Goal: Information Seeking & Learning: Learn about a topic

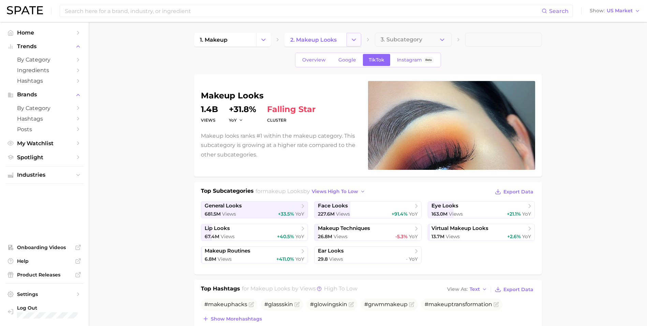
click at [356, 40] on icon "Change Category" at bounding box center [353, 39] width 7 height 7
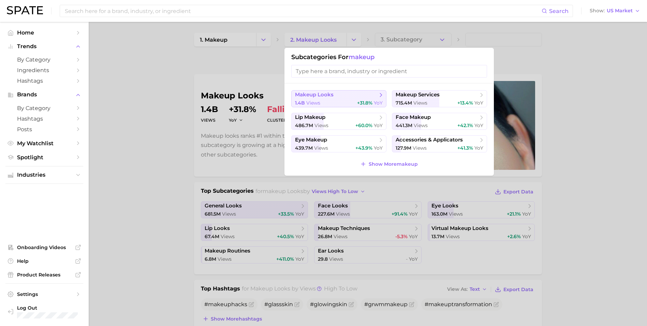
click at [338, 102] on div "1.4b views +31.8% YoY" at bounding box center [339, 103] width 88 height 6
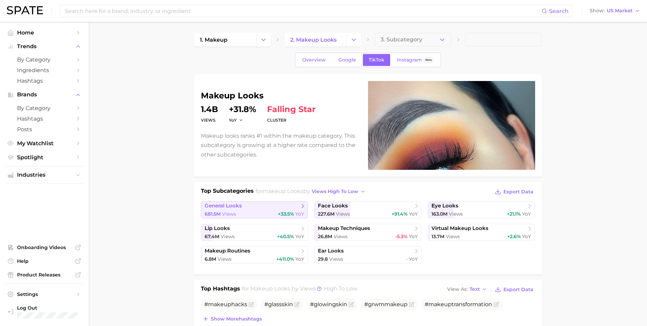
click at [268, 215] on div "681.5m Views +33.5% YoY" at bounding box center [255, 214] width 100 height 6
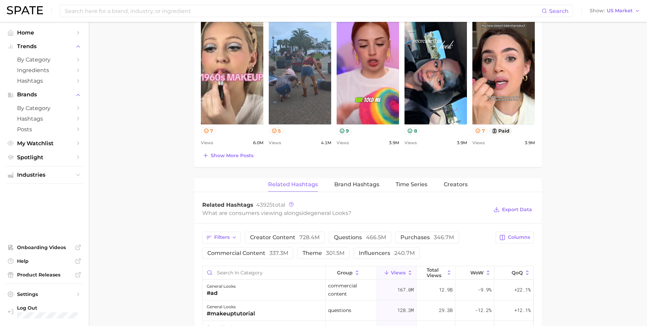
scroll to position [367, 0]
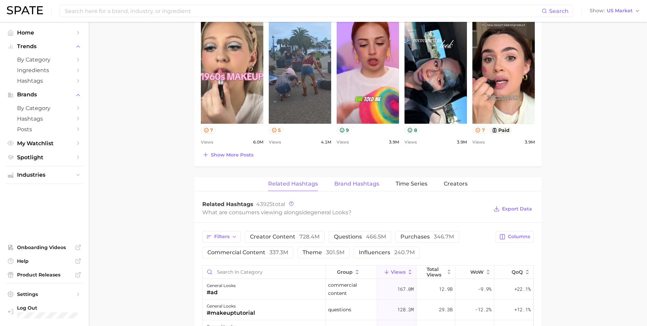
click at [376, 183] on span "Brand Hashtags" at bounding box center [356, 184] width 45 height 6
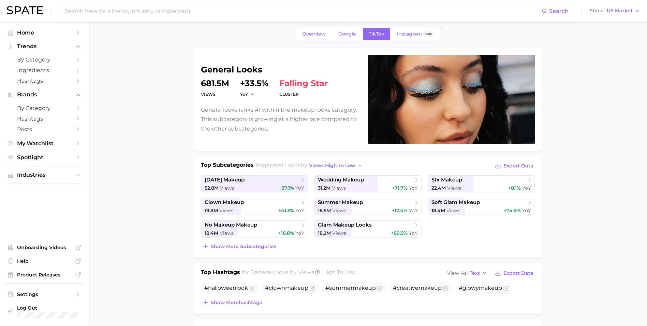
scroll to position [0, 0]
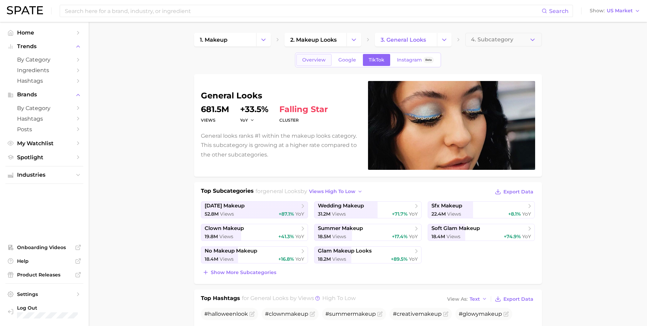
click at [307, 62] on span "Overview" at bounding box center [314, 60] width 24 height 6
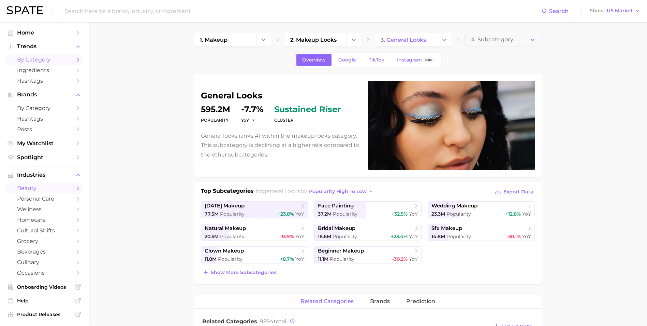
click at [45, 63] on link "by Category" at bounding box center [44, 59] width 78 height 11
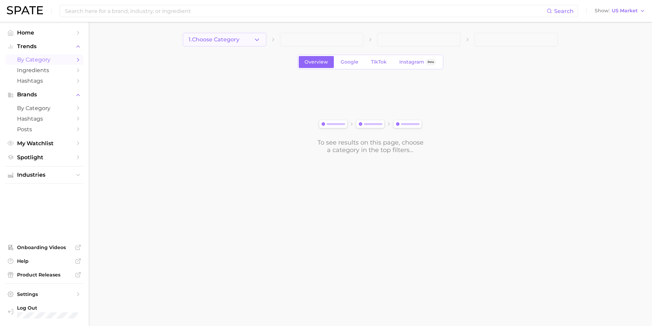
click at [240, 40] on span "1. Choose Category" at bounding box center [214, 40] width 51 height 6
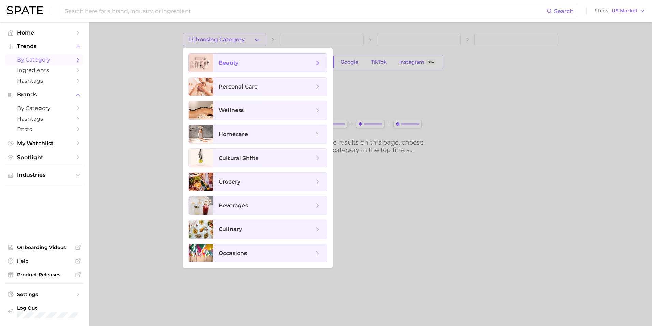
click at [252, 69] on span "beauty" at bounding box center [270, 63] width 114 height 18
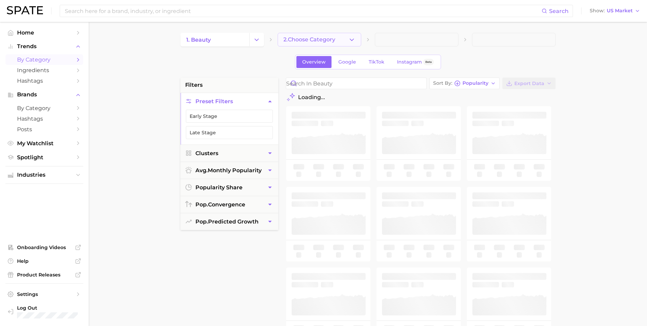
click at [330, 35] on button "2. Choose Category" at bounding box center [320, 40] width 84 height 14
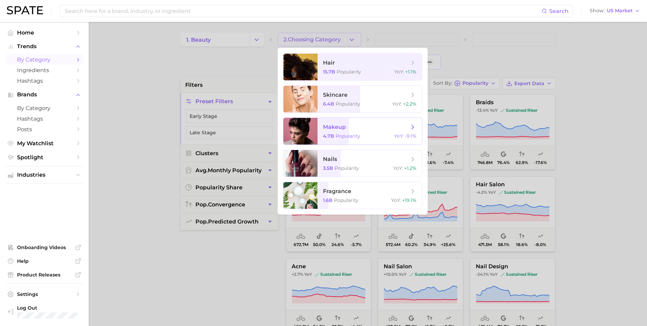
click at [360, 139] on span "makeup 4.7b Popularity YoY : -9.1%" at bounding box center [370, 131] width 104 height 27
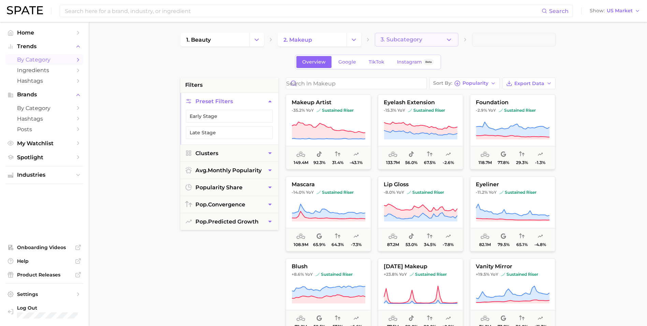
click at [439, 41] on button "3. Subcategory" at bounding box center [417, 40] width 84 height 14
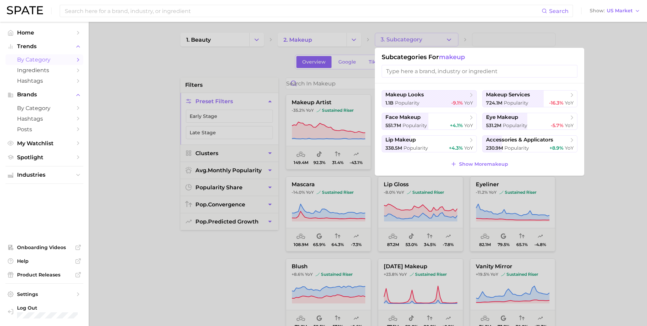
click at [606, 110] on div at bounding box center [323, 163] width 647 height 326
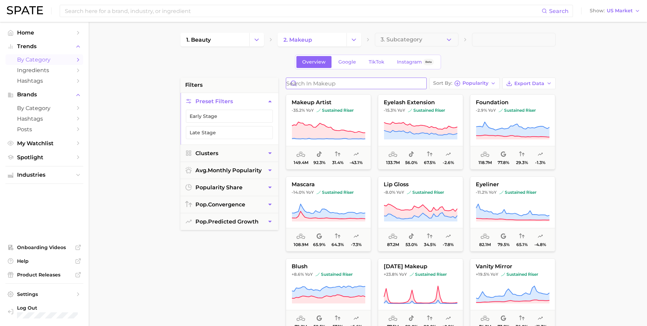
click at [347, 85] on input "Search in makeup" at bounding box center [356, 83] width 140 height 11
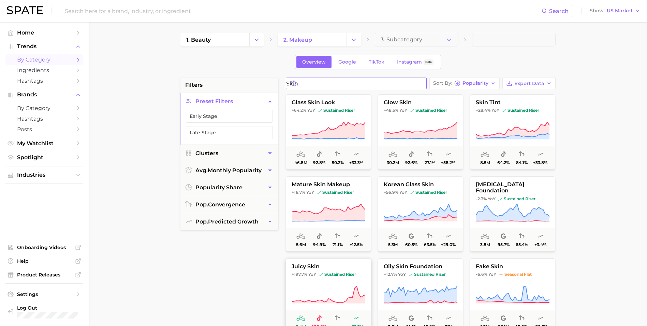
type input "skin"
click at [337, 273] on span "sustained riser" at bounding box center [337, 273] width 37 height 5
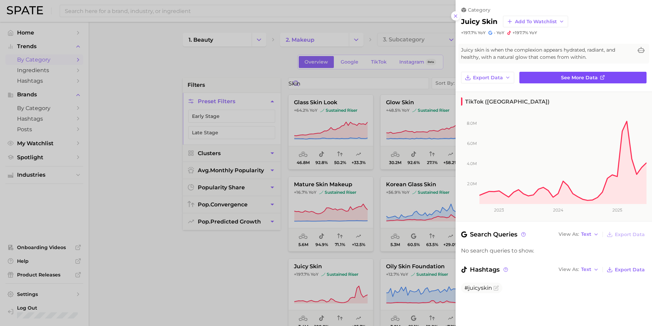
click at [591, 79] on span "See more data" at bounding box center [579, 78] width 37 height 6
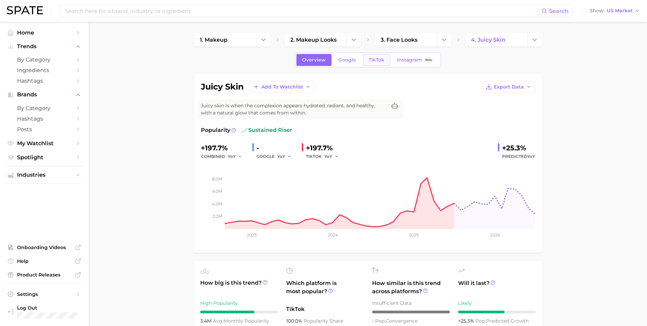
click at [376, 63] on link "TikTok" at bounding box center [376, 60] width 27 height 12
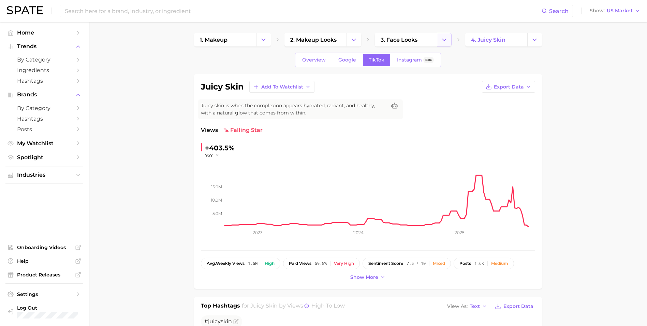
click at [439, 41] on button "Change Category" at bounding box center [444, 40] width 15 height 14
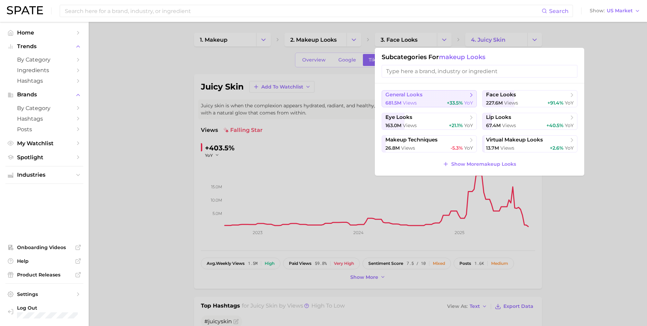
click at [432, 92] on span "general looks" at bounding box center [427, 94] width 83 height 7
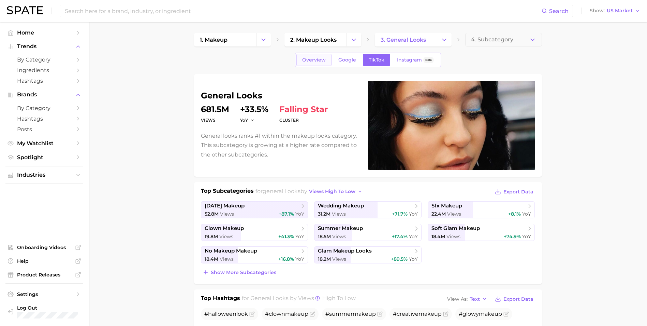
click at [318, 63] on link "Overview" at bounding box center [314, 60] width 35 height 12
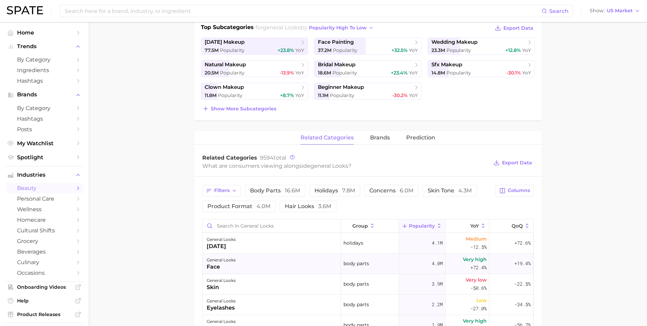
scroll to position [205, 0]
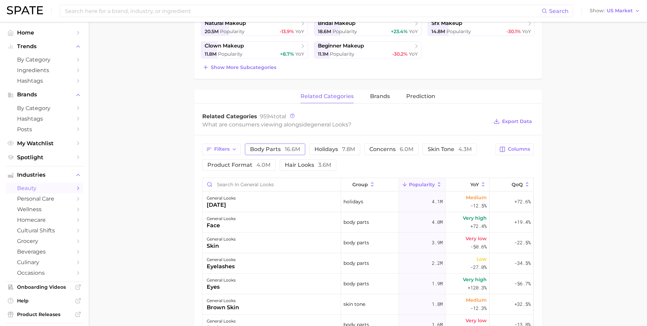
click at [288, 150] on span "16.6m" at bounding box center [292, 149] width 15 height 6
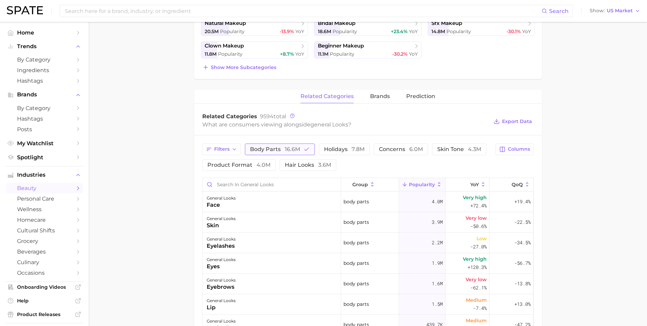
click at [295, 148] on span "16.6m" at bounding box center [292, 149] width 15 height 6
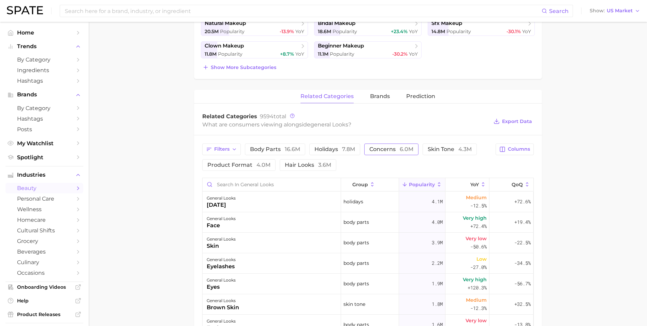
click at [390, 146] on span "concerns 6.0m" at bounding box center [392, 148] width 44 height 5
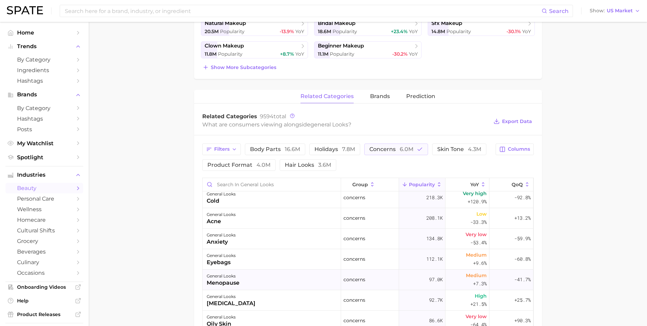
scroll to position [102, 0]
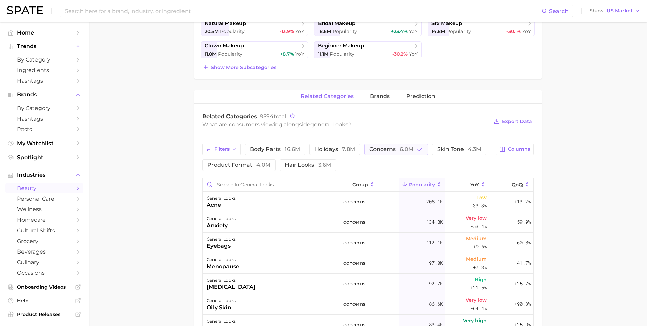
click at [428, 148] on div "Filters body parts 16.6m holidays 7.8m concerns 6.0m skin tone 4.3m product for…" at bounding box center [347, 156] width 290 height 27
click at [419, 152] on icon "button" at bounding box center [420, 149] width 6 height 6
click at [237, 166] on span "product format 4.0m" at bounding box center [238, 164] width 63 height 5
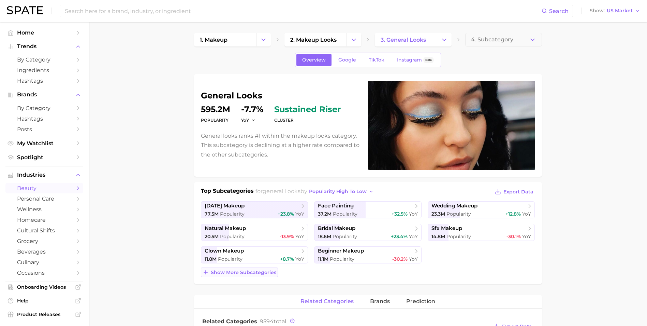
click at [223, 268] on button "Show more subcategories" at bounding box center [239, 272] width 77 height 10
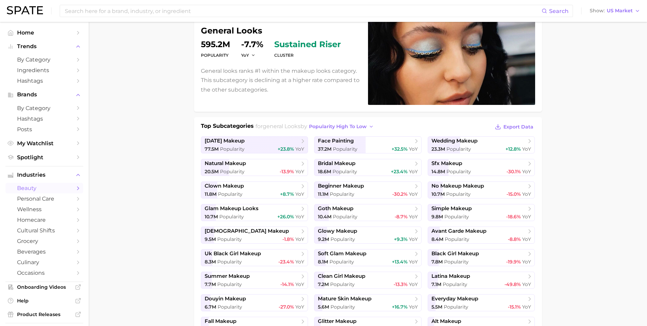
scroll to position [68, 0]
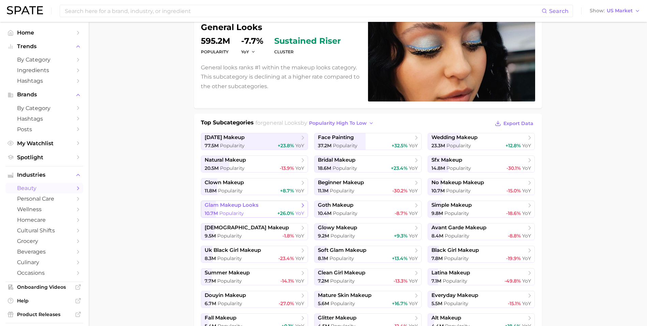
click at [271, 211] on div "10.7m Popularity +26.0% YoY" at bounding box center [255, 213] width 100 height 6
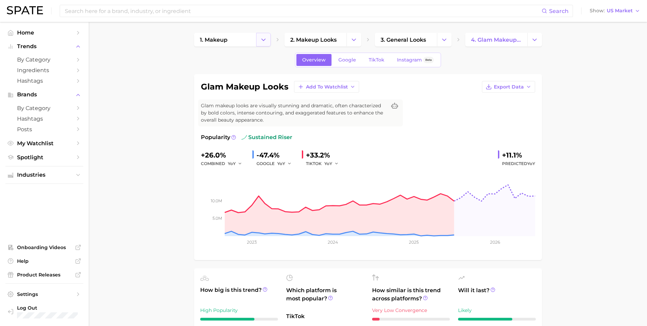
click at [263, 37] on icon "Change Category" at bounding box center [263, 39] width 7 height 7
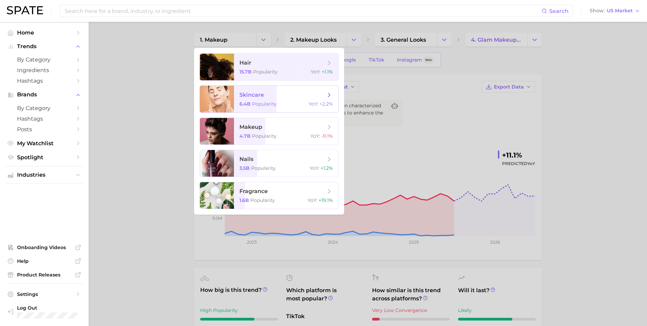
click at [274, 96] on span "skincare" at bounding box center [283, 95] width 86 height 8
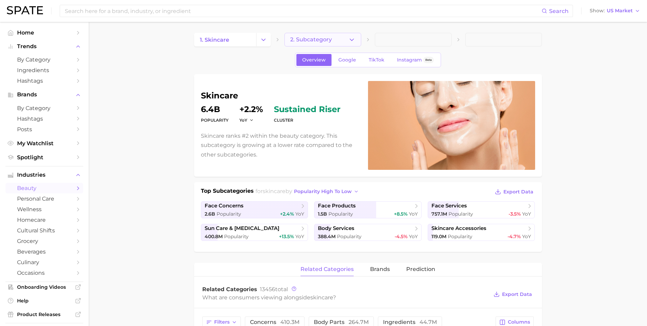
click at [342, 38] on button "2. Subcategory" at bounding box center [323, 40] width 77 height 14
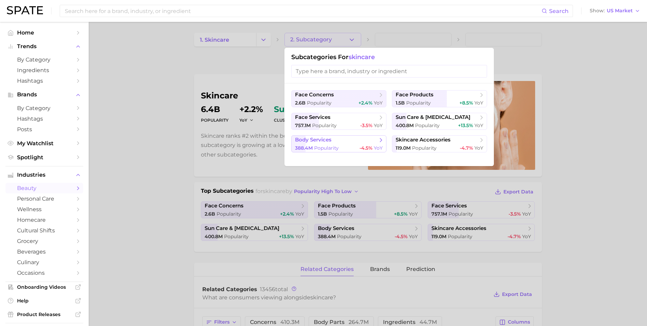
click at [348, 146] on div "388.4m Popularity -4.5% YoY" at bounding box center [339, 148] width 88 height 6
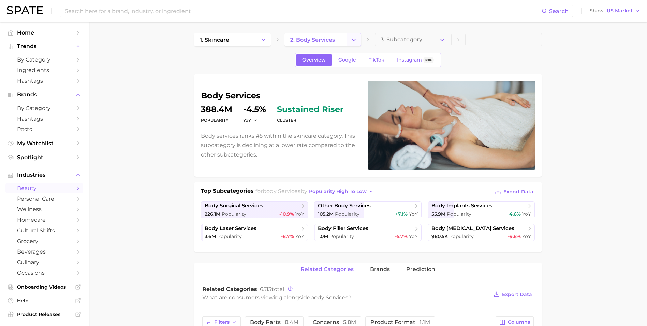
click at [358, 35] on button "Change Category" at bounding box center [354, 40] width 15 height 14
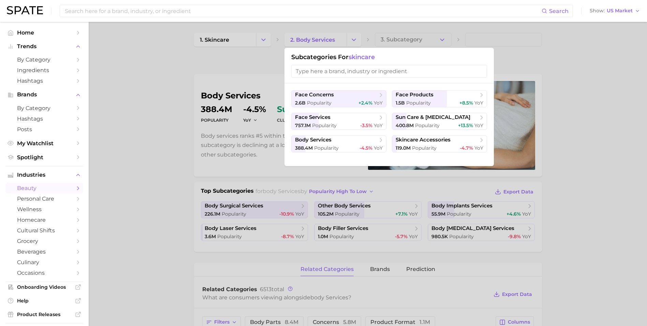
click at [594, 144] on div at bounding box center [323, 163] width 647 height 326
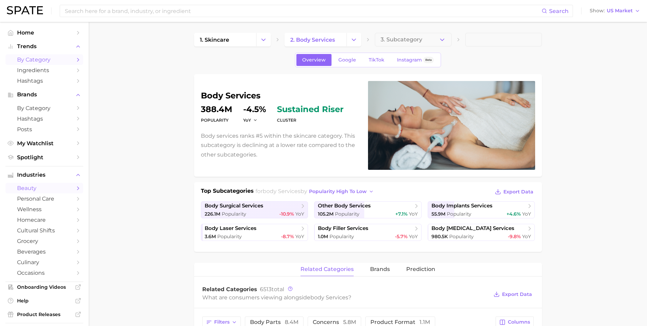
click at [24, 57] on span "by Category" at bounding box center [44, 59] width 55 height 6
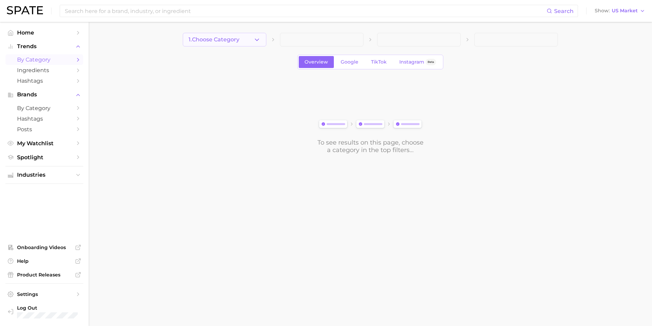
click at [229, 37] on span "1. Choose Category" at bounding box center [214, 40] width 51 height 6
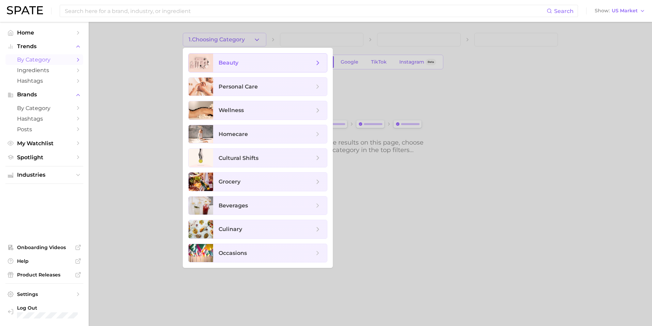
click at [262, 70] on span "beauty" at bounding box center [270, 63] width 114 height 18
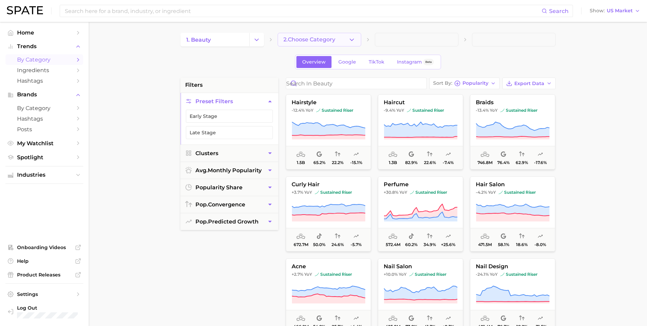
click at [321, 33] on button "2. Choose Category" at bounding box center [320, 40] width 84 height 14
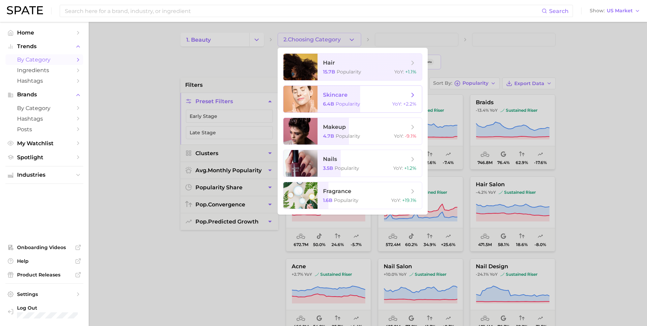
click at [358, 97] on span "skincare" at bounding box center [366, 95] width 86 height 8
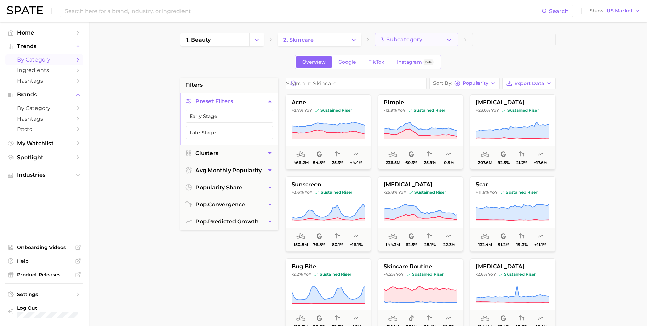
click at [423, 43] on button "3. Subcategory" at bounding box center [417, 40] width 84 height 14
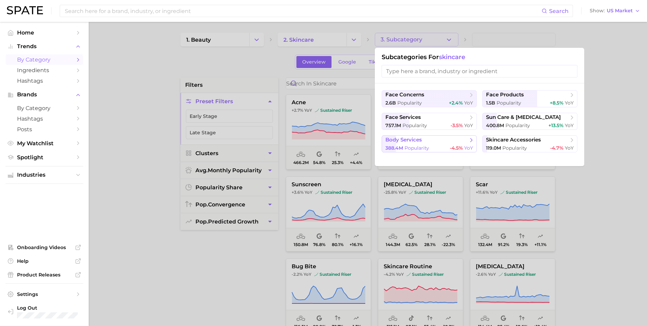
click at [437, 142] on span "body services" at bounding box center [427, 140] width 83 height 7
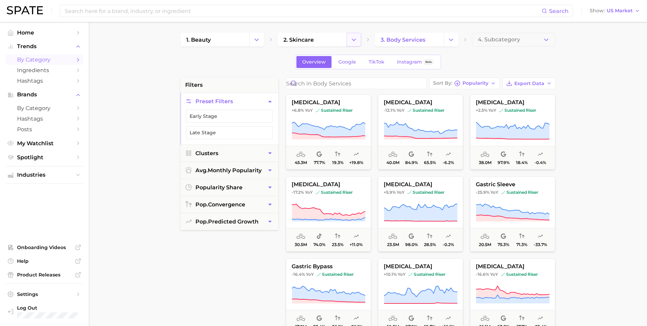
click at [352, 34] on button "Change Category" at bounding box center [354, 40] width 15 height 14
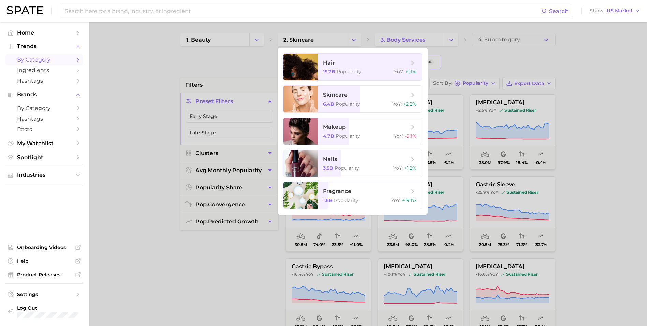
click at [594, 131] on div at bounding box center [323, 163] width 647 height 326
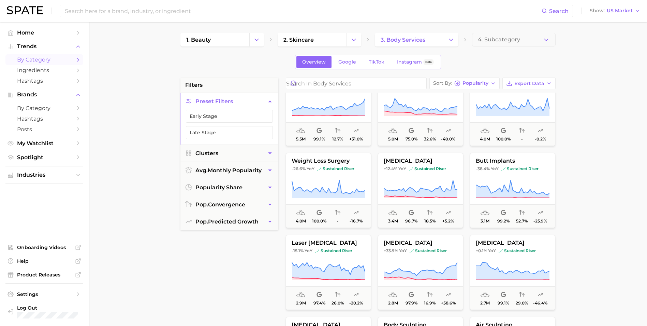
scroll to position [546, 0]
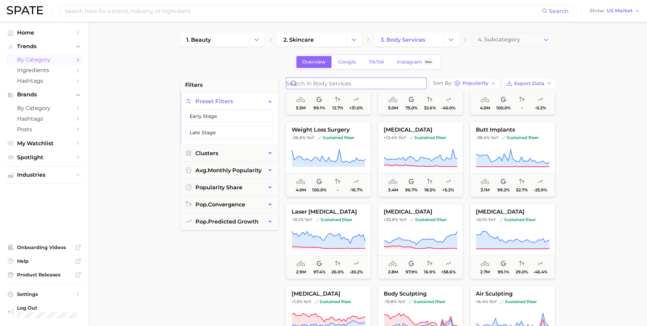
click at [363, 86] on input "Search in body services" at bounding box center [356, 83] width 140 height 11
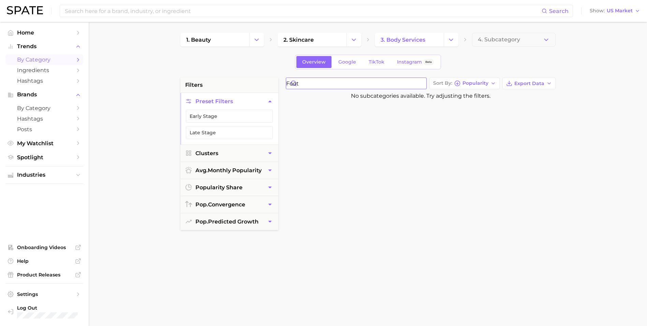
type input "foot"
click at [354, 31] on main "1. beauty 2. skincare 3. body services 4. Subcategory Overview Google TikTok In…" at bounding box center [368, 281] width 559 height 518
click at [352, 43] on icon "Change Category" at bounding box center [353, 39] width 7 height 7
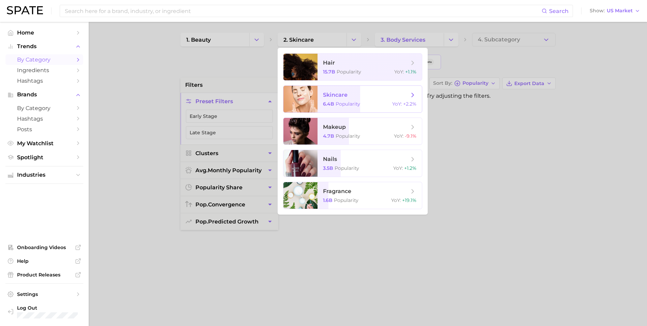
click at [356, 97] on span "skincare" at bounding box center [366, 95] width 86 height 8
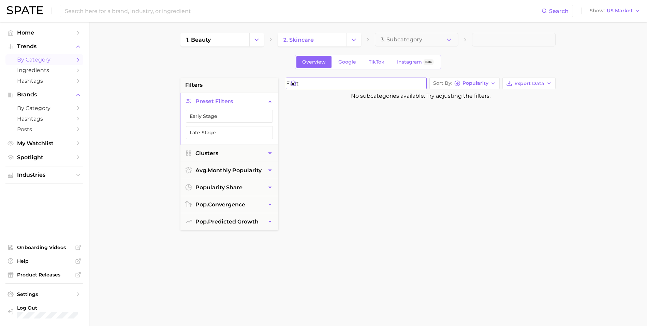
click at [362, 85] on input "foot" at bounding box center [356, 83] width 140 height 11
type input "f"
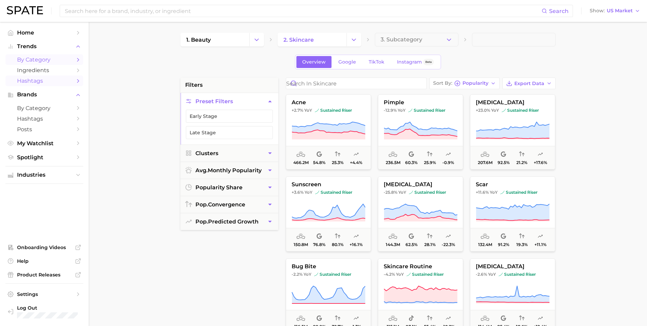
click at [59, 81] on span "Hashtags" at bounding box center [44, 80] width 55 height 6
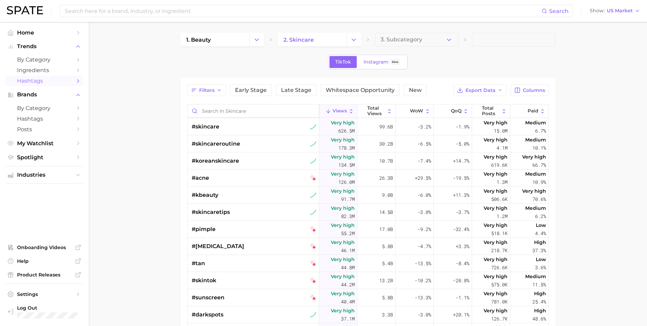
click at [271, 112] on input "Search in skincare" at bounding box center [253, 110] width 131 height 13
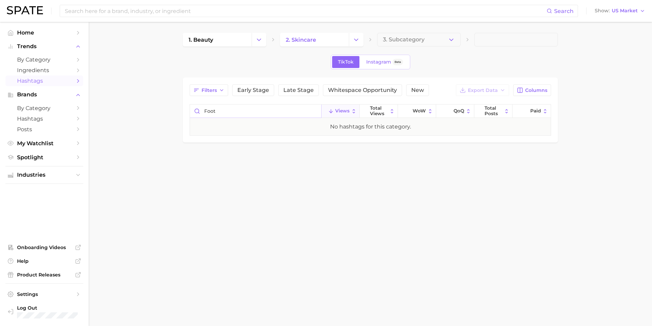
drag, startPoint x: 226, startPoint y: 115, endPoint x: 164, endPoint y: 109, distance: 62.1
click at [164, 109] on main "1. beauty 2. skincare 3. Subcategory TikTok Instagram Beta Filters Early Stage …" at bounding box center [371, 99] width 564 height 155
type input "straw"
click at [57, 62] on span "by Category" at bounding box center [44, 59] width 55 height 6
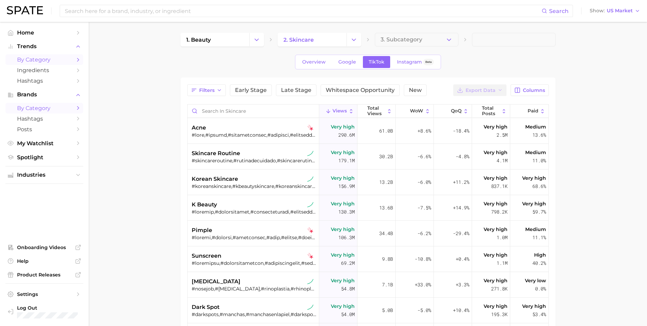
click at [49, 109] on span "by Category" at bounding box center [44, 108] width 55 height 6
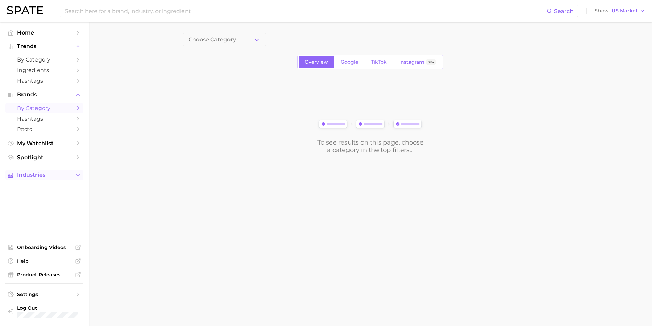
click at [56, 176] on span "Industries" at bounding box center [44, 175] width 55 height 6
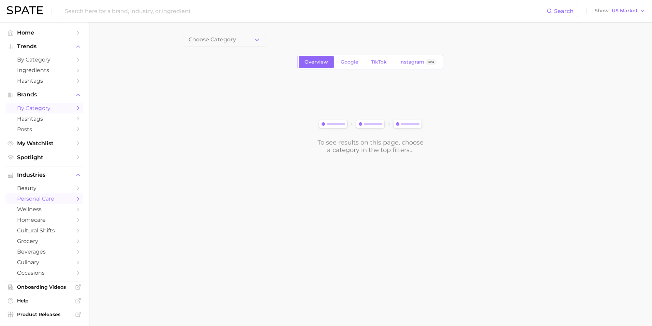
click at [54, 195] on span "personal care" at bounding box center [44, 198] width 55 height 6
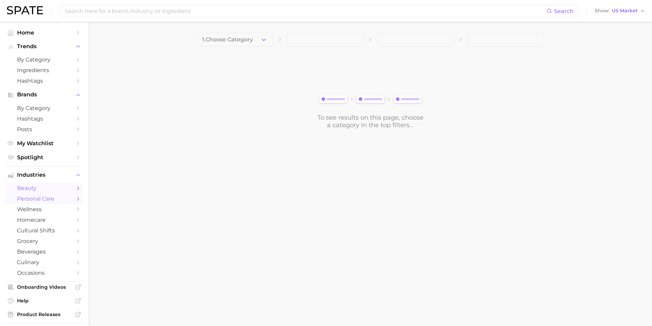
click at [55, 190] on span "beauty" at bounding box center [44, 188] width 55 height 6
click at [256, 39] on button "1. Choose Category" at bounding box center [235, 40] width 77 height 14
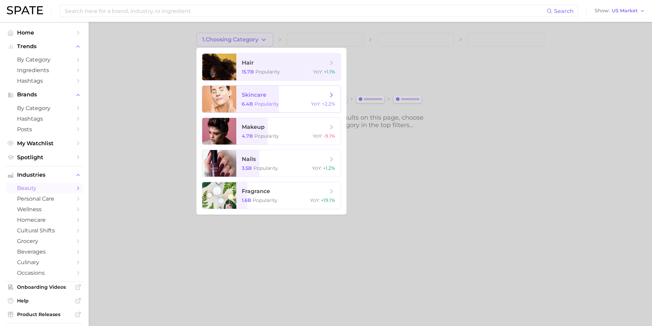
click at [260, 97] on span "skincare" at bounding box center [254, 94] width 25 height 6
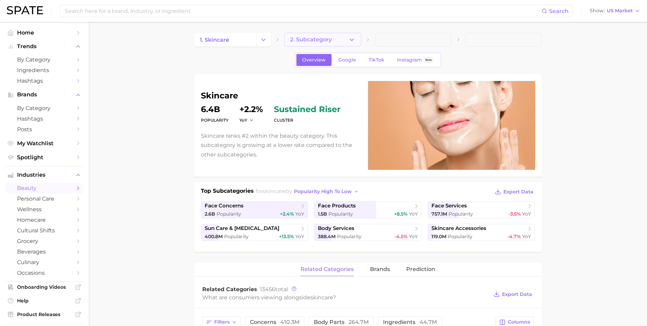
click at [344, 40] on button "2. Subcategory" at bounding box center [323, 40] width 77 height 14
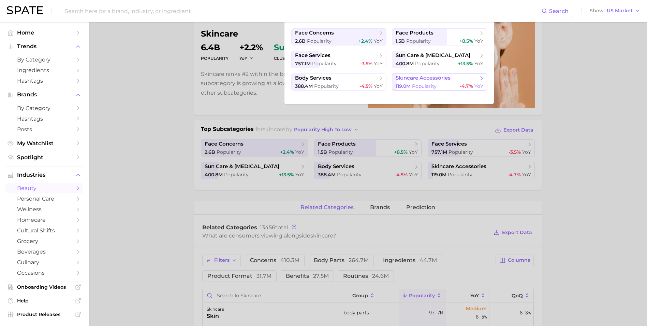
scroll to position [68, 0]
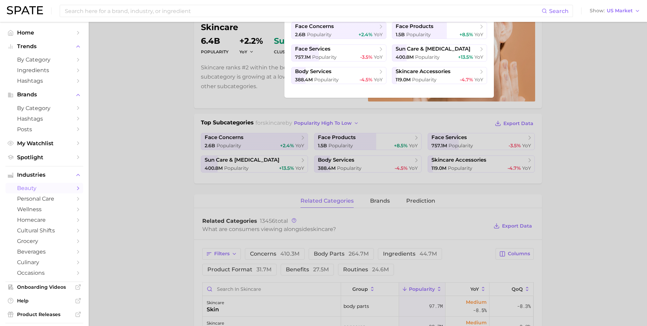
click at [599, 131] on div at bounding box center [323, 163] width 647 height 326
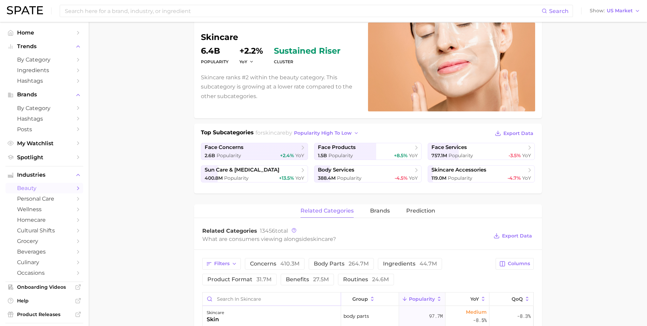
scroll to position [102, 0]
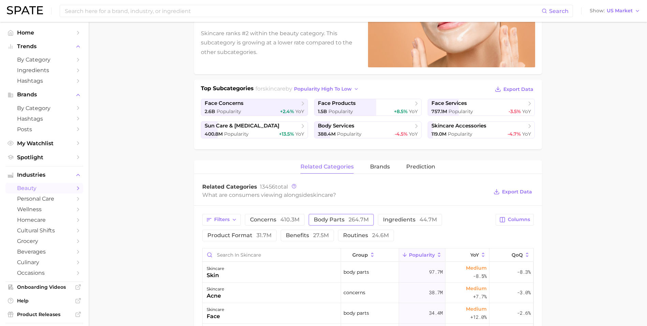
click at [332, 221] on span "body parts 264.7m" at bounding box center [341, 219] width 55 height 5
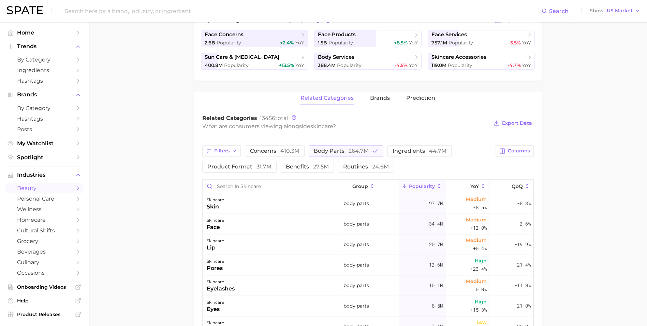
scroll to position [171, 0]
click at [256, 148] on span "concerns 410.3m" at bounding box center [274, 150] width 49 height 5
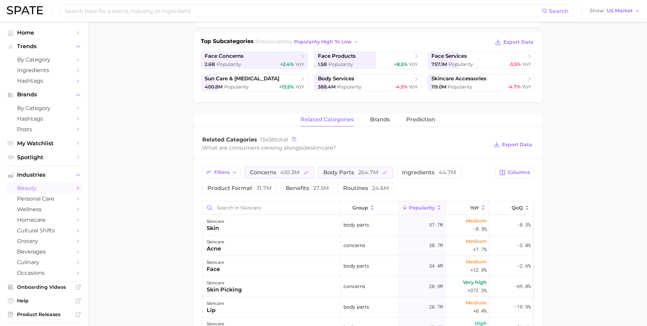
scroll to position [119, 0]
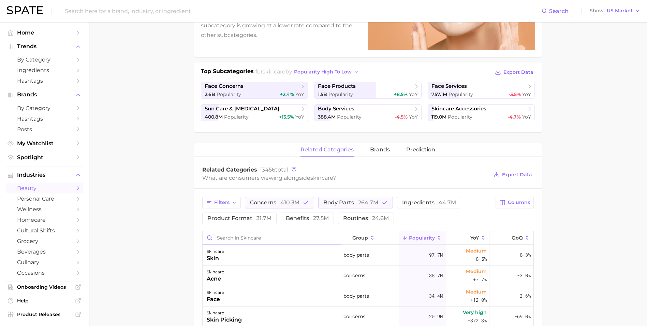
click at [245, 239] on input "Search in skincare" at bounding box center [272, 237] width 138 height 13
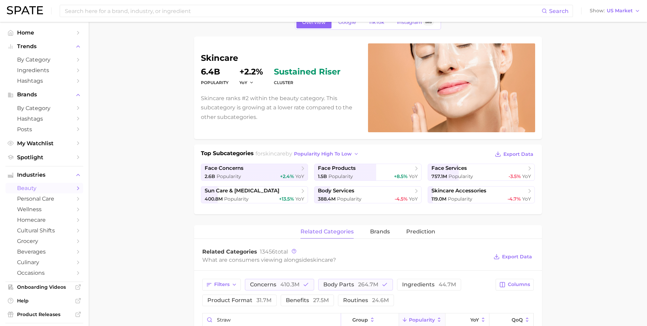
scroll to position [0, 0]
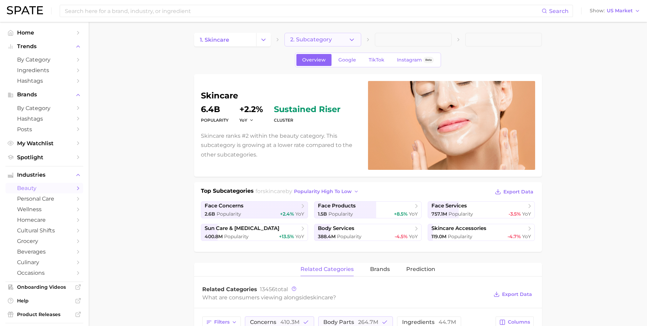
click at [315, 36] on button "2. Subcategory" at bounding box center [323, 40] width 77 height 14
type input "straw"
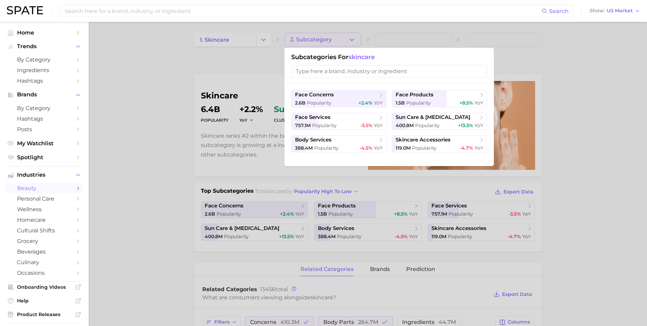
click at [232, 38] on div at bounding box center [323, 163] width 647 height 326
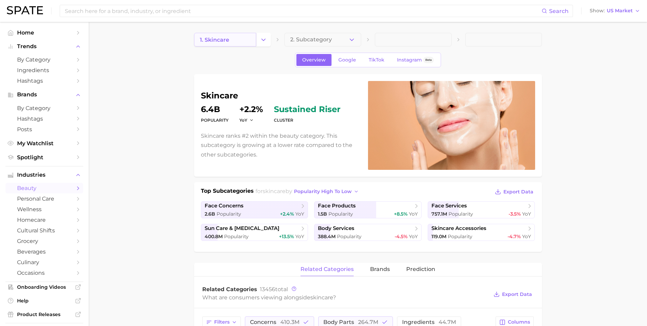
click at [231, 40] on link "1. skincare" at bounding box center [225, 40] width 62 height 14
click at [258, 42] on button "Change Category" at bounding box center [263, 40] width 15 height 14
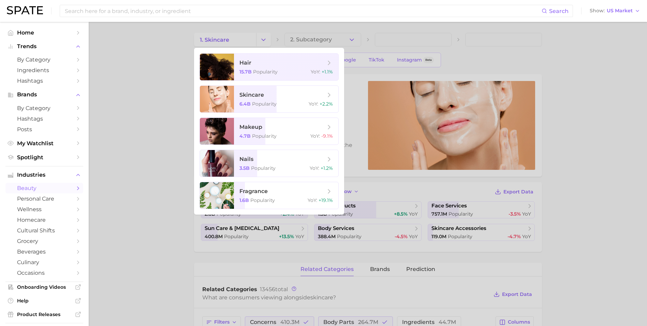
click at [132, 154] on div at bounding box center [323, 163] width 647 height 326
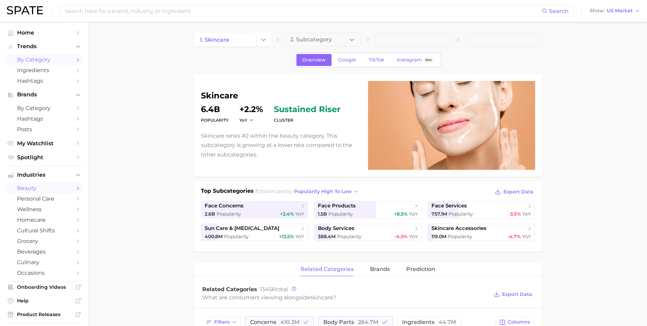
click at [41, 61] on span "by Category" at bounding box center [44, 59] width 55 height 6
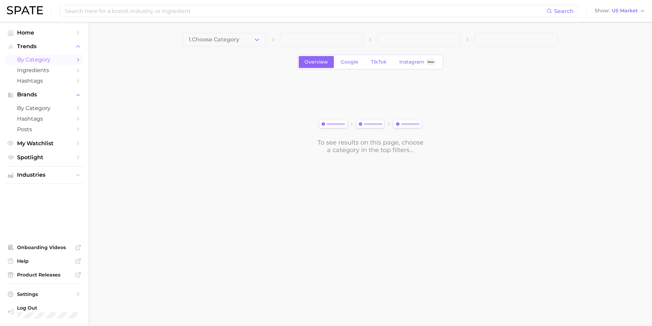
click at [241, 35] on button "1. Choose Category" at bounding box center [225, 40] width 84 height 14
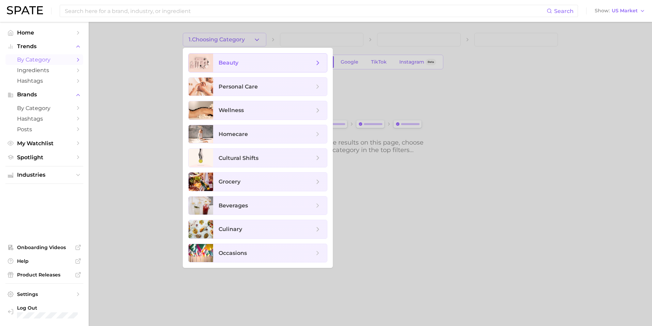
click at [244, 61] on span "beauty" at bounding box center [267, 63] width 96 height 8
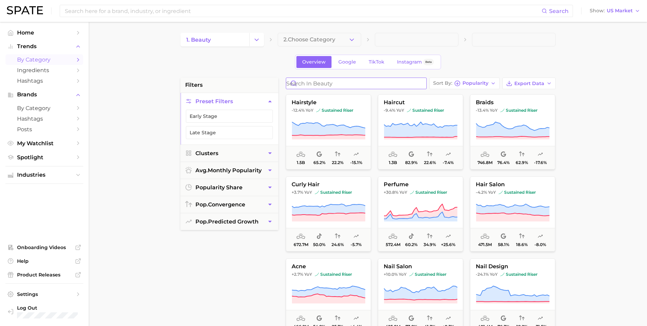
click at [354, 87] on input "Search in beauty" at bounding box center [356, 83] width 140 height 11
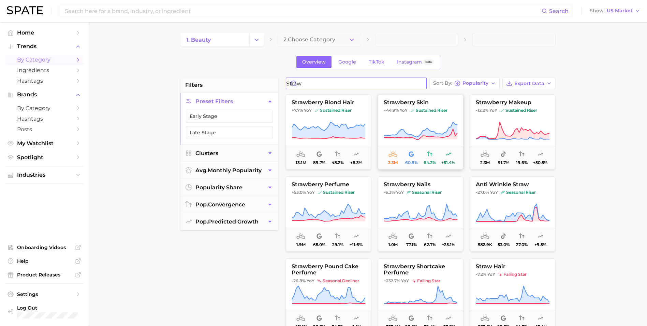
type input "straw"
click at [414, 129] on icon at bounding box center [421, 130] width 74 height 19
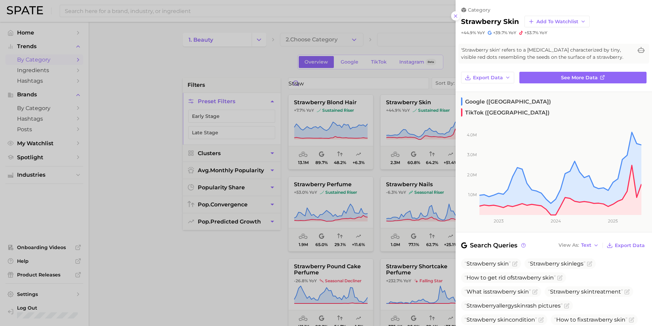
click at [247, 269] on div at bounding box center [326, 163] width 652 height 326
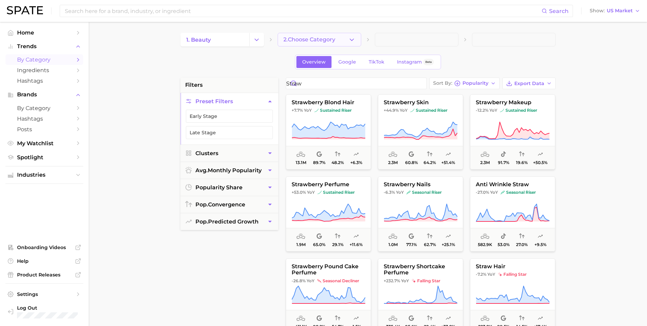
click at [334, 41] on span "2. Choose Category" at bounding box center [310, 40] width 52 height 6
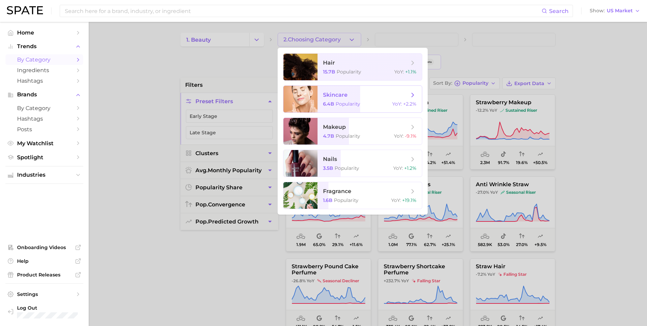
click at [344, 106] on span "skincare 6.4b Popularity YoY : +2.2%" at bounding box center [370, 99] width 104 height 27
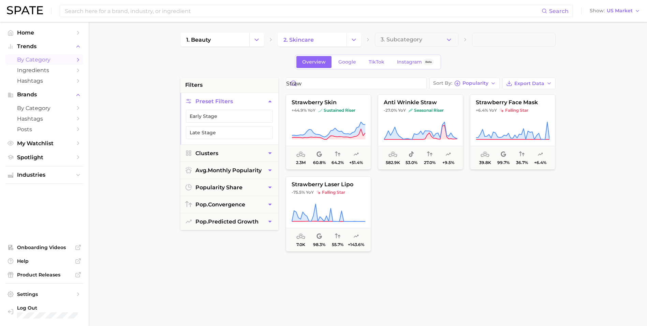
click at [412, 32] on main "1. beauty 2. skincare 3. Subcategory Overview Google TikTok Instagram Beta filt…" at bounding box center [368, 281] width 559 height 518
click at [413, 35] on button "3. Subcategory" at bounding box center [417, 40] width 84 height 14
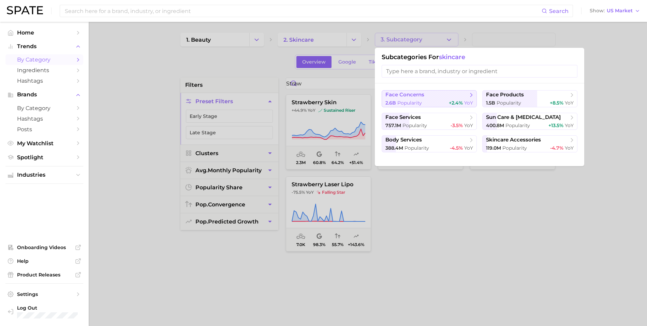
click at [422, 98] on span "face concerns" at bounding box center [405, 94] width 39 height 6
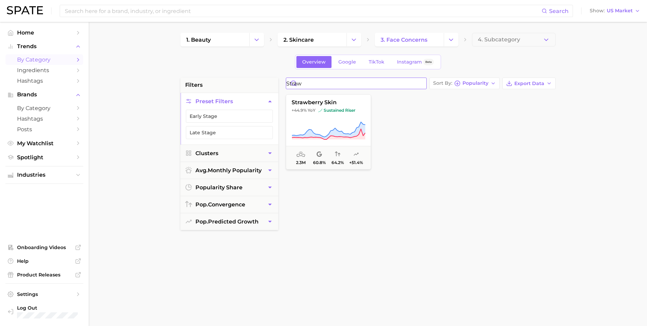
click at [358, 83] on input "straw" at bounding box center [356, 83] width 140 height 11
drag, startPoint x: 282, startPoint y: 70, endPoint x: 277, endPoint y: 78, distance: 9.8
click at [266, 71] on div "1. beauty 2. skincare 3. face concerns 4. Subcategory Overview Google TikTok In…" at bounding box center [368, 269] width 375 height 473
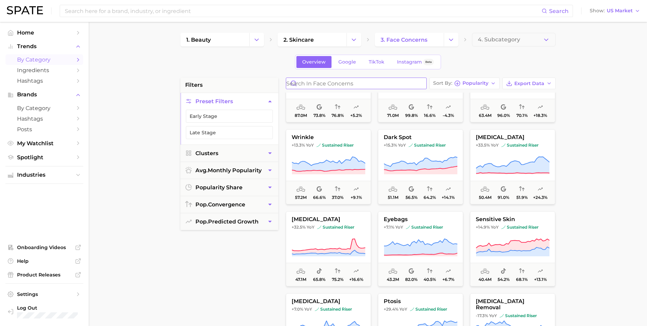
scroll to position [273, 0]
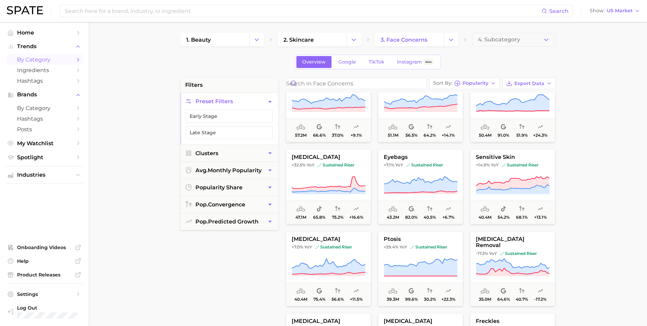
click at [64, 60] on span "by Category" at bounding box center [44, 59] width 55 height 6
click at [313, 40] on span "2. skincare" at bounding box center [299, 40] width 30 height 6
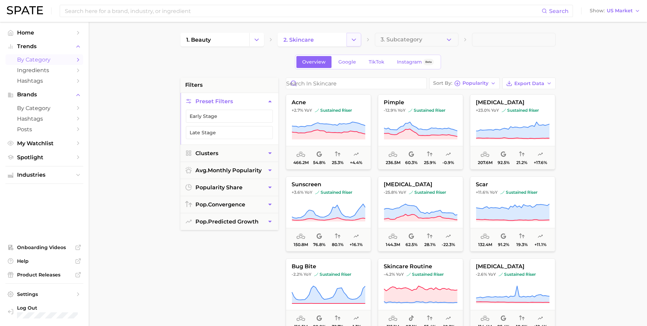
click at [356, 44] on button "Change Category" at bounding box center [354, 40] width 15 height 14
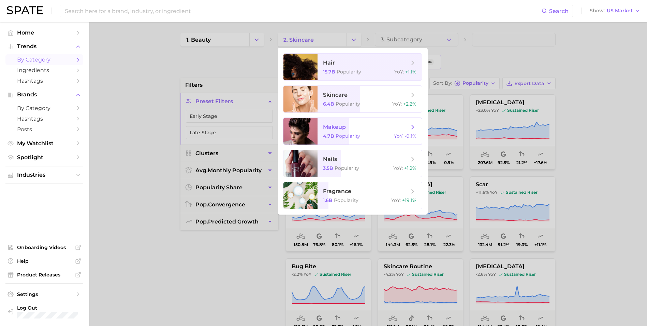
click at [352, 132] on span "makeup 4.7b Popularity YoY : -9.1%" at bounding box center [370, 131] width 104 height 27
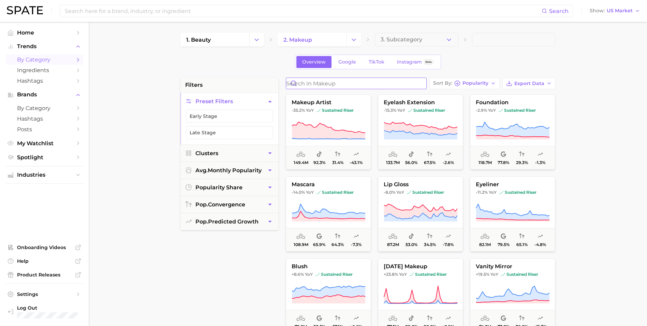
click at [363, 82] on input "Search in makeup" at bounding box center [356, 83] width 140 height 11
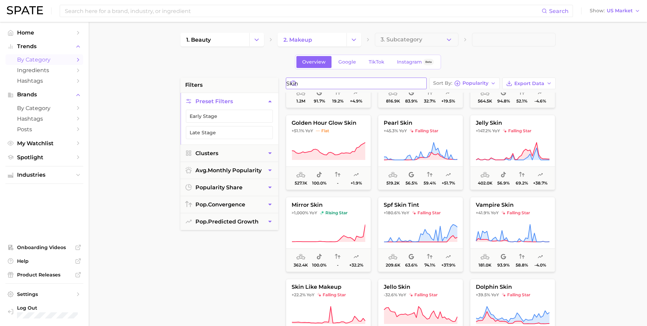
scroll to position [341, 0]
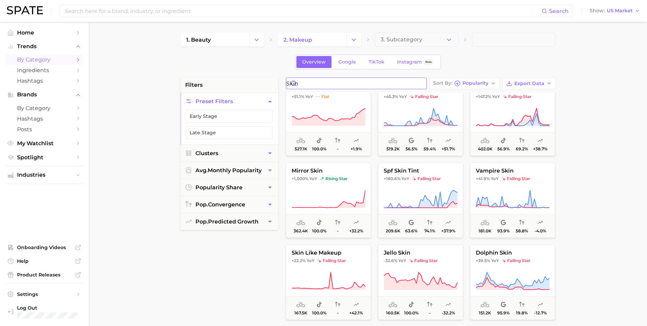
drag, startPoint x: 322, startPoint y: 83, endPoint x: 233, endPoint y: 76, distance: 89.0
click at [234, 76] on div "1. beauty 2. makeup 3. Subcategory Overview Google TikTok Instagram Beta filter…" at bounding box center [368, 269] width 375 height 473
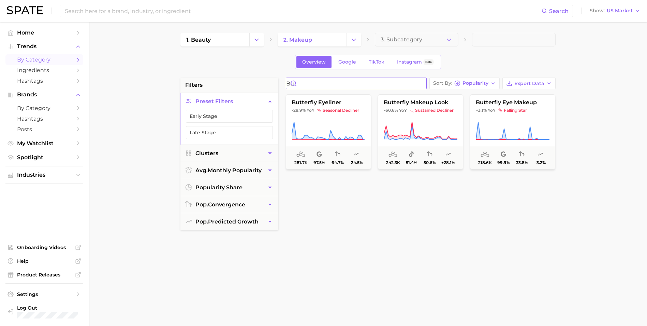
type input "b"
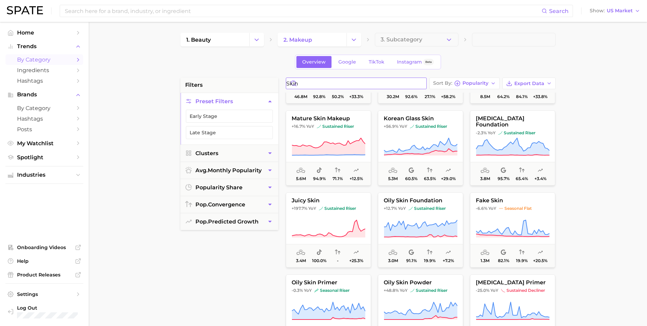
scroll to position [68, 0]
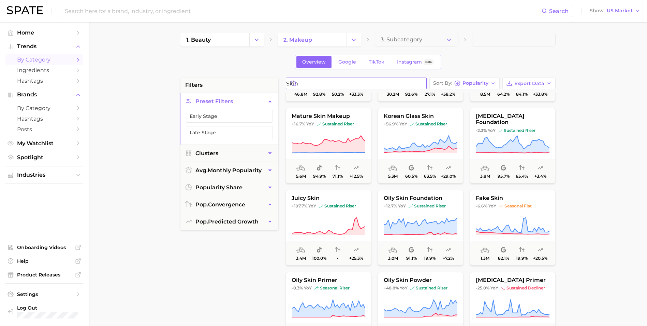
drag, startPoint x: 320, startPoint y: 82, endPoint x: 271, endPoint y: 80, distance: 49.2
click at [271, 80] on div "filters Preset Filters Early Stage Late Stage Clusters avg. monthly popularity …" at bounding box center [370, 291] width 379 height 428
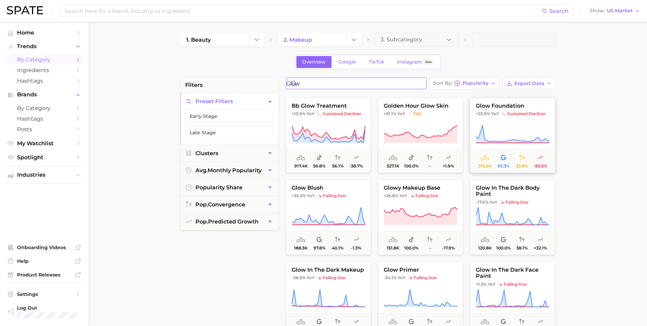
scroll to position [137, 0]
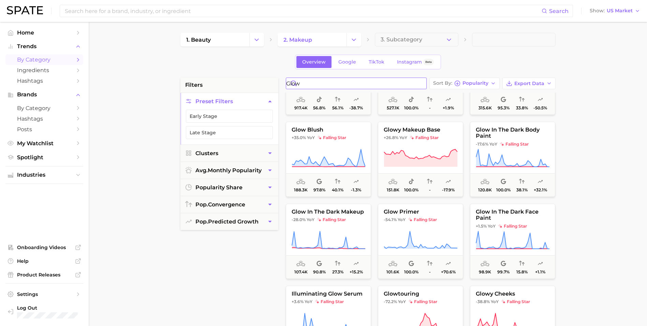
drag, startPoint x: 321, startPoint y: 86, endPoint x: 255, endPoint y: 80, distance: 65.9
click at [256, 80] on div "filters Preset Filters Early Stage Late Stage Clusters avg. monthly popularity …" at bounding box center [370, 291] width 379 height 428
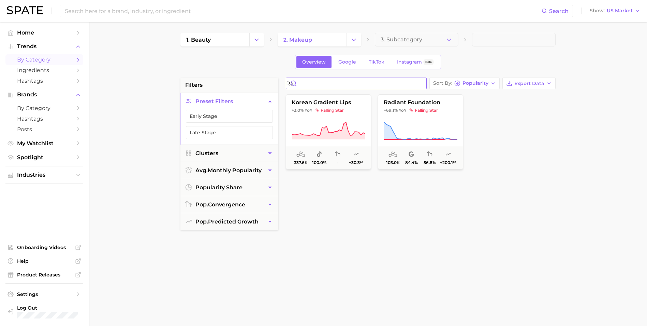
type input "r"
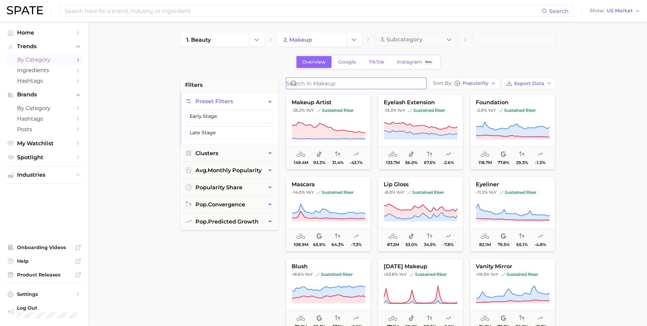
click at [351, 80] on input "Search in makeup" at bounding box center [356, 83] width 140 height 11
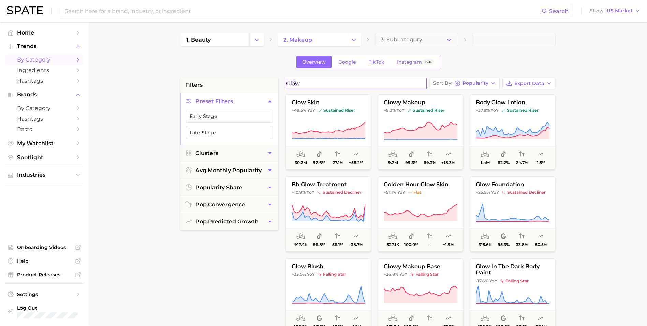
type input "glow"
click at [430, 156] on icon at bounding box center [429, 153] width 5 height 5
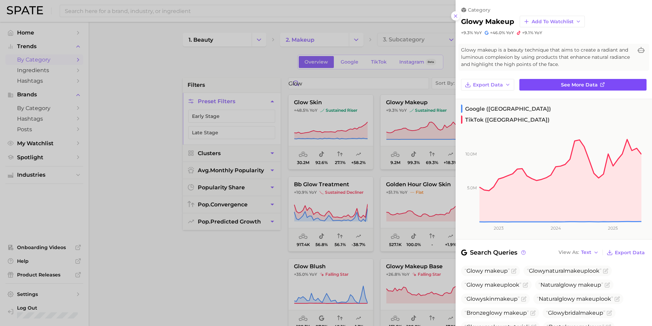
click at [601, 86] on icon at bounding box center [602, 84] width 3 height 3
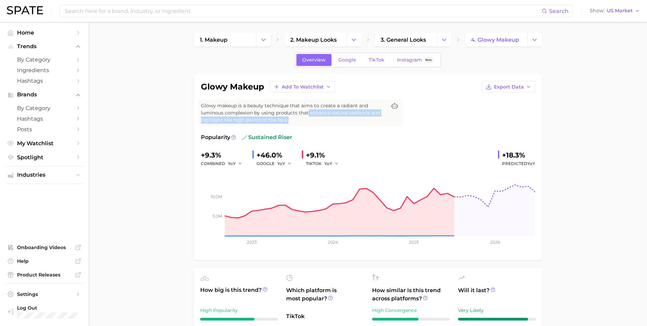
drag, startPoint x: 310, startPoint y: 117, endPoint x: 296, endPoint y: 104, distance: 18.6
click at [302, 109] on span "Glowy makeup is a beauty technique that aims to create a radiant and luminous c…" at bounding box center [294, 112] width 186 height 21
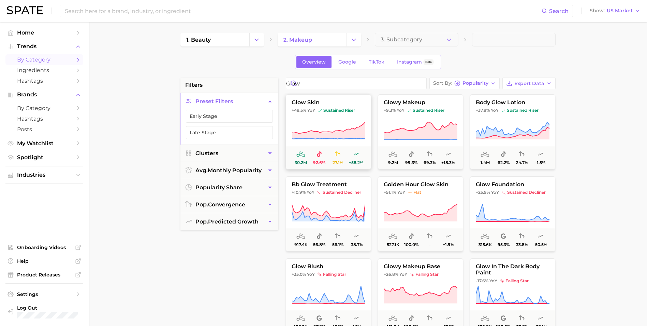
click at [339, 122] on icon at bounding box center [329, 130] width 74 height 19
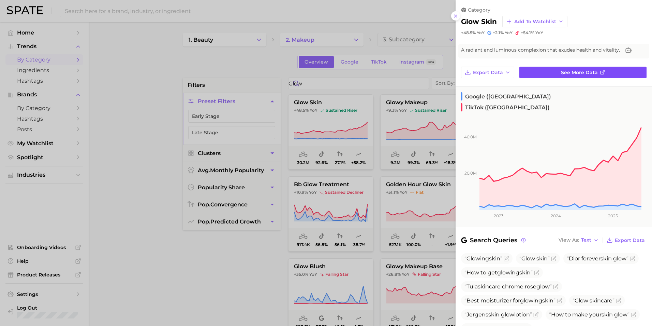
click at [561, 73] on span "See more data" at bounding box center [579, 73] width 37 height 6
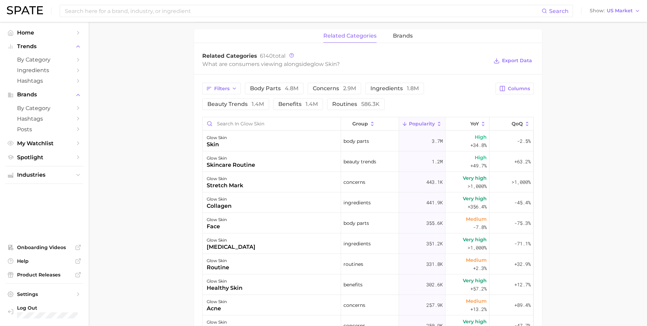
scroll to position [307, 0]
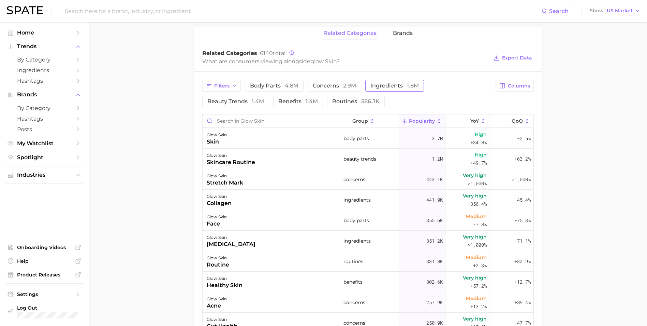
click at [410, 89] on button "ingredients 1.8m" at bounding box center [394, 86] width 59 height 12
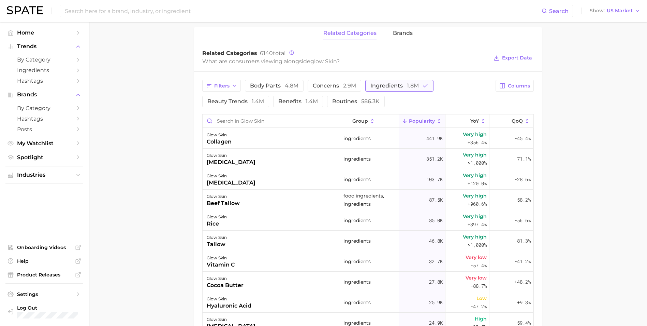
click at [401, 84] on span "ingredients 1.8m" at bounding box center [395, 85] width 48 height 5
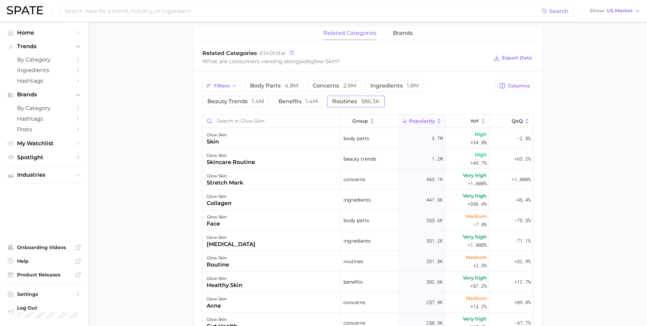
click at [336, 99] on span "routines 586.3k" at bounding box center [355, 101] width 47 height 5
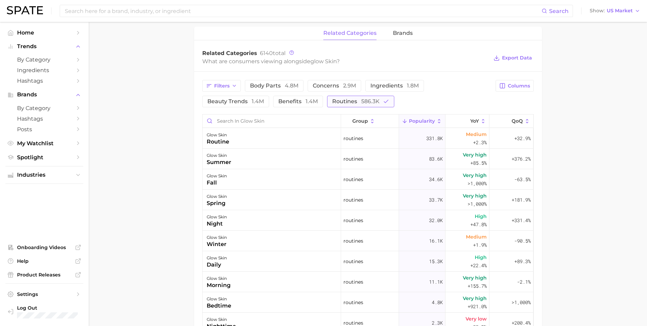
click at [336, 99] on span "routines 586.3k" at bounding box center [355, 101] width 47 height 5
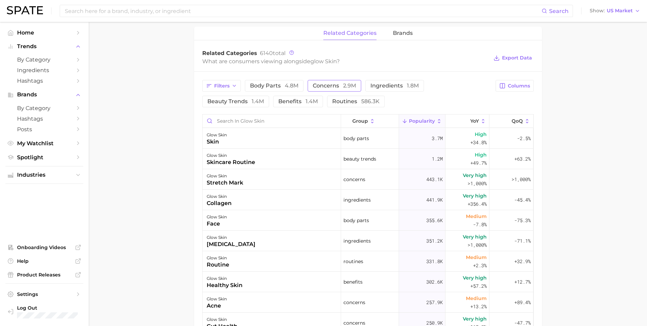
click at [331, 90] on button "concerns 2.9m" at bounding box center [335, 86] width 54 height 12
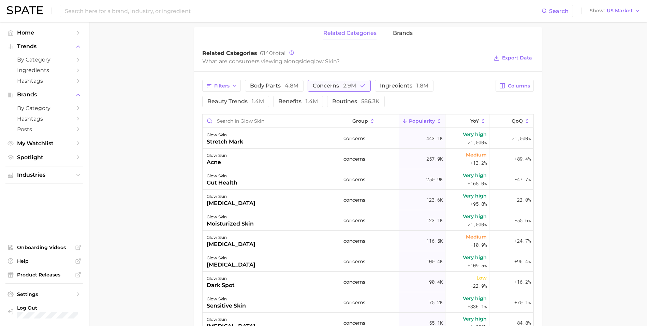
click at [331, 90] on button "concerns 2.9m" at bounding box center [339, 86] width 63 height 12
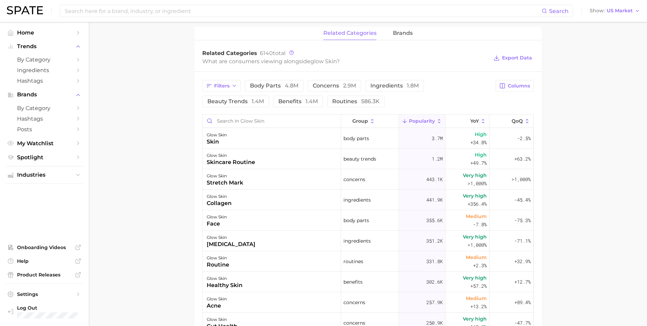
click at [388, 31] on div "related categories brands" at bounding box center [368, 34] width 348 height 14
click at [401, 36] on span "brands" at bounding box center [403, 33] width 20 height 6
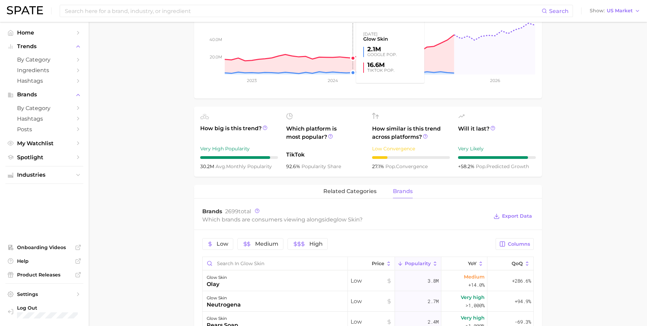
scroll to position [171, 0]
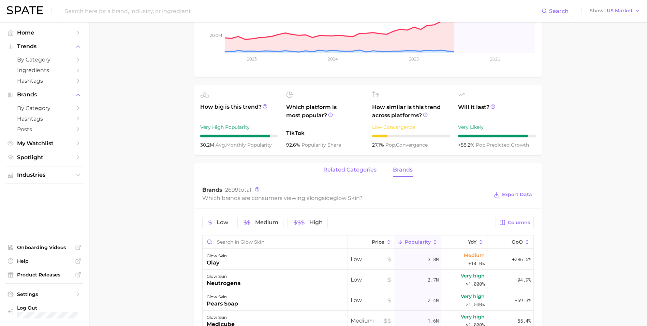
click at [351, 171] on span "related categories" at bounding box center [350, 170] width 53 height 6
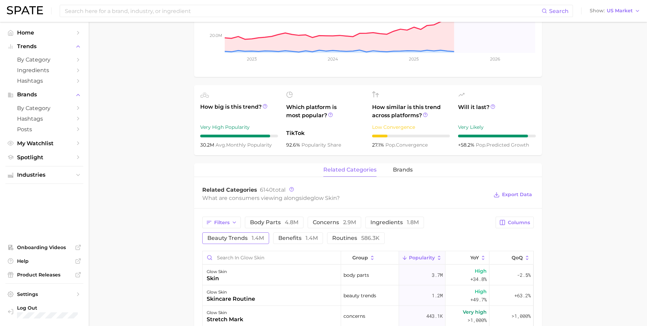
click at [261, 236] on span "1.4m" at bounding box center [258, 237] width 12 height 6
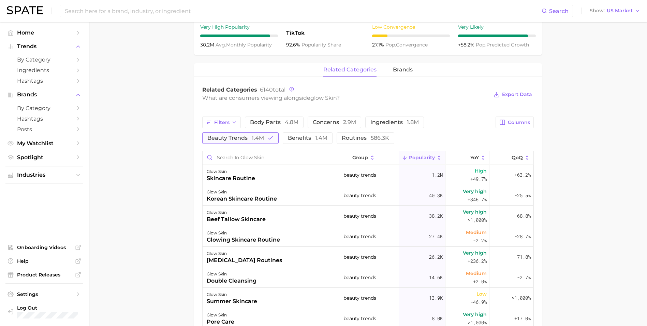
scroll to position [273, 0]
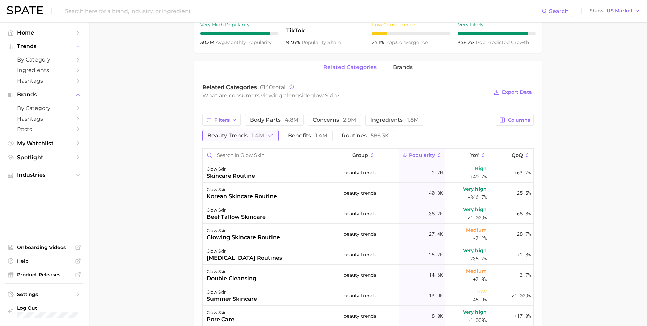
click at [264, 134] on button "beauty trends 1.4m" at bounding box center [240, 136] width 76 height 12
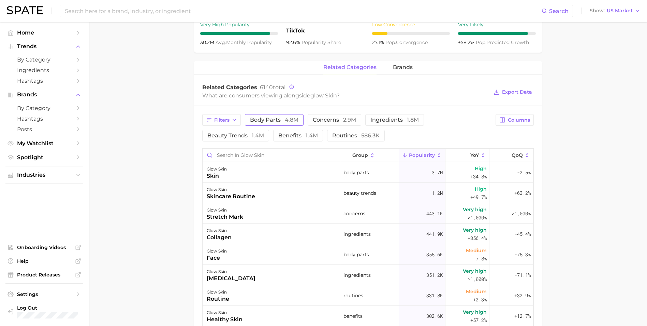
click at [289, 124] on button "body parts 4.8m" at bounding box center [274, 120] width 59 height 12
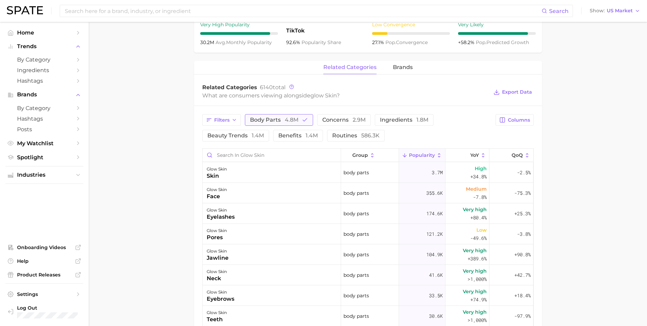
click at [278, 115] on button "body parts 4.8m" at bounding box center [279, 120] width 68 height 12
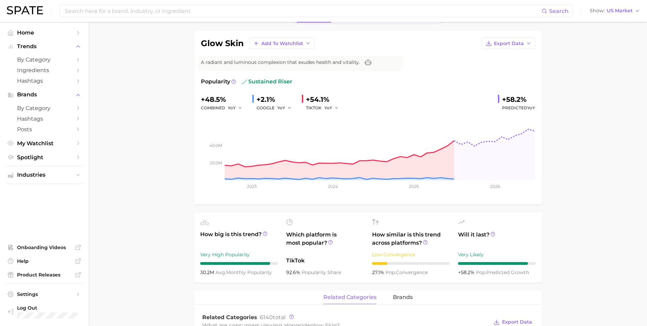
scroll to position [0, 0]
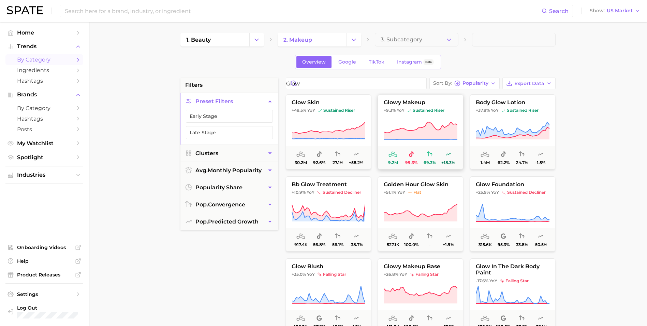
click at [429, 110] on span "sustained riser" at bounding box center [425, 109] width 37 height 5
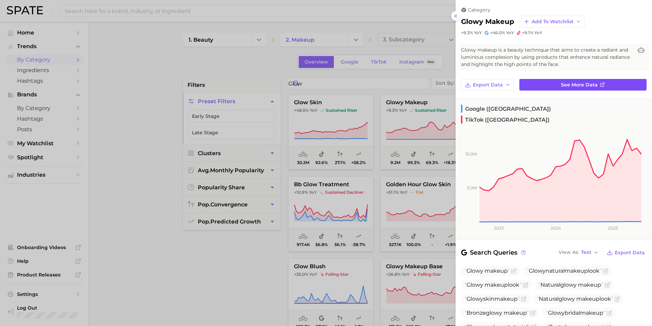
click at [607, 81] on link "See more data" at bounding box center [583, 85] width 127 height 12
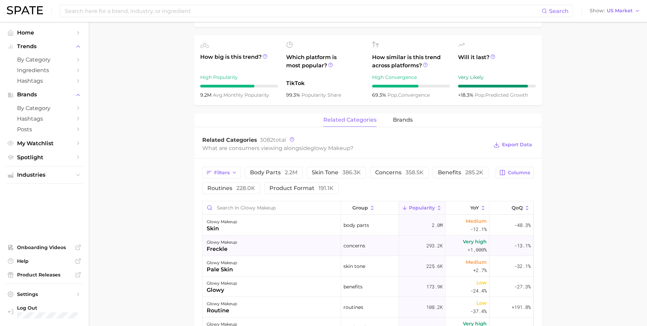
scroll to position [307, 0]
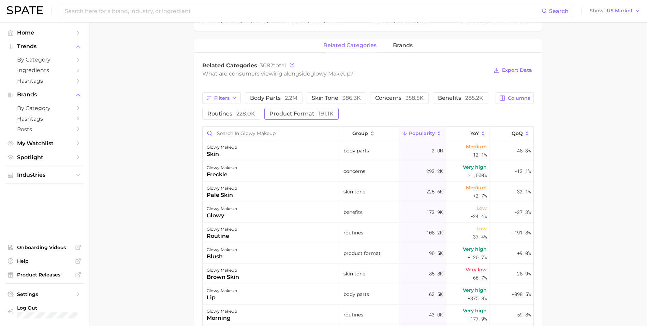
click at [325, 112] on span "191.1k" at bounding box center [326, 113] width 15 height 6
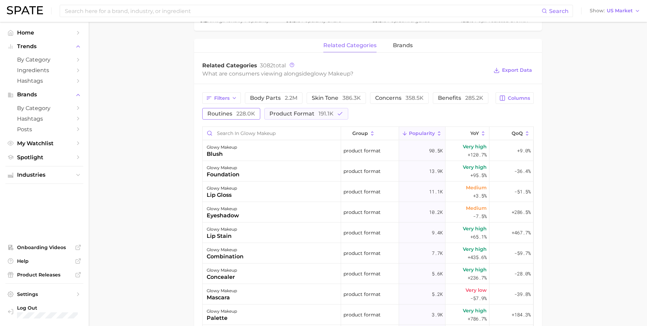
drag, startPoint x: 232, startPoint y: 115, endPoint x: 272, endPoint y: 114, distance: 39.9
click at [233, 115] on span "routines 228.0k" at bounding box center [231, 113] width 48 height 5
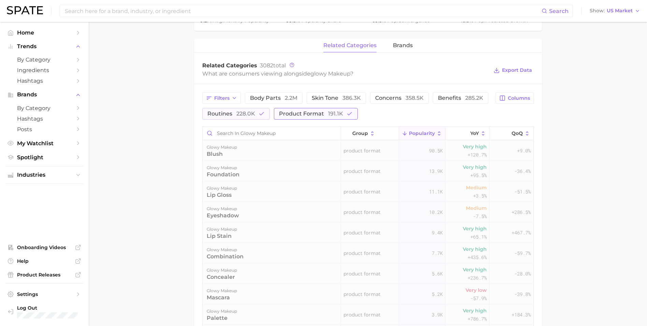
click at [310, 115] on span "product format 191.1k" at bounding box center [311, 113] width 64 height 5
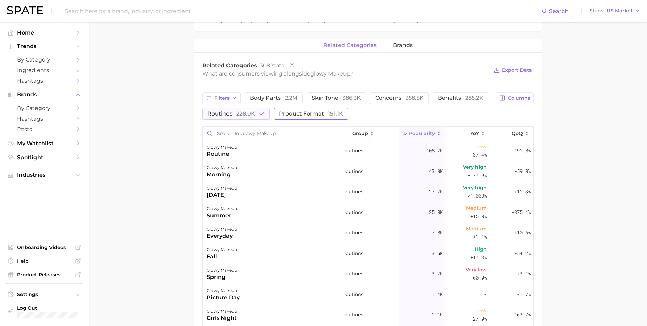
drag, startPoint x: 262, startPoint y: 111, endPoint x: 279, endPoint y: 112, distance: 17.1
click at [263, 111] on icon "button" at bounding box center [262, 114] width 6 height 6
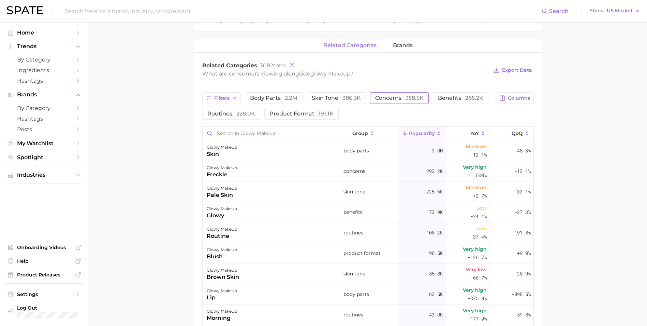
click at [405, 96] on span "concerns 358.5k" at bounding box center [399, 97] width 48 height 5
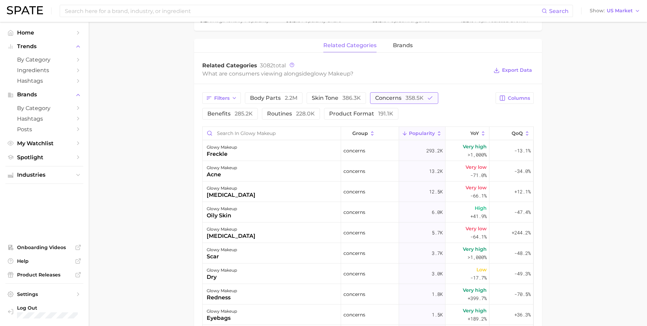
click at [405, 99] on span "concerns 358.5k" at bounding box center [399, 97] width 48 height 5
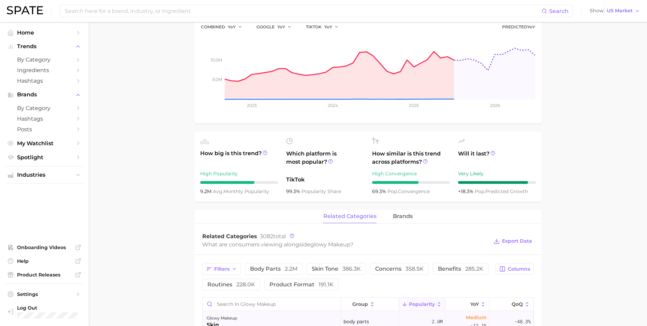
scroll to position [0, 0]
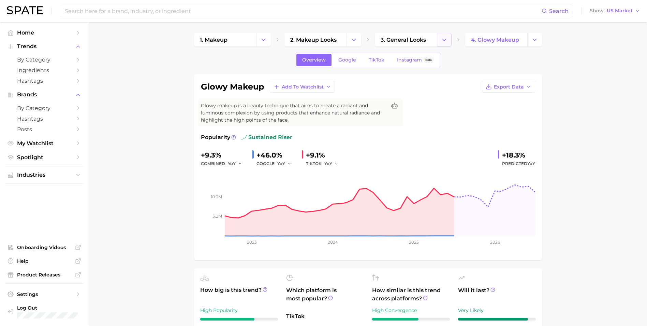
click at [445, 38] on icon "Change Category" at bounding box center [444, 39] width 7 height 7
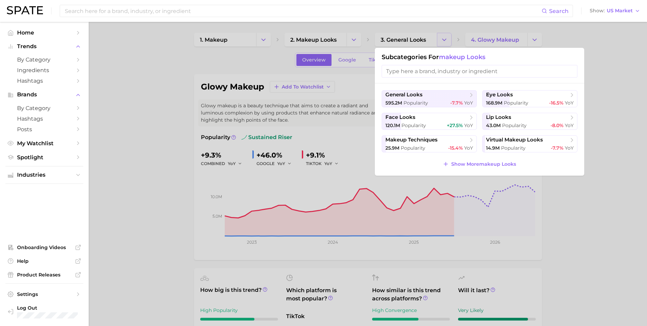
click at [445, 38] on div at bounding box center [323, 163] width 647 height 326
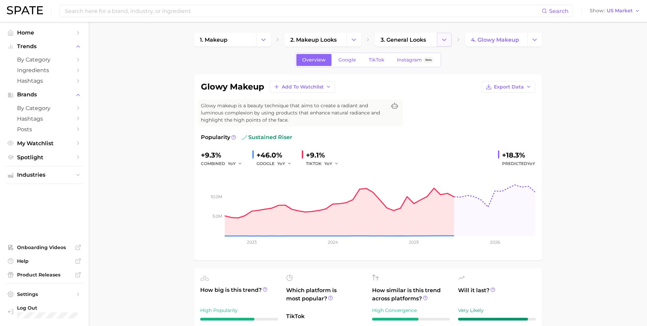
click at [445, 38] on icon "Change Category" at bounding box center [444, 39] width 7 height 7
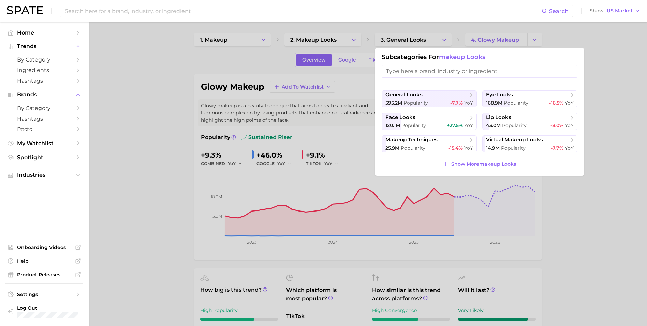
click at [139, 134] on div at bounding box center [323, 163] width 647 height 326
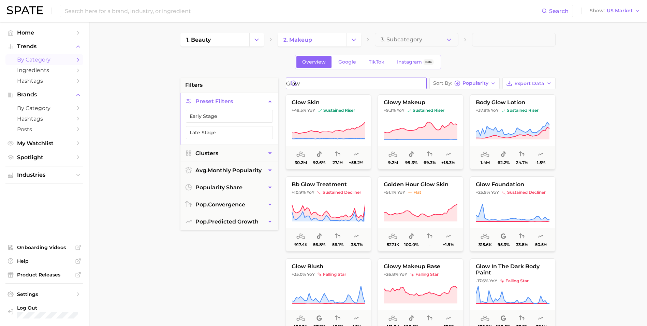
click at [353, 83] on input "glow" at bounding box center [356, 83] width 140 height 11
drag, startPoint x: 349, startPoint y: 84, endPoint x: 210, endPoint y: 68, distance: 140.2
click at [207, 68] on div "1. beauty 2. makeup 3. Subcategory Overview Google TikTok Instagram Beta filter…" at bounding box center [368, 269] width 375 height 473
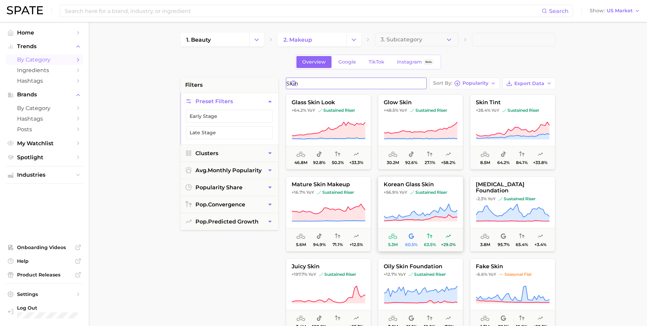
scroll to position [34, 0]
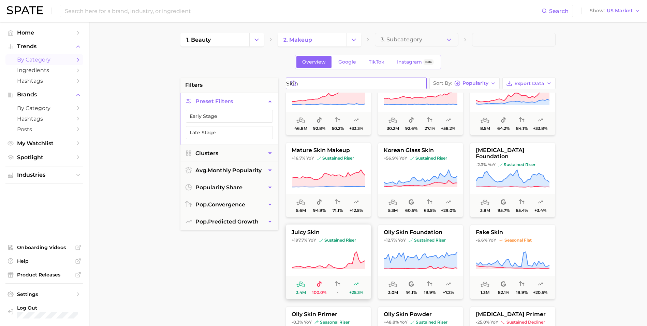
type input "skin"
click at [335, 241] on span "sustained riser" at bounding box center [337, 239] width 37 height 5
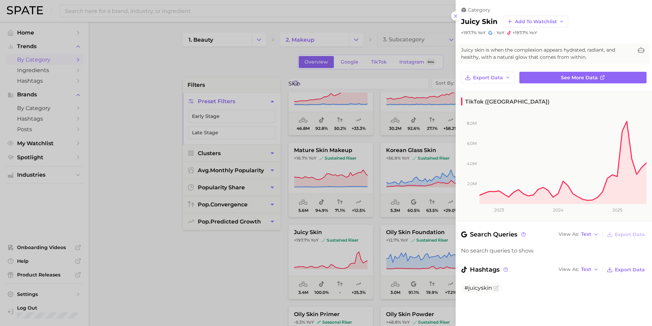
drag, startPoint x: 237, startPoint y: 236, endPoint x: 235, endPoint y: 241, distance: 5.3
click at [235, 240] on div at bounding box center [326, 163] width 652 height 326
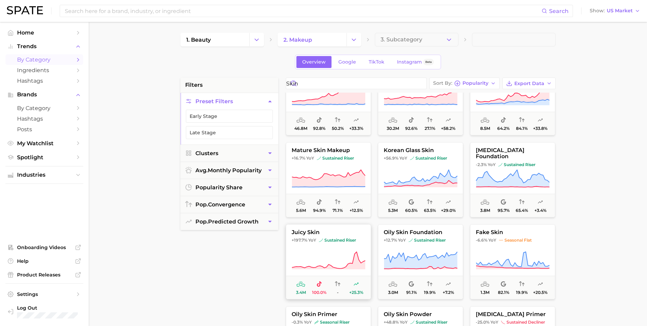
scroll to position [0, 0]
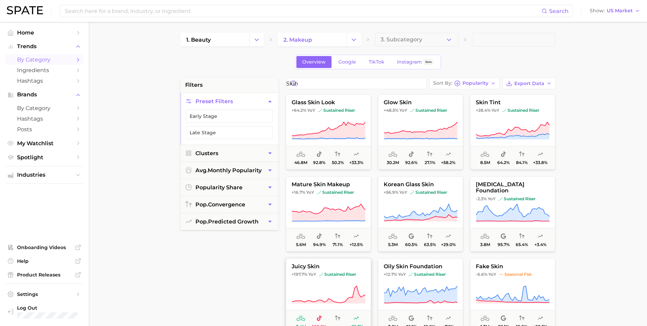
click at [353, 283] on button "juicy skin +197.7% YoY sustained riser 3.4m 100.0% - +25.3%" at bounding box center [328, 295] width 85 height 75
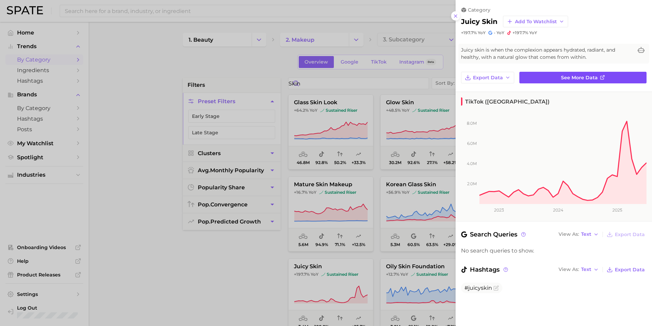
click at [606, 79] on link "See more data" at bounding box center [583, 78] width 127 height 12
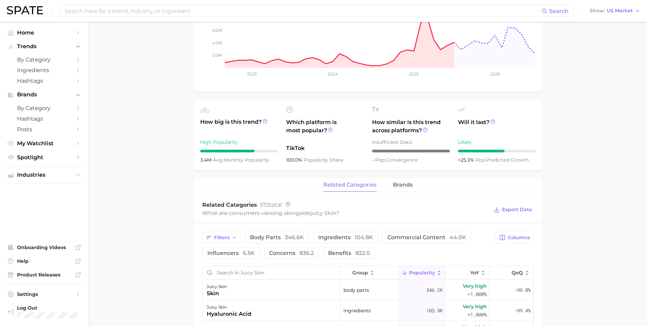
scroll to position [205, 0]
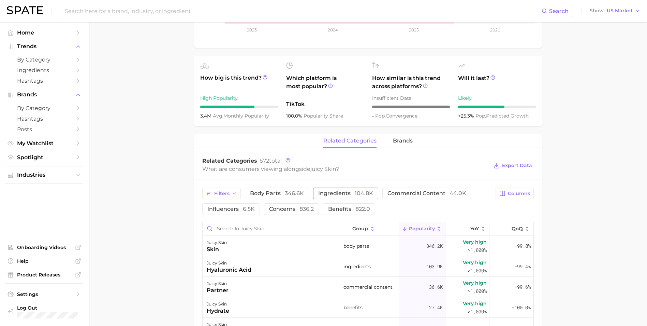
click at [341, 194] on span "ingredients 104.8k" at bounding box center [345, 192] width 55 height 5
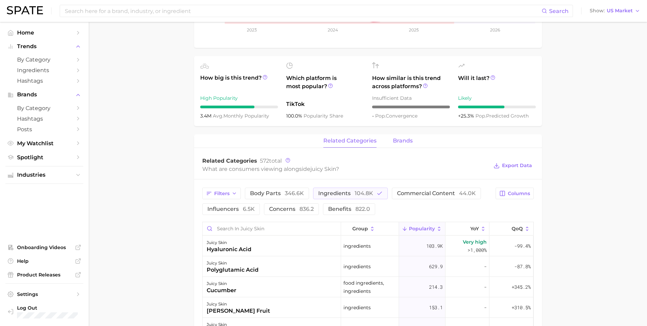
click at [400, 139] on span "brands" at bounding box center [403, 141] width 20 height 6
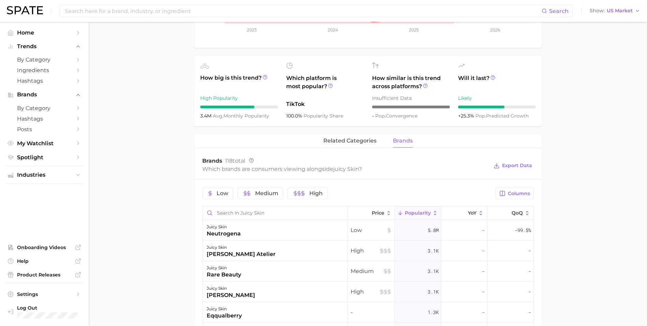
click at [142, 239] on main "1. makeup 2. makeup looks 3. face looks 4. juicy skin Overview Google TikTok In…" at bounding box center [368, 195] width 559 height 757
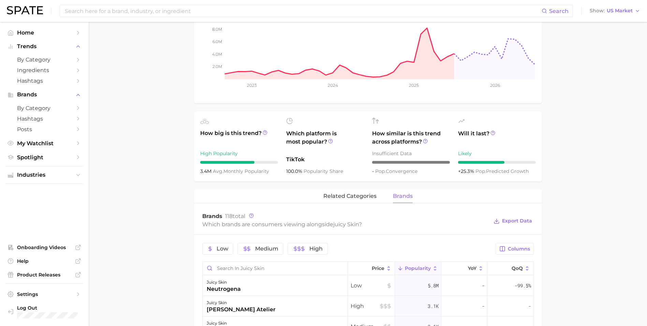
scroll to position [0, 0]
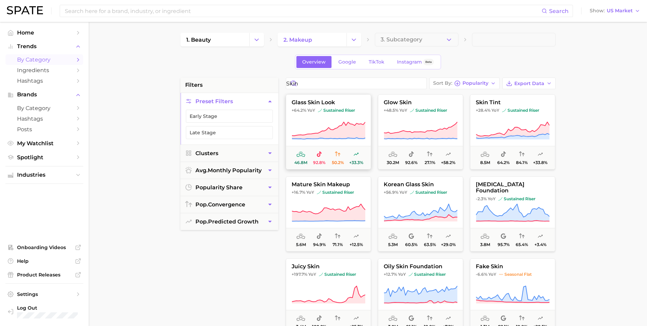
click at [336, 132] on icon at bounding box center [328, 130] width 73 height 17
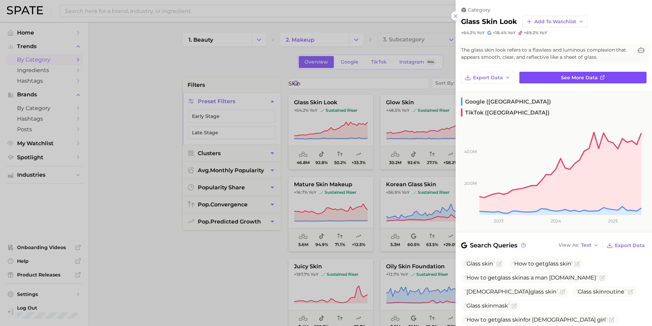
click at [608, 76] on link "See more data" at bounding box center [583, 78] width 127 height 12
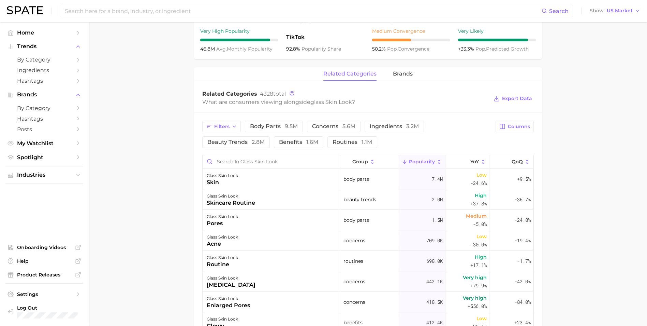
scroll to position [273, 0]
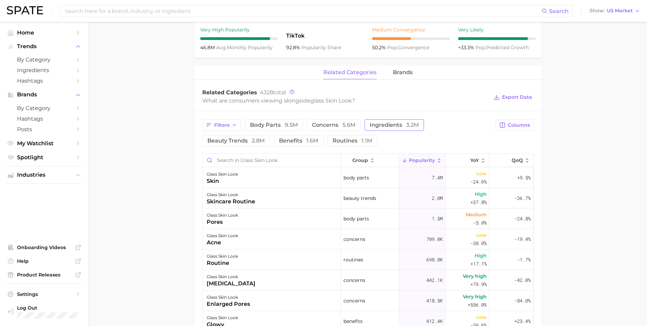
click at [385, 123] on span "ingredients 3.2m" at bounding box center [394, 124] width 49 height 5
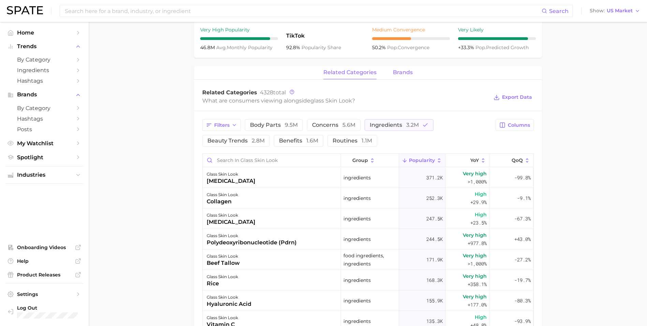
click at [397, 73] on span "brands" at bounding box center [403, 72] width 20 height 6
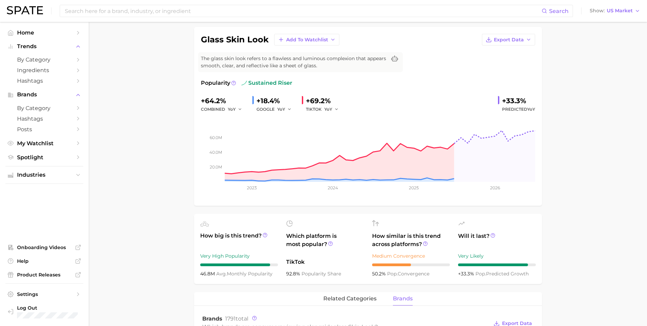
scroll to position [0, 0]
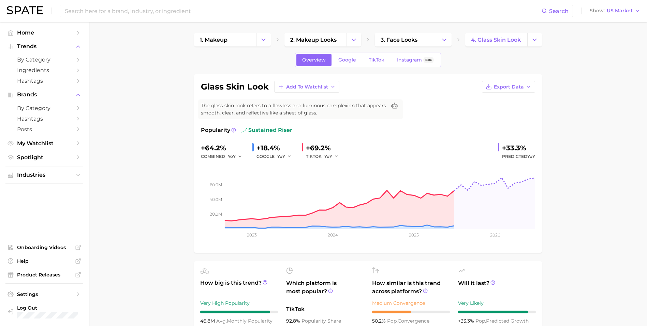
drag, startPoint x: 368, startPoint y: 39, endPoint x: 362, endPoint y: 39, distance: 5.8
click at [368, 39] on polyline at bounding box center [368, 39] width 1 height 3
click at [354, 40] on icon "Change Category" at bounding box center [353, 39] width 7 height 7
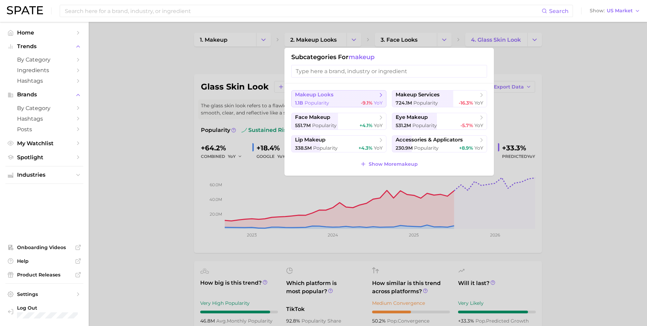
click at [349, 95] on span "makeup looks" at bounding box center [336, 94] width 83 height 7
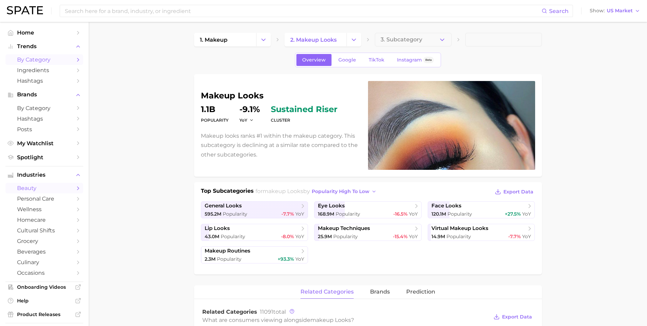
click at [49, 62] on span "by Category" at bounding box center [44, 59] width 55 height 6
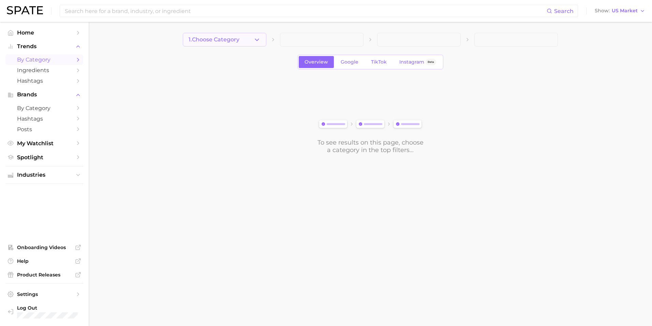
click at [262, 41] on button "1. Choose Category" at bounding box center [225, 40] width 84 height 14
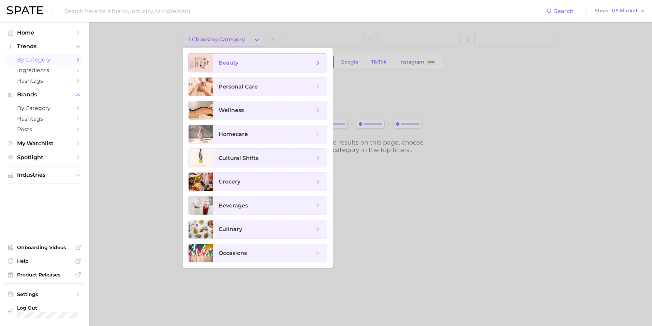
click at [261, 61] on span "beauty" at bounding box center [267, 63] width 96 height 8
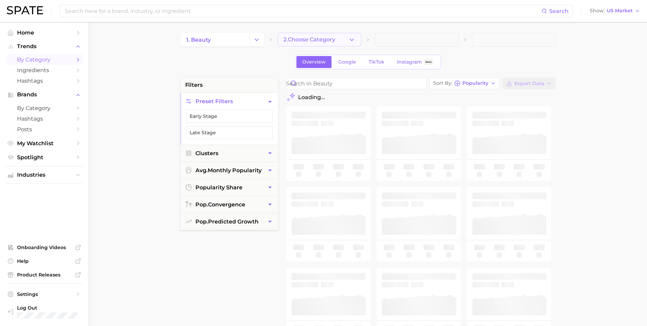
click at [328, 44] on button "2. Choose Category" at bounding box center [320, 40] width 84 height 14
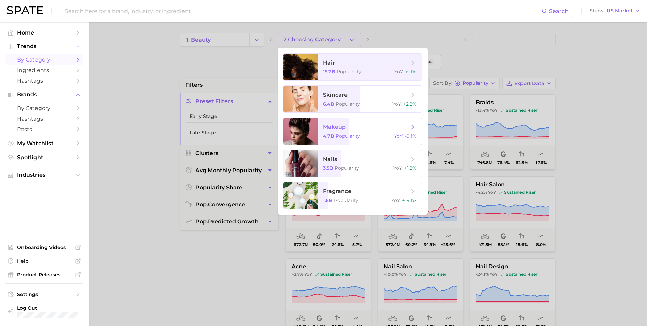
click at [358, 134] on span "Popularity" at bounding box center [348, 136] width 25 height 6
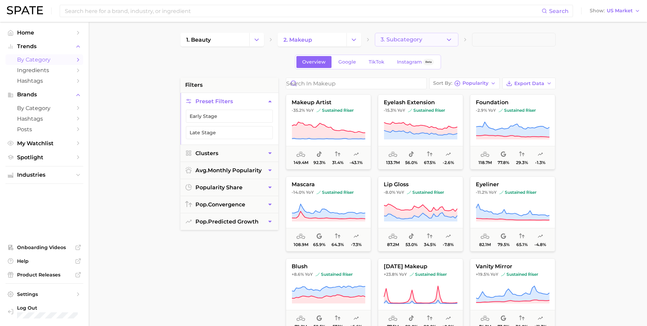
click at [422, 37] on button "3. Subcategory" at bounding box center [417, 40] width 84 height 14
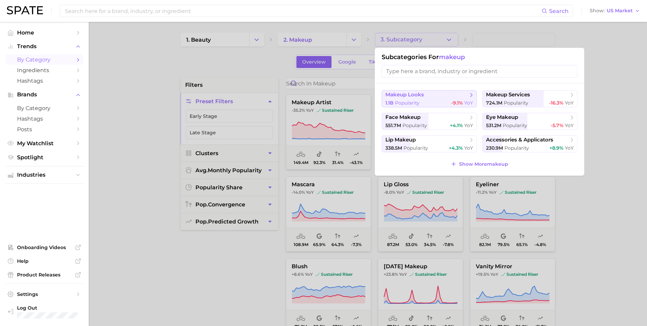
click at [435, 95] on span "makeup looks" at bounding box center [427, 94] width 83 height 7
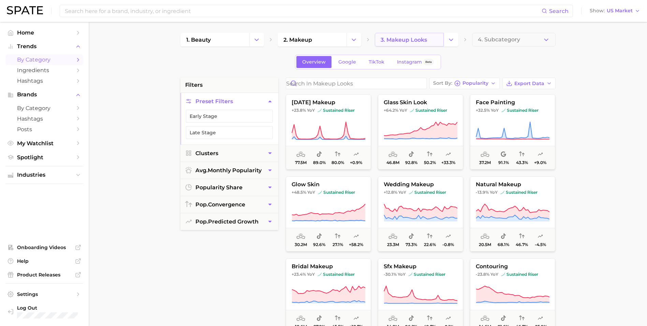
click at [431, 36] on link "3. makeup looks" at bounding box center [409, 40] width 69 height 14
click at [444, 39] on button "Change Category" at bounding box center [451, 40] width 15 height 14
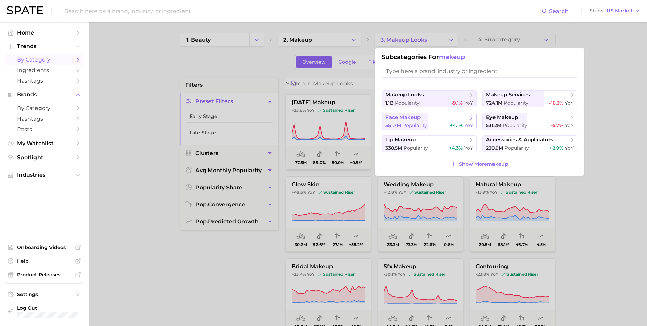
click at [434, 119] on span "face makeup" at bounding box center [427, 117] width 83 height 7
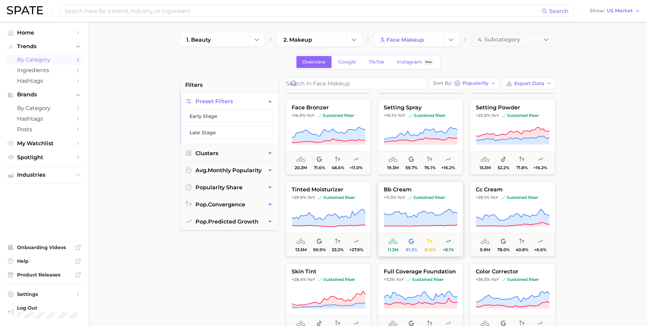
scroll to position [171, 0]
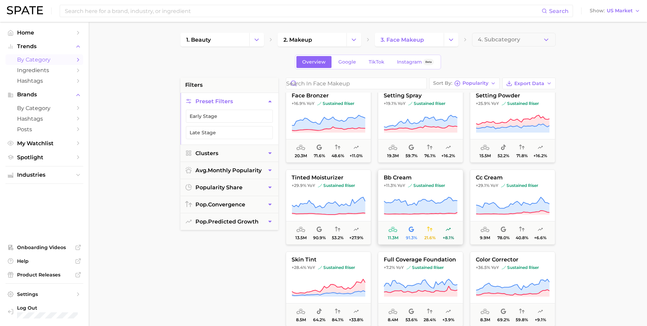
click at [430, 182] on button "bb cream +11.3% YoY sustained riser 11.3m 91.3% 21.6% +8.1%" at bounding box center [420, 206] width 85 height 75
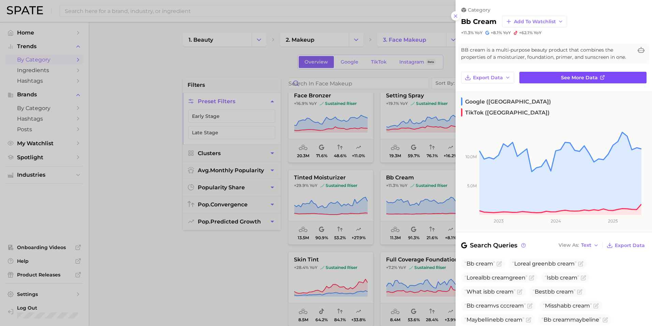
click at [594, 75] on span "See more data" at bounding box center [579, 78] width 37 height 6
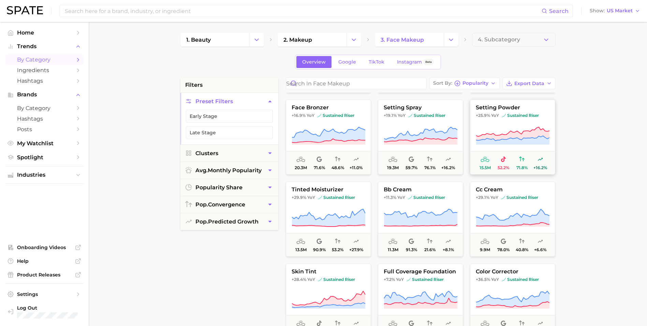
scroll to position [171, 0]
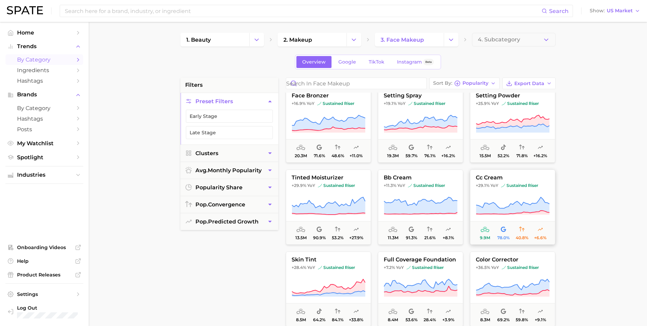
click at [497, 195] on button "cc cream +29.1% YoY sustained riser 9.9m 78.0% 40.8% +6.6%" at bounding box center [512, 206] width 85 height 75
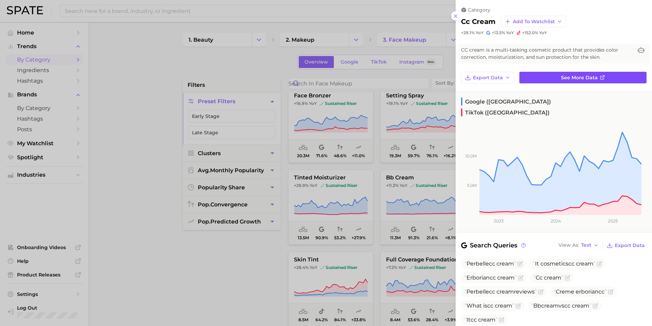
click at [588, 72] on link "See more data" at bounding box center [583, 78] width 127 height 12
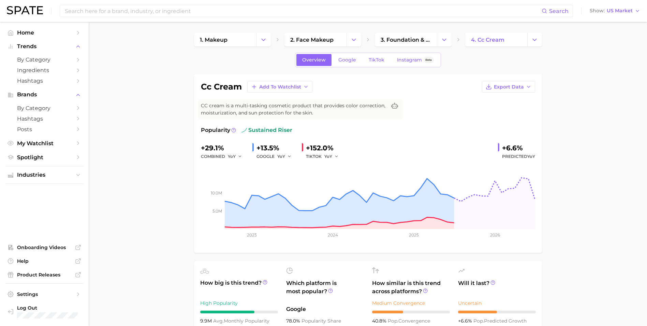
drag, startPoint x: 123, startPoint y: 106, endPoint x: 109, endPoint y: 74, distance: 35.4
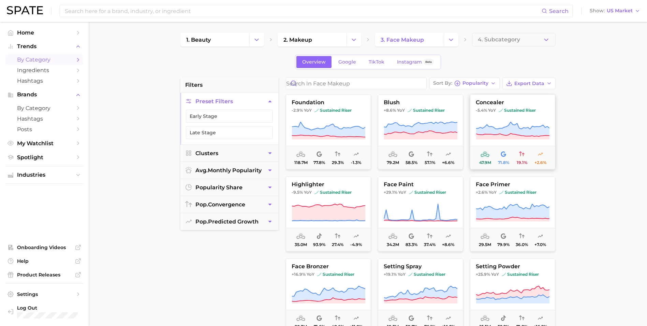
click at [533, 125] on icon at bounding box center [513, 130] width 74 height 19
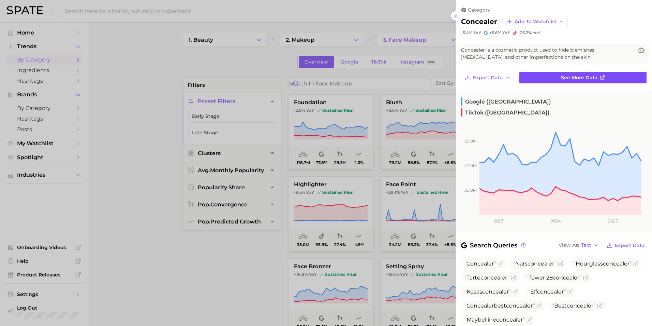
click at [585, 82] on link "See more data" at bounding box center [583, 78] width 127 height 12
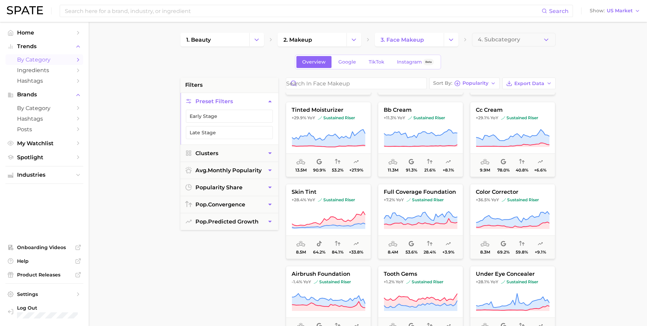
scroll to position [239, 0]
click at [536, 210] on icon at bounding box center [513, 219] width 74 height 19
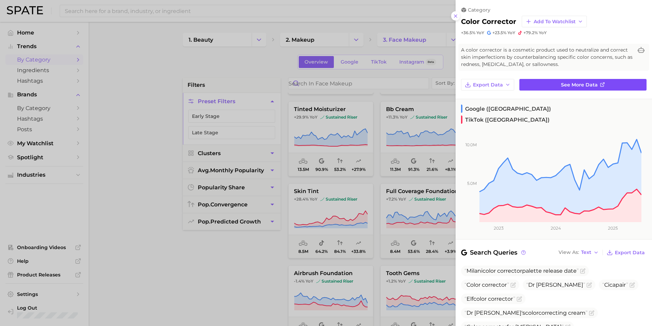
click at [605, 82] on link "See more data" at bounding box center [583, 85] width 127 height 12
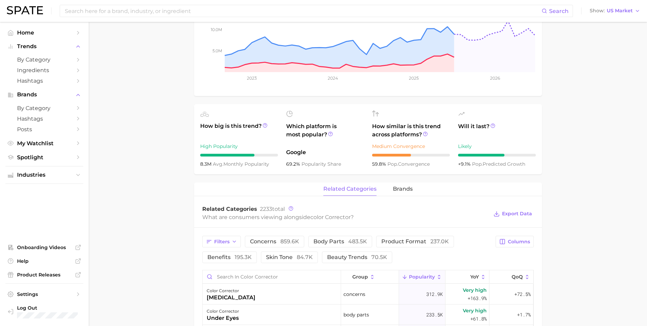
scroll to position [273, 0]
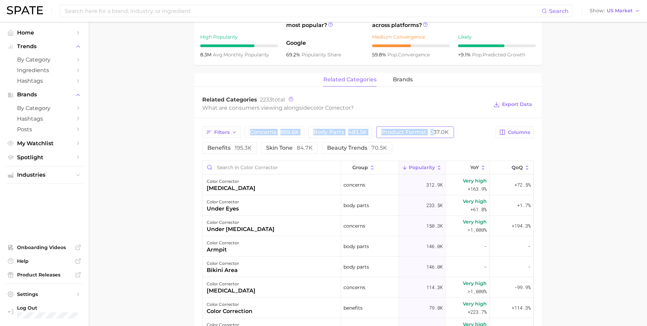
drag, startPoint x: 436, startPoint y: 115, endPoint x: 427, endPoint y: 128, distance: 15.9
click at [427, 128] on div "Related Categories 2233 total What are consumers viewing alongside color correc…" at bounding box center [368, 292] width 348 height 403
click at [426, 129] on span "product format 237.0k" at bounding box center [416, 131] width 68 height 5
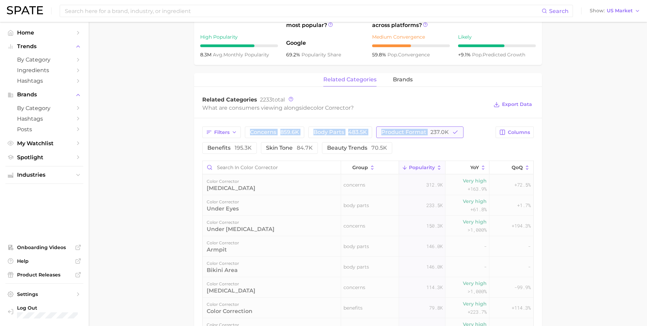
click at [428, 131] on span "product format 237.0k" at bounding box center [416, 131] width 68 height 5
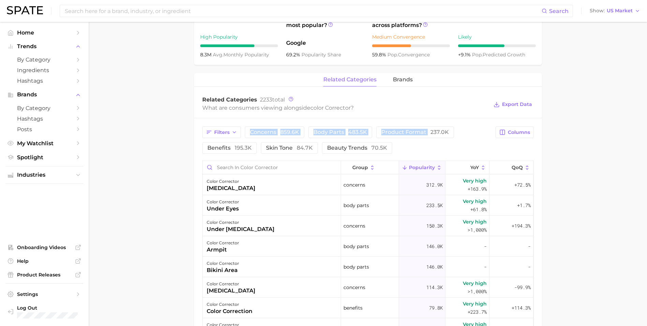
click at [425, 144] on div "Filters concerns 859.6k body parts 483.5k product format 237.0k benefits 195.3k…" at bounding box center [347, 139] width 290 height 27
click at [646, 141] on main "1. makeup 2. face makeup 3. concealer products 4. color corrector Overview Goog…" at bounding box center [368, 138] width 559 height 779
click at [398, 126] on div "Filters concerns 859.6k body parts 483.5k product format 237.0k benefits 195.3k…" at bounding box center [368, 306] width 348 height 376
click at [397, 128] on button "product format 237.0k" at bounding box center [415, 132] width 78 height 12
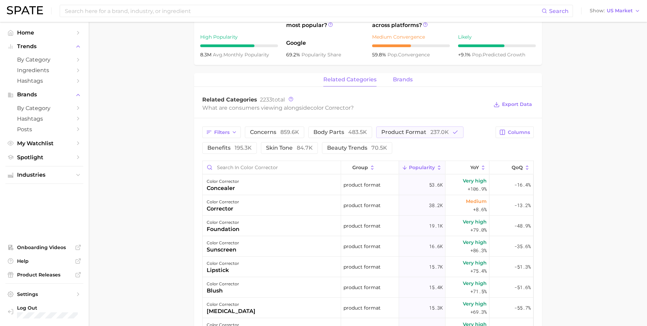
click at [408, 80] on span "brands" at bounding box center [403, 79] width 20 height 6
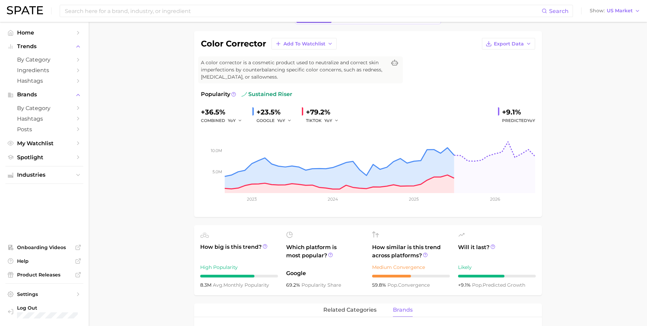
scroll to position [0, 0]
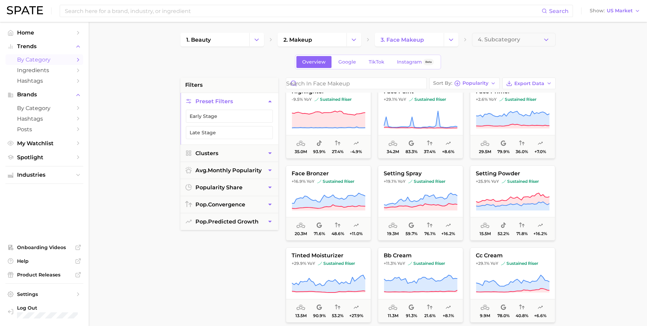
scroll to position [102, 0]
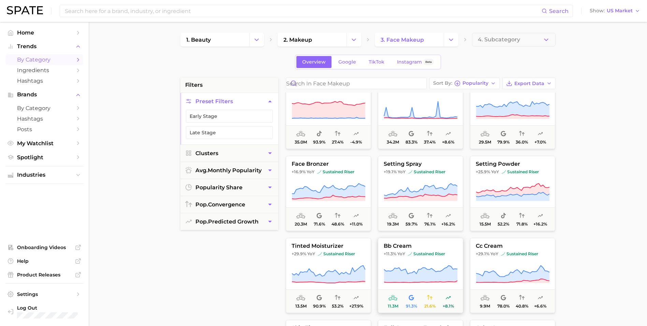
click at [431, 260] on button "bb cream +11.3% YoY sustained riser 11.3m 91.3% 21.6% +8.1%" at bounding box center [420, 275] width 85 height 75
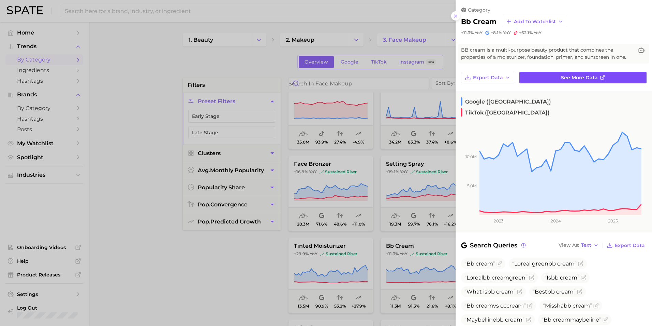
click at [566, 73] on link "See more data" at bounding box center [583, 78] width 127 height 12
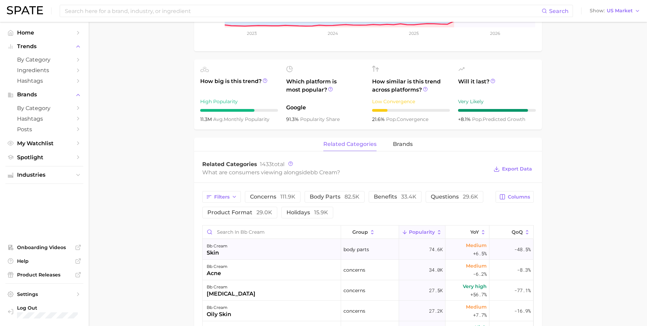
scroll to position [205, 0]
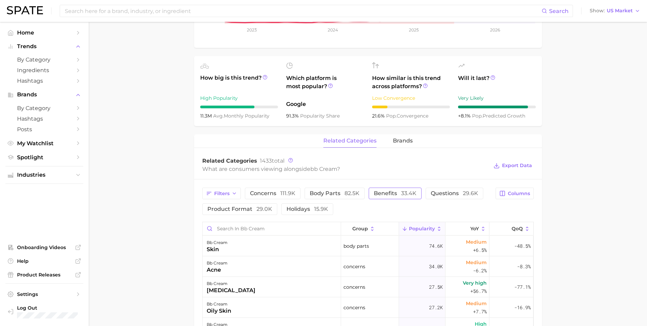
click at [389, 195] on span "benefits 33.4k" at bounding box center [395, 192] width 43 height 5
click at [269, 209] on span "product format 29.0k" at bounding box center [301, 208] width 65 height 5
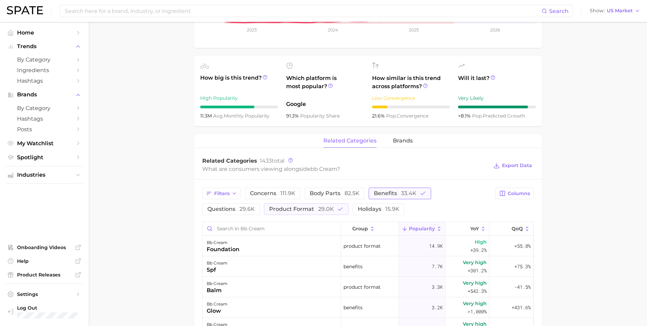
click at [410, 195] on span "33.4k" at bounding box center [408, 193] width 15 height 6
click at [243, 207] on span "product format 29.0k" at bounding box center [239, 208] width 65 height 5
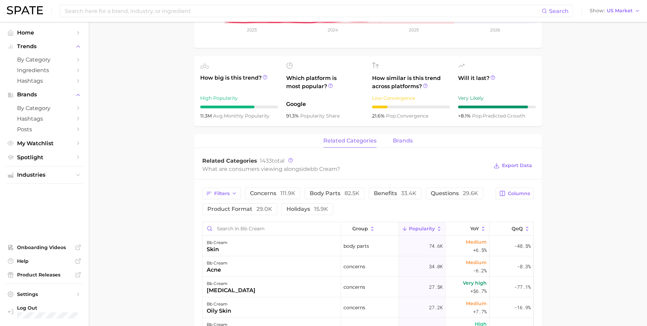
click at [404, 141] on span "brands" at bounding box center [403, 141] width 20 height 6
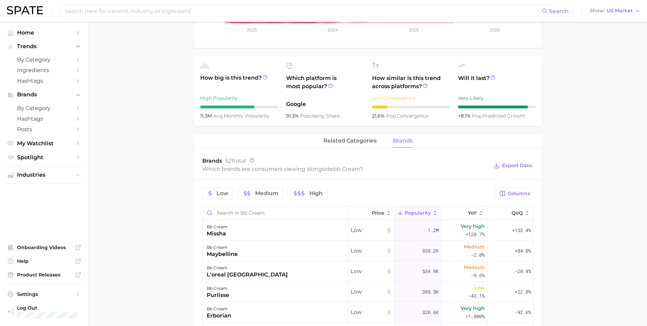
drag, startPoint x: 167, startPoint y: 219, endPoint x: 157, endPoint y: 215, distance: 11.0
click at [167, 219] on main "1. makeup 2. face makeup 3. foundation & base products 4. bb cream Overview Goo…" at bounding box center [368, 195] width 559 height 757
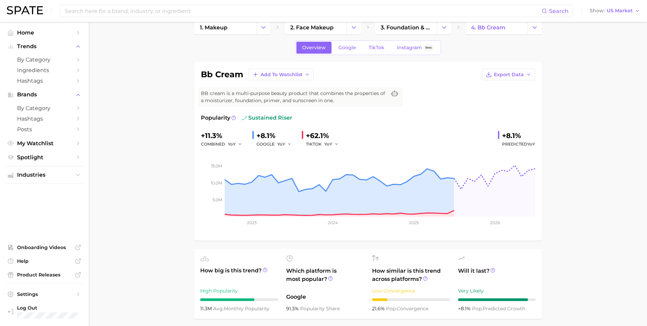
scroll to position [0, 0]
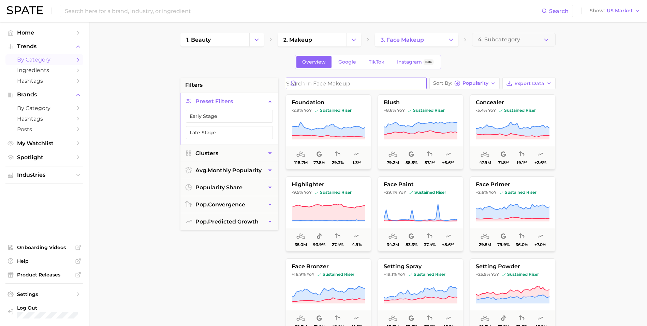
click at [321, 86] on input "Search in face makeup" at bounding box center [356, 83] width 140 height 11
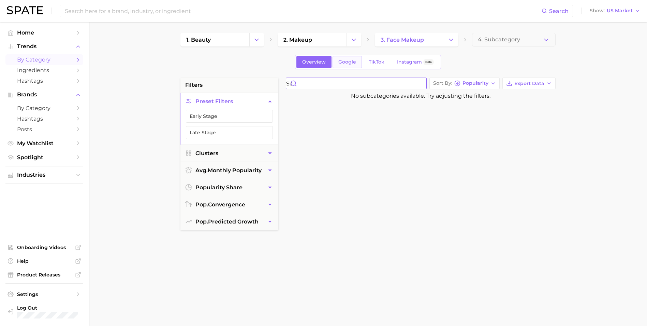
type input "s"
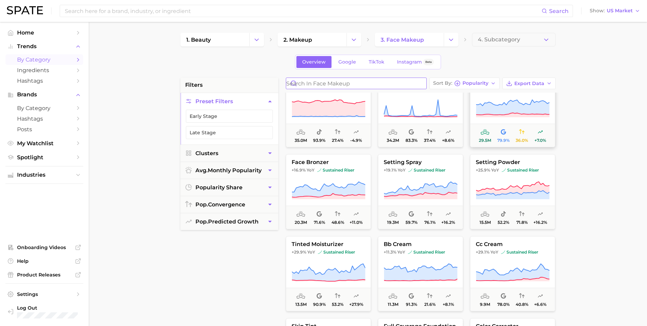
scroll to position [137, 0]
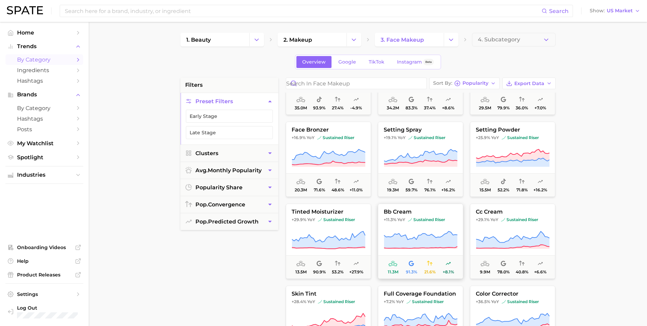
click at [415, 224] on button "bb cream +11.3% YoY sustained riser 11.3m 91.3% 21.6% +8.1%" at bounding box center [420, 240] width 85 height 75
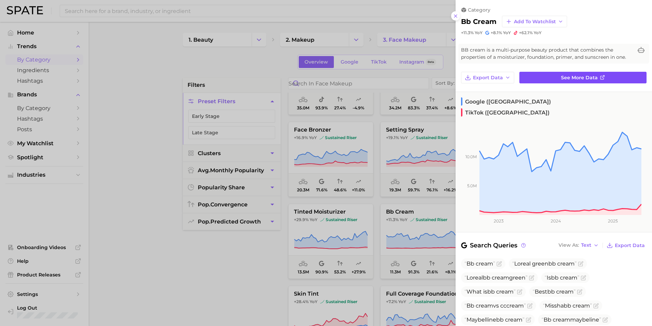
click at [572, 78] on span "See more data" at bounding box center [579, 78] width 37 height 6
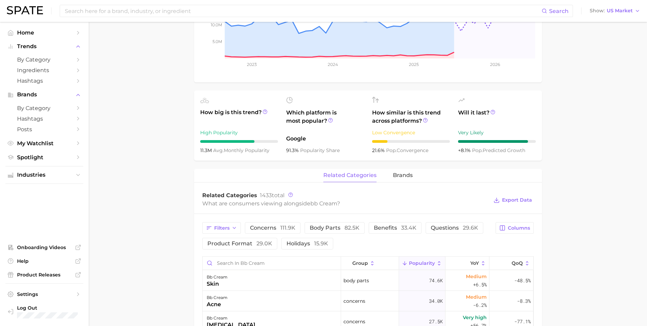
scroll to position [171, 0]
click at [46, 77] on link "Hashtags" at bounding box center [44, 80] width 78 height 11
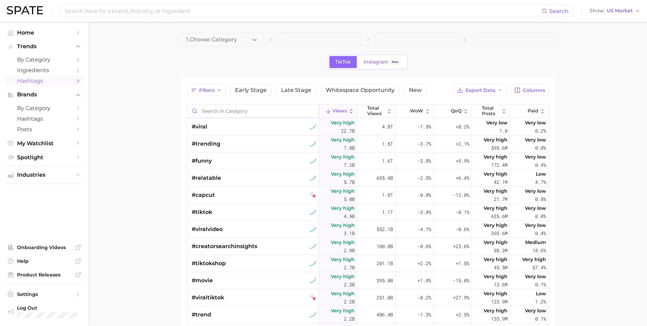
click at [254, 109] on input "Search in category" at bounding box center [253, 110] width 131 height 13
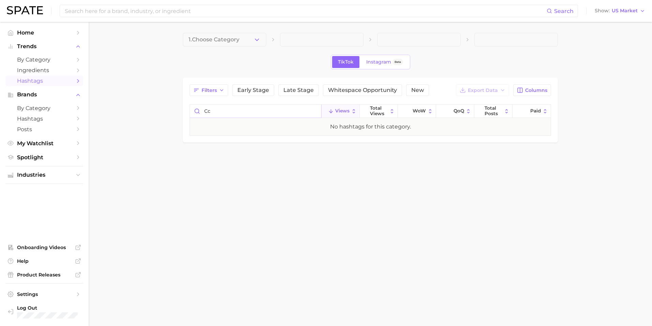
type input "c"
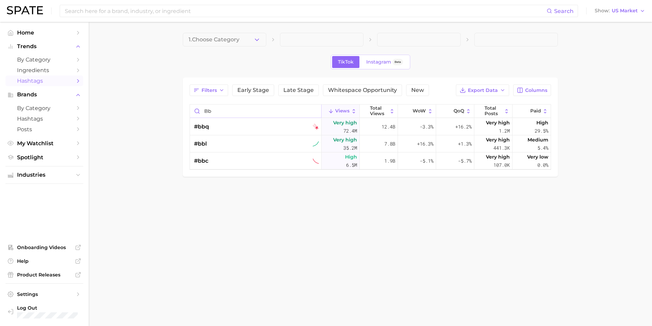
type input "b"
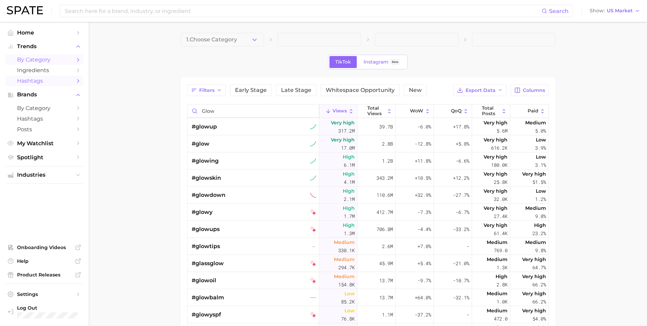
type input "glow"
click at [41, 58] on span "by Category" at bounding box center [44, 59] width 55 height 6
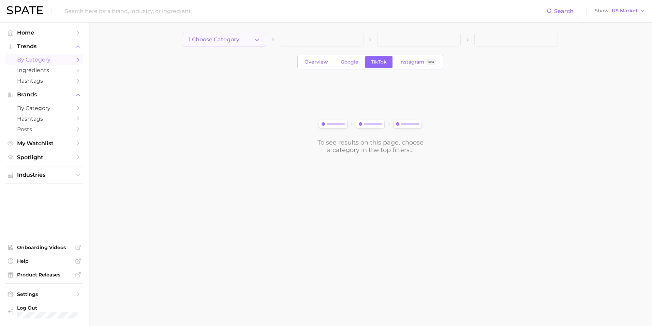
click at [245, 42] on button "1. Choose Category" at bounding box center [225, 40] width 84 height 14
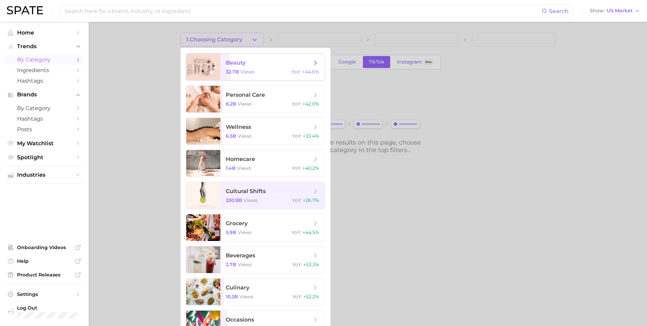
click at [261, 67] on span "beauty 32.7b views YoY : +44.6%" at bounding box center [272, 67] width 104 height 27
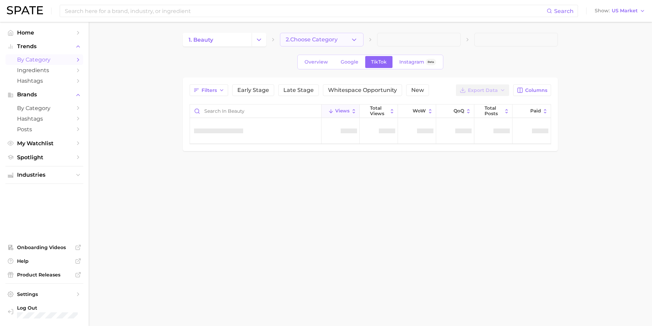
click at [286, 44] on button "2. Choose Category" at bounding box center [322, 40] width 84 height 14
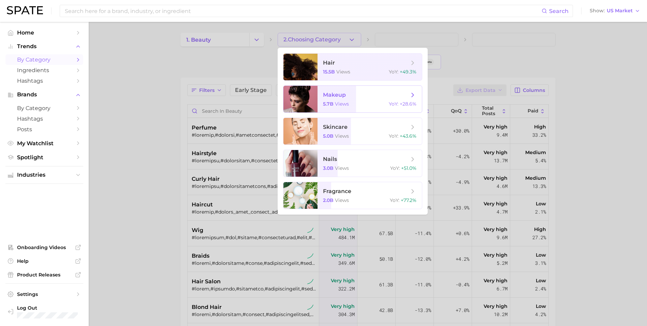
click at [381, 91] on span "makeup 5.7b views YoY : +28.6%" at bounding box center [370, 99] width 104 height 27
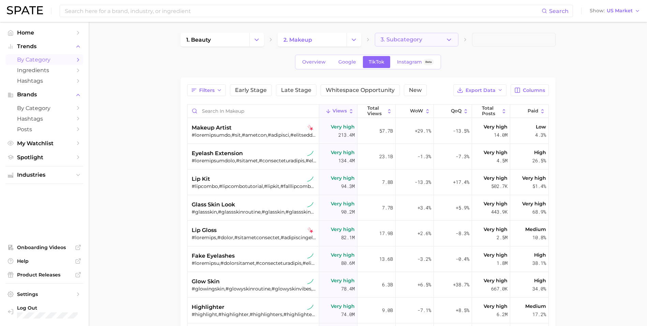
click at [399, 35] on button "3. Subcategory" at bounding box center [417, 40] width 84 height 14
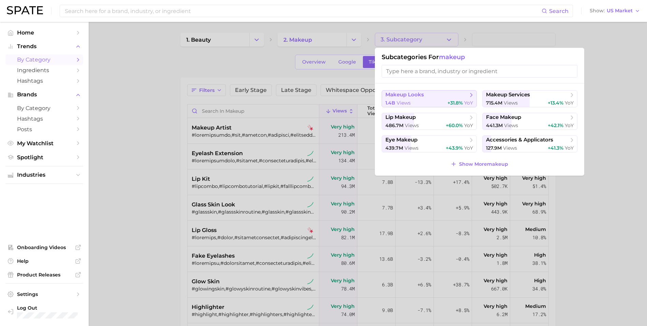
click at [419, 90] on button "makeup looks 1.4b views +31.8% YoY" at bounding box center [429, 98] width 95 height 17
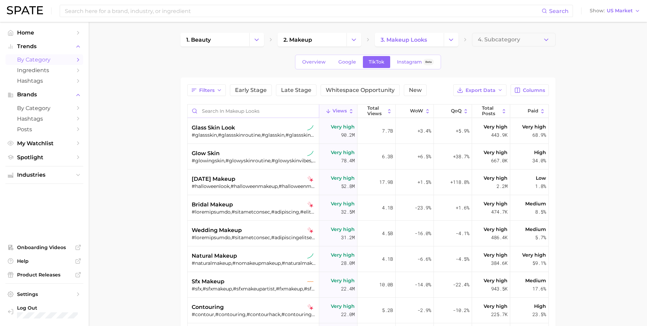
click at [242, 112] on input "Search in makeup looks" at bounding box center [253, 110] width 131 height 13
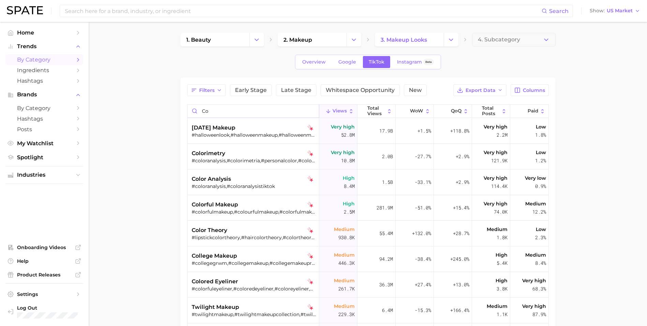
type input "c"
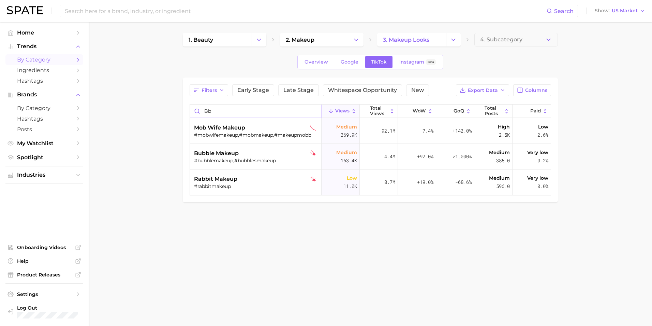
type input "b"
click at [450, 41] on button "Change Category" at bounding box center [453, 40] width 15 height 14
type input "cc"
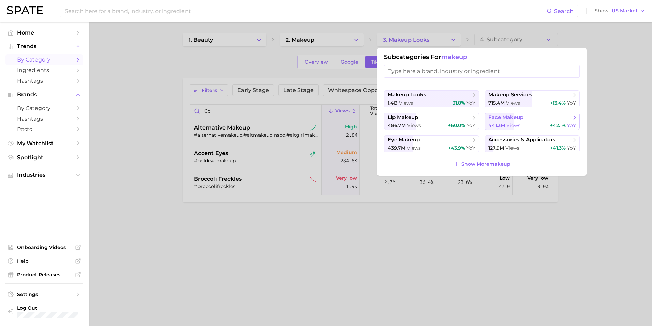
click at [518, 114] on span "face makeup" at bounding box center [530, 117] width 83 height 7
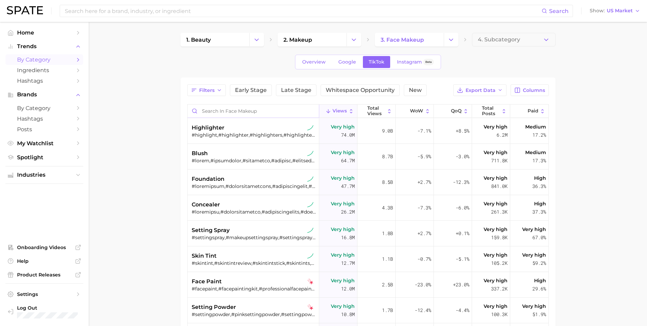
click at [279, 110] on input "Search in face makeup" at bounding box center [253, 110] width 131 height 13
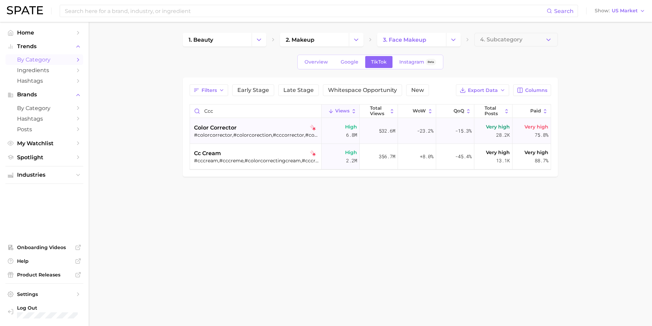
click at [231, 133] on div "#colorcorrector,#colorcorection,#cccorrector,#colorcorector,#ccredcorrect,#gree…" at bounding box center [256, 135] width 125 height 6
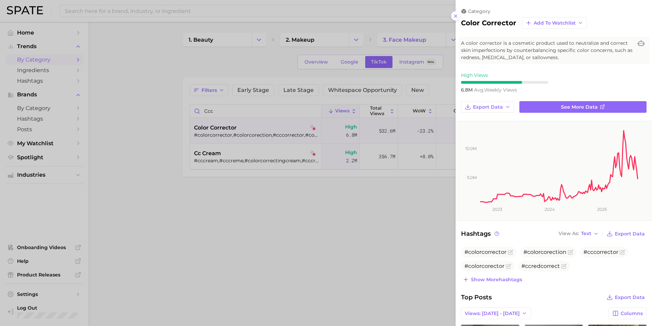
click at [222, 106] on div at bounding box center [326, 163] width 652 height 326
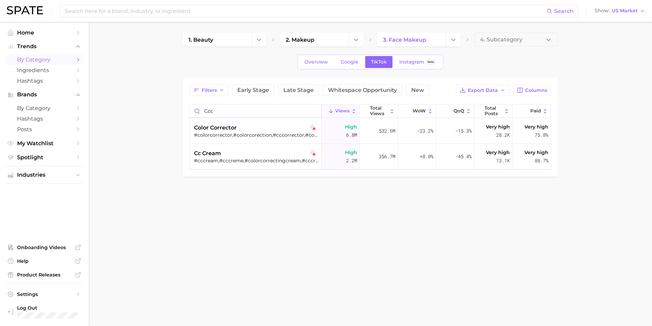
drag, startPoint x: 224, startPoint y: 111, endPoint x: 179, endPoint y: 112, distance: 44.7
click at [179, 112] on main "1. beauty 2. makeup 3. face makeup 4. Subcategory Overview Google TikTok Instag…" at bounding box center [371, 116] width 564 height 189
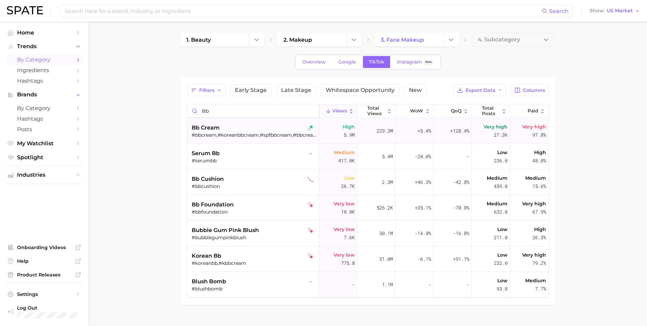
type input "bb"
click at [226, 124] on div "bb cream" at bounding box center [254, 128] width 125 height 8
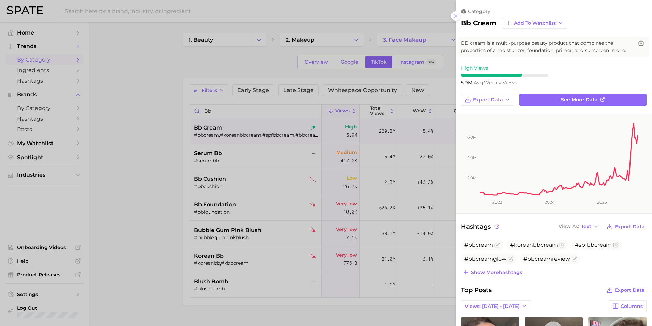
click at [132, 216] on div at bounding box center [326, 163] width 652 height 326
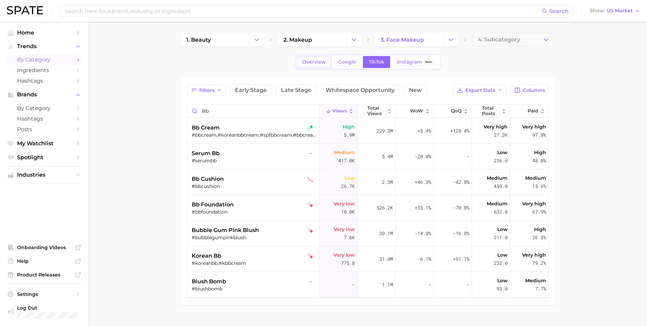
click at [319, 64] on span "Overview" at bounding box center [314, 62] width 24 height 6
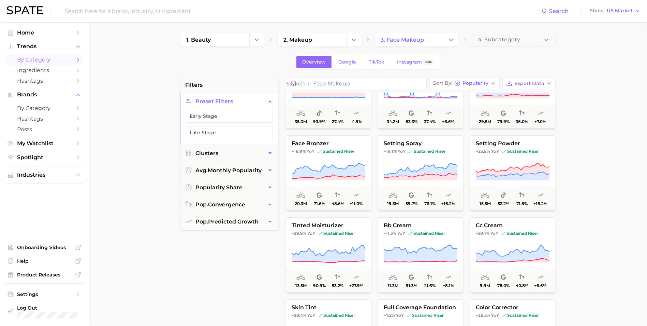
scroll to position [137, 0]
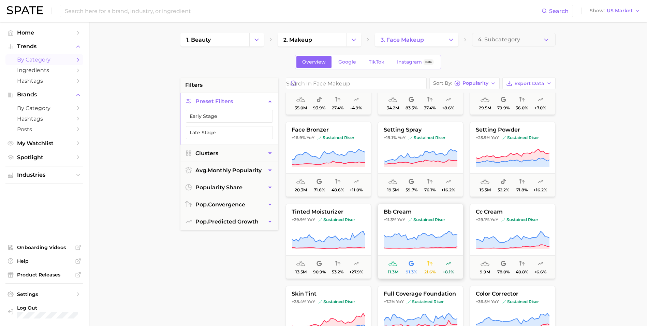
click at [421, 214] on span "bb cream" at bounding box center [420, 212] width 85 height 6
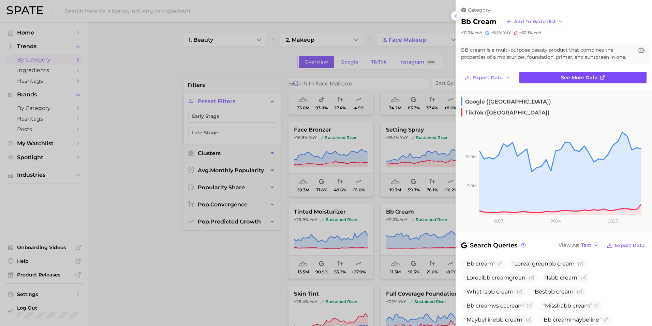
click at [569, 75] on span "See more data" at bounding box center [579, 78] width 37 height 6
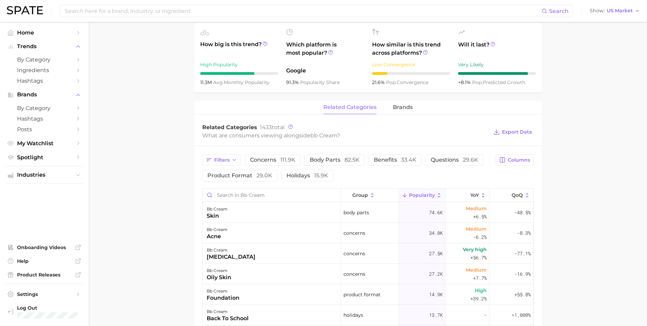
scroll to position [239, 0]
drag, startPoint x: 382, startPoint y: 150, endPoint x: 380, endPoint y: 155, distance: 4.9
click at [379, 157] on span "benefits 33.4k" at bounding box center [395, 158] width 43 height 5
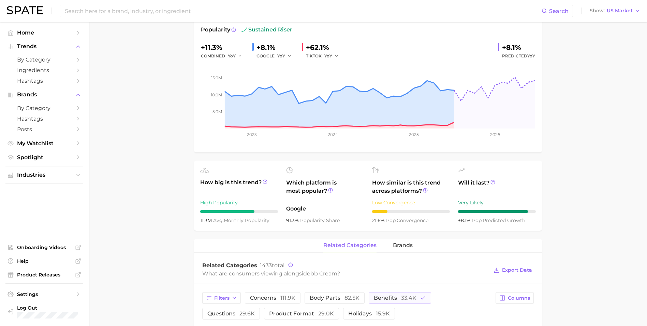
scroll to position [34, 0]
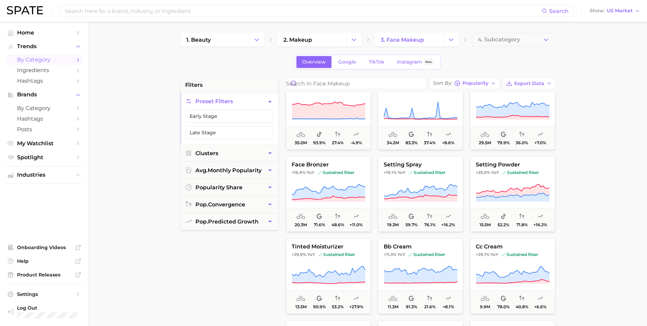
scroll to position [102, 0]
click at [495, 259] on button "cc cream +29.1% YoY sustained riser 9.9m 78.0% 40.8% +6.6%" at bounding box center [512, 275] width 85 height 75
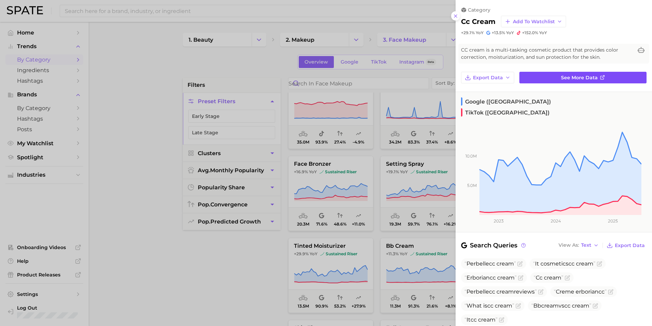
click at [584, 79] on span "See more data" at bounding box center [579, 78] width 37 height 6
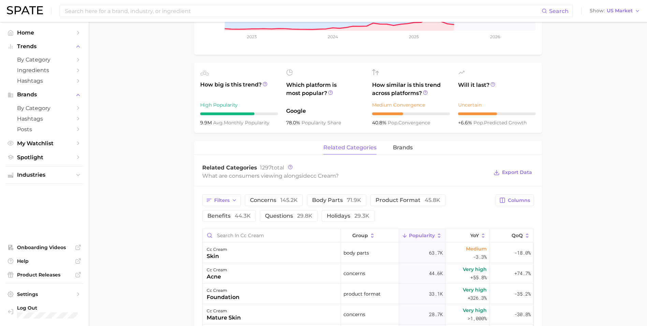
scroll to position [205, 0]
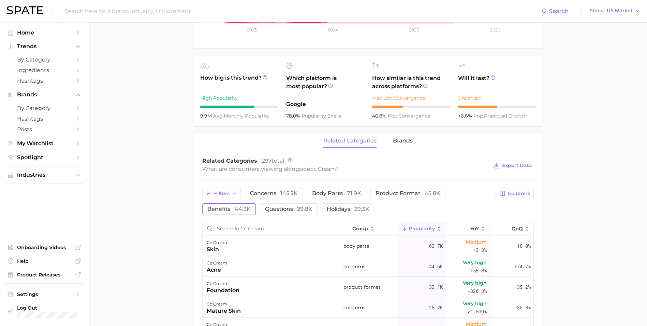
click at [239, 209] on span "44.3k" at bounding box center [243, 208] width 16 height 6
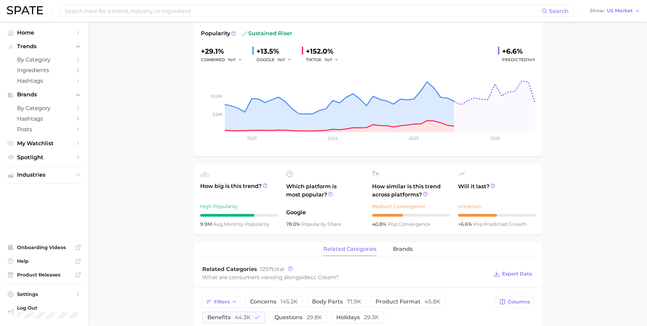
scroll to position [0, 0]
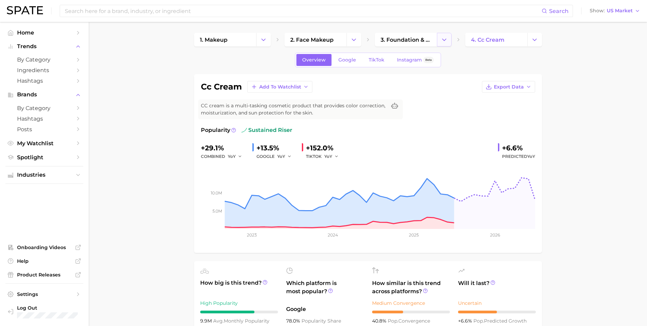
click at [451, 43] on button "Change Category" at bounding box center [444, 40] width 15 height 14
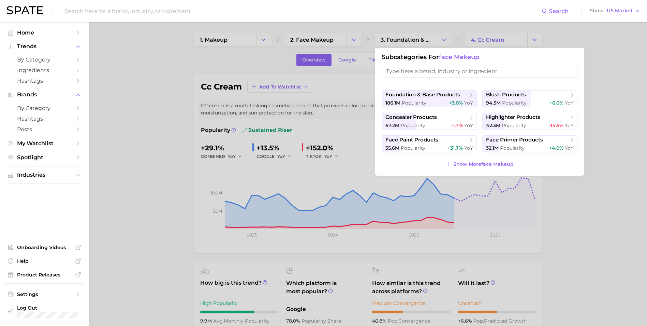
click at [363, 42] on div at bounding box center [323, 163] width 647 height 326
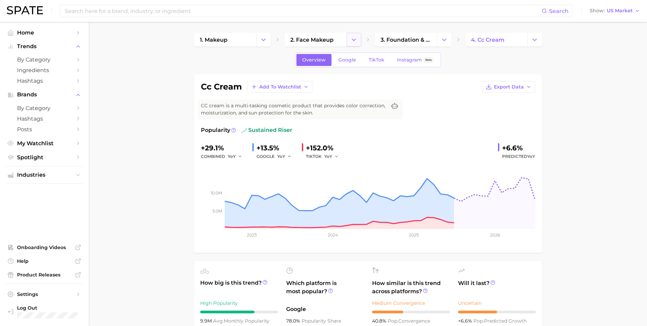
click at [358, 40] on button "Change Category" at bounding box center [354, 40] width 15 height 14
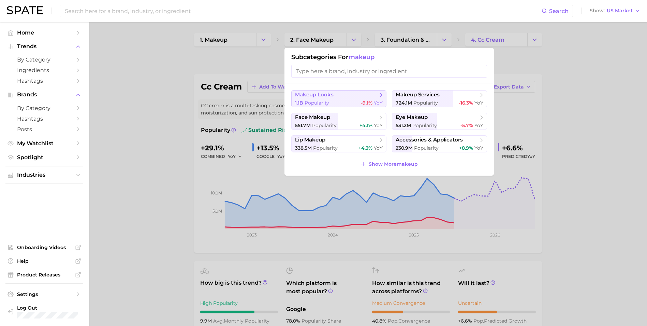
click at [345, 99] on button "makeup looks 1.1b Popularity -9.1% YoY" at bounding box center [338, 98] width 95 height 17
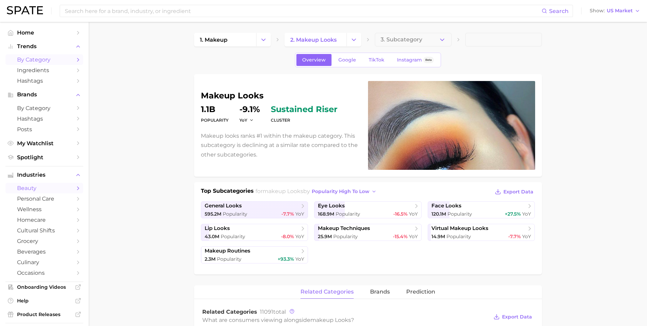
click at [49, 59] on span "by Category" at bounding box center [44, 59] width 55 height 6
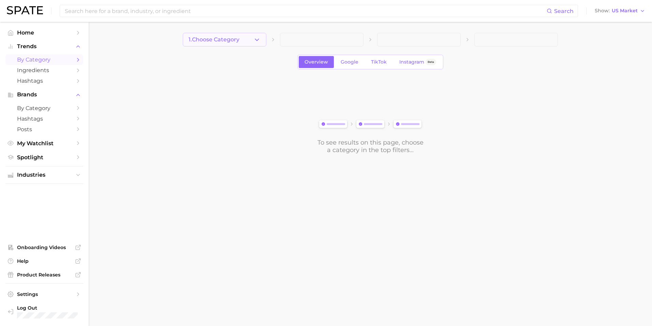
click at [221, 40] on span "1. Choose Category" at bounding box center [214, 40] width 51 height 6
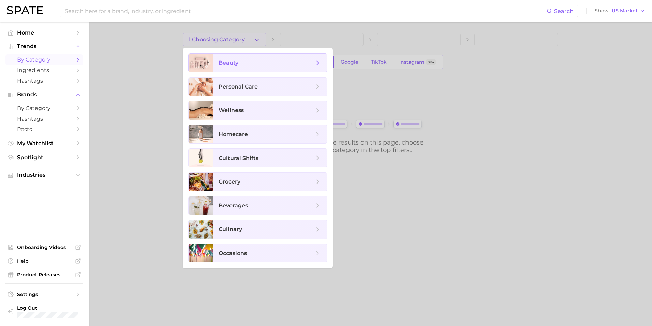
click at [264, 58] on span "beauty" at bounding box center [270, 63] width 114 height 18
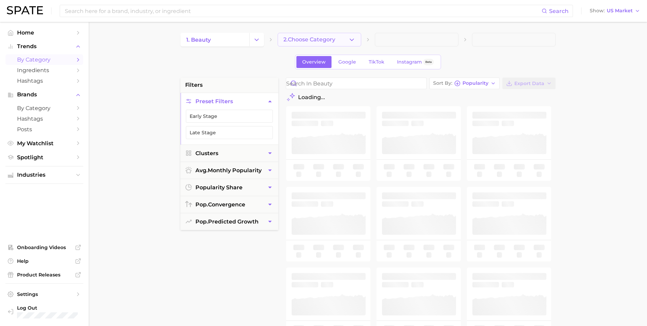
click at [335, 43] on span "2. Choose Category" at bounding box center [310, 40] width 52 height 6
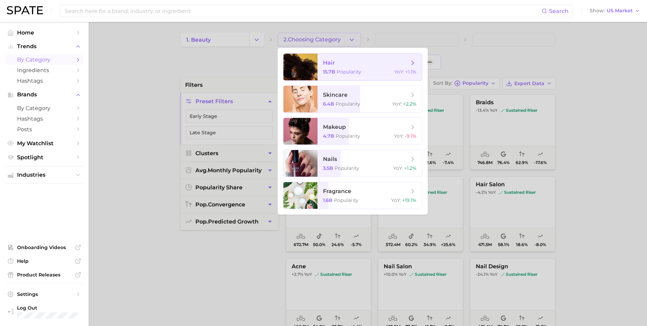
click at [373, 72] on div "15.7b Popularity YoY : +1.1%" at bounding box center [370, 72] width 94 height 6
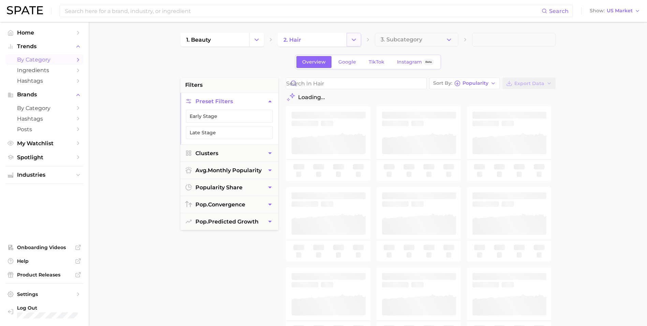
click at [358, 41] on button "Change Category" at bounding box center [354, 40] width 15 height 14
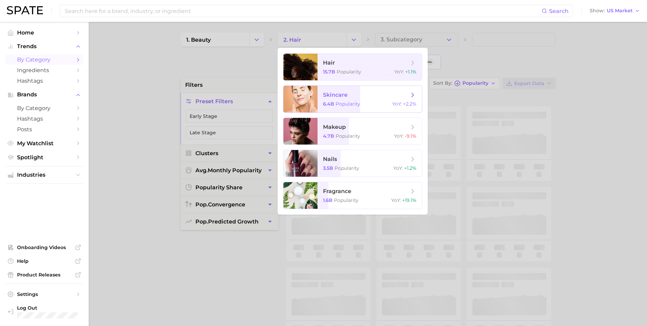
click at [352, 106] on span "Popularity" at bounding box center [348, 104] width 25 height 6
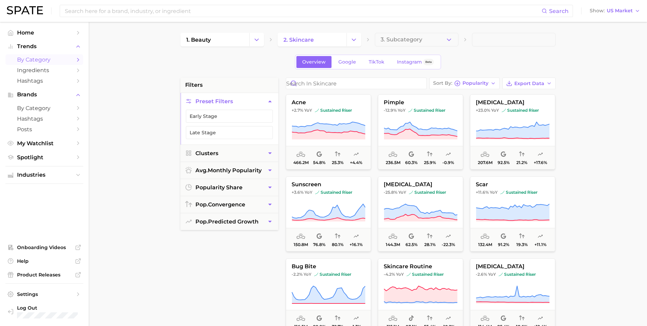
click at [352, 38] on icon "Change Category" at bounding box center [353, 39] width 7 height 7
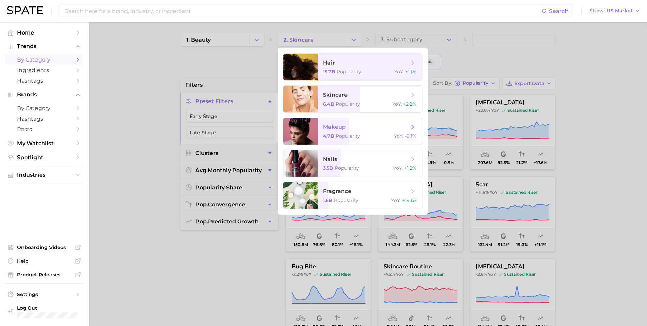
click at [354, 129] on span "makeup" at bounding box center [366, 127] width 86 height 8
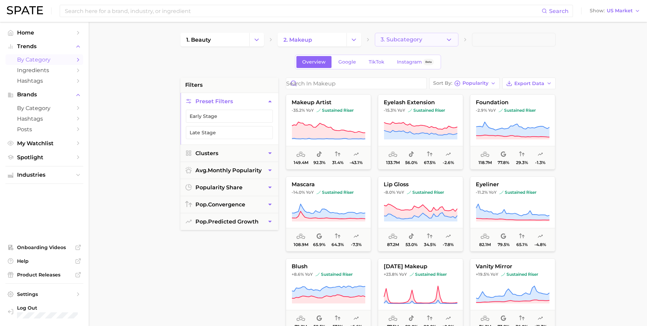
click at [437, 34] on button "3. Subcategory" at bounding box center [417, 40] width 84 height 14
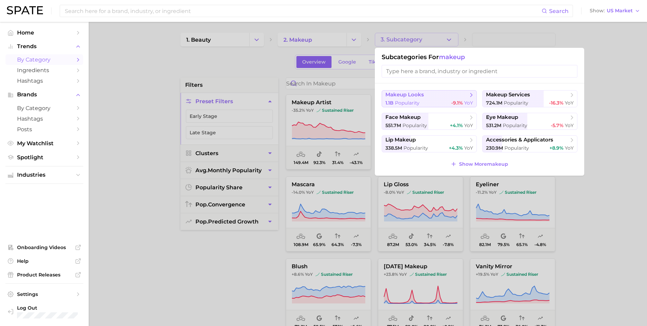
click at [431, 96] on span "makeup looks" at bounding box center [427, 94] width 83 height 7
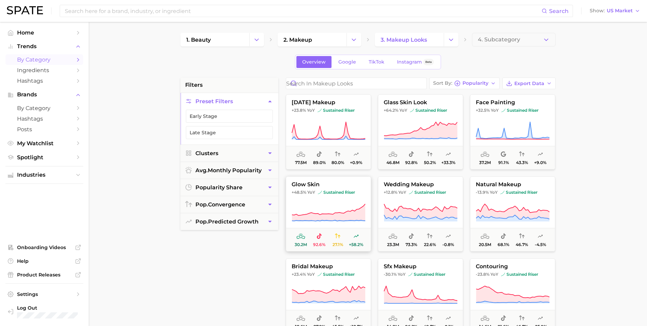
click at [351, 205] on icon at bounding box center [329, 212] width 74 height 19
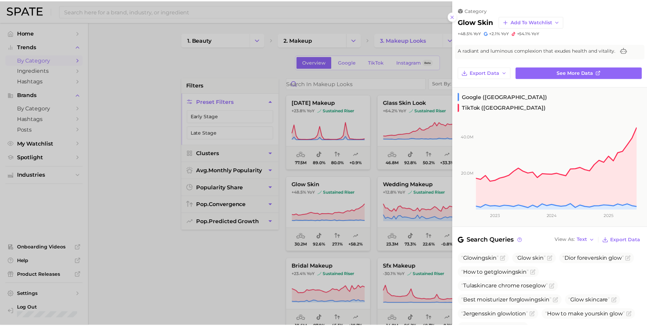
scroll to position [34, 0]
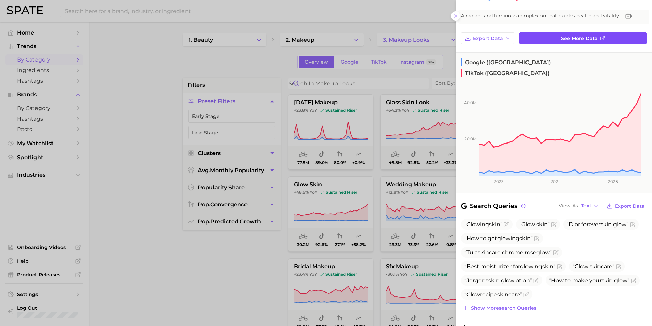
click at [604, 37] on link "See more data" at bounding box center [583, 38] width 127 height 12
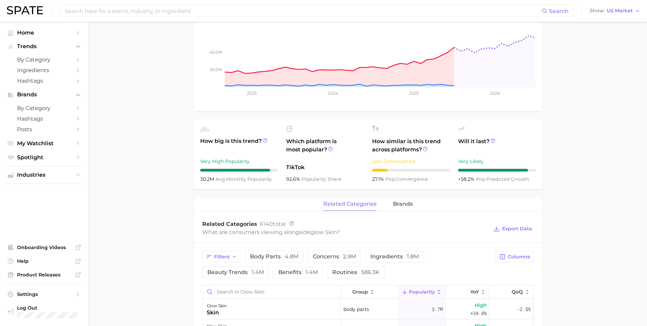
scroll to position [239, 0]
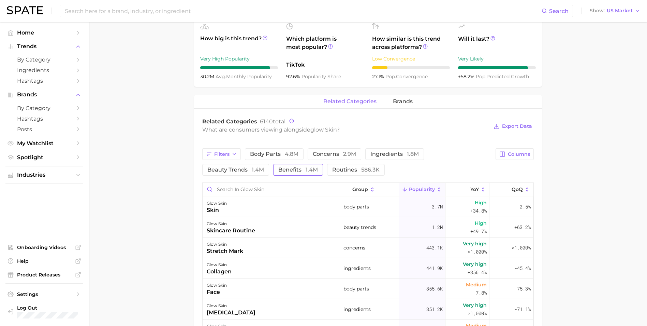
click at [314, 172] on span "1.4m" at bounding box center [312, 169] width 12 height 6
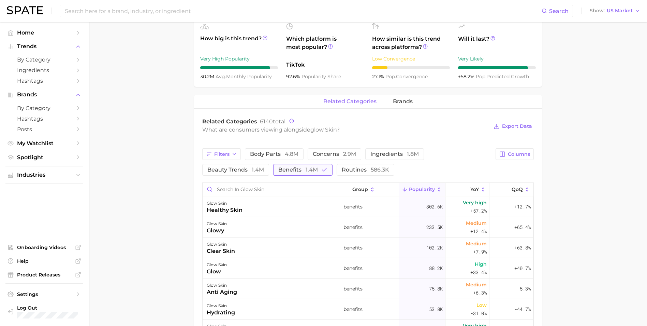
click at [295, 169] on span "benefits 1.4m" at bounding box center [298, 169] width 40 height 5
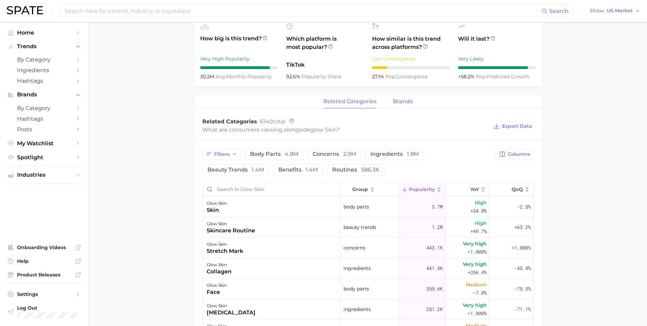
click at [396, 102] on span "brands" at bounding box center [403, 101] width 20 height 6
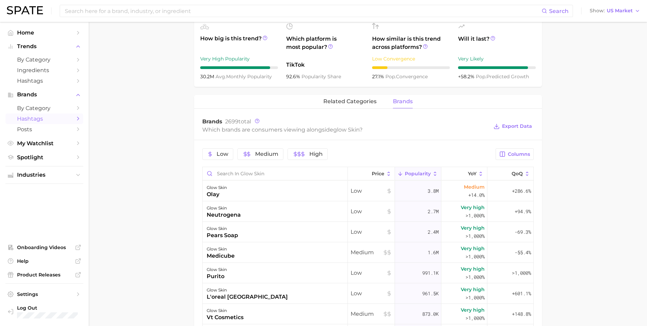
click at [56, 118] on span "Hashtags" at bounding box center [44, 118] width 55 height 6
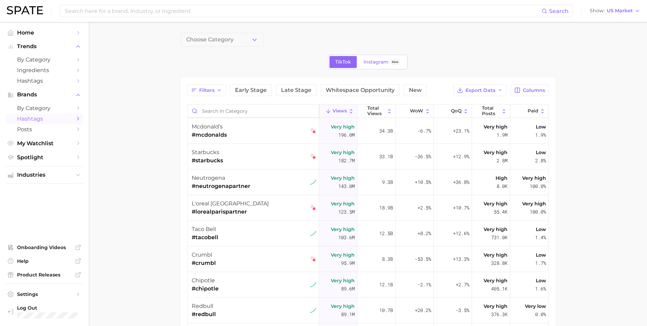
click at [228, 111] on input "Search in category" at bounding box center [253, 110] width 131 height 13
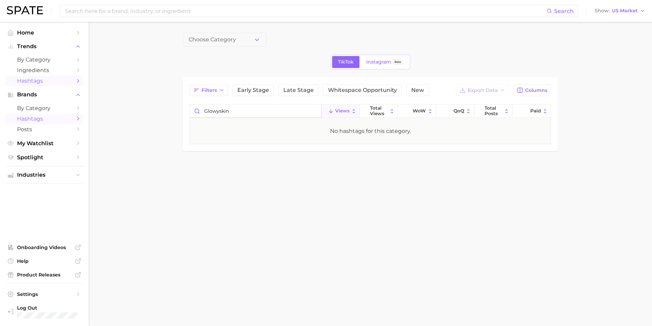
type input "glowyskin"
click at [40, 84] on span "Hashtags" at bounding box center [44, 80] width 55 height 6
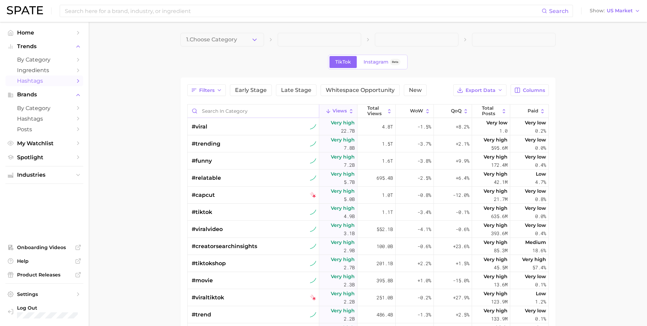
click at [237, 109] on input "Search in category" at bounding box center [253, 110] width 131 height 13
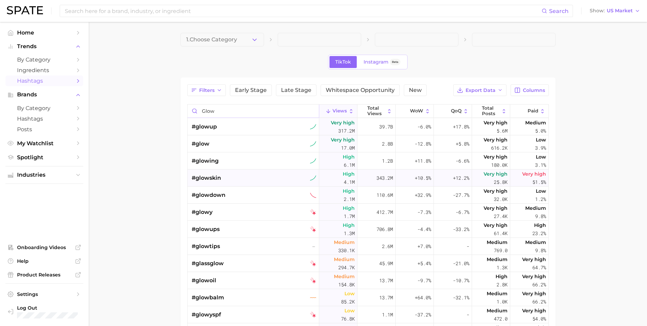
type input "glow"
click at [237, 172] on div "#glowskin" at bounding box center [254, 177] width 125 height 17
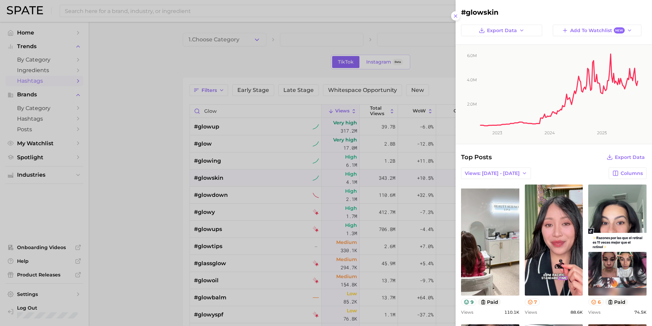
click at [156, 166] on div at bounding box center [326, 163] width 652 height 326
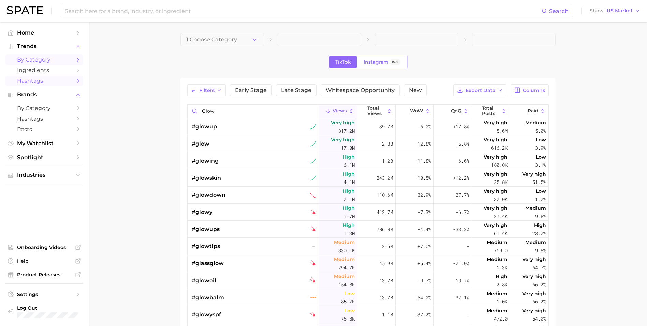
click at [52, 60] on span "by Category" at bounding box center [44, 59] width 55 height 6
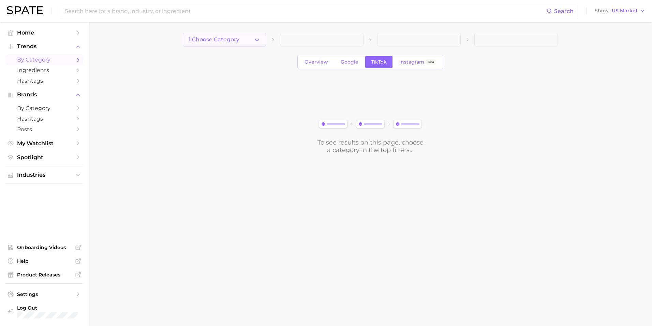
click at [251, 44] on button "1. Choose Category" at bounding box center [225, 40] width 84 height 14
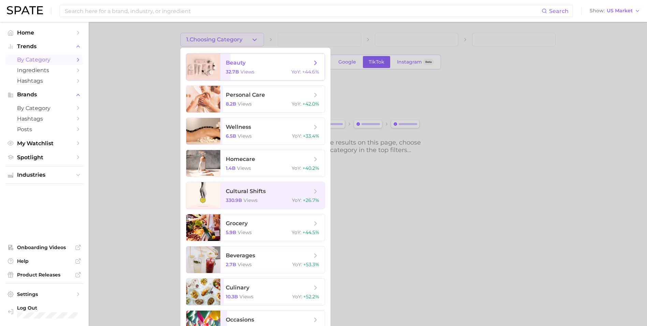
click at [262, 78] on span "beauty 32.7b views YoY : +44.6%" at bounding box center [272, 67] width 104 height 27
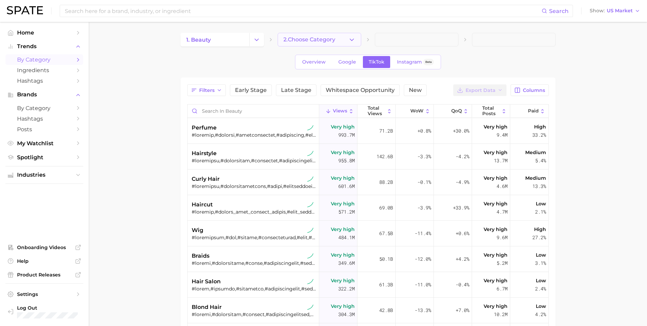
click at [308, 40] on span "2. Choose Category" at bounding box center [310, 40] width 52 height 6
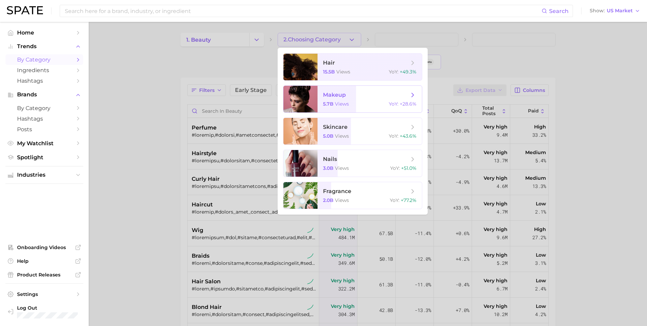
drag, startPoint x: 319, startPoint y: 84, endPoint x: 320, endPoint y: 89, distance: 5.4
click at [319, 87] on ul "hair 15.5b views YoY : +49.3% makeup 5.7b views YoY : +28.6% skincare 5.0b view…" at bounding box center [353, 131] width 150 height 167
click at [321, 96] on span "makeup 5.7b views YoY : +28.6%" at bounding box center [370, 99] width 104 height 27
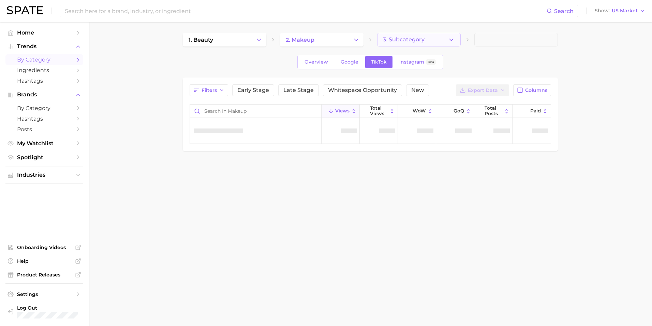
click at [412, 41] on span "3. Subcategory" at bounding box center [404, 40] width 42 height 6
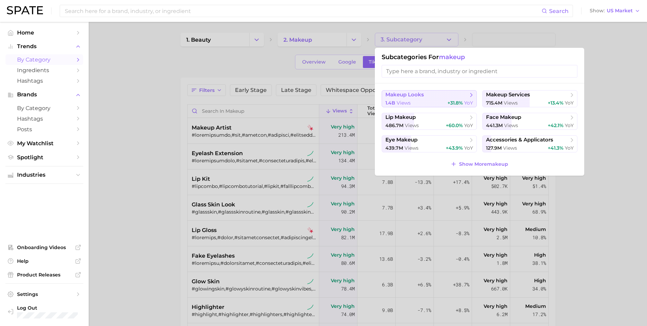
click at [437, 101] on div "1.4b views +31.8% YoY" at bounding box center [430, 103] width 88 height 6
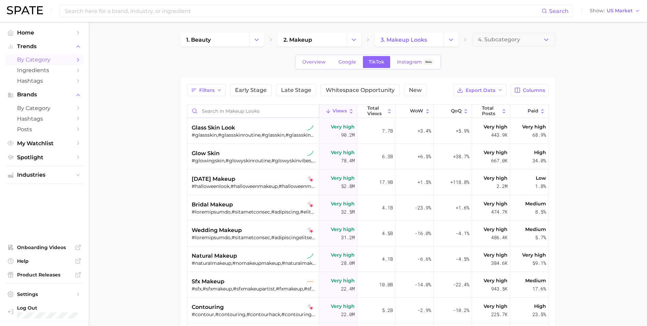
click at [245, 110] on input "Search in makeup looks" at bounding box center [253, 110] width 131 height 13
type input "glow"
click at [272, 152] on div "glow skin" at bounding box center [254, 153] width 125 height 8
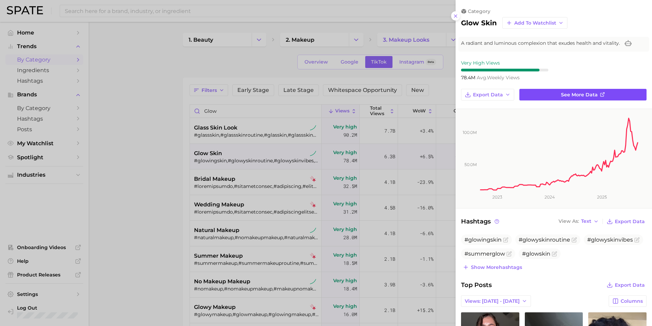
click at [583, 94] on span "See more data" at bounding box center [579, 95] width 37 height 6
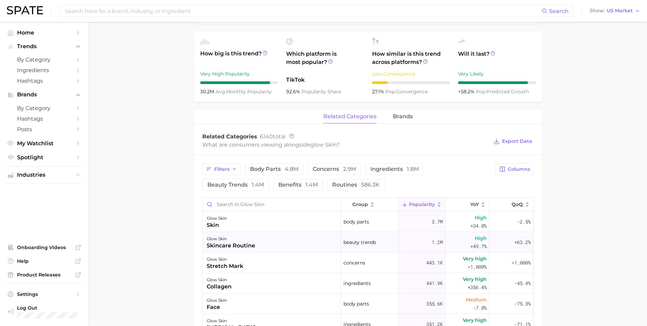
scroll to position [273, 0]
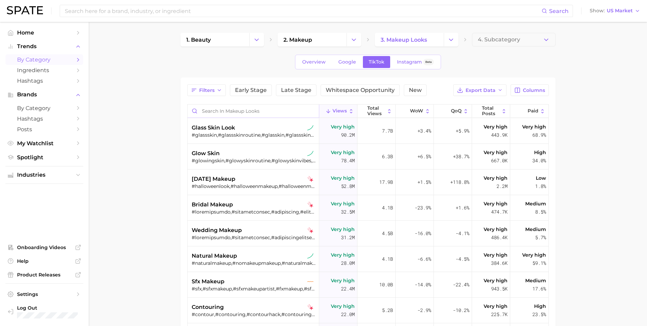
click at [241, 115] on input "Search in makeup looks" at bounding box center [253, 110] width 131 height 13
type input "glow"
click at [258, 304] on div "glowy makeup" at bounding box center [254, 307] width 125 height 8
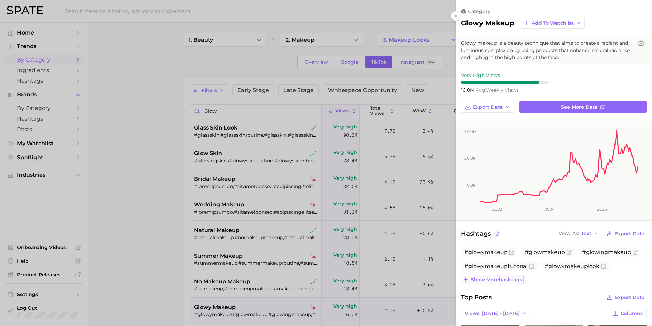
click at [503, 281] on span "Show more hashtags" at bounding box center [496, 279] width 51 height 6
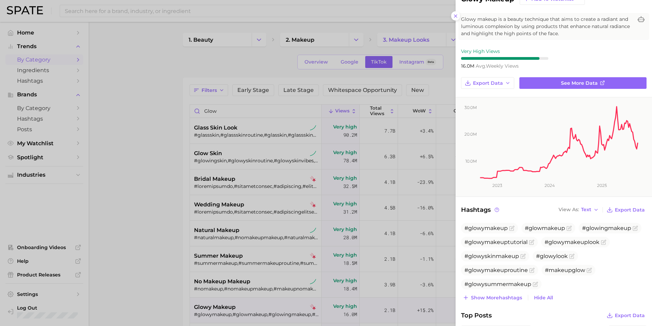
scroll to position [34, 0]
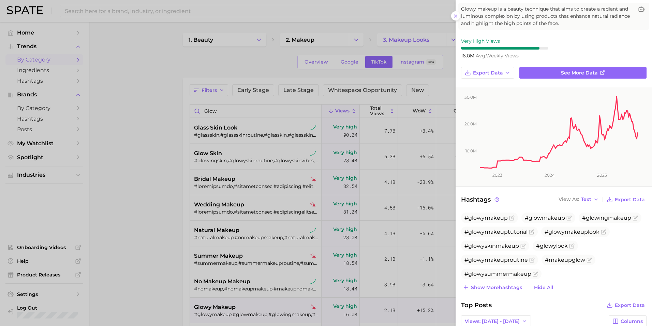
click at [122, 120] on div at bounding box center [326, 163] width 652 height 326
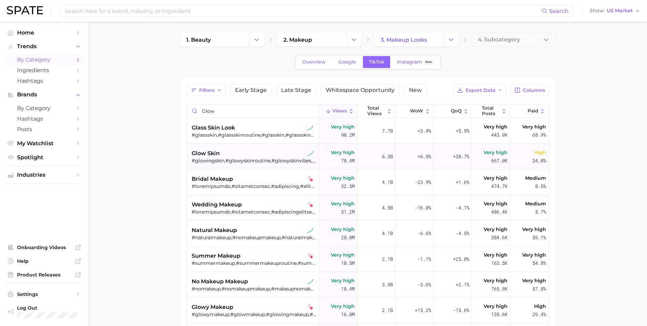
click at [242, 159] on div "#glowingskin,#glowyskinroutine,#glowyskinvibes,#summerglow,#glowskin,#skinglow,…" at bounding box center [254, 160] width 125 height 6
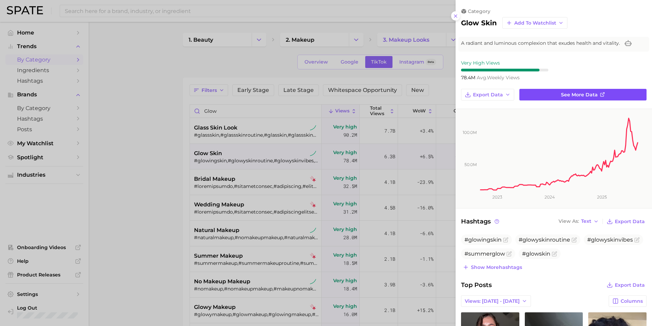
click at [571, 94] on span "See more data" at bounding box center [579, 95] width 37 height 6
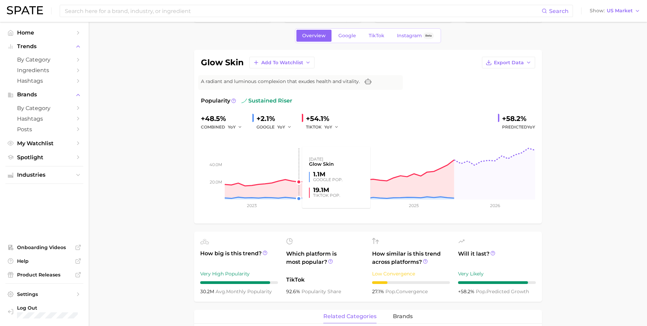
scroll to position [137, 0]
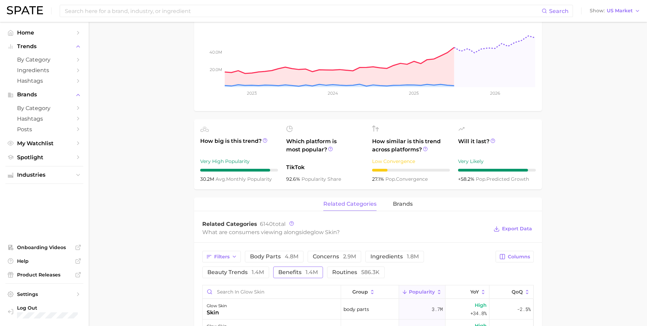
click at [284, 270] on span "benefits 1.4m" at bounding box center [298, 271] width 40 height 5
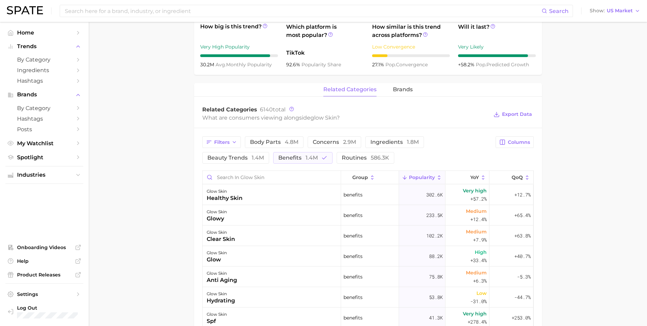
scroll to position [273, 0]
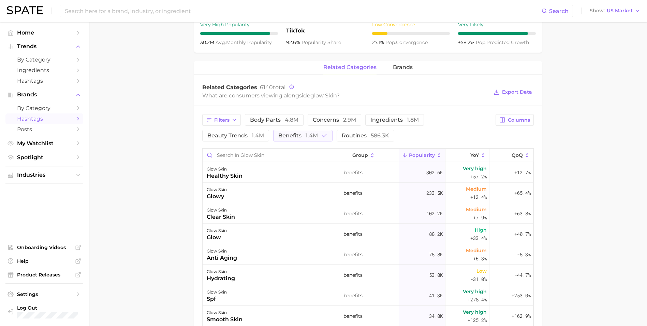
click at [56, 120] on span "Hashtags" at bounding box center [44, 118] width 55 height 6
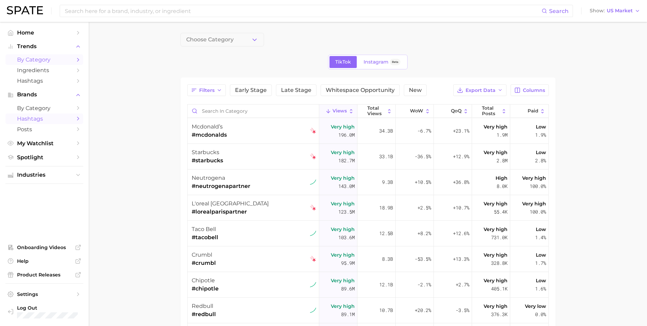
click at [54, 61] on span "by Category" at bounding box center [44, 59] width 55 height 6
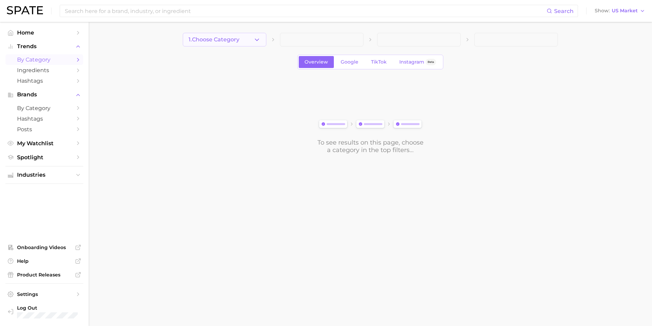
click at [237, 40] on span "1. Choose Category" at bounding box center [214, 40] width 51 height 6
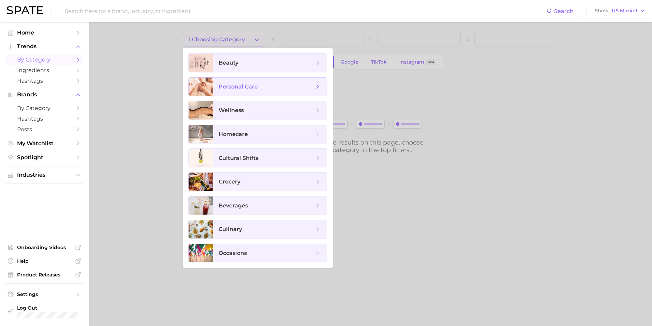
click at [266, 90] on span "personal care" at bounding box center [267, 87] width 96 height 8
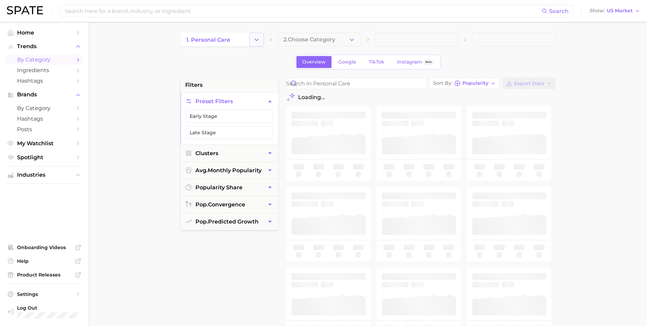
click at [258, 44] on button "Change Category" at bounding box center [256, 40] width 15 height 14
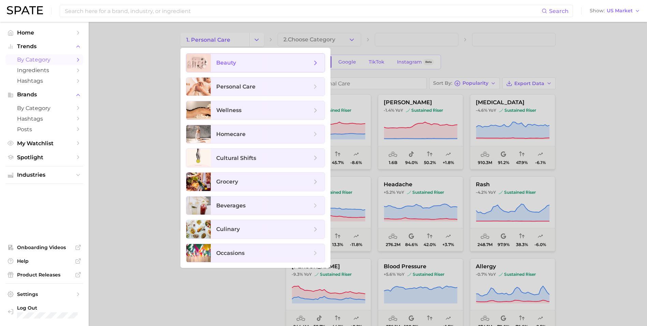
click at [248, 65] on span "beauty" at bounding box center [264, 63] width 96 height 8
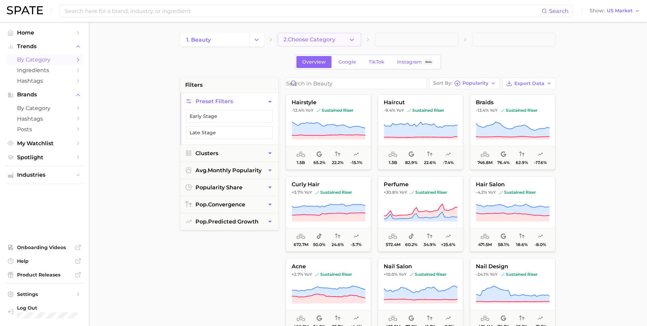
click at [316, 38] on span "2. Choose Category" at bounding box center [310, 40] width 52 height 6
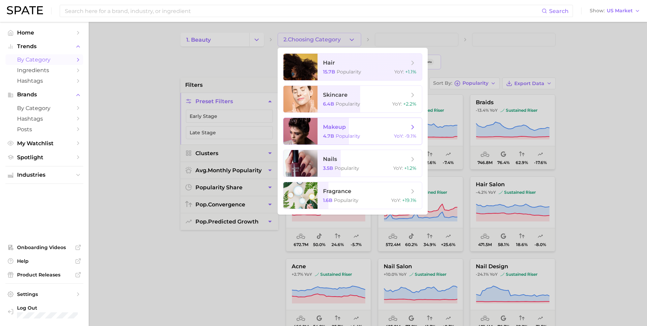
click at [360, 139] on span "makeup 4.7b Popularity YoY : -9.1%" at bounding box center [370, 131] width 104 height 27
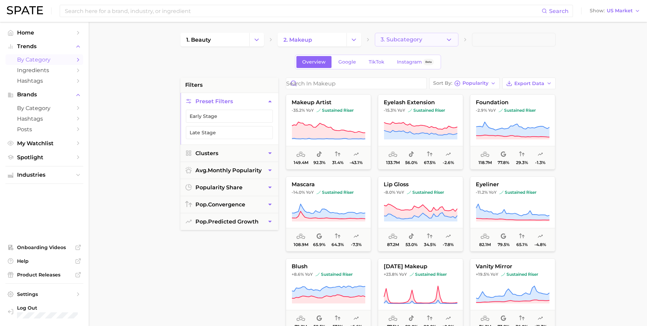
click at [402, 41] on span "3. Subcategory" at bounding box center [402, 40] width 42 height 6
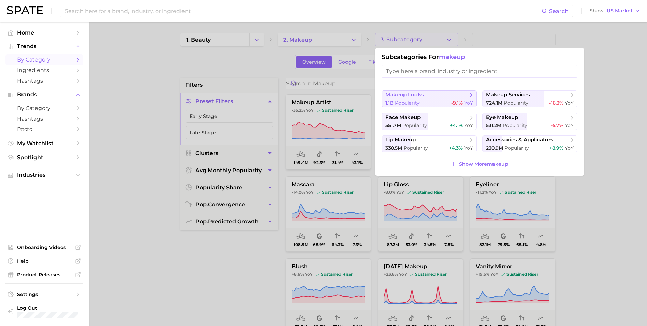
click at [413, 100] on span "Popularity" at bounding box center [407, 103] width 25 height 6
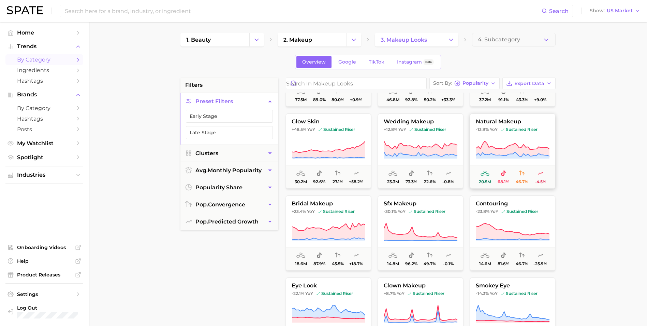
scroll to position [68, 0]
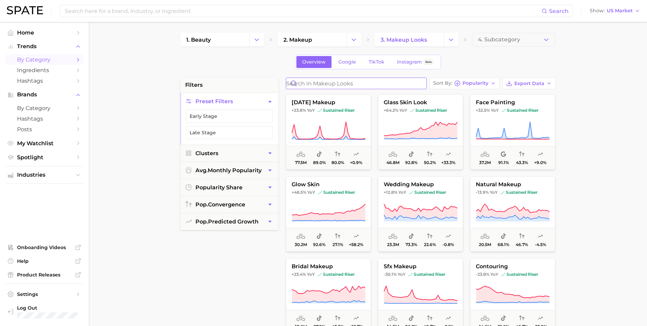
click at [360, 85] on input "Search in makeup looks" at bounding box center [356, 83] width 140 height 11
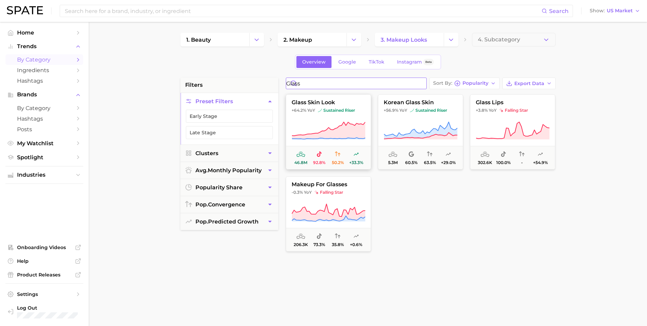
type input "glass"
click at [342, 126] on icon at bounding box center [328, 130] width 73 height 17
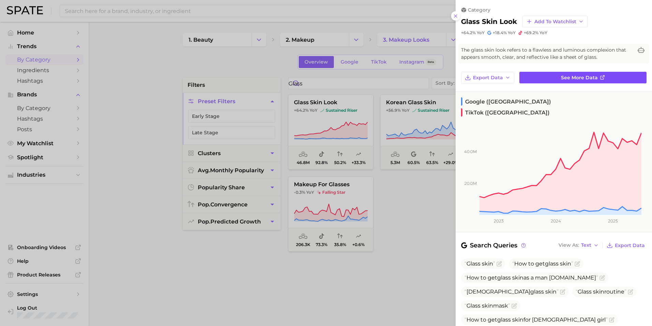
click at [588, 80] on span "See more data" at bounding box center [579, 78] width 37 height 6
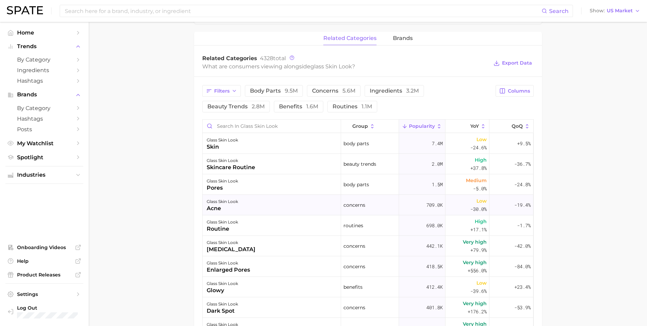
scroll to position [171, 0]
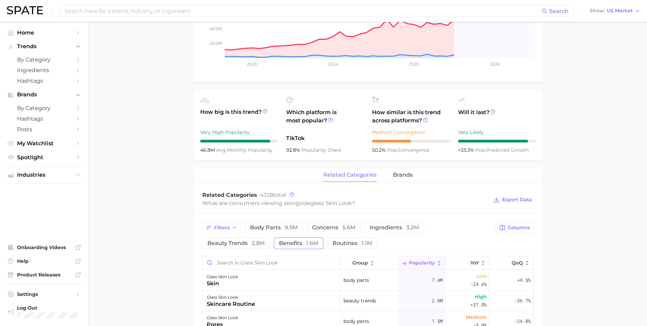
click at [302, 243] on span "benefits 1.6m" at bounding box center [298, 242] width 39 height 5
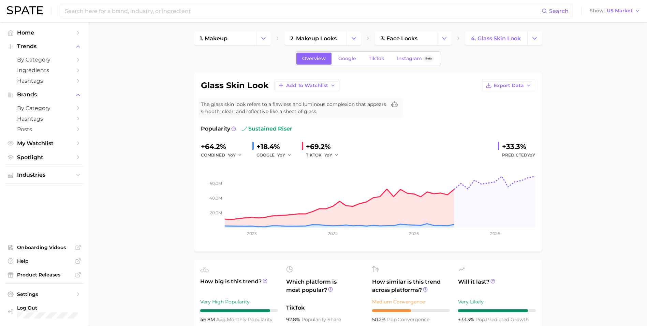
scroll to position [0, 0]
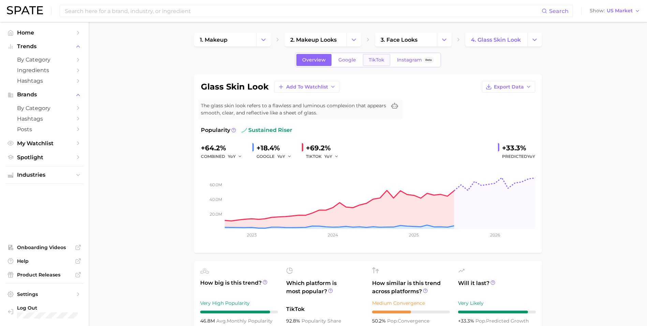
click at [371, 59] on span "TikTok" at bounding box center [377, 60] width 16 height 6
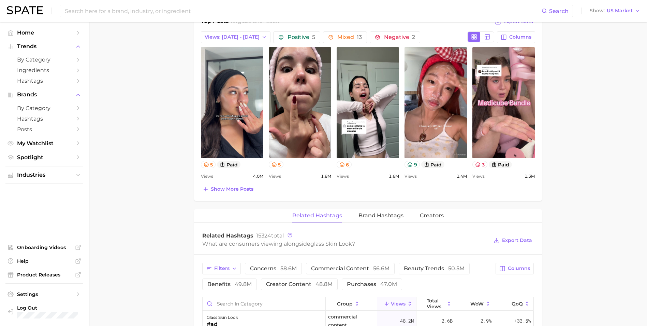
scroll to position [341, 0]
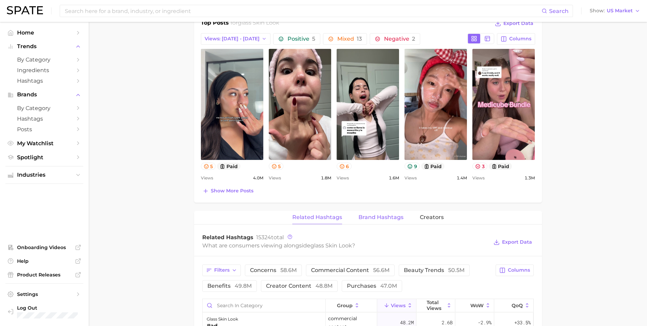
click at [385, 220] on span "Brand Hashtags" at bounding box center [381, 217] width 45 height 6
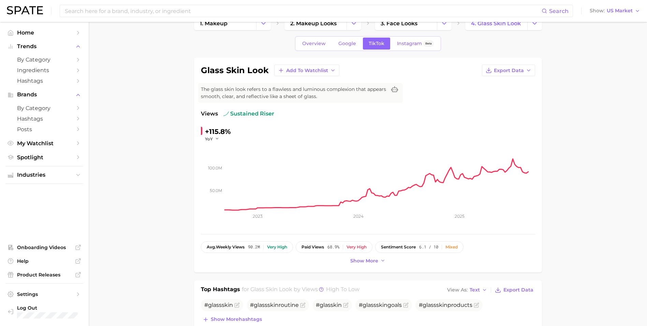
scroll to position [0, 0]
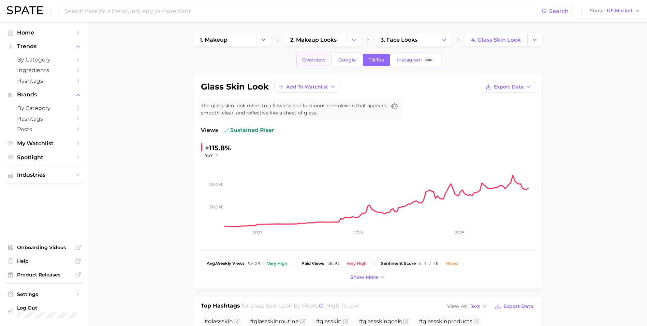
click at [309, 63] on link "Overview" at bounding box center [314, 60] width 35 height 12
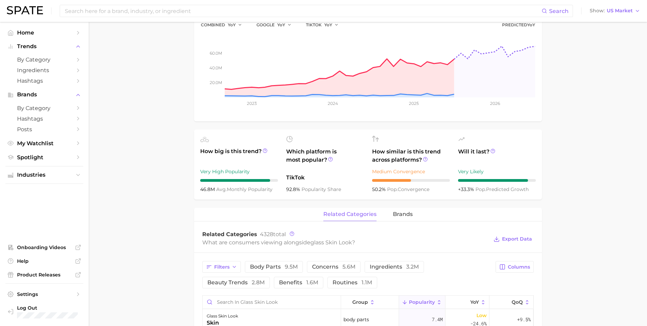
scroll to position [171, 0]
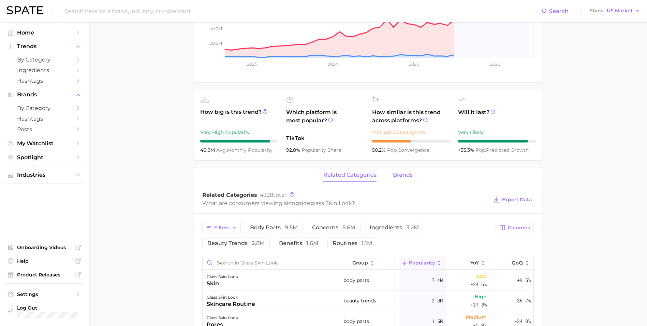
click at [406, 175] on span "brands" at bounding box center [403, 175] width 20 height 6
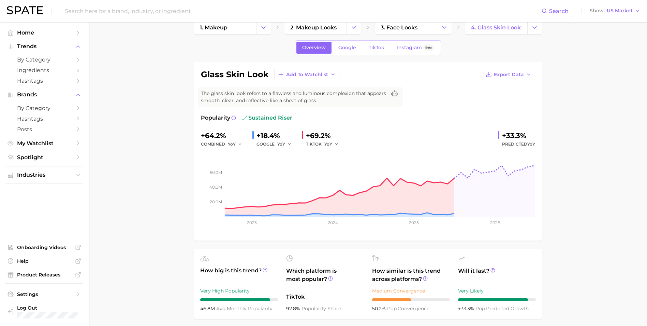
scroll to position [0, 0]
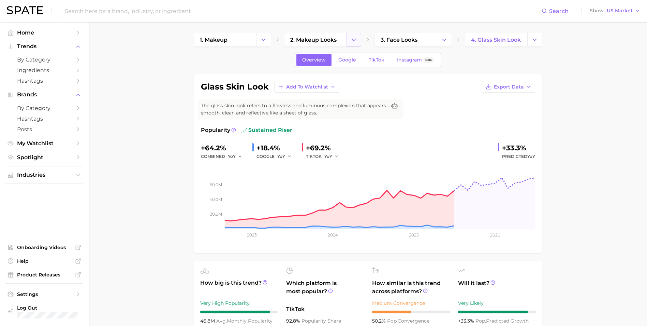
click at [350, 41] on button "Change Category" at bounding box center [354, 40] width 15 height 14
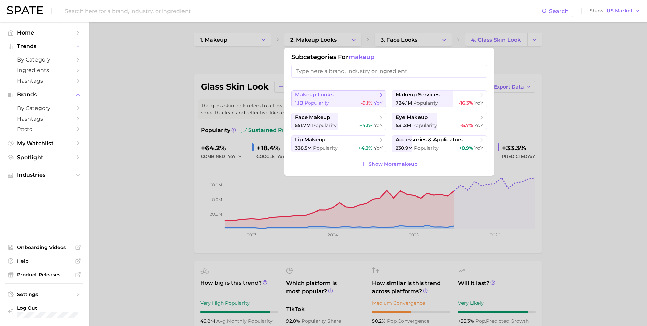
click at [340, 95] on span "makeup looks" at bounding box center [336, 94] width 83 height 7
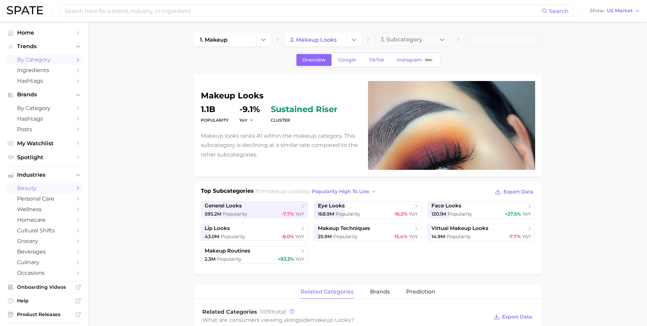
click at [40, 63] on link "by Category" at bounding box center [44, 59] width 78 height 11
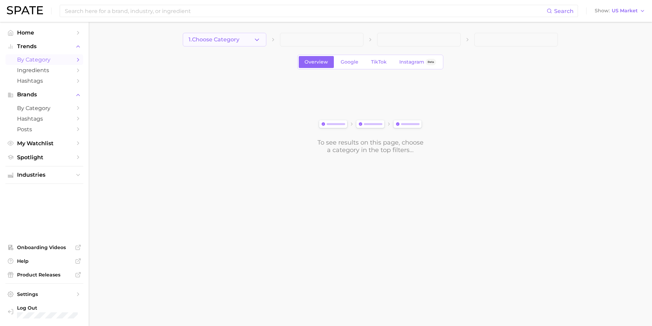
click at [228, 42] on span "1. Choose Category" at bounding box center [214, 40] width 51 height 6
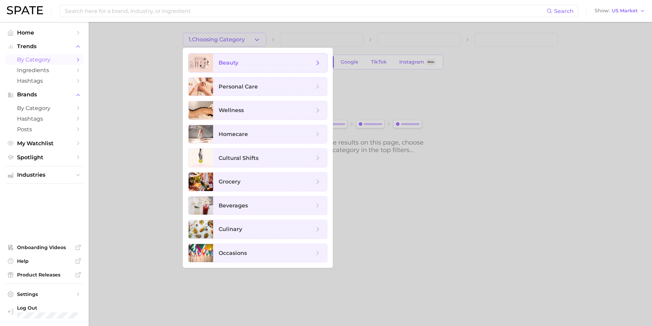
click at [248, 71] on span "beauty" at bounding box center [270, 63] width 114 height 18
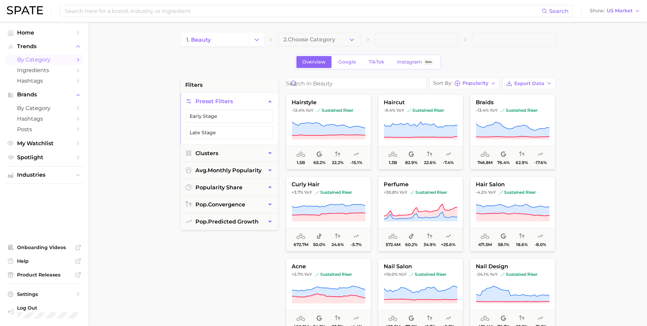
click at [307, 27] on main "1. beauty 2. Choose Category Overview Google TikTok Instagram Beta filters Pres…" at bounding box center [368, 281] width 559 height 518
click at [310, 39] on span "2. Choose Category" at bounding box center [310, 40] width 52 height 6
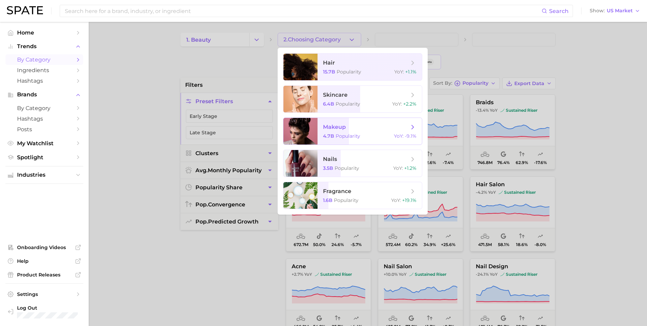
click at [369, 137] on div "4.7b Popularity YoY : -9.1%" at bounding box center [370, 136] width 94 height 6
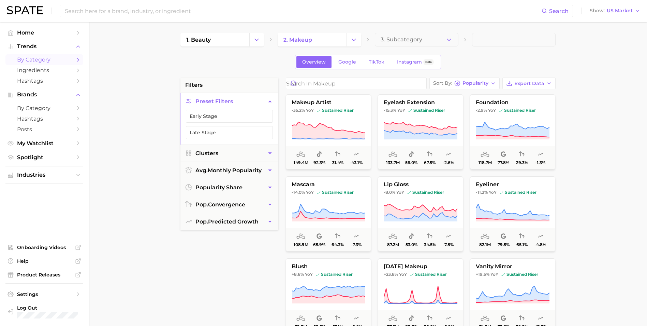
click at [407, 46] on div "1. beauty 2. makeup 3. Subcategory Overview Google TikTok Instagram Beta filter…" at bounding box center [368, 269] width 375 height 473
click at [410, 41] on span "3. Subcategory" at bounding box center [402, 40] width 42 height 6
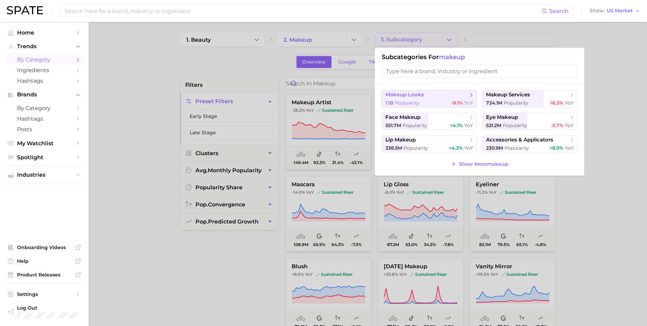
click at [435, 101] on div "1.1b Popularity -9.1% YoY" at bounding box center [430, 103] width 88 height 6
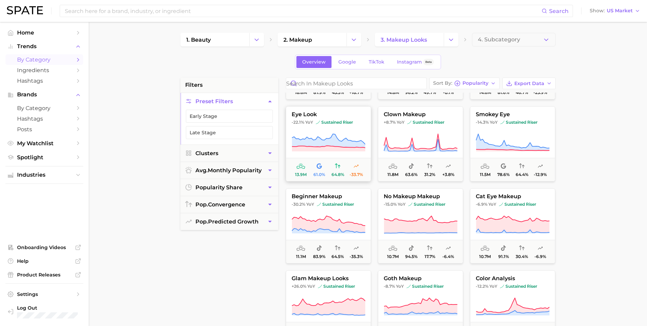
scroll to position [239, 0]
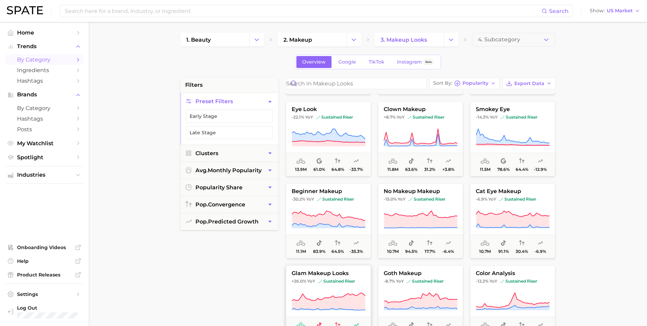
click at [333, 273] on span "glam makeup looks" at bounding box center [328, 273] width 85 height 6
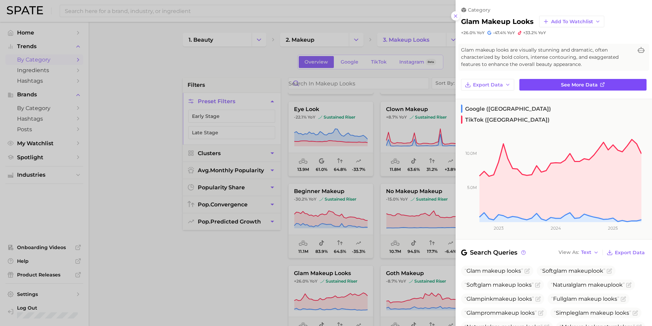
click at [550, 88] on link "See more data" at bounding box center [583, 85] width 127 height 12
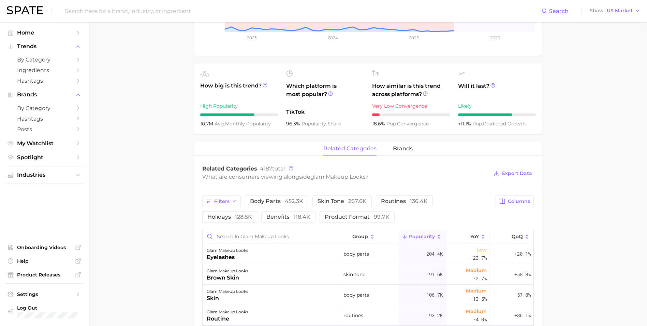
scroll to position [307, 0]
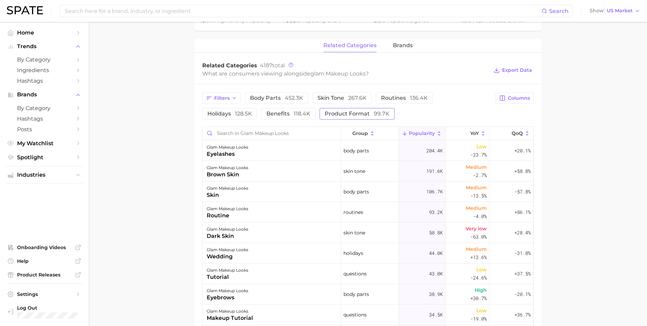
drag, startPoint x: 318, startPoint y: 113, endPoint x: 314, endPoint y: 113, distance: 4.8
click at [374, 113] on span "99.7k" at bounding box center [382, 113] width 16 height 6
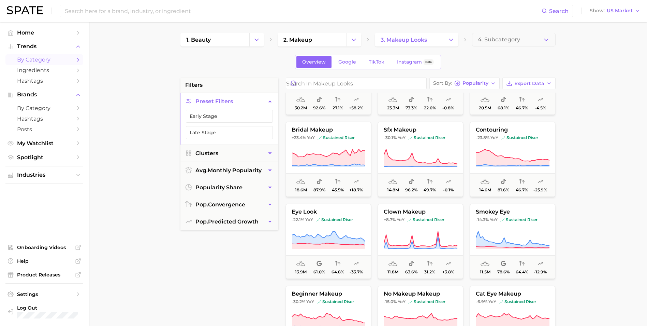
scroll to position [171, 0]
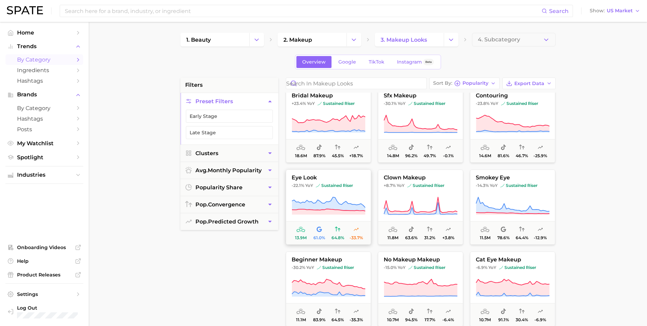
click at [338, 175] on span "eye look" at bounding box center [328, 177] width 85 height 6
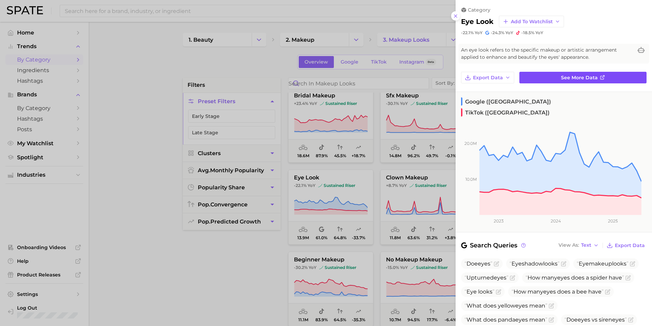
click at [579, 80] on span "See more data" at bounding box center [579, 78] width 37 height 6
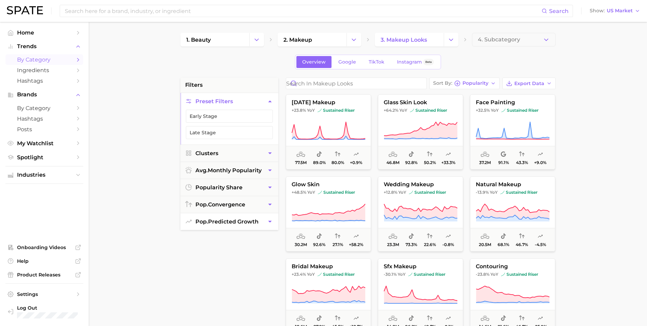
click at [229, 219] on span "pop. predicted growth" at bounding box center [227, 221] width 63 height 6
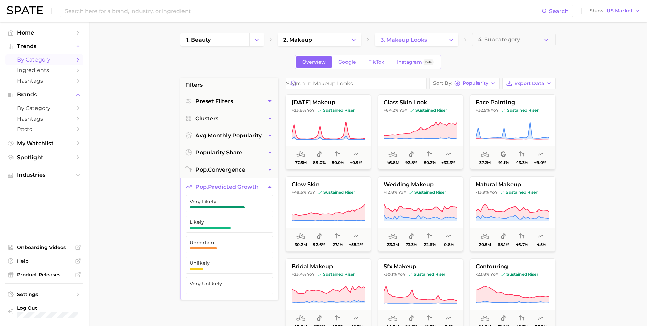
click at [239, 213] on ul "Very Likely Likely Uncertain Unlikely Very Unlikely" at bounding box center [230, 247] width 98 height 104
click at [237, 227] on span "Likely" at bounding box center [224, 224] width 69 height 10
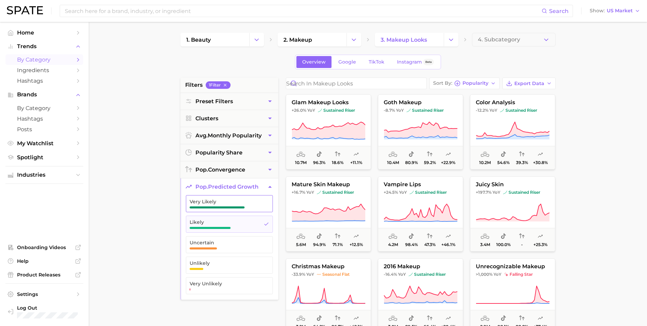
click at [240, 209] on button "Very Likely" at bounding box center [229, 203] width 87 height 17
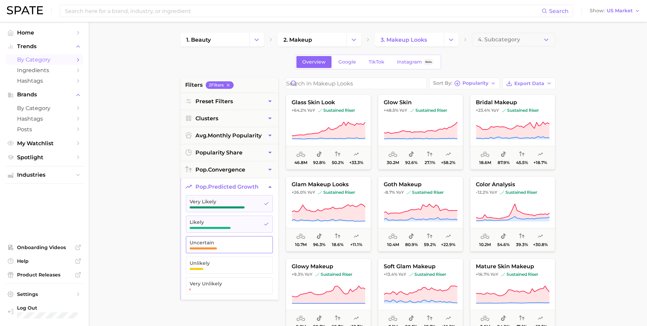
click at [249, 246] on span "Uncertain" at bounding box center [224, 245] width 69 height 10
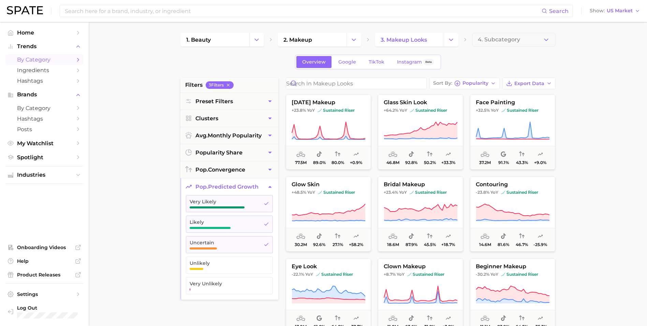
click at [130, 228] on main "1. beauty 2. makeup 3. makeup looks 4. Subcategory Overview Google TikTok Insta…" at bounding box center [368, 281] width 559 height 518
click at [269, 244] on icon "button" at bounding box center [266, 244] width 5 height 5
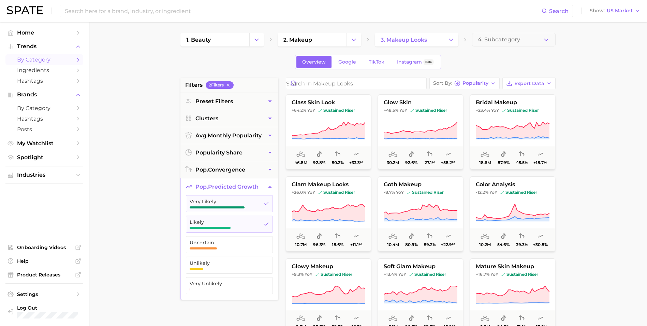
click at [601, 174] on main "1. beauty 2. makeup 3. makeup looks 4. Subcategory Overview Google TikTok Insta…" at bounding box center [368, 281] width 559 height 518
click at [403, 274] on span "YoY" at bounding box center [403, 273] width 8 height 5
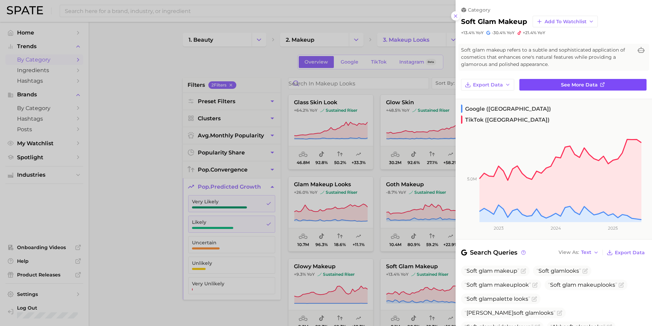
click at [574, 87] on span "See more data" at bounding box center [579, 85] width 37 height 6
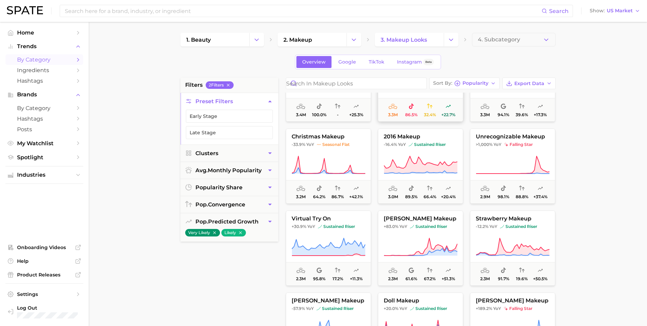
scroll to position [410, 0]
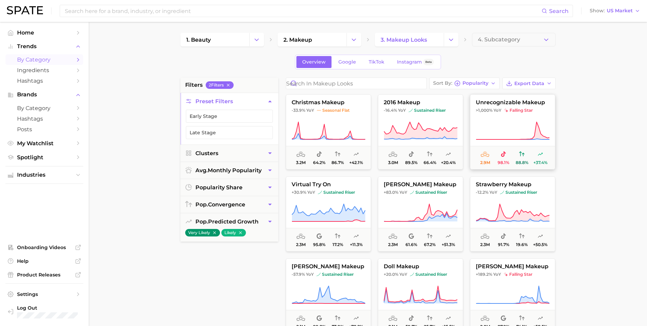
click at [512, 129] on icon at bounding box center [513, 130] width 74 height 19
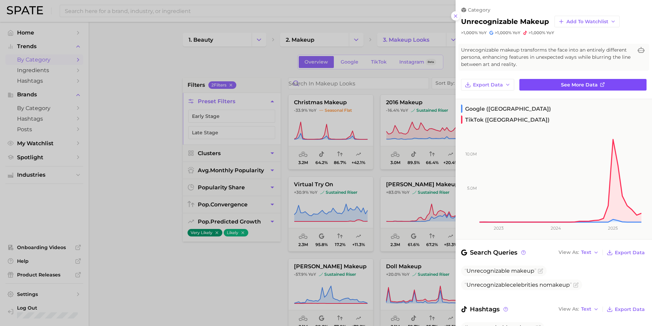
click at [567, 84] on span "See more data" at bounding box center [579, 85] width 37 height 6
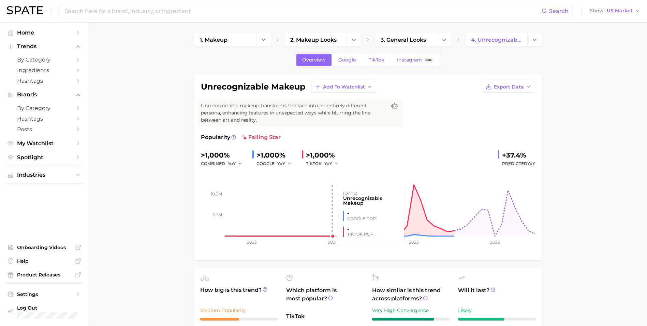
click at [329, 169] on rect at bounding box center [368, 202] width 334 height 68
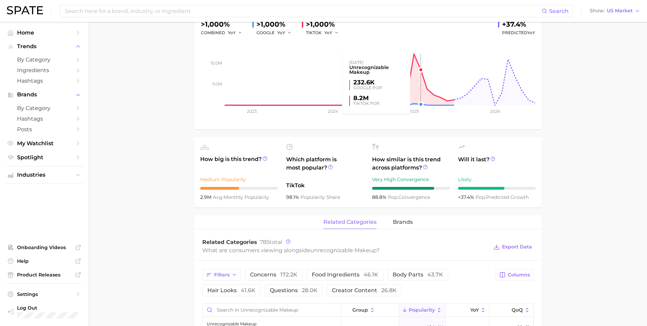
scroll to position [205, 0]
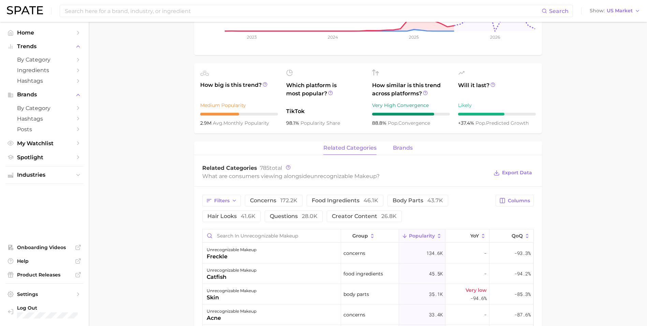
click at [406, 151] on span "brands" at bounding box center [403, 148] width 20 height 6
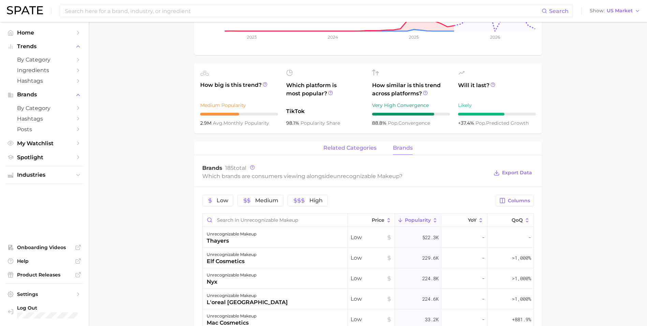
click at [358, 150] on span "related categories" at bounding box center [350, 148] width 53 height 6
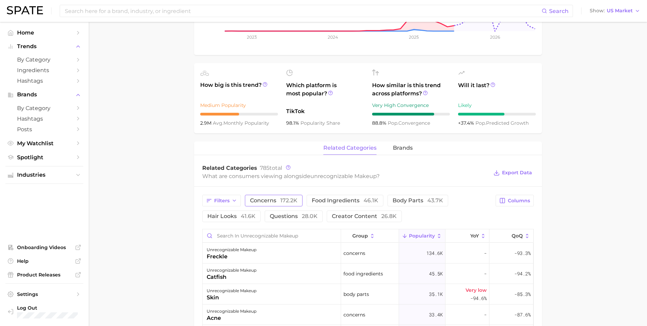
click at [293, 201] on span "172.2k" at bounding box center [289, 200] width 17 height 6
click at [296, 199] on span "172.2k" at bounding box center [289, 200] width 17 height 6
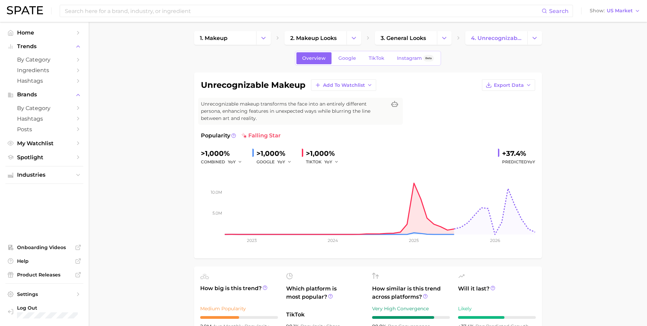
scroll to position [0, 0]
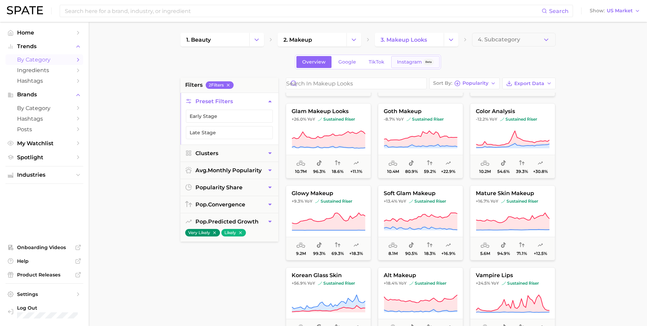
scroll to position [34, 0]
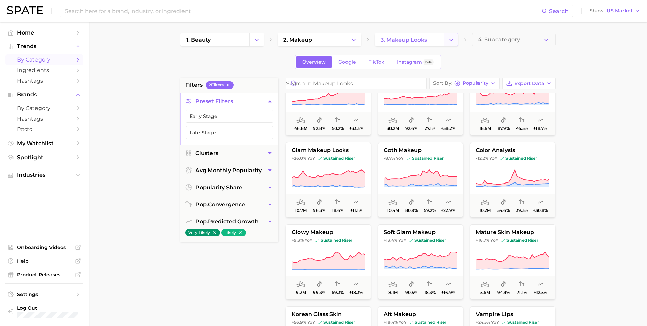
click at [454, 38] on icon "Change Category" at bounding box center [451, 39] width 7 height 7
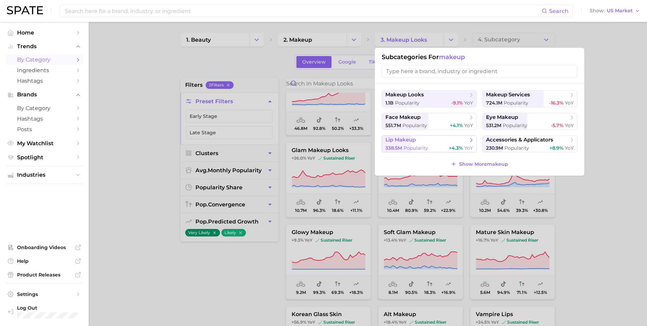
click at [420, 137] on span "lip makeup" at bounding box center [427, 140] width 83 height 7
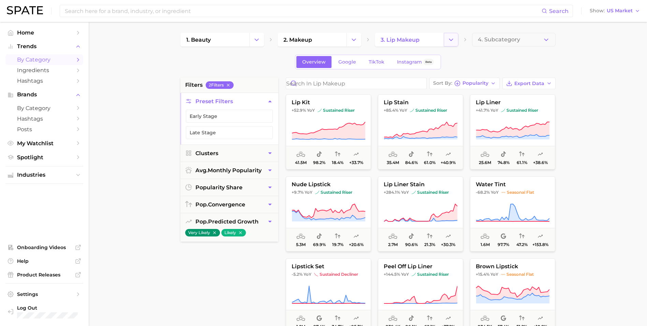
click at [456, 40] on button "Change Category" at bounding box center [451, 40] width 15 height 14
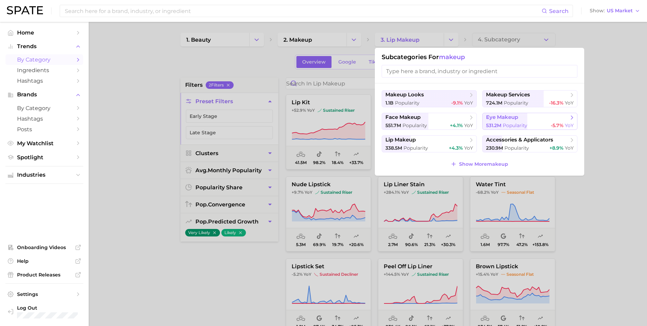
click at [526, 118] on span "eye makeup" at bounding box center [527, 117] width 83 height 7
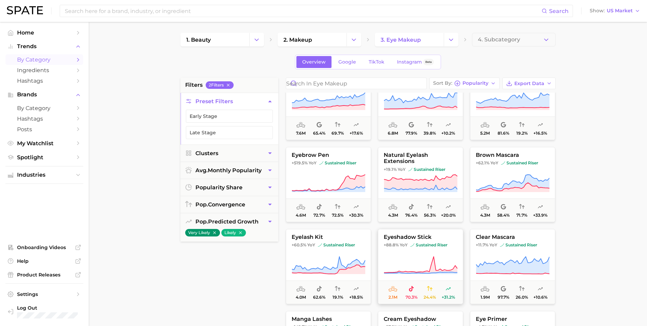
scroll to position [205, 0]
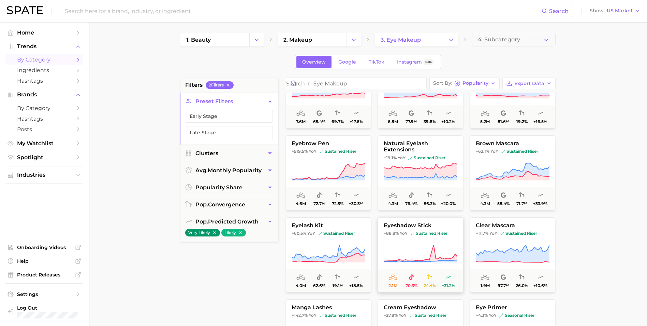
click at [408, 235] on span "+88.8% YoY sustained riser" at bounding box center [420, 232] width 85 height 5
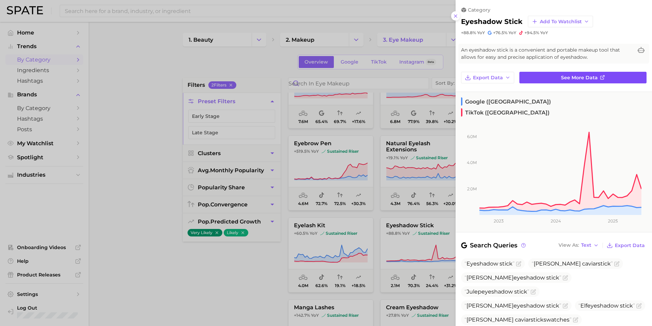
click at [568, 78] on span "See more data" at bounding box center [579, 78] width 37 height 6
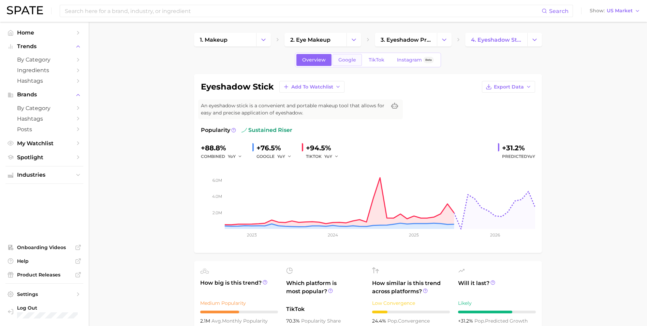
click at [342, 60] on span "Google" at bounding box center [348, 60] width 18 height 6
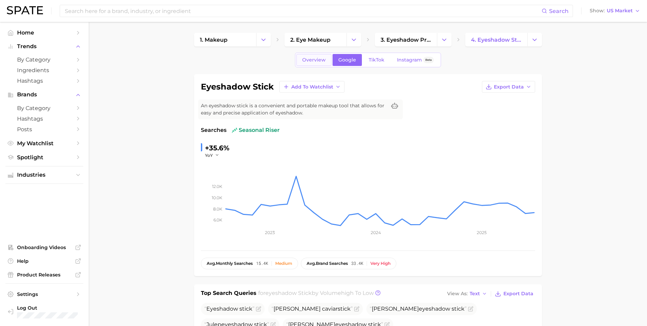
click at [326, 61] on link "Overview" at bounding box center [314, 60] width 35 height 12
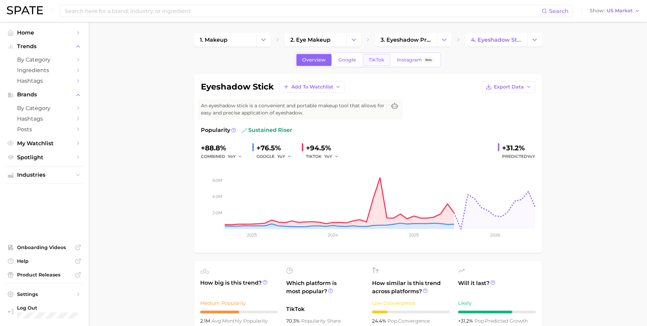
click at [375, 57] on span "TikTok" at bounding box center [377, 60] width 16 height 6
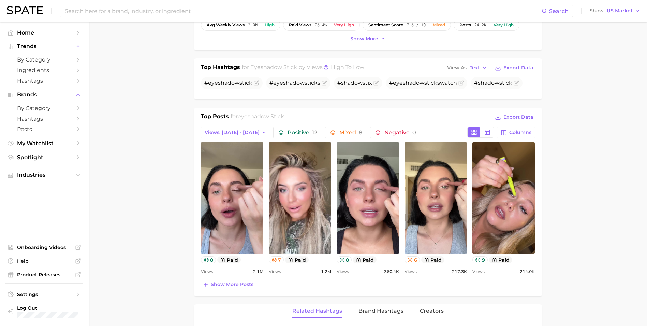
scroll to position [239, 0]
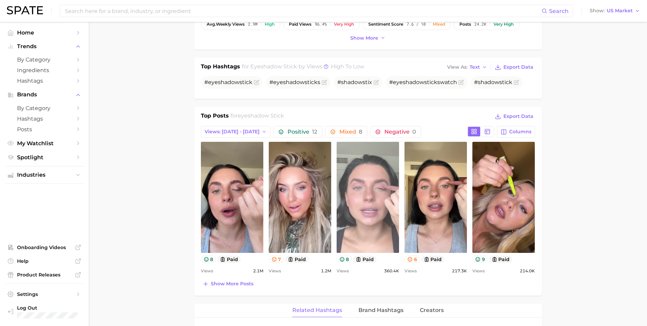
click at [354, 209] on link "view post on TikTok" at bounding box center [368, 197] width 62 height 111
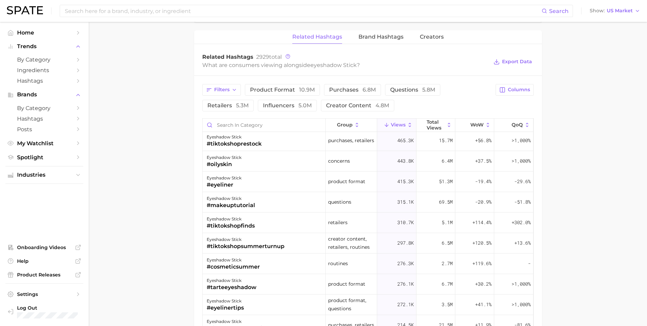
scroll to position [307, 0]
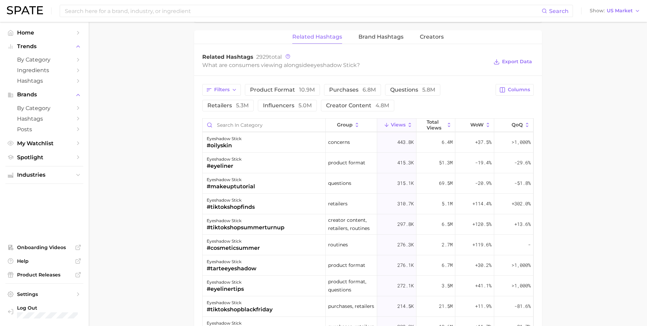
drag, startPoint x: 198, startPoint y: 88, endPoint x: 166, endPoint y: 96, distance: 33.3
click at [198, 88] on div "Filters product format 10.9m purchases 6.8m questions 5.8m retailers 5.3m influ…" at bounding box center [368, 264] width 348 height 376
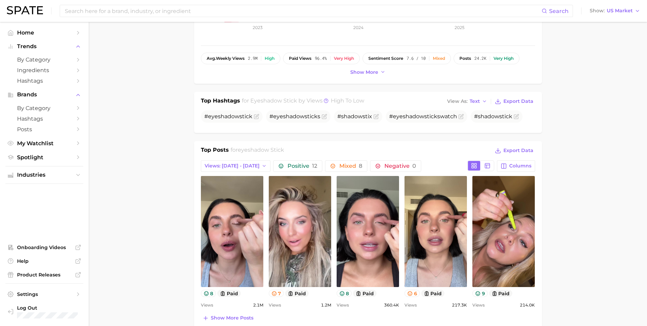
scroll to position [0, 0]
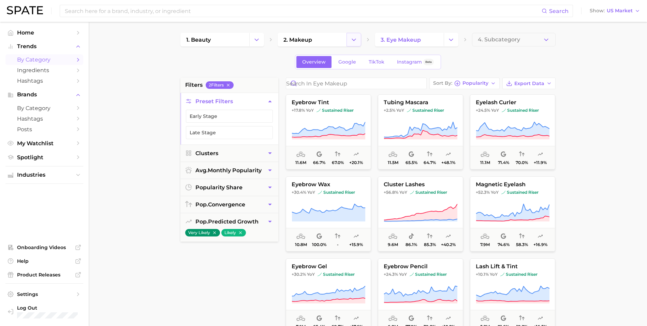
drag, startPoint x: 360, startPoint y: 37, endPoint x: 413, endPoint y: 38, distance: 52.6
click at [360, 37] on button "Change Category" at bounding box center [354, 40] width 15 height 14
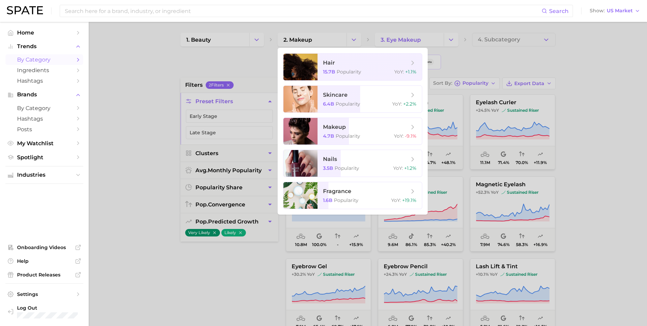
click at [484, 56] on div at bounding box center [323, 163] width 647 height 326
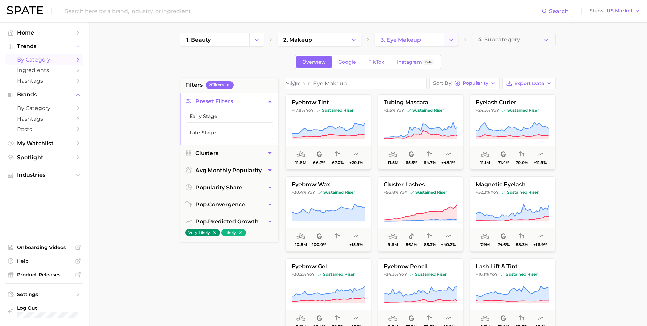
click at [448, 40] on icon "Change Category" at bounding box center [451, 39] width 7 height 7
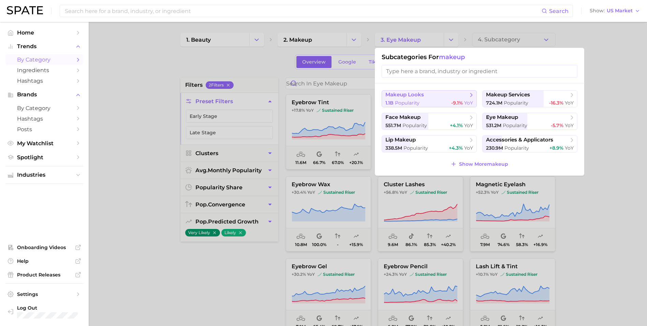
click at [439, 96] on span "makeup looks" at bounding box center [427, 94] width 83 height 7
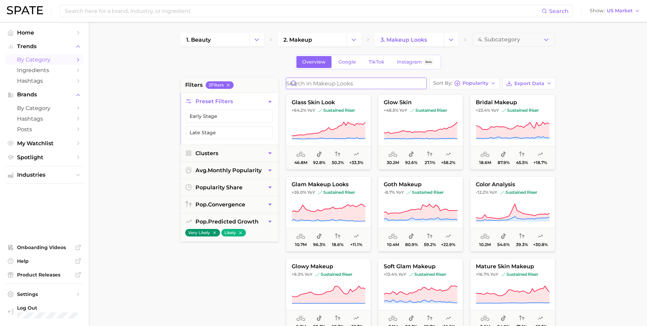
click at [378, 85] on input "Search in makeup looks" at bounding box center [356, 83] width 140 height 11
click at [448, 38] on button "Change Category" at bounding box center [451, 40] width 15 height 14
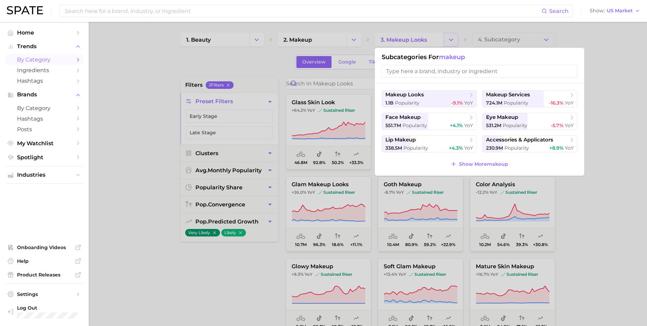
click at [448, 38] on div at bounding box center [323, 163] width 647 height 326
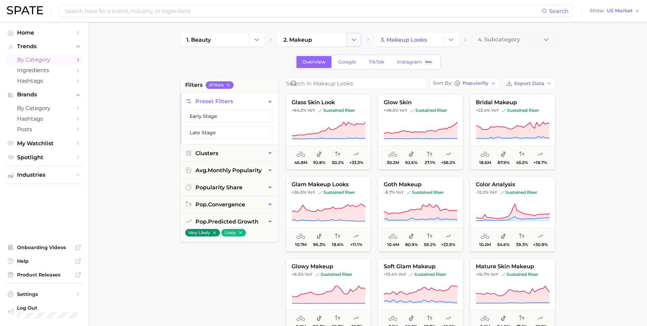
click at [355, 43] on button "Change Category" at bounding box center [354, 40] width 15 height 14
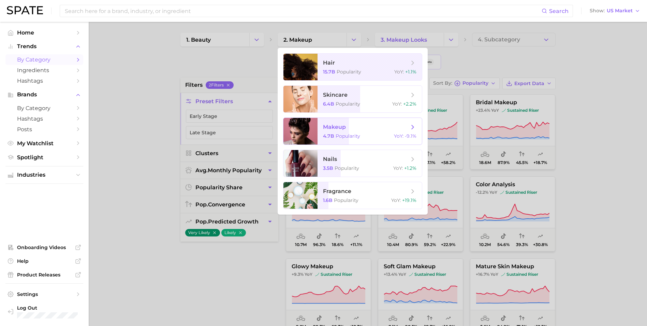
click at [362, 131] on span "makeup 4.7b Popularity YoY : -9.1%" at bounding box center [370, 131] width 104 height 27
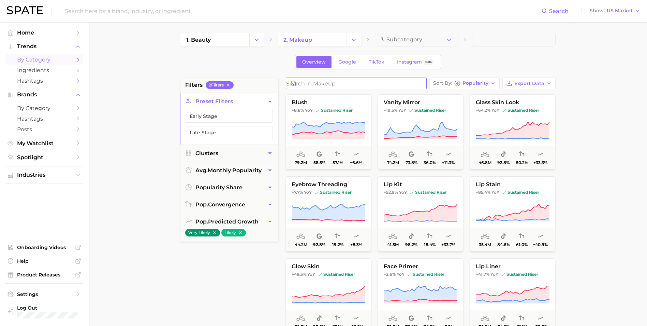
click at [354, 85] on input "Search in makeup" at bounding box center [356, 83] width 140 height 11
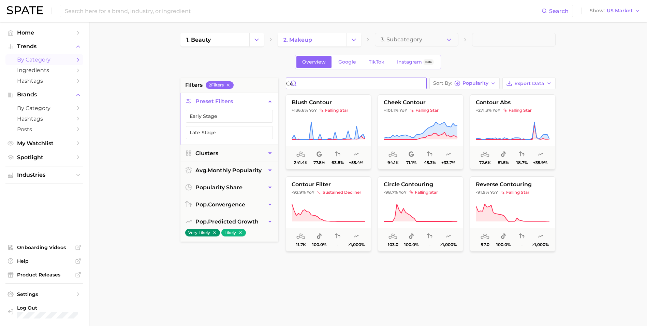
type input "c"
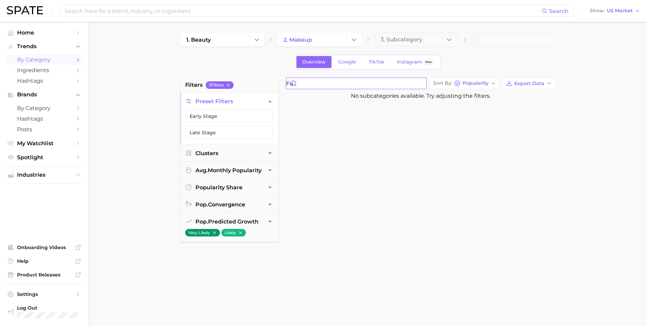
type input "f"
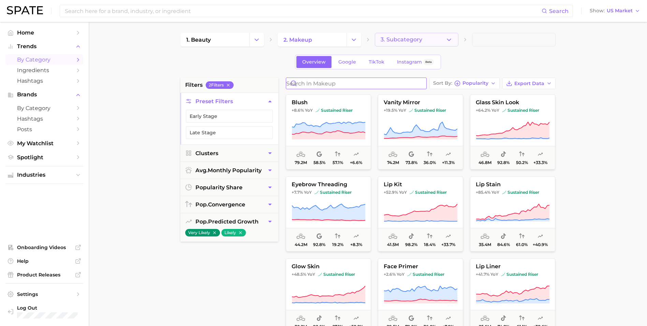
click at [447, 41] on icon "button" at bounding box center [449, 39] width 7 height 7
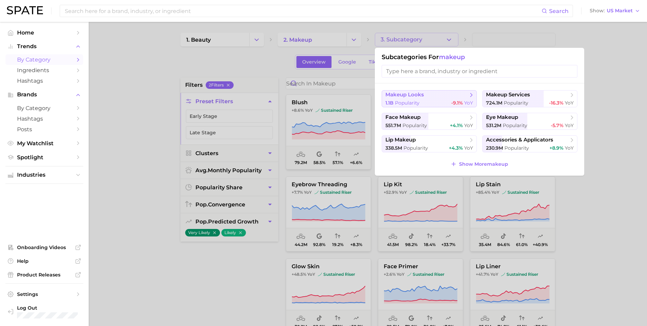
click at [436, 100] on div "1.1b Popularity -9.1% YoY" at bounding box center [430, 103] width 88 height 6
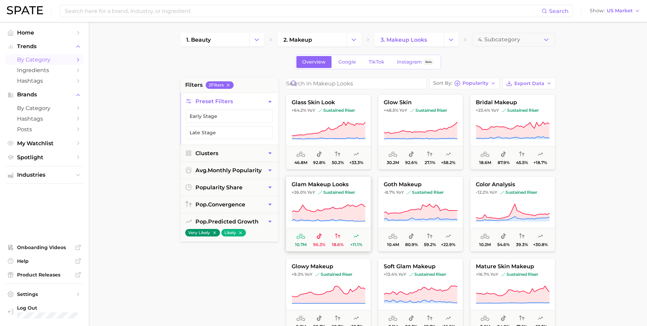
click at [323, 196] on button "glam makeup looks +26.0% YoY sustained riser 10.7m 96.3% 18.6% +11.1%" at bounding box center [328, 213] width 85 height 75
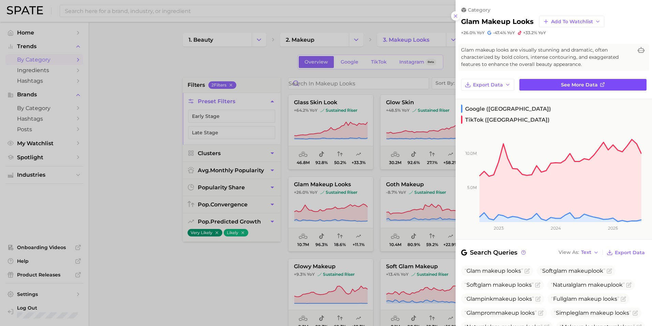
click at [588, 76] on div "category glam makeup looks Add to Watchlist +26.0% YoY -47.4% YoY +33.2% YoY Gl…" at bounding box center [554, 245] width 197 height 490
click at [587, 87] on span "See more data" at bounding box center [579, 85] width 37 height 6
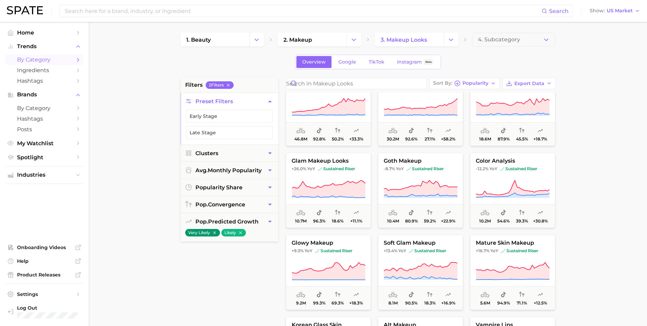
scroll to position [34, 0]
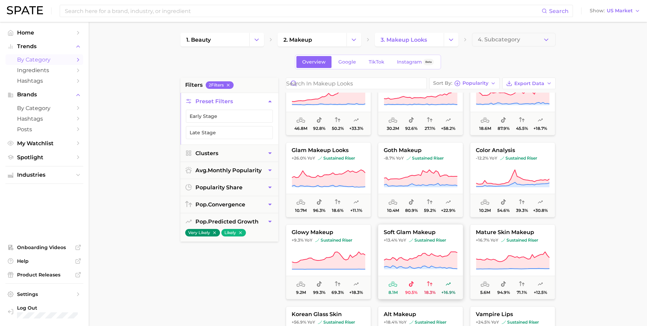
click at [431, 258] on icon at bounding box center [420, 260] width 73 height 17
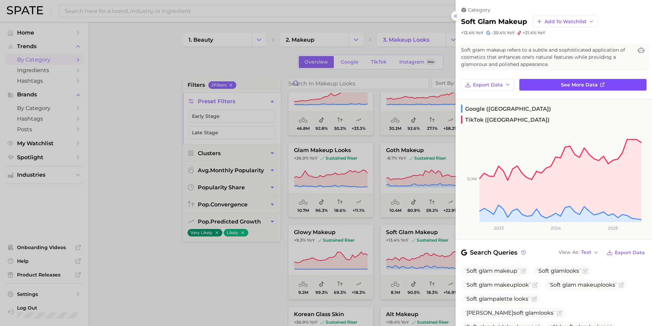
click at [582, 83] on span "See more data" at bounding box center [579, 85] width 37 height 6
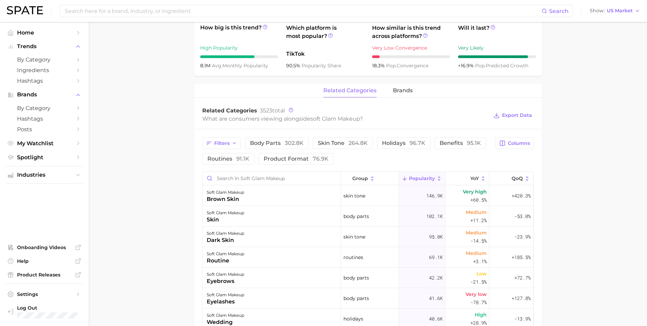
scroll to position [273, 0]
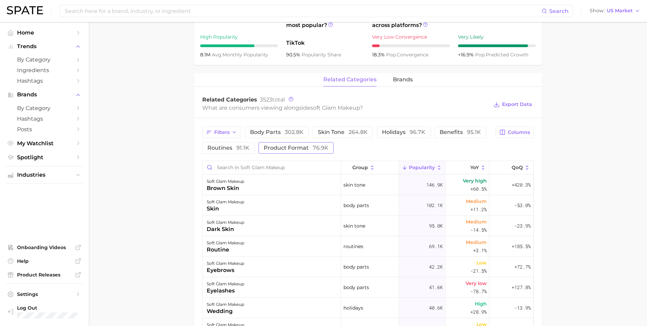
click at [300, 149] on span "product format 76.9k" at bounding box center [296, 147] width 65 height 5
click at [402, 77] on span "brands" at bounding box center [403, 79] width 20 height 6
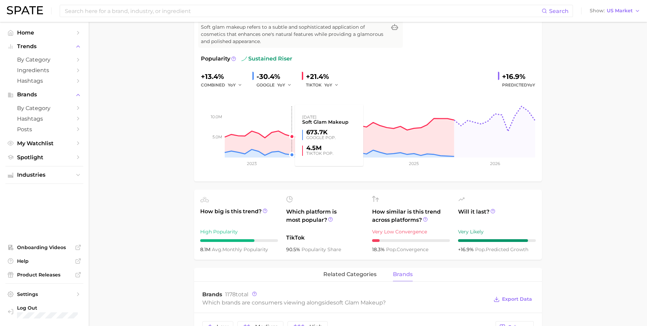
scroll to position [68, 0]
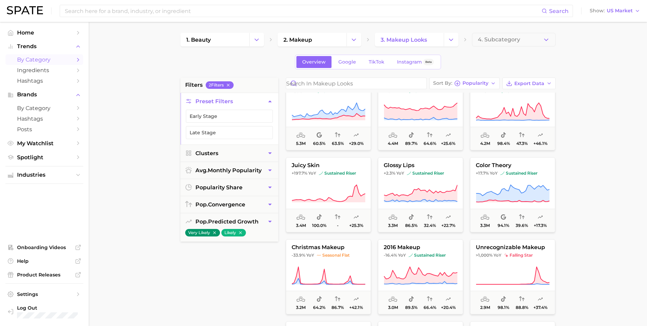
scroll to position [307, 0]
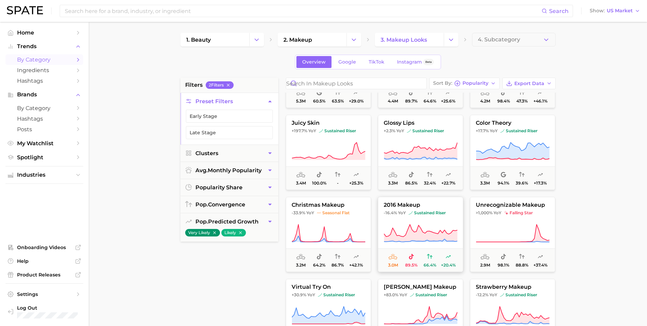
click at [428, 219] on button "2016 makeup -16.4% YoY sustained riser 3.0m 89.5% 66.4% +20.4%" at bounding box center [420, 234] width 85 height 75
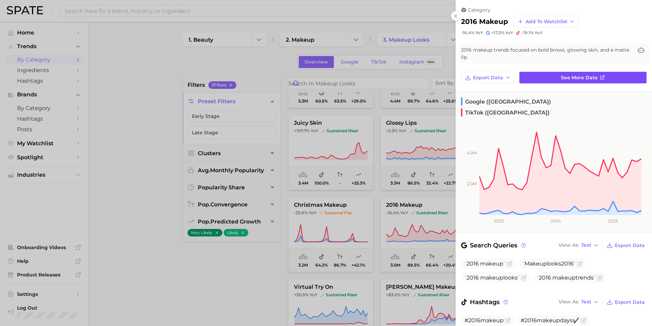
click at [562, 77] on span "See more data" at bounding box center [579, 78] width 37 height 6
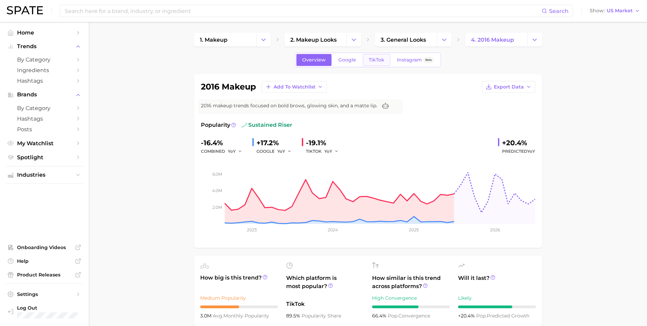
click at [379, 63] on link "TikTok" at bounding box center [376, 60] width 27 height 12
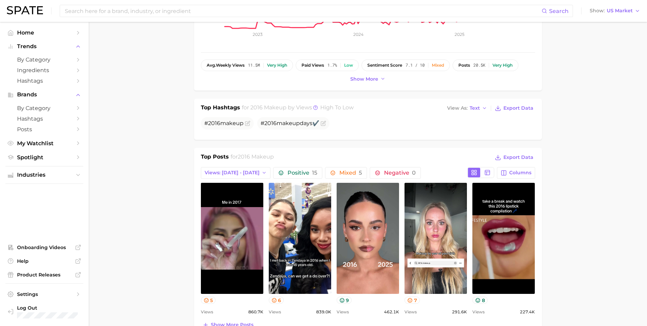
scroll to position [205, 0]
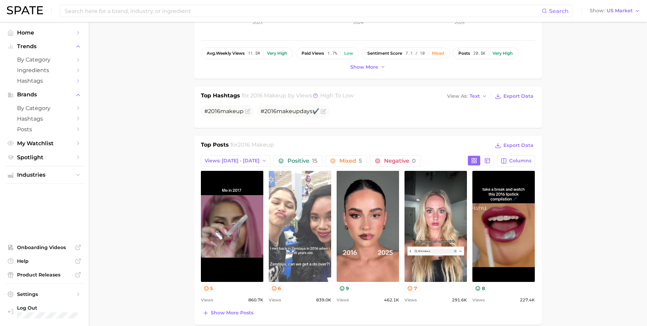
click at [308, 215] on link "view post on TikTok" at bounding box center [300, 226] width 62 height 111
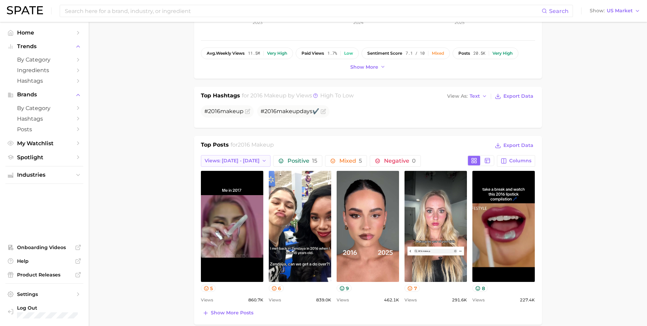
click at [250, 163] on span "Views: [DATE] - [DATE]" at bounding box center [232, 161] width 55 height 6
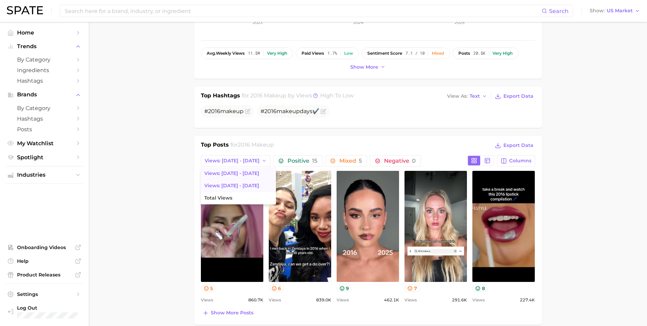
click at [253, 184] on button "Views: Aug 24 - 31" at bounding box center [238, 186] width 75 height 12
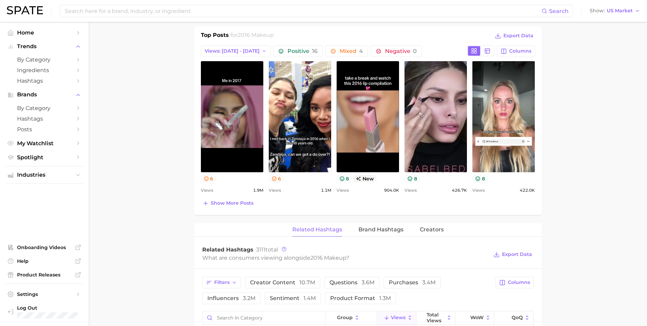
scroll to position [341, 0]
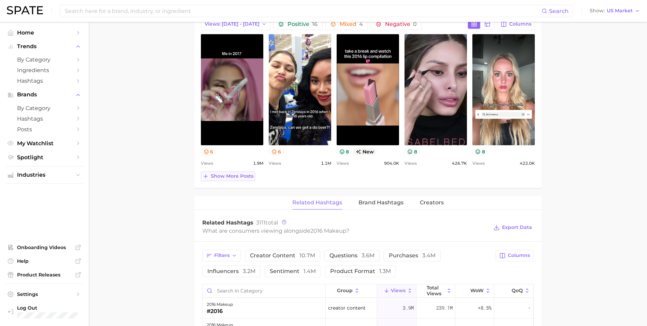
click at [233, 178] on span "Show more posts" at bounding box center [232, 176] width 43 height 6
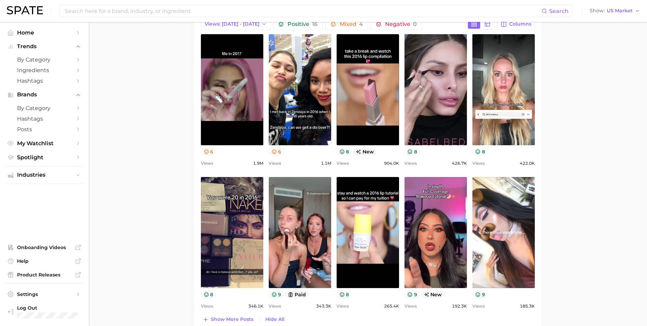
scroll to position [0, 0]
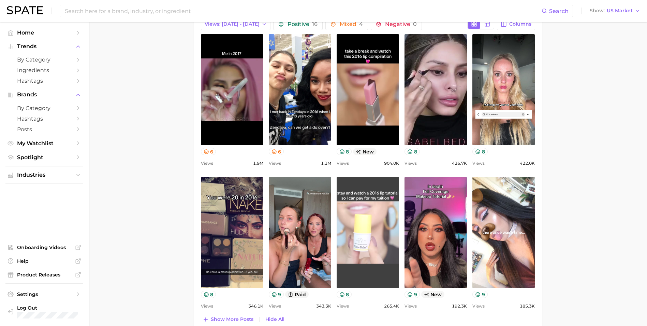
click at [385, 230] on link "view post on TikTok" at bounding box center [368, 232] width 62 height 111
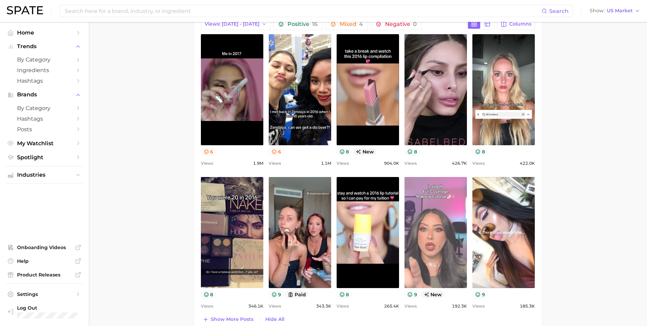
scroll to position [478, 0]
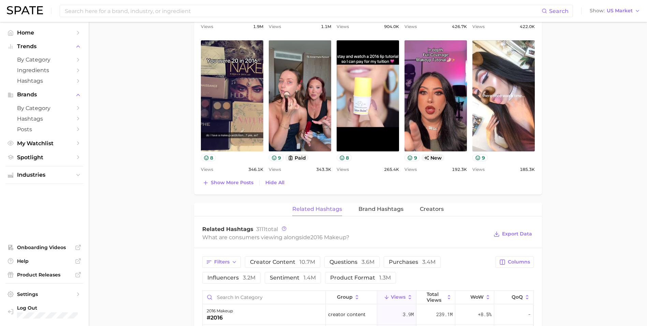
click at [229, 183] on span "Show more posts" at bounding box center [232, 183] width 43 height 6
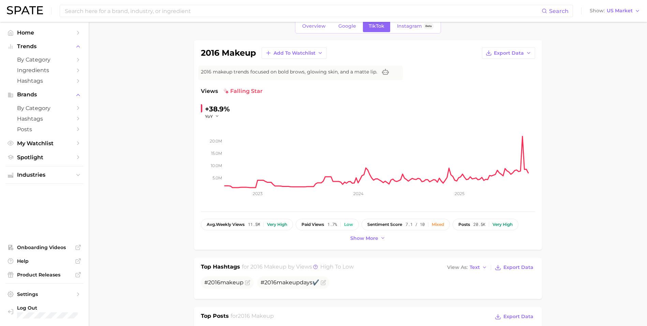
scroll to position [0, 0]
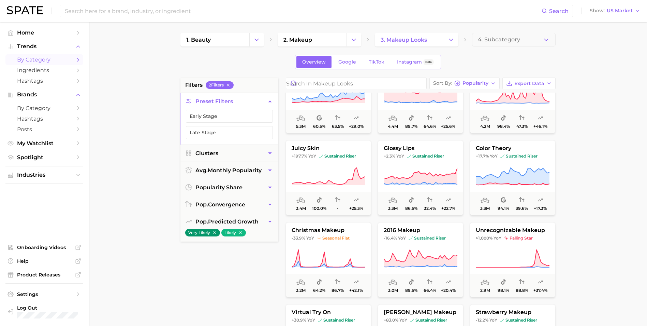
scroll to position [307, 0]
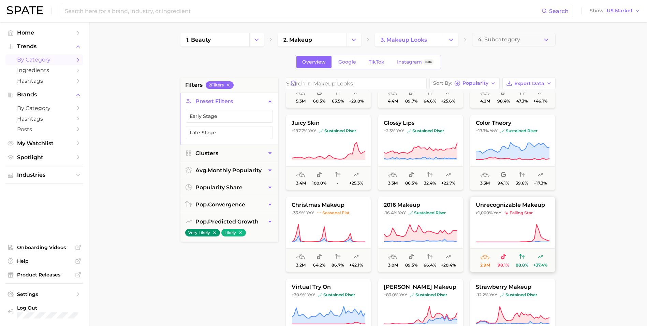
click at [510, 211] on span "falling star" at bounding box center [518, 212] width 29 height 5
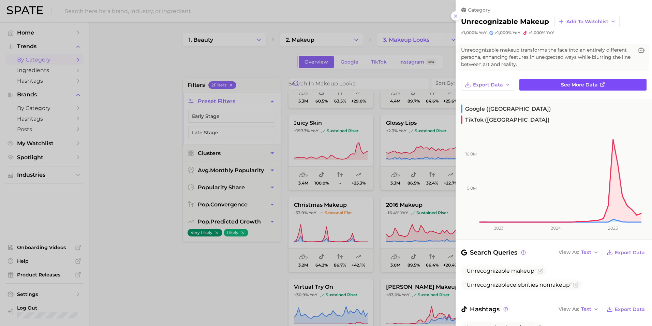
click at [580, 86] on span "See more data" at bounding box center [579, 85] width 37 height 6
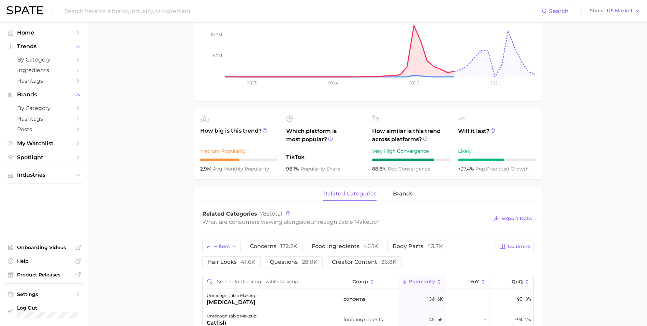
scroll to position [171, 0]
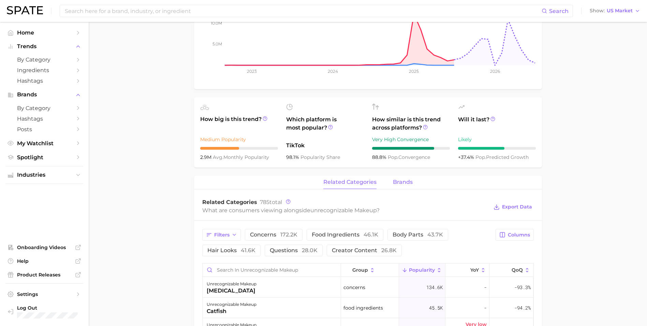
click at [403, 184] on span "brands" at bounding box center [403, 182] width 20 height 6
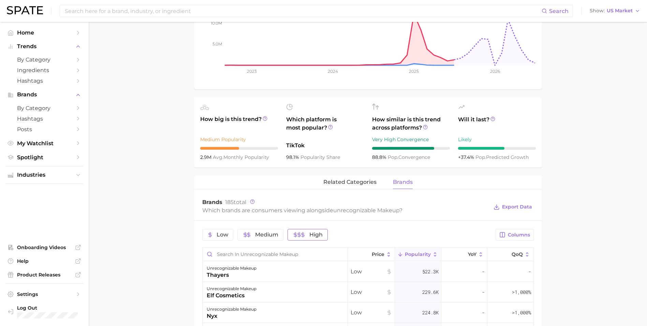
scroll to position [239, 0]
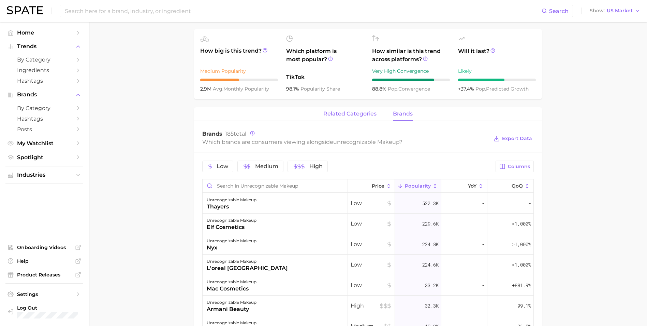
click at [359, 116] on span "related categories" at bounding box center [350, 114] width 53 height 6
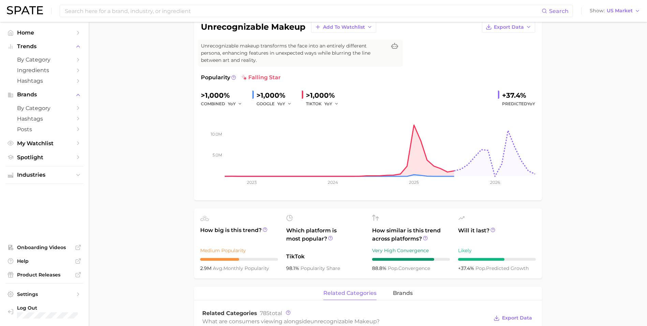
scroll to position [0, 0]
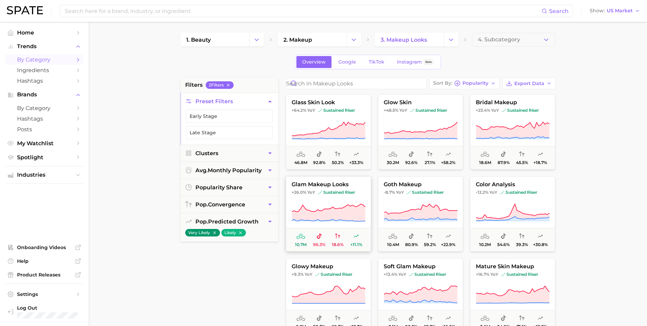
click at [339, 200] on button "glam makeup looks +26.0% YoY sustained riser 10.7m 96.3% 18.6% +11.1%" at bounding box center [328, 213] width 85 height 75
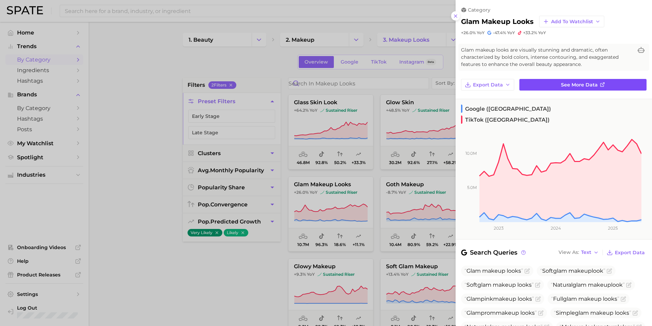
click at [563, 83] on span "See more data" at bounding box center [579, 85] width 37 height 6
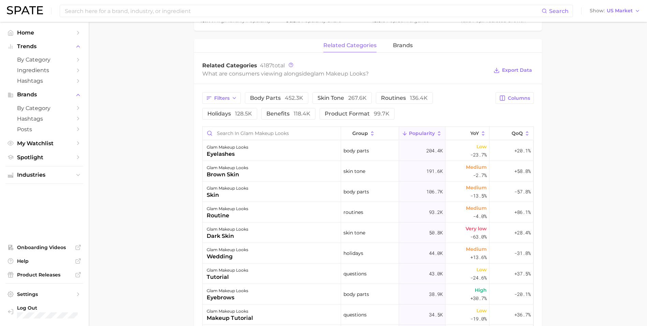
scroll to position [205, 0]
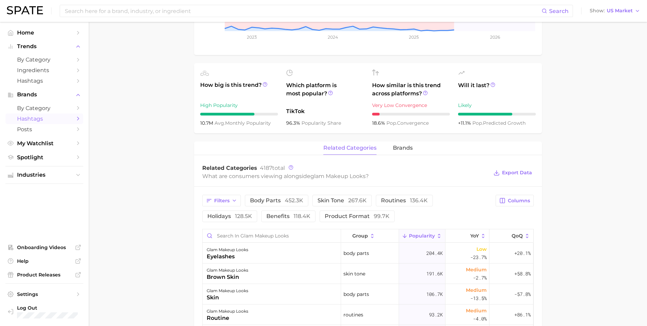
click at [48, 117] on span "Hashtags" at bounding box center [44, 118] width 55 height 6
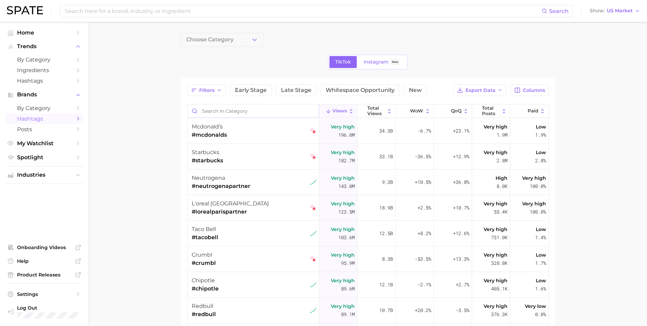
click at [244, 113] on input "Search in category" at bounding box center [253, 110] width 131 height 13
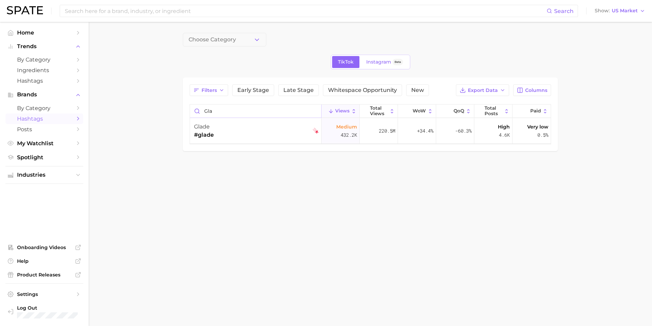
type input "glam"
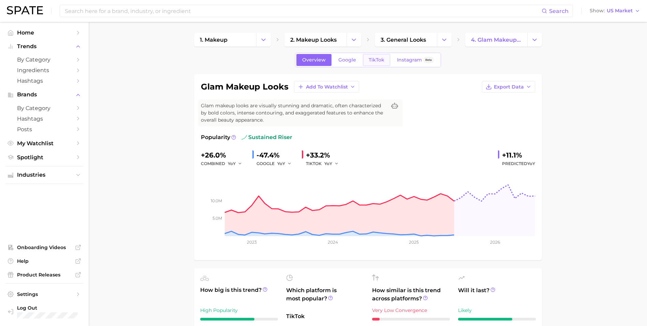
click at [378, 61] on span "TikTok" at bounding box center [377, 60] width 16 height 6
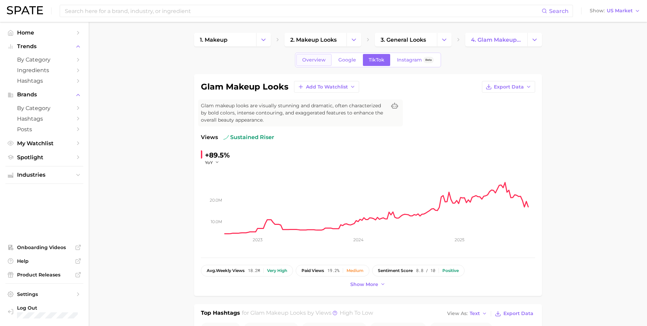
click at [319, 61] on span "Overview" at bounding box center [314, 60] width 24 height 6
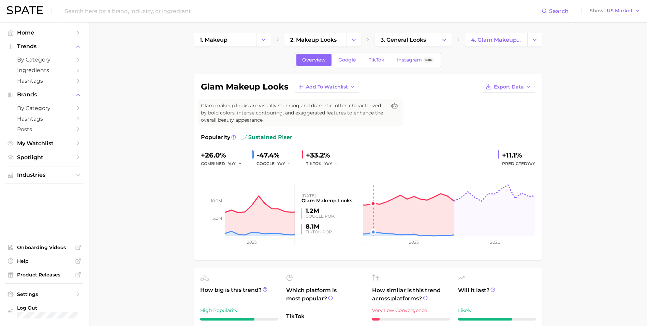
scroll to position [205, 0]
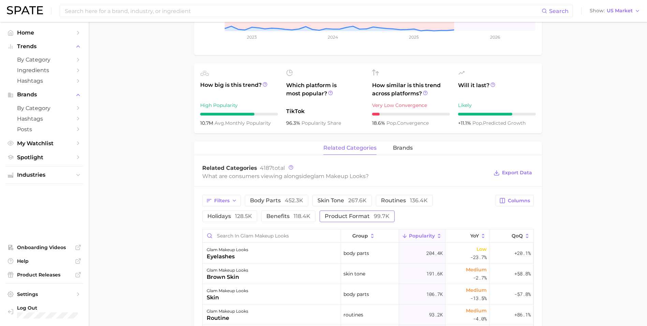
click at [320, 219] on button "product format 99.7k" at bounding box center [357, 216] width 75 height 12
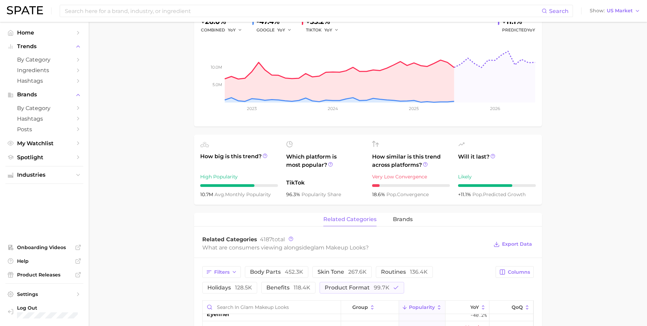
scroll to position [0, 0]
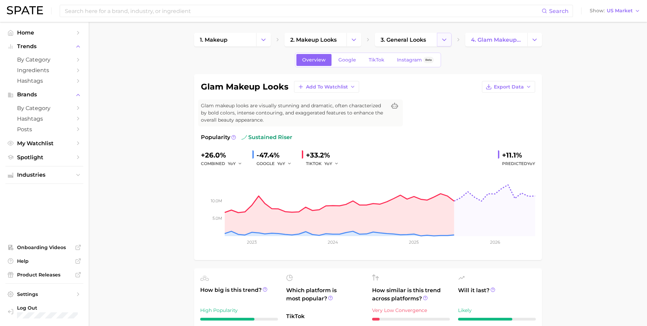
click at [440, 38] on button "Change Category" at bounding box center [444, 40] width 15 height 14
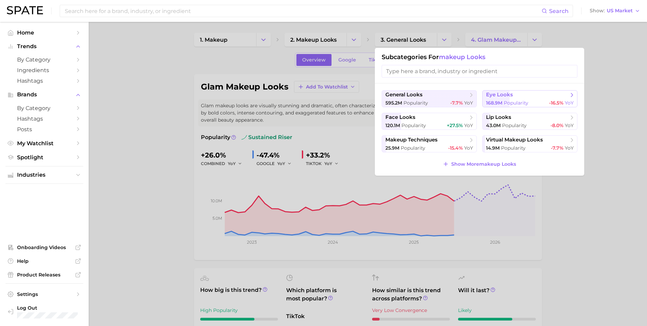
click at [518, 98] on span "eye looks" at bounding box center [527, 94] width 83 height 7
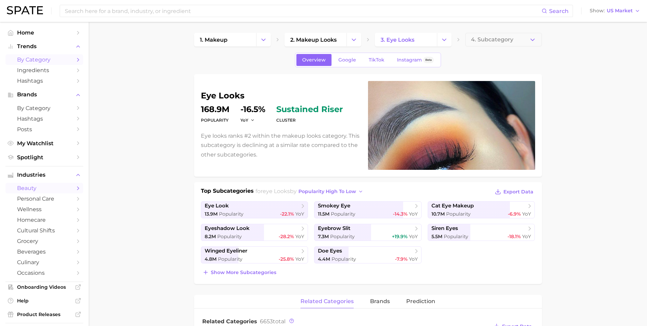
click at [50, 56] on link "by Category" at bounding box center [44, 59] width 78 height 11
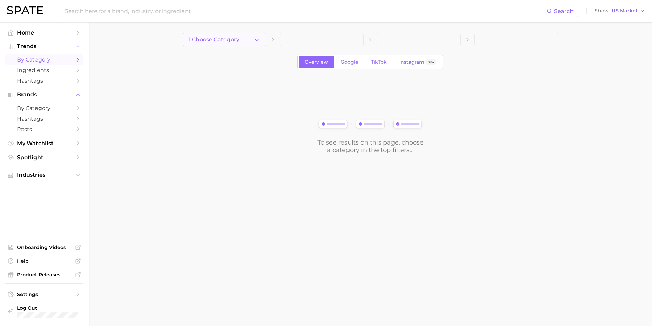
click at [233, 45] on button "1. Choose Category" at bounding box center [225, 40] width 84 height 14
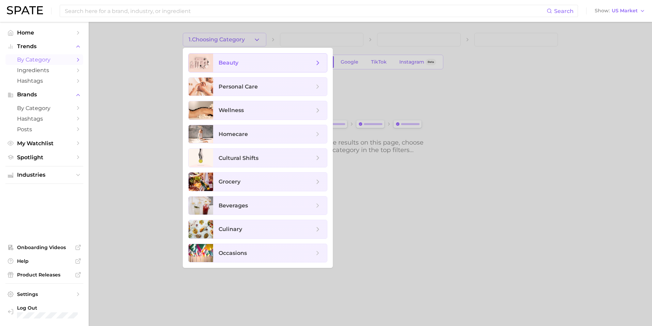
click at [258, 63] on span "beauty" at bounding box center [267, 63] width 96 height 8
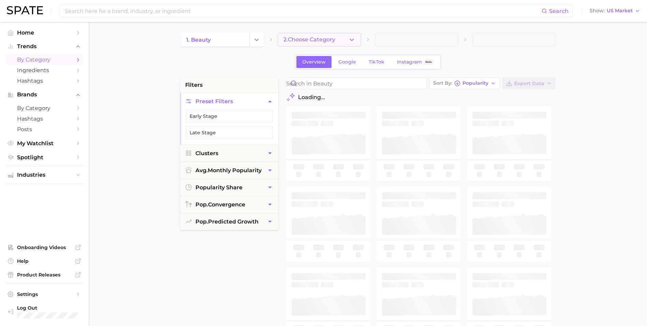
click at [315, 44] on button "2. Choose Category" at bounding box center [320, 40] width 84 height 14
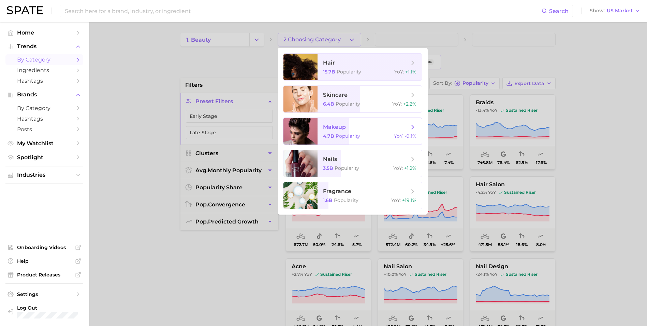
click at [355, 121] on span "makeup 4.7b Popularity YoY : -9.1%" at bounding box center [370, 131] width 104 height 27
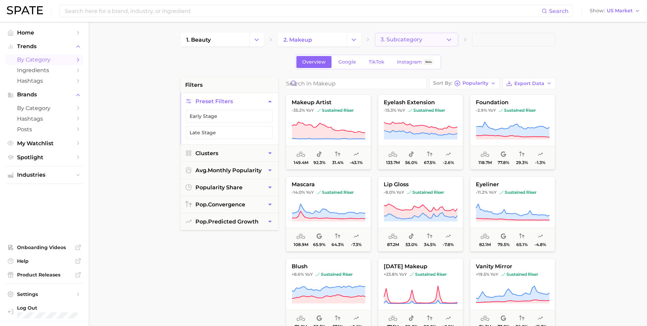
click at [425, 40] on button "3. Subcategory" at bounding box center [417, 40] width 84 height 14
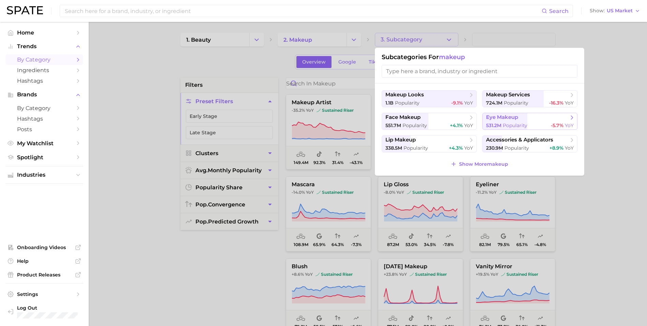
click at [515, 117] on span "eye makeup" at bounding box center [502, 117] width 32 height 6
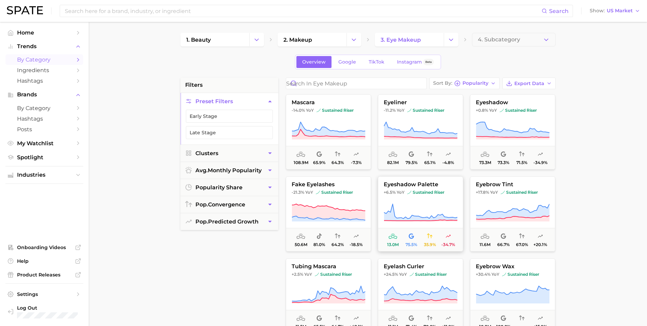
click at [418, 199] on button "eyeshadow palette +6.5% YoY sustained riser 13.0m 75.5% 35.9% -34.7%" at bounding box center [420, 213] width 85 height 75
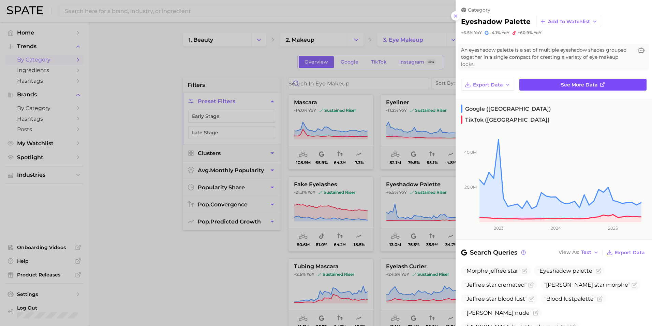
click at [584, 79] on link "See more data" at bounding box center [583, 85] width 127 height 12
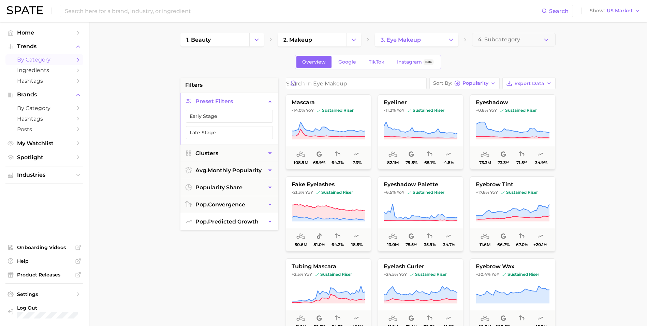
click at [253, 221] on span "pop. predicted growth" at bounding box center [227, 221] width 63 height 6
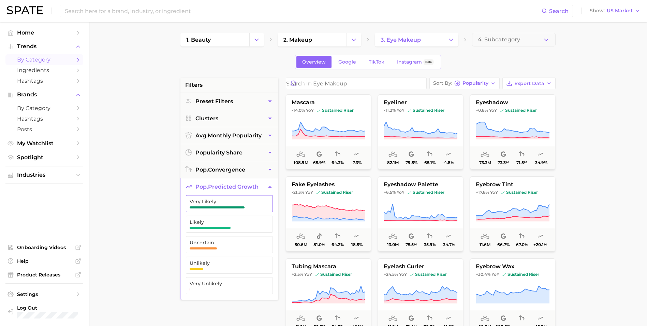
click at [244, 211] on button "Very Likely" at bounding box center [229, 203] width 87 height 17
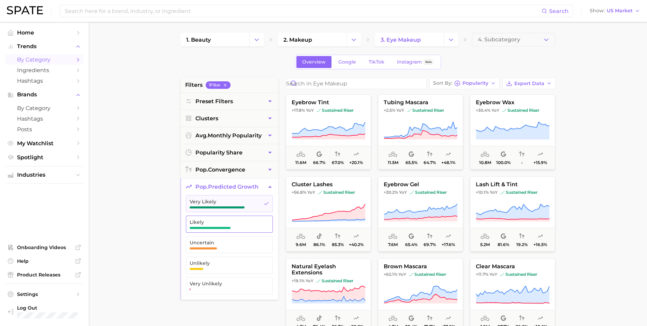
click at [245, 226] on span "Likely" at bounding box center [224, 224] width 69 height 10
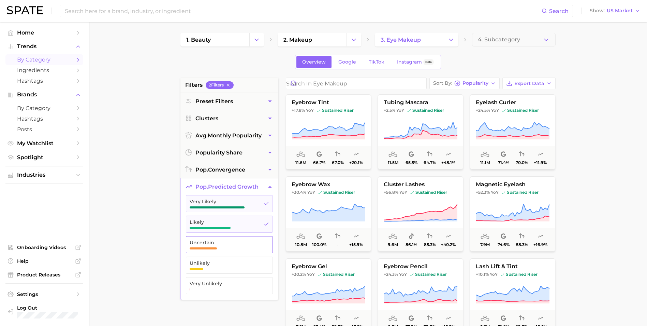
click at [231, 247] on span "Uncertain" at bounding box center [224, 245] width 69 height 10
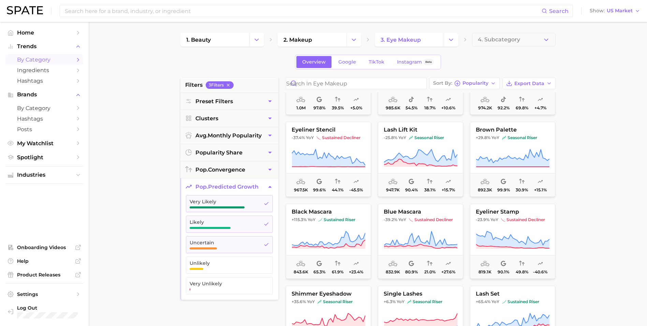
scroll to position [1092, 0]
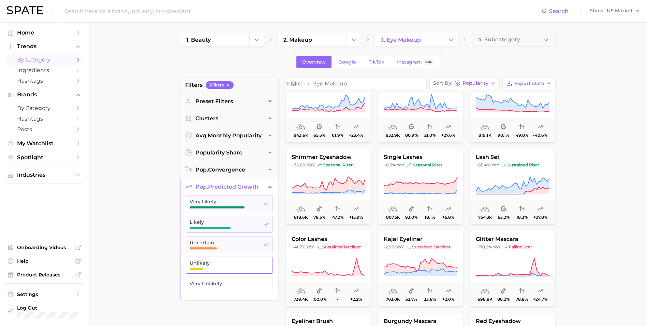
click at [251, 262] on span "Unlikely" at bounding box center [224, 262] width 69 height 5
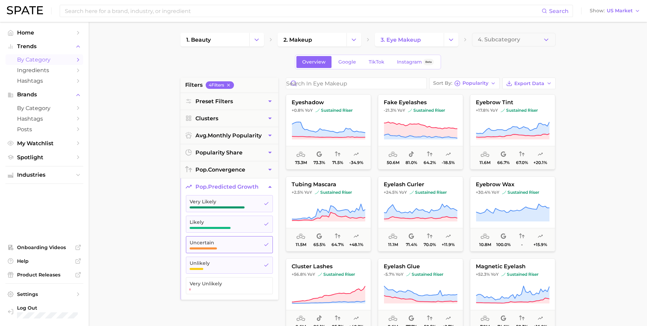
click at [251, 242] on span "Uncertain" at bounding box center [224, 242] width 69 height 5
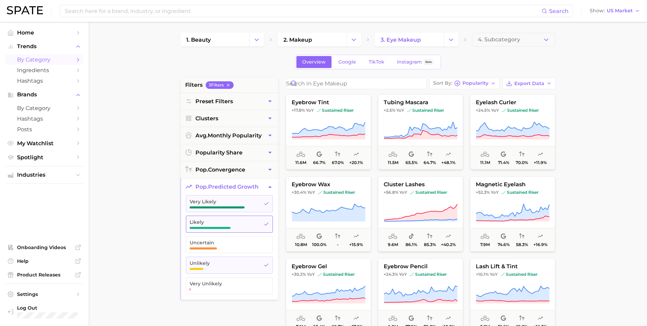
click at [253, 223] on span "Likely" at bounding box center [224, 221] width 69 height 5
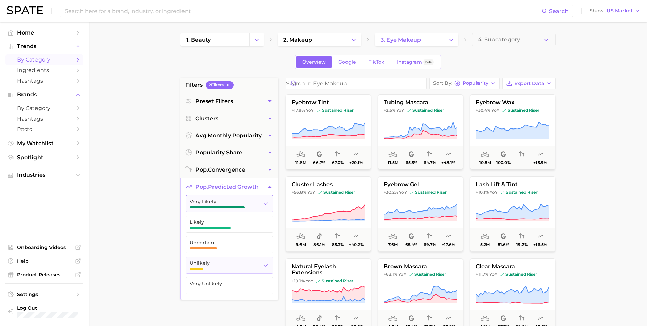
click at [256, 203] on span "Very Likely" at bounding box center [224, 201] width 69 height 5
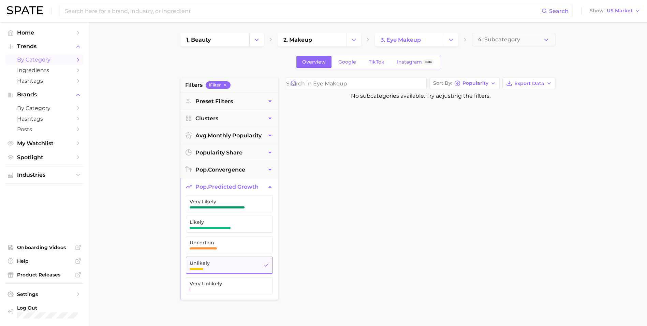
click at [246, 264] on span "Unlikely" at bounding box center [224, 262] width 69 height 5
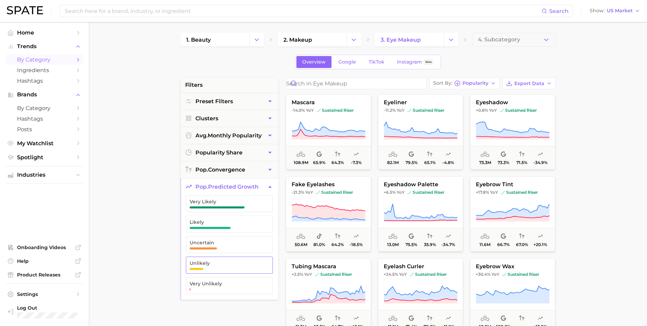
click at [239, 265] on span "Unlikely" at bounding box center [224, 262] width 69 height 5
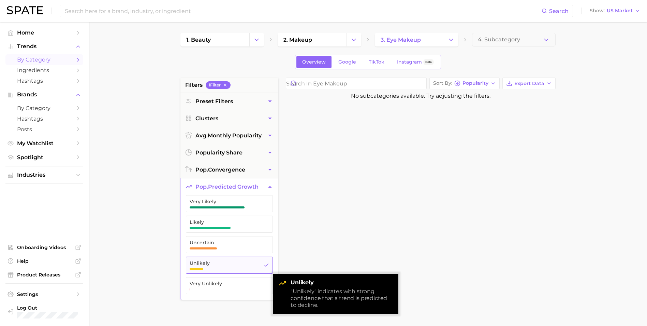
click at [247, 264] on span "Unlikely" at bounding box center [224, 262] width 69 height 5
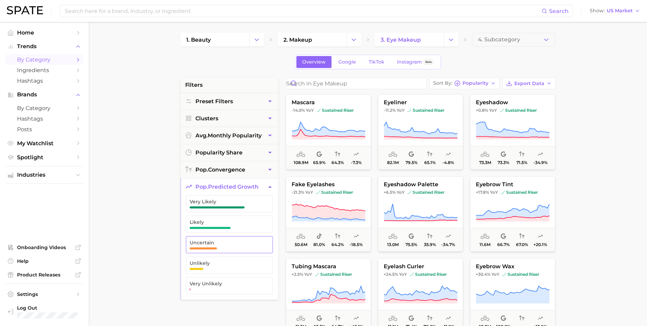
click at [243, 241] on span "Uncertain" at bounding box center [224, 242] width 69 height 5
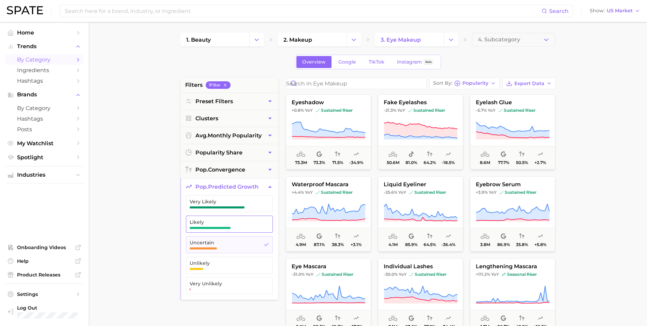
drag, startPoint x: 242, startPoint y: 227, endPoint x: 245, endPoint y: 220, distance: 6.9
click at [242, 227] on span "Likely" at bounding box center [224, 224] width 69 height 10
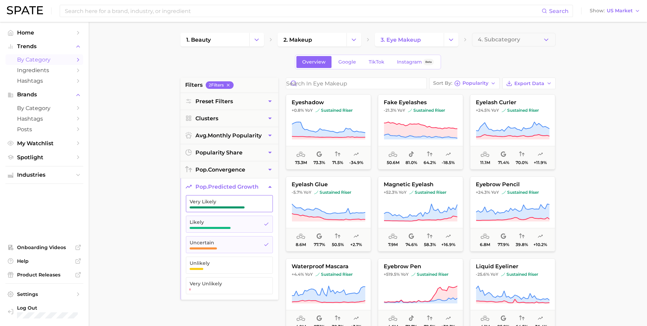
click at [249, 197] on button "Very Likely" at bounding box center [229, 203] width 87 height 17
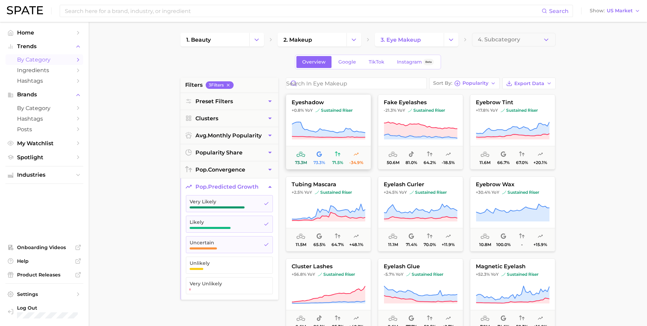
click at [344, 124] on icon at bounding box center [329, 130] width 74 height 19
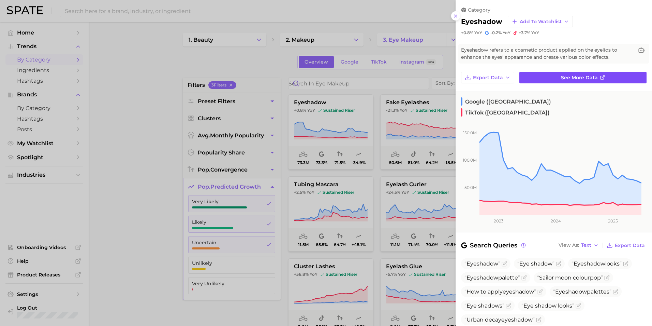
click at [593, 75] on span "See more data" at bounding box center [579, 78] width 37 height 6
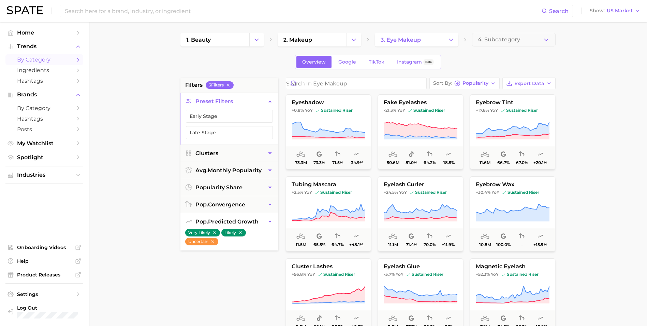
click at [240, 230] on icon "button" at bounding box center [240, 232] width 5 height 5
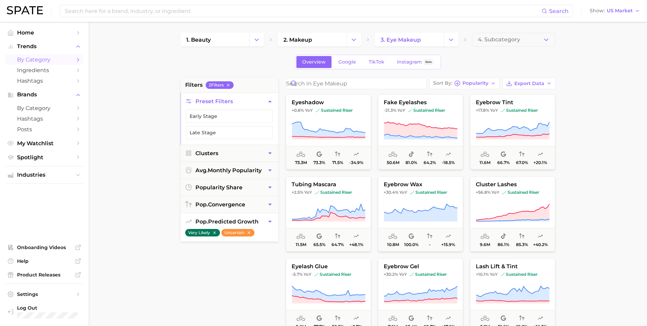
click at [216, 232] on icon "button" at bounding box center [214, 232] width 3 height 3
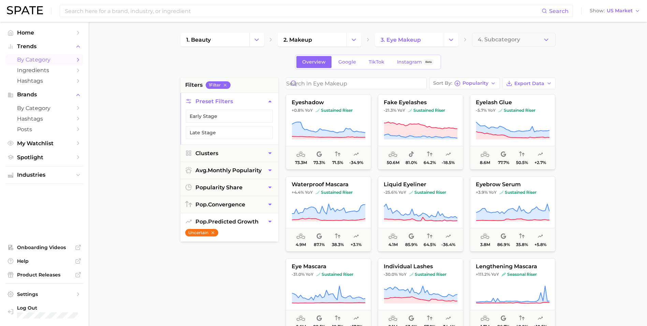
click at [216, 231] on button "Uncertain" at bounding box center [201, 233] width 33 height 8
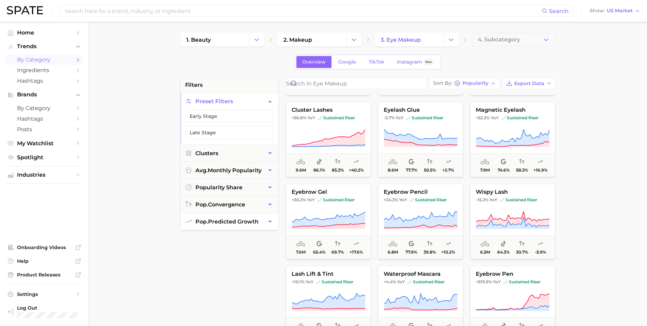
scroll to position [239, 0]
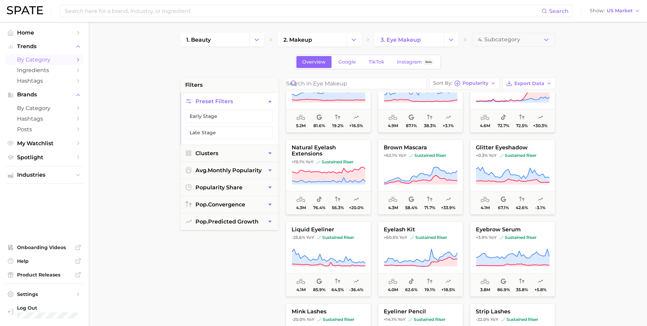
scroll to position [444, 0]
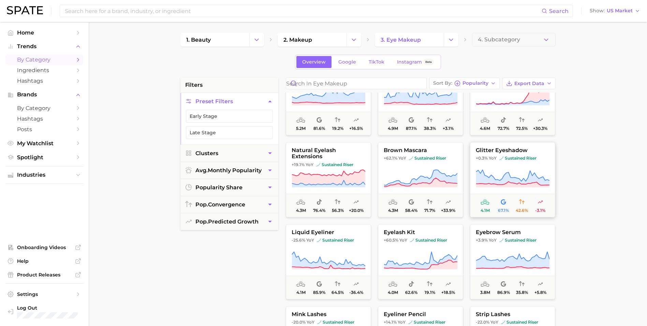
click at [501, 163] on button "glitter eyeshadow +0.3% YoY sustained riser 4.1m 67.1% 42.6% -3.1%" at bounding box center [512, 179] width 85 height 75
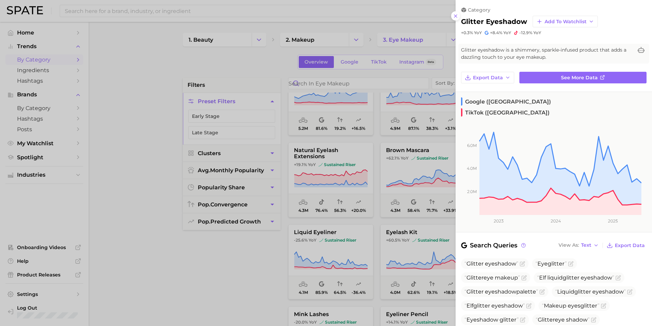
click at [259, 253] on div at bounding box center [326, 163] width 652 height 326
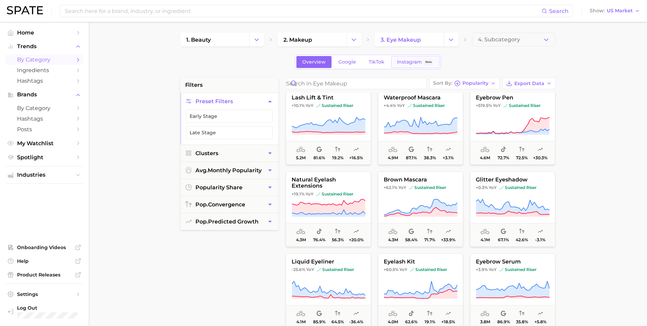
scroll to position [307, 0]
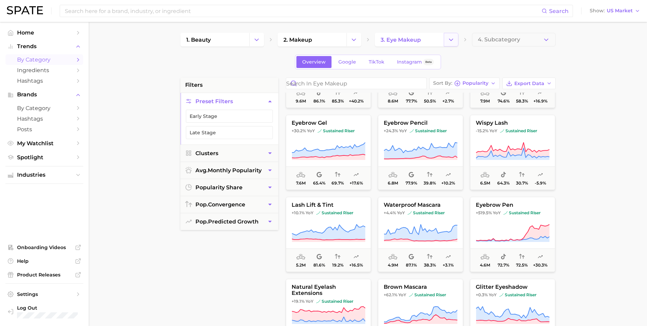
click at [451, 38] on icon "Change Category" at bounding box center [451, 39] width 7 height 7
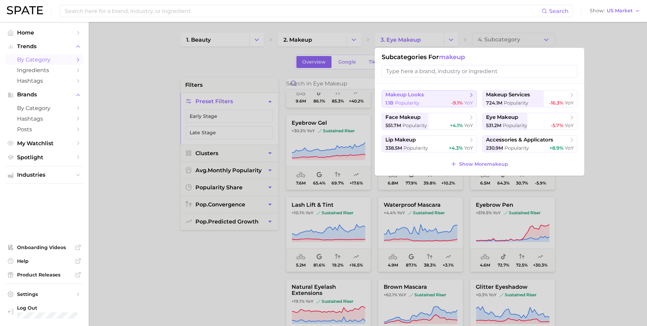
click at [469, 98] on icon at bounding box center [471, 94] width 7 height 7
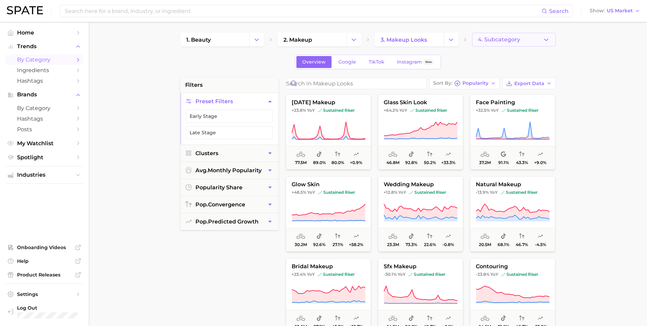
click at [502, 41] on span "4. Subcategory" at bounding box center [499, 40] width 42 height 6
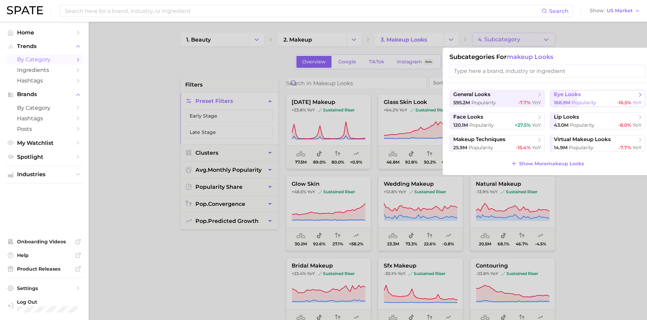
click at [571, 99] on button "eye looks 168.9m Popularity -16.5% YoY" at bounding box center [597, 98] width 95 height 17
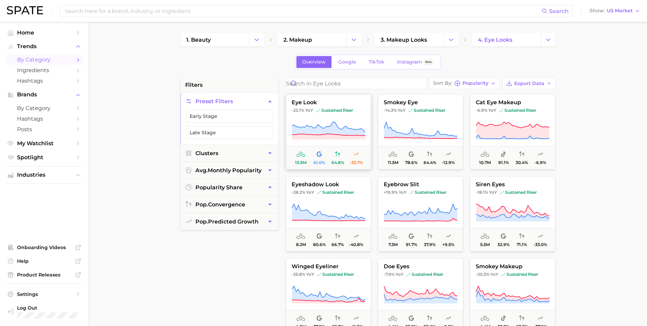
click at [348, 125] on icon at bounding box center [329, 130] width 74 height 19
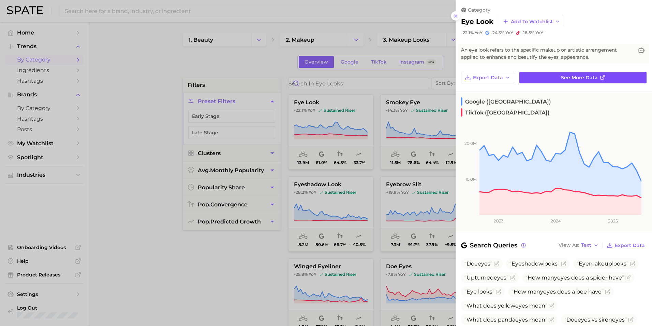
click at [568, 82] on link "See more data" at bounding box center [583, 78] width 127 height 12
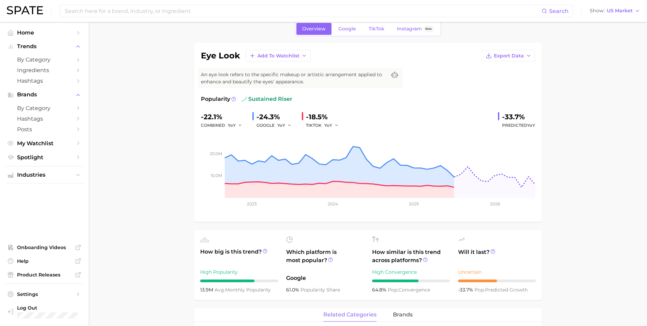
scroll to position [34, 0]
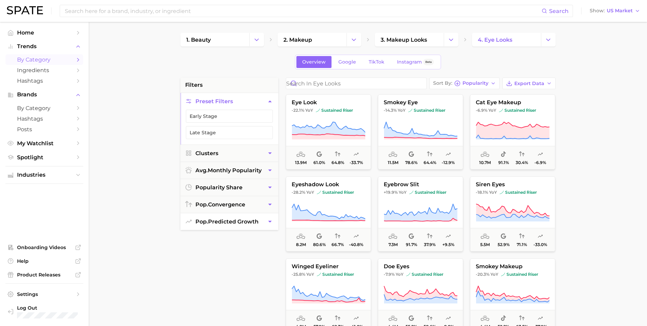
click at [254, 225] on button "pop. predicted growth" at bounding box center [230, 221] width 98 height 17
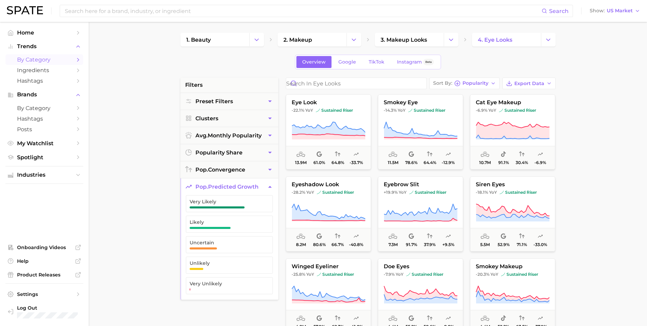
click at [245, 213] on ul "Very Likely Likely Uncertain Unlikely Very Unlikely" at bounding box center [230, 247] width 98 height 104
drag, startPoint x: 245, startPoint y: 213, endPoint x: 219, endPoint y: 205, distance: 27.8
click at [219, 205] on span "Very Likely" at bounding box center [224, 204] width 69 height 10
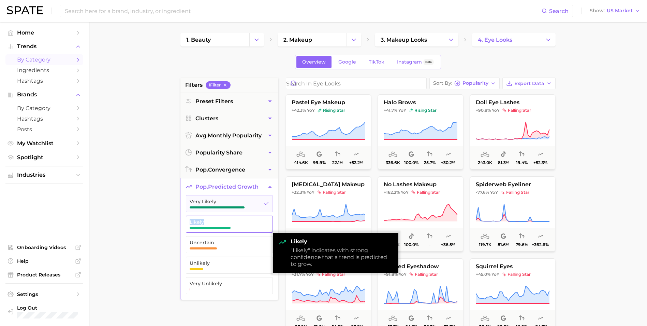
click at [240, 221] on span "Likely" at bounding box center [224, 221] width 69 height 5
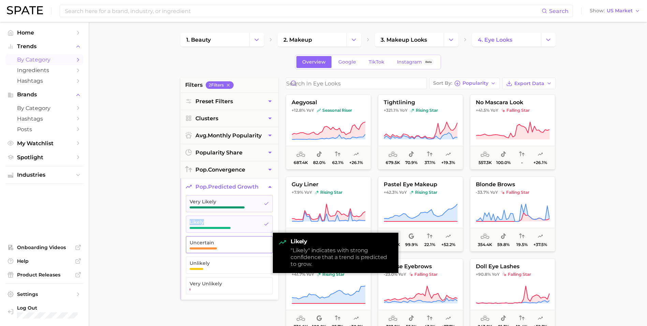
click at [208, 244] on span "Uncertain" at bounding box center [224, 242] width 69 height 5
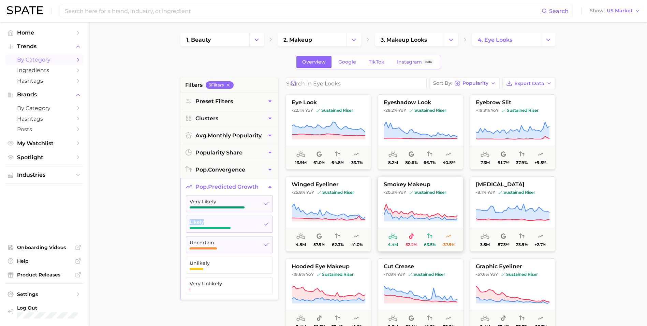
click at [444, 205] on icon at bounding box center [421, 212] width 74 height 19
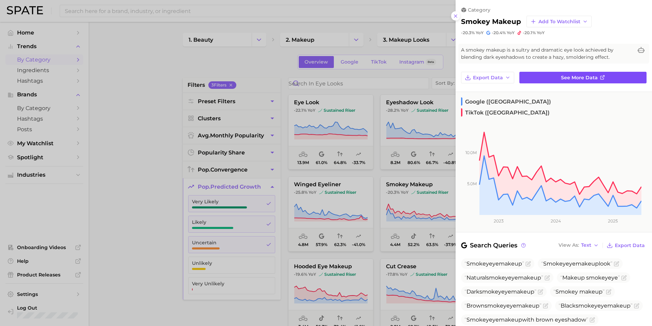
click at [588, 77] on span "See more data" at bounding box center [579, 78] width 37 height 6
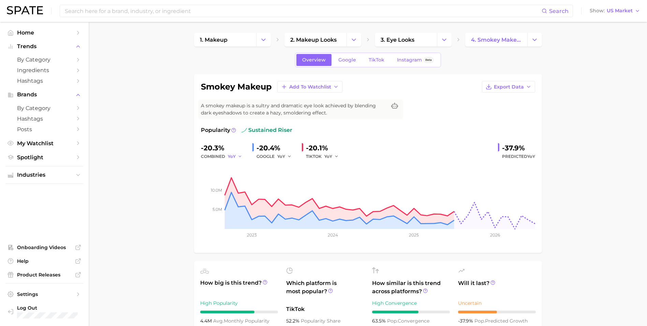
click at [239, 157] on icon "button" at bounding box center [240, 156] width 5 height 5
click at [236, 177] on span "QoQ" at bounding box center [236, 179] width 11 height 6
click at [286, 157] on button "YoY" at bounding box center [284, 156] width 15 height 8
click at [299, 177] on button "QoQ" at bounding box center [314, 179] width 75 height 12
click at [338, 156] on icon "button" at bounding box center [336, 156] width 5 height 5
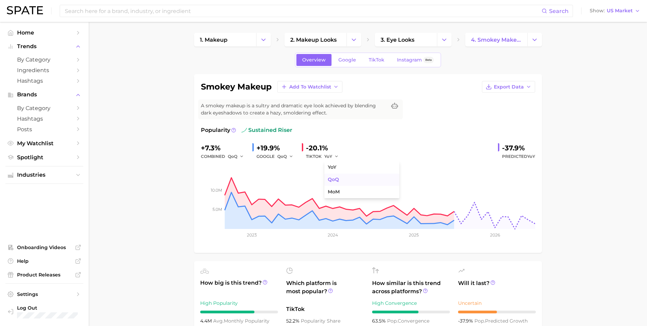
click at [336, 176] on span "QoQ" at bounding box center [333, 179] width 11 height 6
click at [242, 157] on icon "button" at bounding box center [242, 156] width 5 height 5
click at [244, 167] on button "YoY" at bounding box center [265, 167] width 75 height 12
click at [241, 158] on icon "button" at bounding box center [240, 156] width 5 height 5
click at [244, 181] on button "QoQ" at bounding box center [265, 179] width 75 height 12
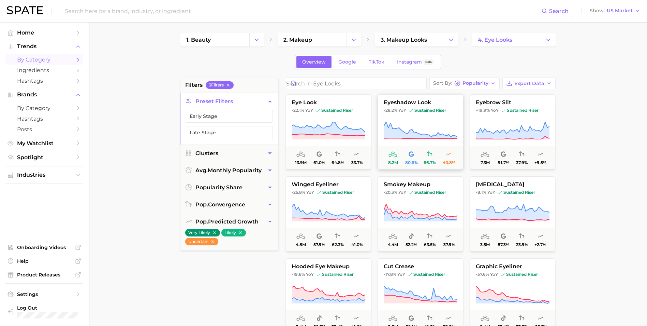
click at [438, 129] on icon at bounding box center [421, 130] width 74 height 19
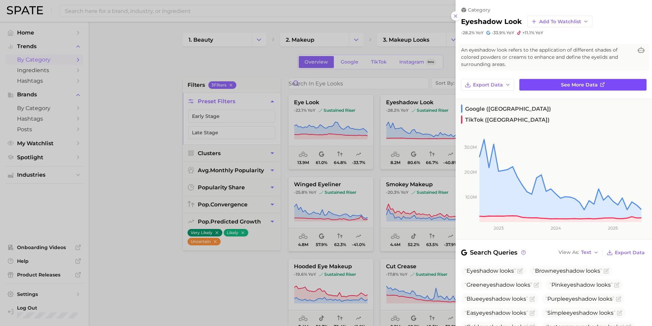
click at [564, 79] on link "See more data" at bounding box center [583, 85] width 127 height 12
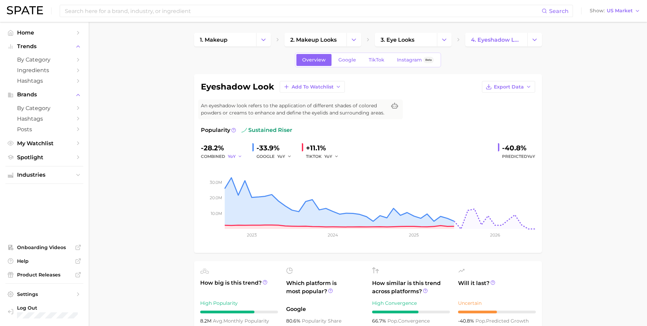
click at [240, 157] on icon "button" at bounding box center [240, 156] width 5 height 5
click at [244, 176] on button "QoQ" at bounding box center [265, 179] width 75 height 12
click at [240, 155] on icon "button" at bounding box center [242, 156] width 5 height 5
click at [248, 168] on button "YoY" at bounding box center [265, 167] width 75 height 12
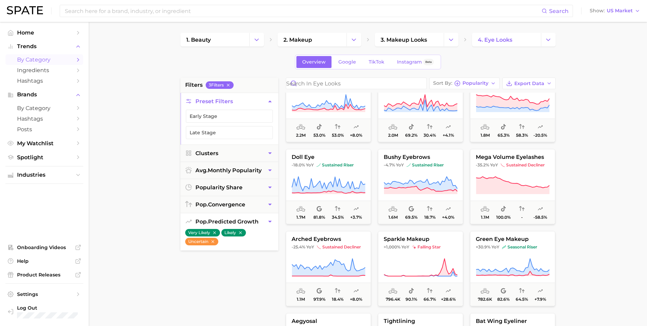
drag, startPoint x: 241, startPoint y: 233, endPoint x: 226, endPoint y: 234, distance: 15.0
click at [241, 233] on icon "button" at bounding box center [240, 232] width 5 height 5
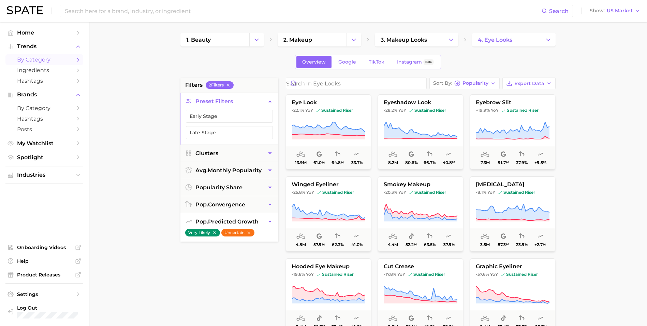
click at [214, 233] on icon "button" at bounding box center [214, 232] width 5 height 5
click at [213, 231] on icon "button" at bounding box center [213, 232] width 5 height 5
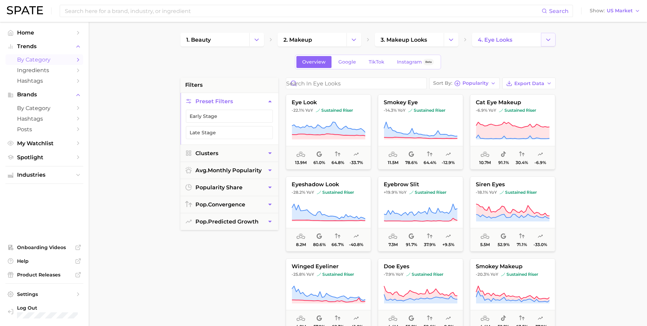
click at [552, 45] on button "Change Category" at bounding box center [548, 40] width 15 height 14
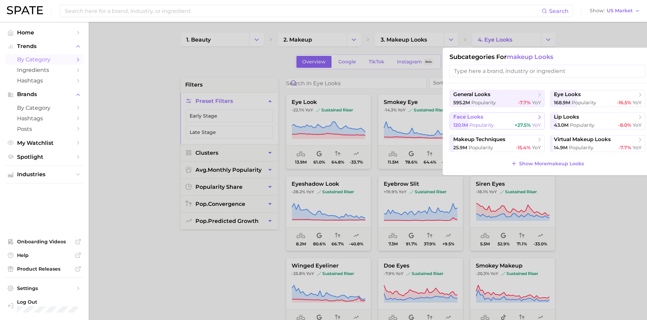
click at [512, 120] on span "face looks" at bounding box center [495, 117] width 83 height 7
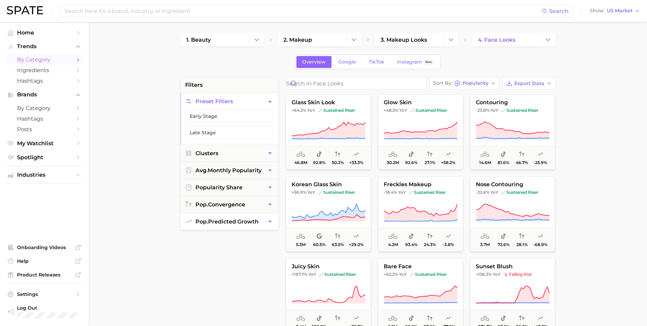
click at [258, 221] on span "pop. predicted growth" at bounding box center [227, 221] width 63 height 6
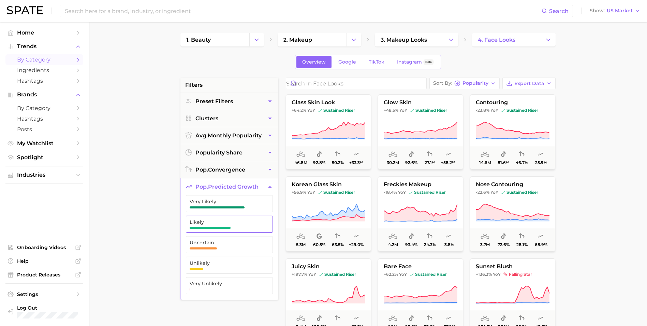
click at [239, 226] on span "Likely" at bounding box center [224, 224] width 69 height 10
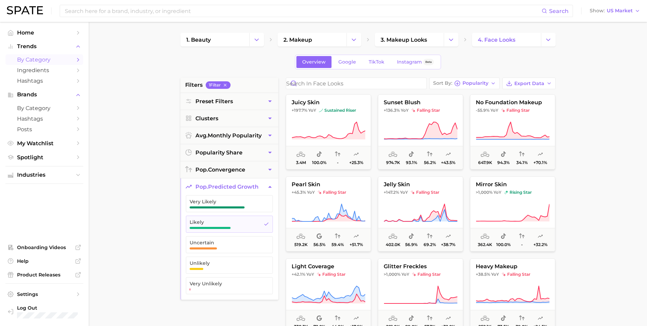
click at [239, 213] on ul "Very Likely Likely Uncertain Unlikely Very Unlikely" at bounding box center [230, 247] width 98 height 104
click at [243, 202] on span "Very Likely" at bounding box center [224, 201] width 69 height 5
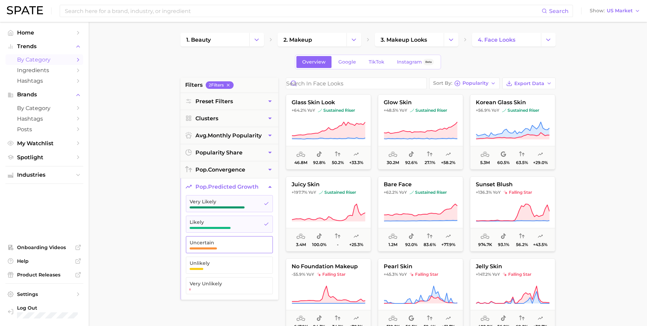
click at [208, 244] on span "Uncertain" at bounding box center [224, 242] width 69 height 5
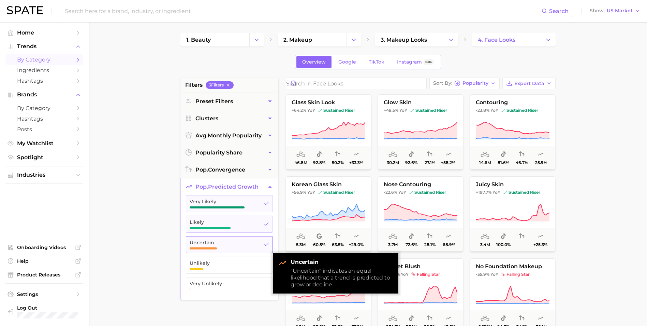
click at [208, 244] on span "Uncertain" at bounding box center [224, 242] width 69 height 5
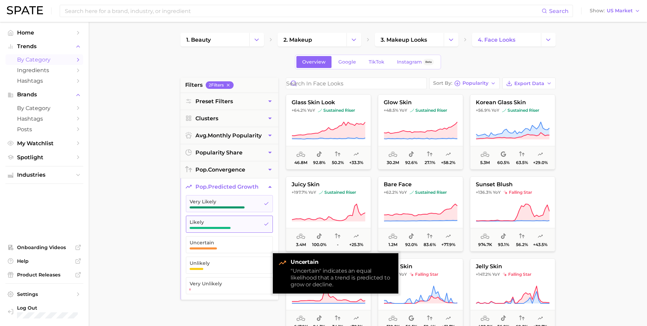
click at [224, 224] on span "Likely" at bounding box center [224, 221] width 69 height 5
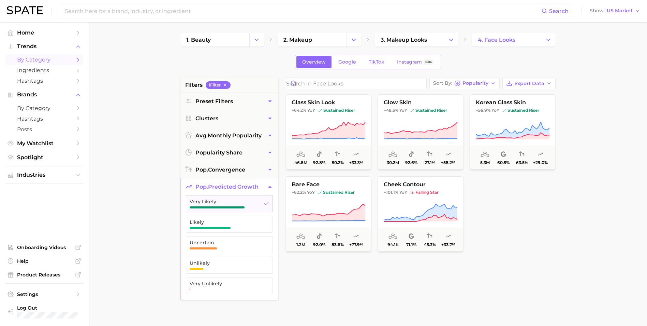
click at [233, 192] on button "pop. predicted growth" at bounding box center [230, 186] width 98 height 17
click at [213, 199] on icon "button" at bounding box center [214, 197] width 5 height 5
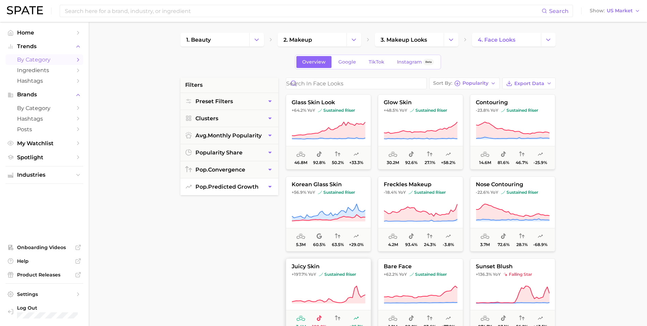
click at [347, 293] on icon at bounding box center [329, 294] width 74 height 19
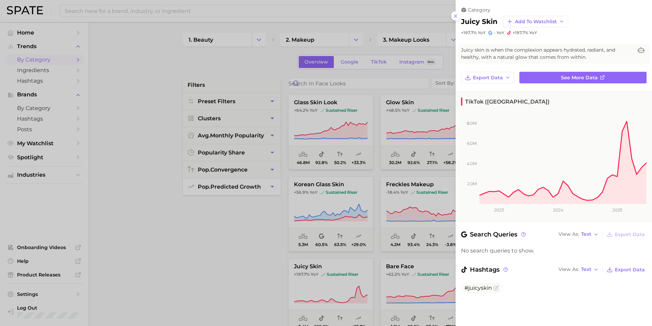
click at [212, 235] on div at bounding box center [326, 163] width 652 height 326
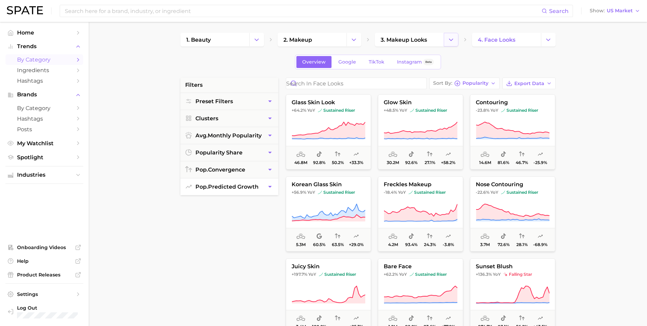
click at [451, 37] on icon "Change Category" at bounding box center [451, 39] width 7 height 7
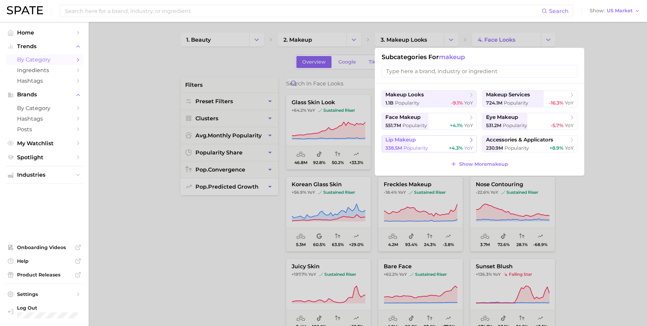
click at [428, 137] on span "lip makeup" at bounding box center [427, 140] width 83 height 7
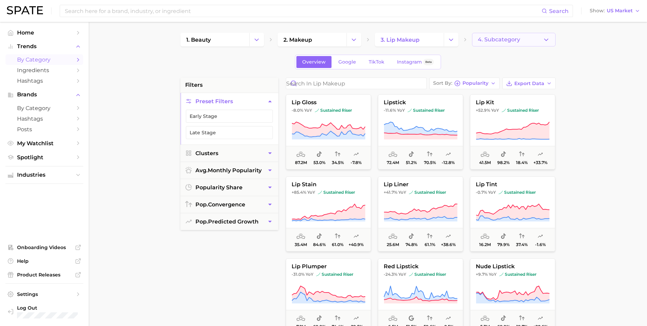
click at [490, 39] on span "4. Subcategory" at bounding box center [499, 40] width 42 height 6
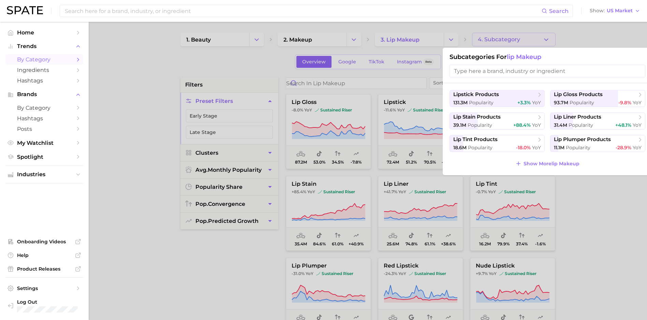
click at [490, 39] on div at bounding box center [323, 160] width 647 height 320
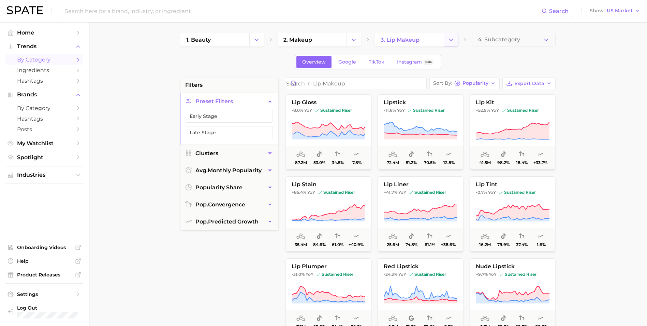
click at [450, 42] on icon "Change Category" at bounding box center [451, 39] width 7 height 7
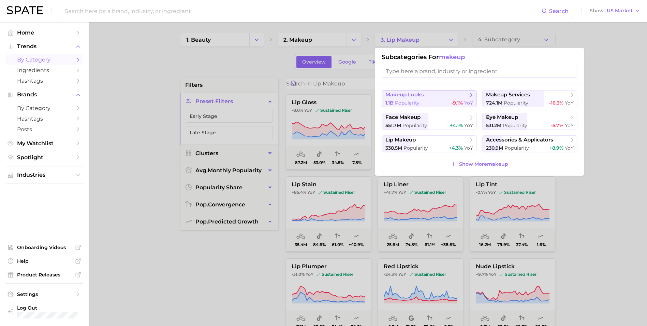
click at [450, 99] on button "makeup looks 1.1b Popularity -9.1% YoY" at bounding box center [429, 98] width 95 height 17
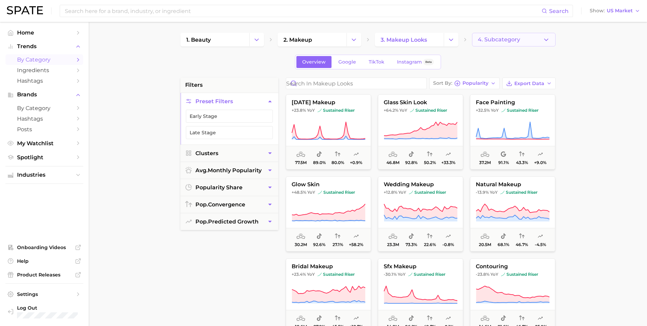
click at [487, 38] on span "4. Subcategory" at bounding box center [499, 40] width 42 height 6
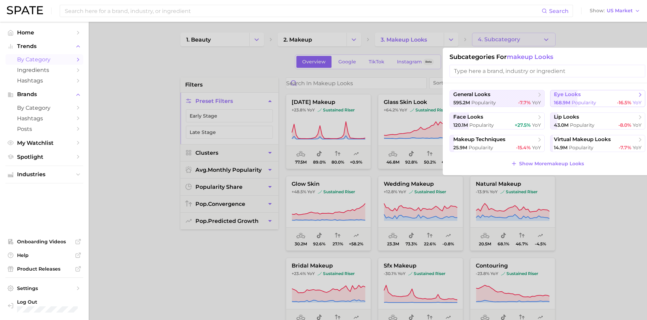
click at [579, 98] on button "eye looks 168.9m Popularity -16.5% YoY" at bounding box center [597, 98] width 95 height 17
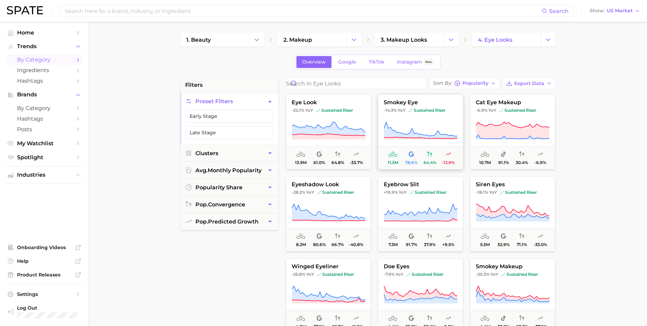
click at [414, 119] on button "smokey eye -14.3% YoY sustained riser 11.5m 78.6% 64.4% -12.9%" at bounding box center [420, 131] width 85 height 75
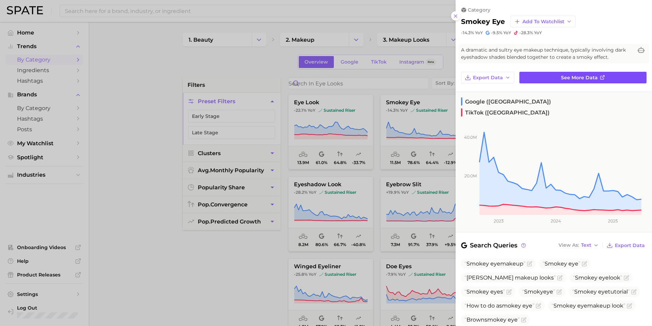
click at [588, 79] on span "See more data" at bounding box center [579, 78] width 37 height 6
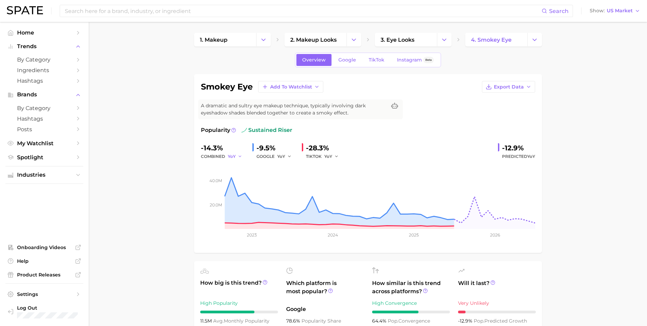
click at [238, 156] on icon "button" at bounding box center [240, 156] width 5 height 5
click at [244, 176] on button "QoQ" at bounding box center [265, 179] width 75 height 12
click at [241, 154] on icon "button" at bounding box center [242, 156] width 5 height 5
click at [244, 167] on button "YoY" at bounding box center [265, 167] width 75 height 12
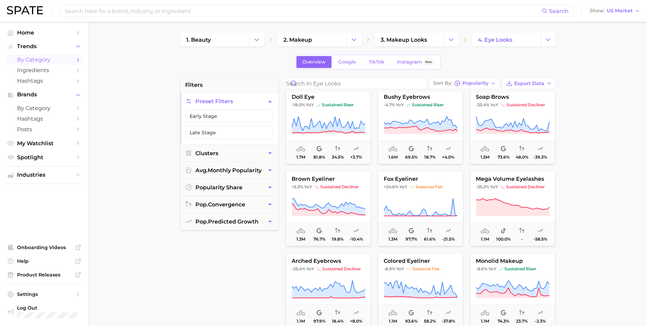
scroll to position [580, 0]
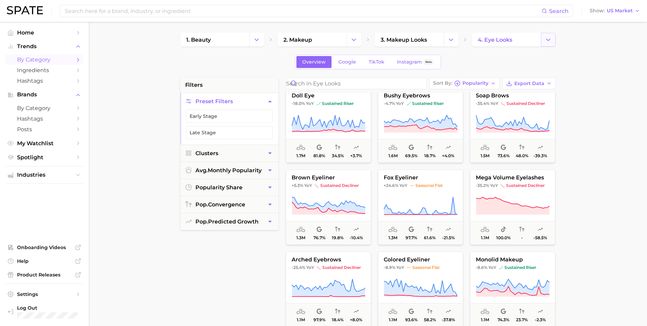
click at [549, 42] on icon "Change Category" at bounding box center [548, 39] width 7 height 7
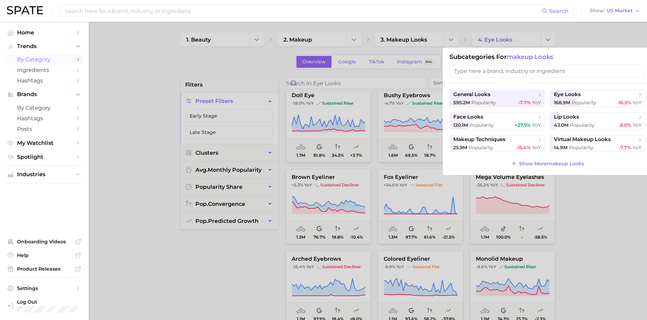
click at [437, 42] on div at bounding box center [323, 160] width 647 height 320
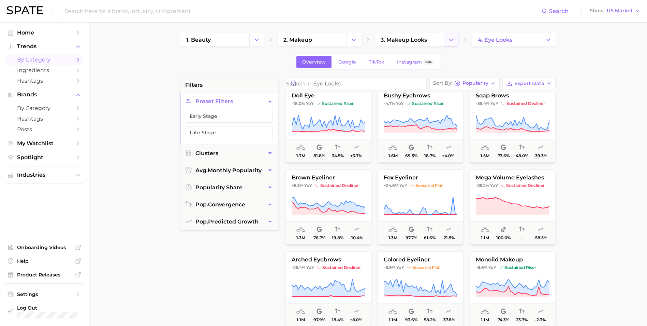
click at [447, 40] on button "Change Category" at bounding box center [451, 40] width 15 height 14
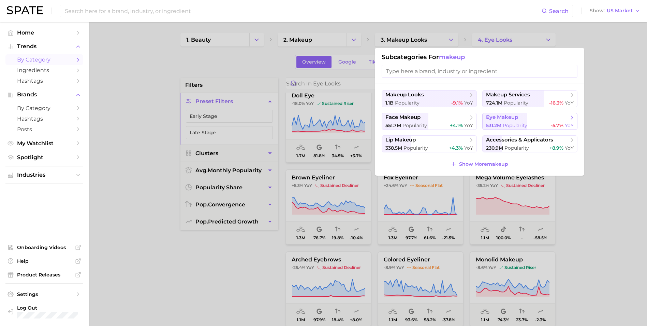
click at [513, 124] on span "Popularity" at bounding box center [515, 125] width 25 height 6
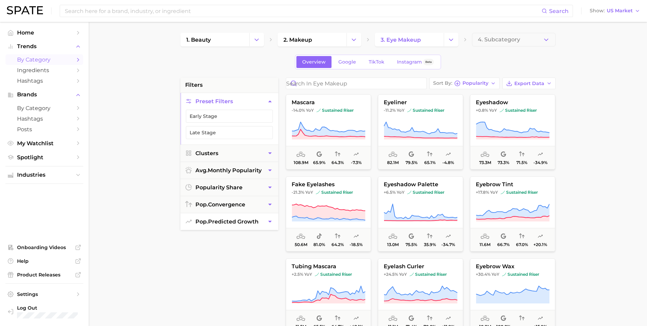
click at [265, 226] on button "pop. predicted growth" at bounding box center [230, 221] width 98 height 17
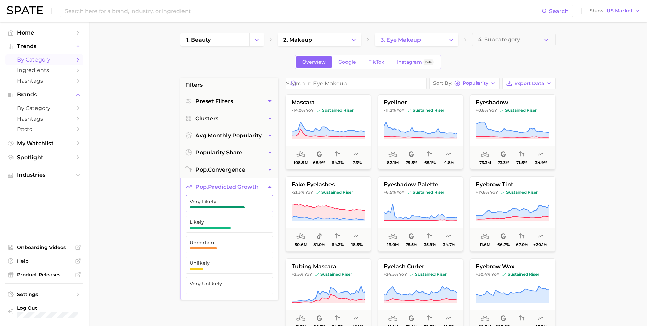
click at [230, 200] on span "Very Likely" at bounding box center [224, 201] width 69 height 5
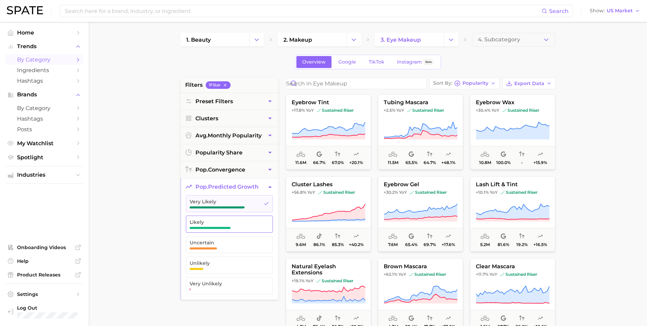
click at [227, 218] on button "Likely" at bounding box center [229, 223] width 87 height 17
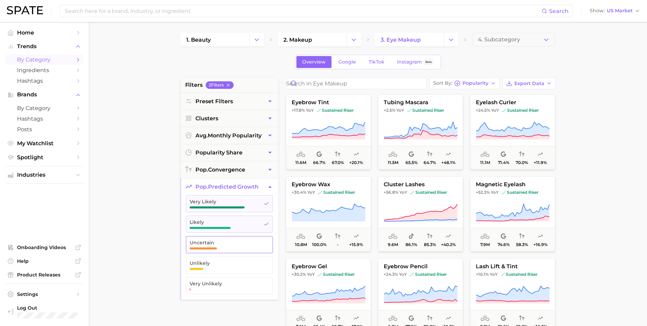
click at [226, 245] on span "Uncertain" at bounding box center [224, 242] width 69 height 5
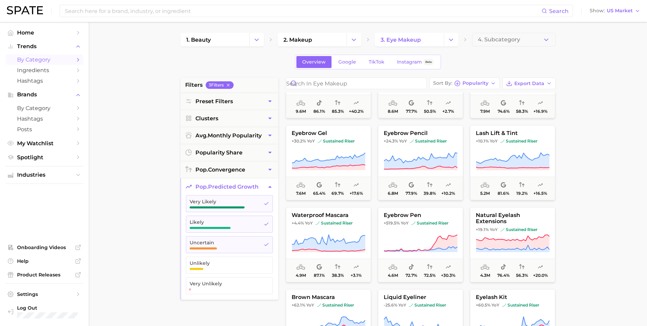
scroll to position [239, 0]
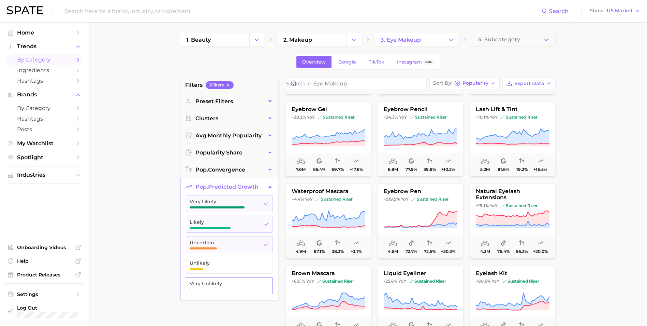
click at [241, 282] on span "Very Unlikely" at bounding box center [224, 283] width 69 height 5
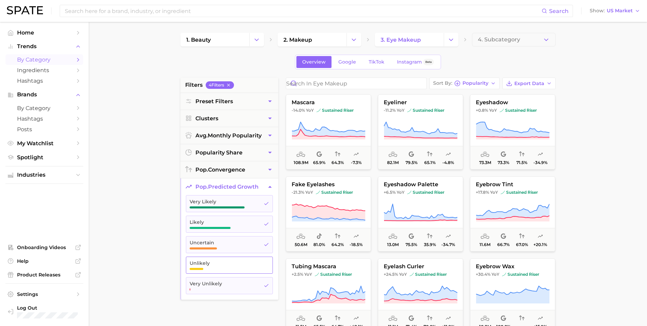
click at [248, 262] on span "Unlikely" at bounding box center [224, 262] width 69 height 5
click at [258, 284] on button "Very Unlikely" at bounding box center [229, 285] width 87 height 17
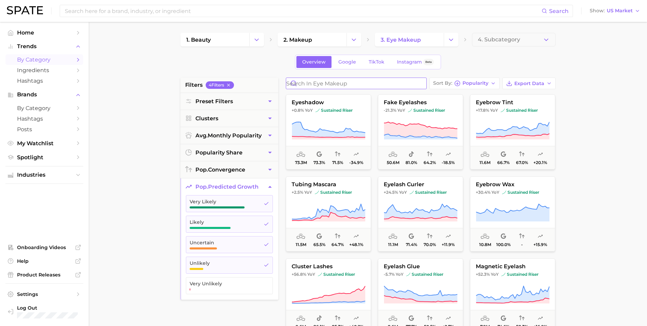
click at [339, 84] on input "Search in eye makeup" at bounding box center [356, 83] width 140 height 11
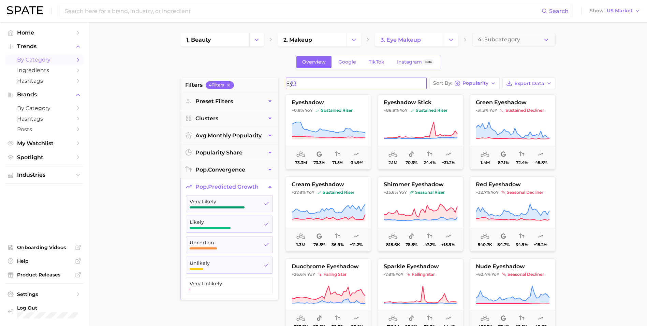
type input "e"
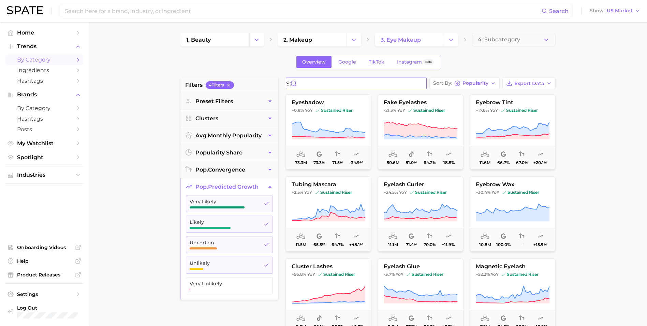
type input "s"
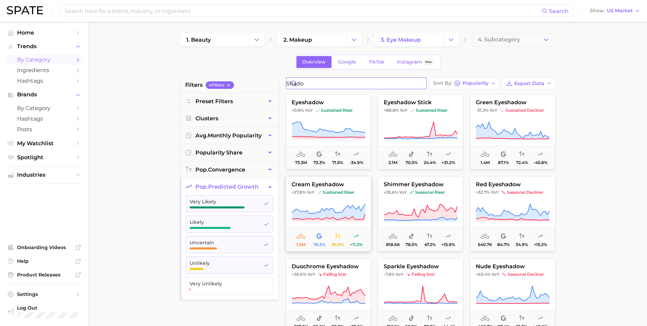
type input "shado"
click at [370, 213] on span at bounding box center [328, 212] width 85 height 19
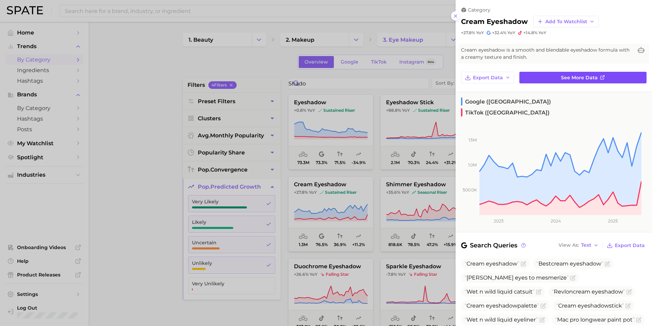
click at [574, 77] on span "See more data" at bounding box center [579, 78] width 37 height 6
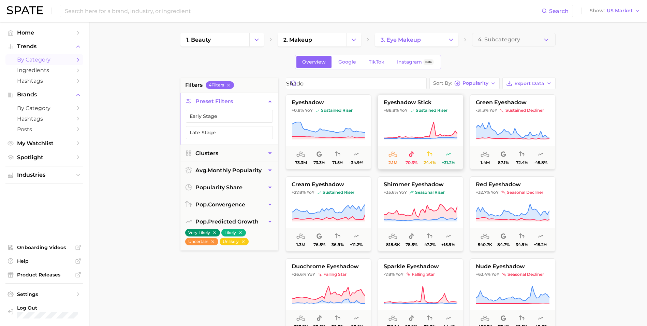
click at [427, 127] on icon at bounding box center [421, 130] width 74 height 19
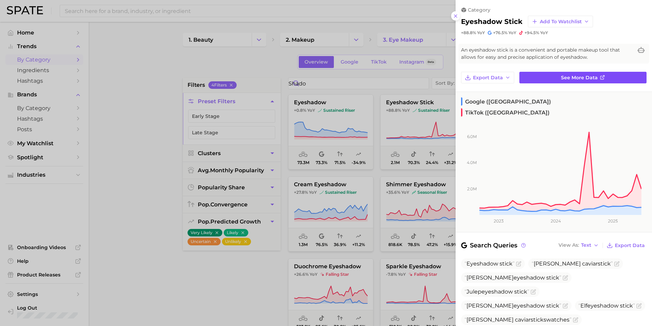
click at [566, 80] on span "See more data" at bounding box center [579, 78] width 37 height 6
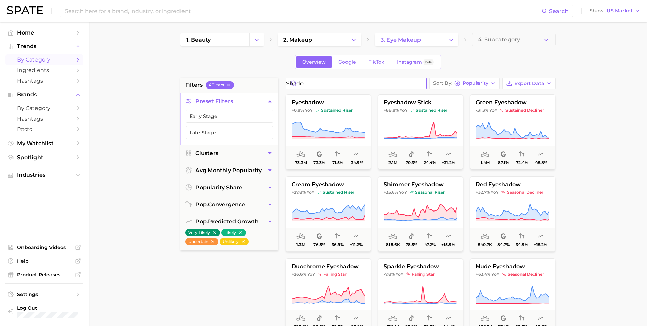
drag, startPoint x: 340, startPoint y: 85, endPoint x: 282, endPoint y: 80, distance: 58.6
click at [283, 80] on div "shado Sort By Popularity Export Data eyeshadow +0.8% YoY sustained riser 73.3m …" at bounding box center [421, 250] width 277 height 346
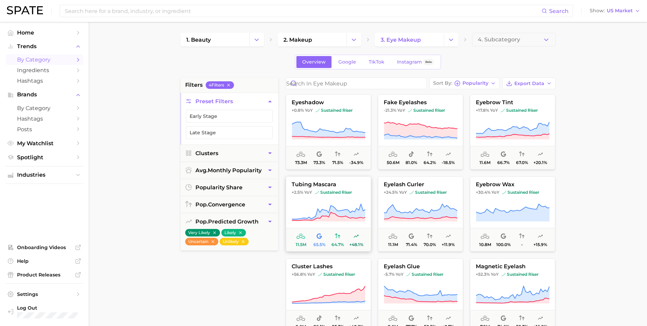
click at [309, 195] on span "YoY" at bounding box center [308, 191] width 8 height 5
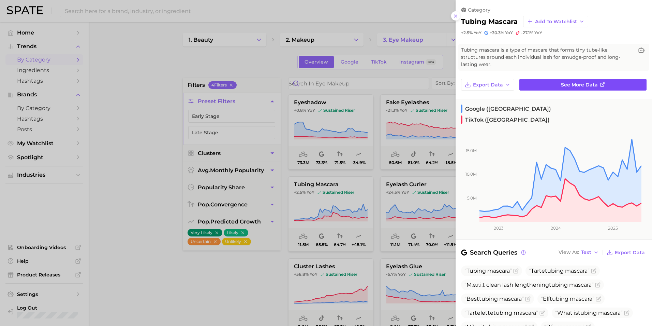
click at [569, 85] on span "See more data" at bounding box center [579, 85] width 37 height 6
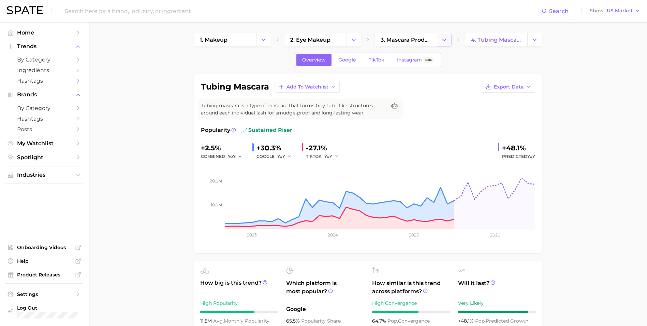
click at [446, 39] on icon "Change Category" at bounding box center [444, 39] width 7 height 7
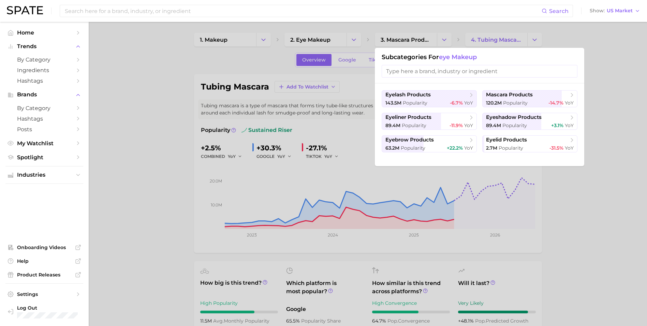
click at [437, 68] on input "search" at bounding box center [480, 71] width 196 height 13
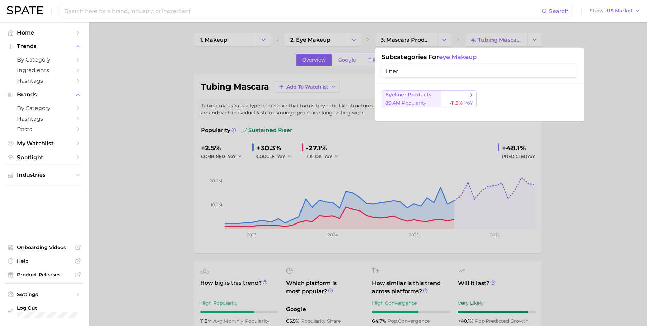
type input "liner"
click at [442, 98] on span "eyeliner products" at bounding box center [427, 94] width 83 height 7
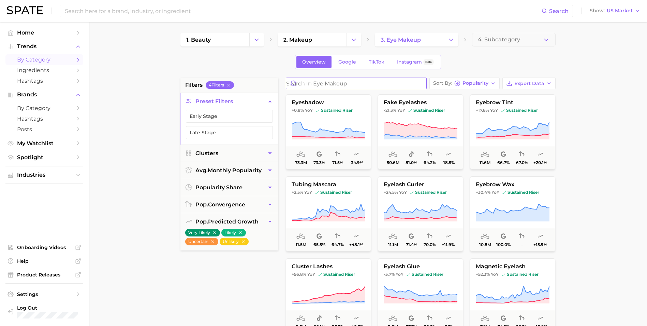
click at [376, 84] on input "Search in eye makeup" at bounding box center [356, 83] width 140 height 11
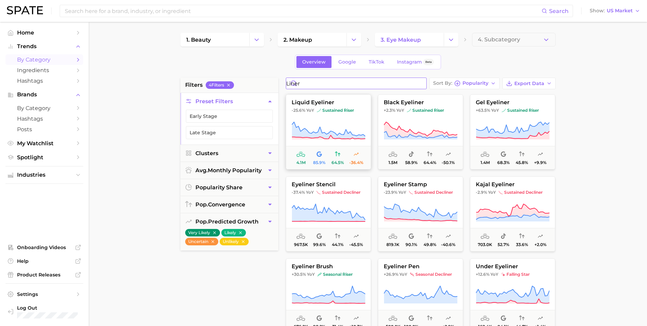
type input "liner"
click at [344, 118] on button "liquid eyeliner -25.6% YoY sustained riser 4.1m 85.9% 64.5% -36.4%" at bounding box center [328, 131] width 85 height 75
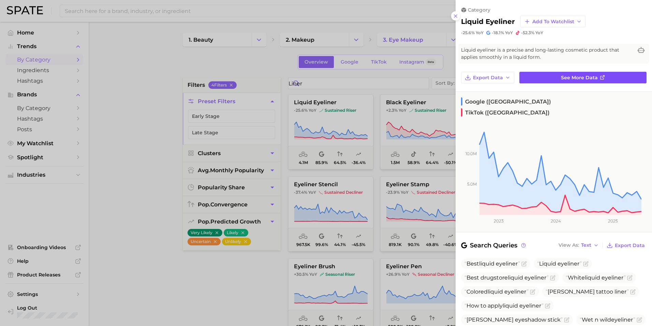
click at [616, 82] on link "See more data" at bounding box center [583, 78] width 127 height 12
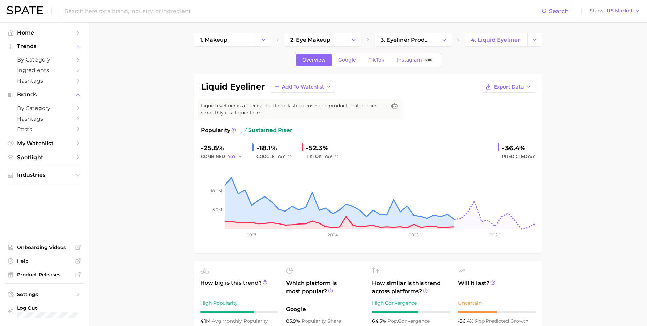
click at [233, 153] on button "YoY" at bounding box center [235, 156] width 15 height 8
click at [237, 179] on span "QoQ" at bounding box center [236, 179] width 11 height 6
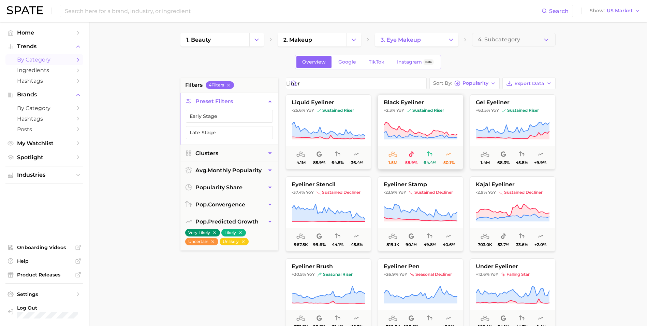
click at [444, 120] on button "black eyeliner +2.3% YoY sustained riser 1.5m 58.9% 64.4% -50.1%" at bounding box center [420, 131] width 85 height 75
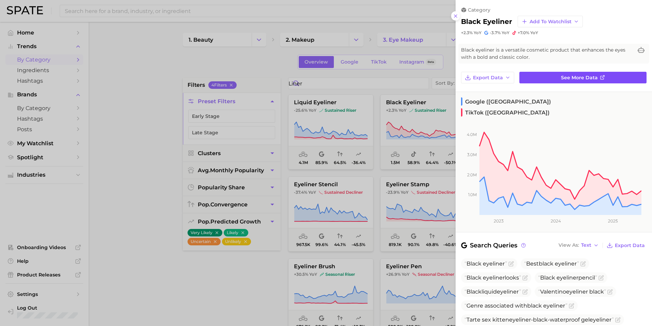
click at [565, 78] on span "See more data" at bounding box center [579, 78] width 37 height 6
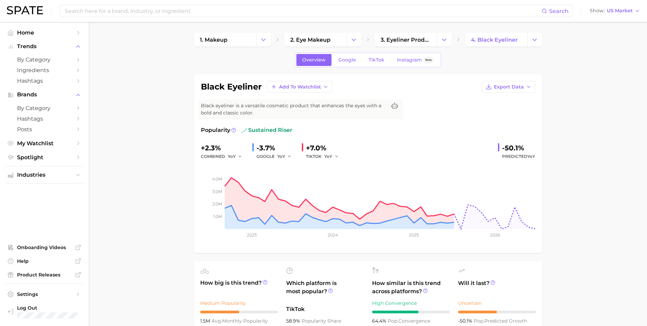
click at [234, 151] on div "+2.3%" at bounding box center [224, 147] width 46 height 11
click at [242, 156] on icon "button" at bounding box center [240, 156] width 5 height 5
click at [239, 180] on span "QoQ" at bounding box center [236, 179] width 11 height 6
click at [235, 158] on span "QoQ" at bounding box center [233, 156] width 10 height 6
click at [243, 168] on button "YoY" at bounding box center [265, 167] width 75 height 12
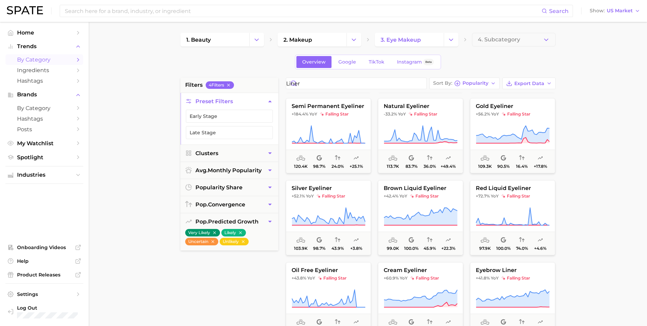
scroll to position [341, 0]
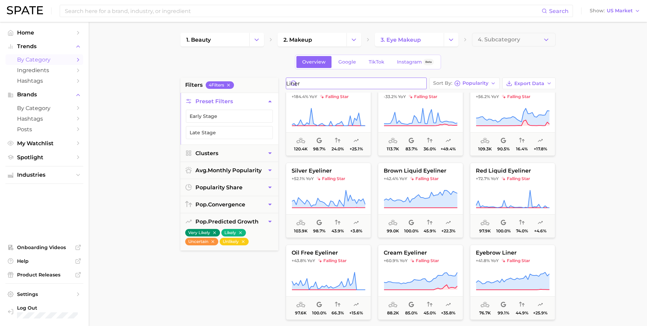
drag, startPoint x: 300, startPoint y: 81, endPoint x: 240, endPoint y: 79, distance: 60.4
click at [240, 79] on div "filters 4 Filter s Preset Filters Early Stage Late Stage Clusters avg. monthly …" at bounding box center [370, 291] width 379 height 428
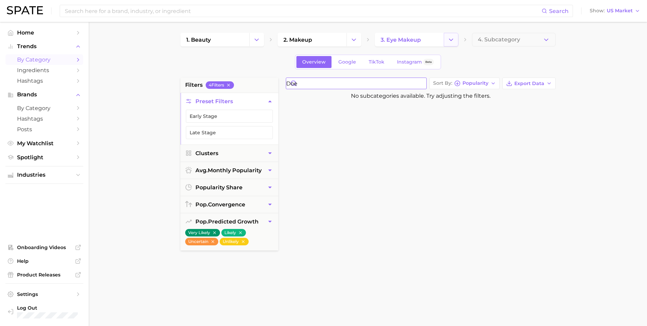
click at [455, 40] on button "Change Category" at bounding box center [451, 40] width 15 height 14
type input "doe"
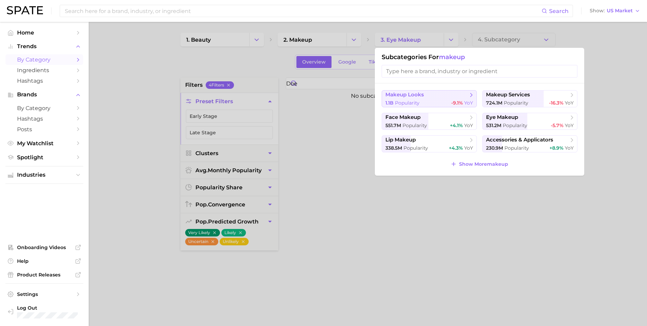
click at [461, 103] on span "-9.1%" at bounding box center [457, 103] width 12 height 6
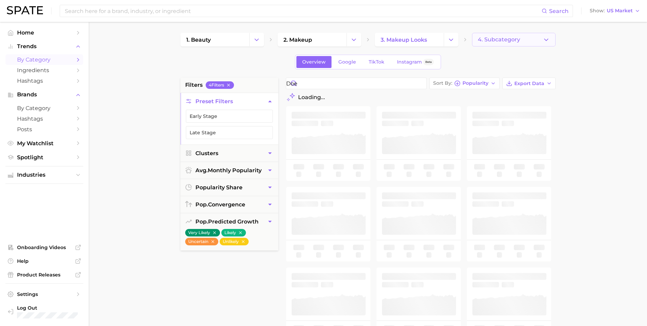
click at [504, 40] on span "4. Subcategory" at bounding box center [499, 40] width 42 height 6
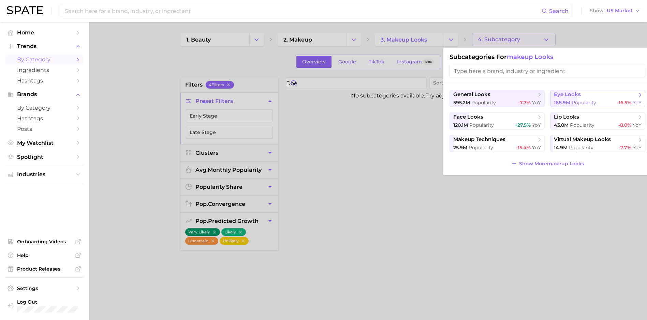
click at [576, 100] on span "Popularity" at bounding box center [584, 103] width 25 height 6
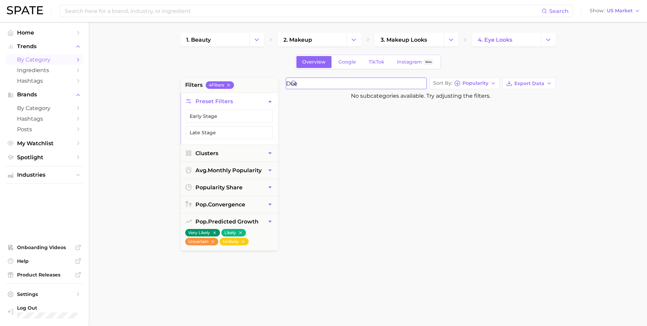
click at [339, 88] on input "doe" at bounding box center [356, 83] width 140 height 11
type input "d"
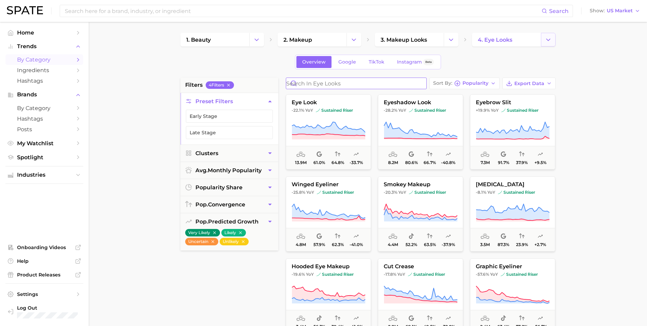
click at [551, 39] on icon "Change Category" at bounding box center [548, 39] width 7 height 7
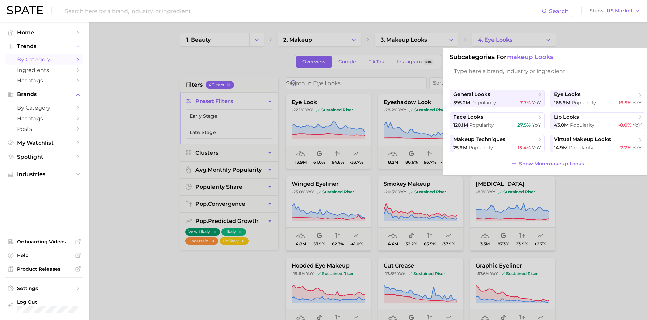
click at [443, 36] on div at bounding box center [323, 160] width 647 height 320
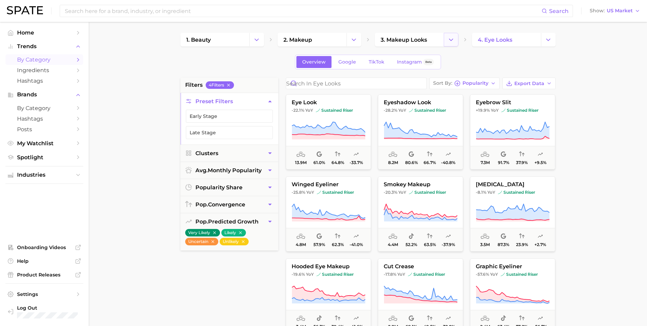
click at [452, 34] on button "Change Category" at bounding box center [451, 40] width 15 height 14
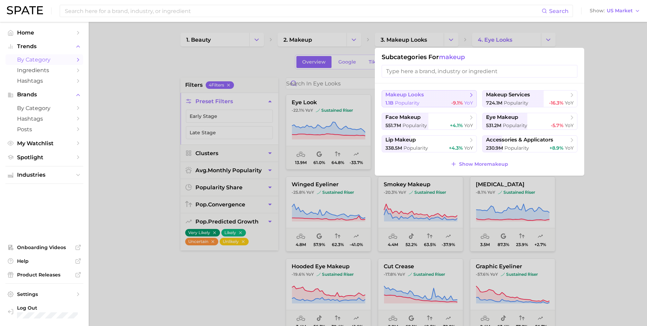
click at [438, 104] on div "1.1b Popularity -9.1% YoY" at bounding box center [430, 103] width 88 height 6
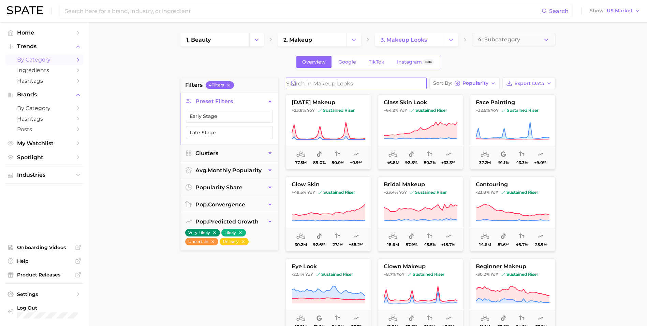
click at [347, 85] on input "Search in makeup looks" at bounding box center [356, 83] width 140 height 11
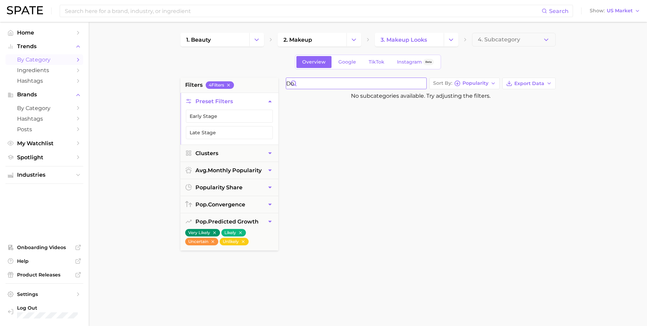
type input "d"
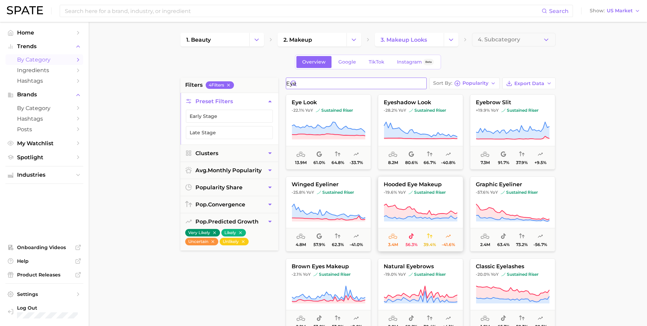
type input "eye"
click at [431, 206] on icon at bounding box center [421, 212] width 74 height 19
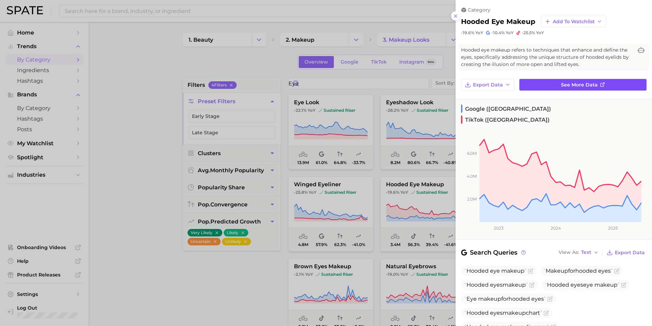
click at [566, 84] on span "See more data" at bounding box center [579, 85] width 37 height 6
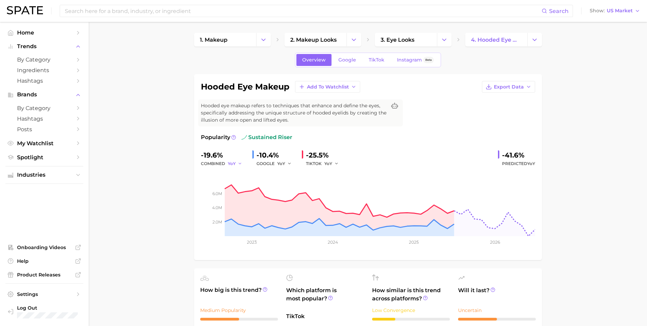
click at [234, 164] on span "YoY" at bounding box center [232, 163] width 8 height 6
click at [244, 181] on button "QoQ" at bounding box center [265, 187] width 75 height 12
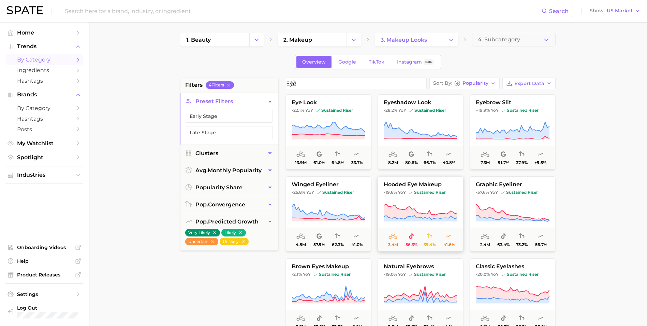
click at [457, 201] on button "hooded eye makeup -19.6% YoY sustained riser 3.4m 56.3% 39.4% -41.6%" at bounding box center [420, 213] width 85 height 75
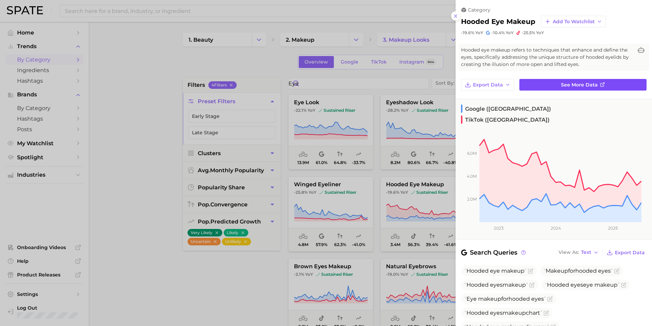
click at [557, 82] on link "See more data" at bounding box center [583, 85] width 127 height 12
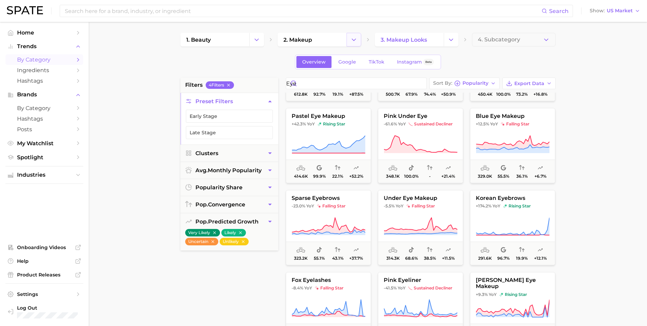
click at [350, 42] on icon "Change Category" at bounding box center [353, 39] width 7 height 7
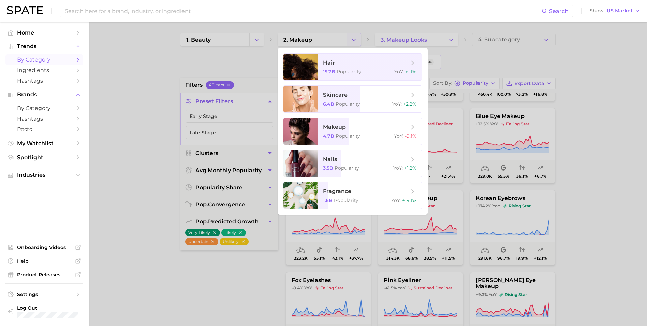
click at [350, 42] on div at bounding box center [323, 163] width 647 height 326
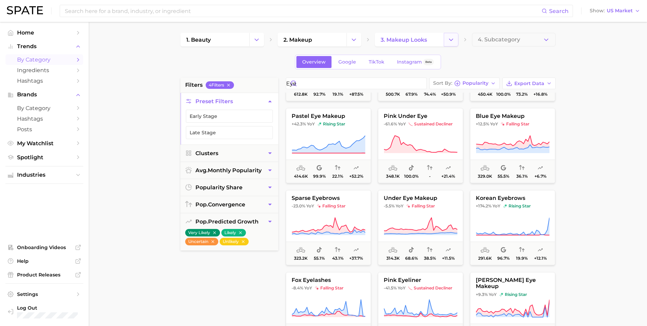
click at [450, 41] on icon "Change Category" at bounding box center [451, 39] width 7 height 7
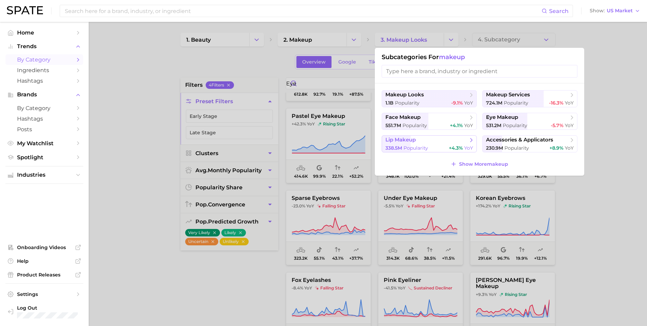
click at [414, 148] on span "Popularity" at bounding box center [416, 148] width 25 height 6
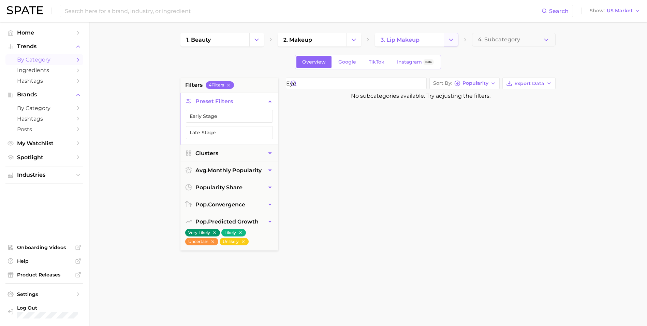
drag, startPoint x: 449, startPoint y: 37, endPoint x: 453, endPoint y: 37, distance: 3.8
click at [453, 37] on icon "Change Category" at bounding box center [451, 39] width 7 height 7
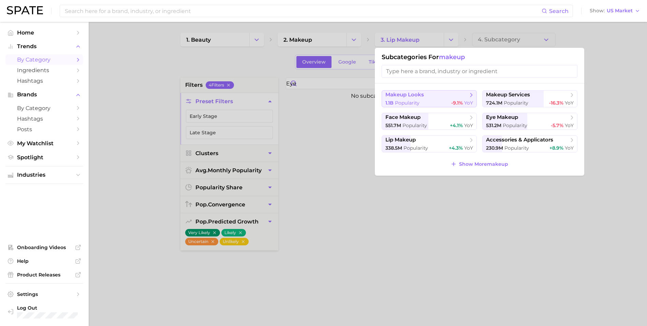
click at [428, 99] on button "makeup looks 1.1b Popularity -9.1% YoY" at bounding box center [429, 98] width 95 height 17
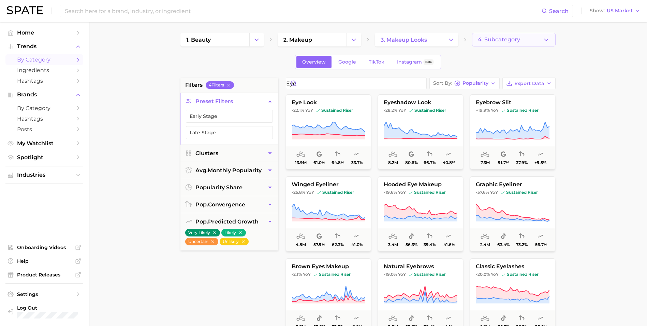
click at [487, 34] on button "4. Subcategory" at bounding box center [514, 40] width 84 height 14
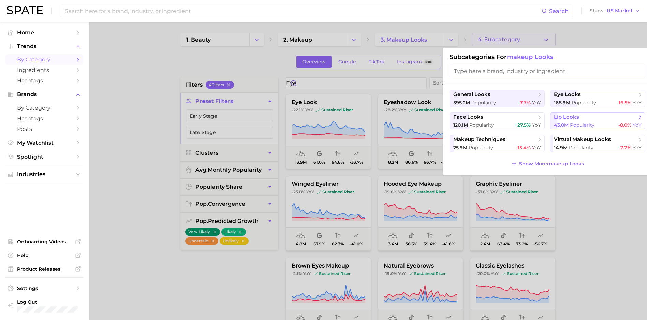
click at [569, 118] on span "lip looks" at bounding box center [566, 117] width 25 height 6
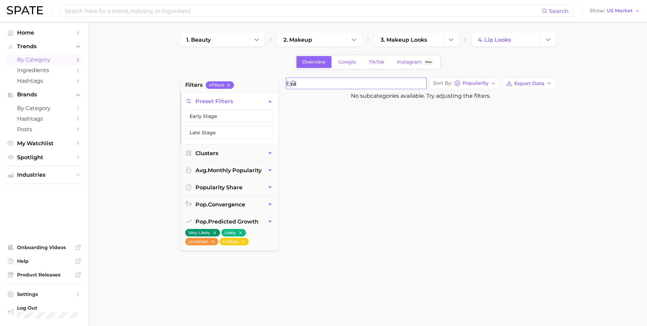
drag, startPoint x: 316, startPoint y: 87, endPoint x: 250, endPoint y: 78, distance: 66.5
click at [254, 80] on div "filters 4 Filter s Preset Filters Early Stage Late Stage Clusters avg. monthly …" at bounding box center [370, 291] width 379 height 428
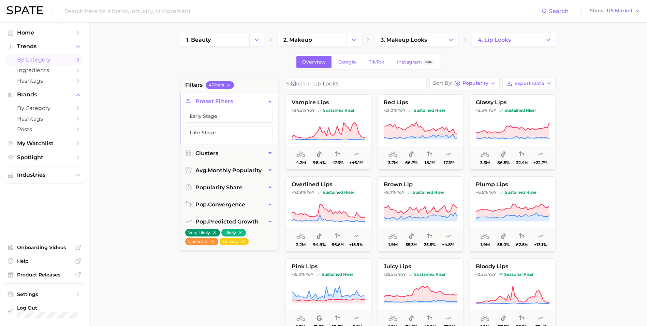
click at [606, 107] on main "1. beauty 2. makeup 3. makeup looks 4. lip looks Overview Google TikTok Instagr…" at bounding box center [368, 281] width 559 height 518
click at [334, 86] on input "Search in lip looks" at bounding box center [356, 83] width 140 height 11
click at [350, 119] on button "vampire lips +24.5% YoY sustained riser 4.2m 98.4% 47.3% +46.1%" at bounding box center [328, 131] width 85 height 75
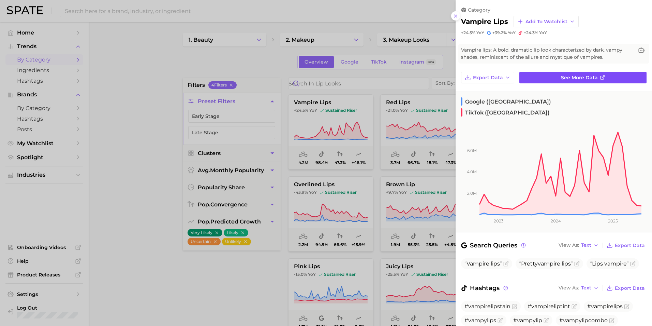
click at [559, 73] on link "See more data" at bounding box center [583, 78] width 127 height 12
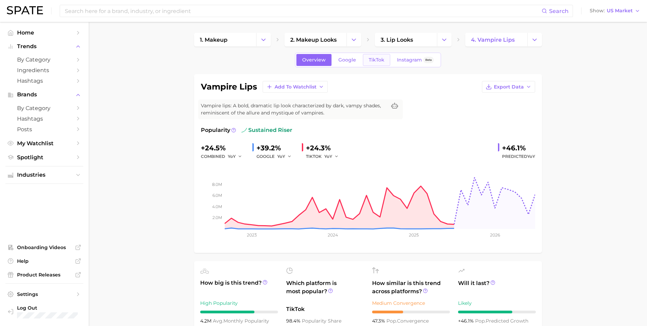
click at [372, 60] on span "TikTok" at bounding box center [377, 60] width 16 height 6
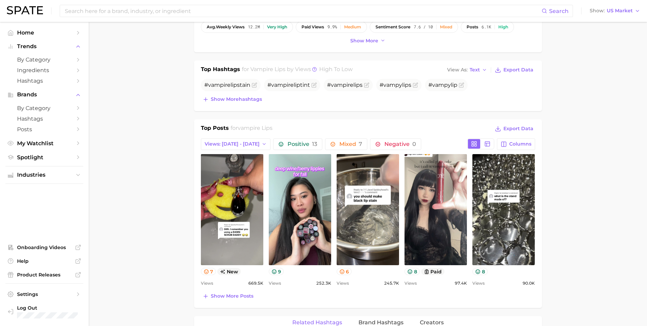
scroll to position [239, 0]
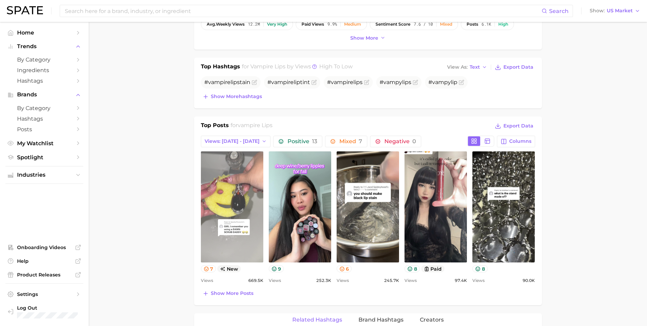
click at [227, 239] on link "view post on TikTok" at bounding box center [232, 206] width 62 height 111
click at [231, 245] on link "view post on TikTok" at bounding box center [232, 206] width 62 height 111
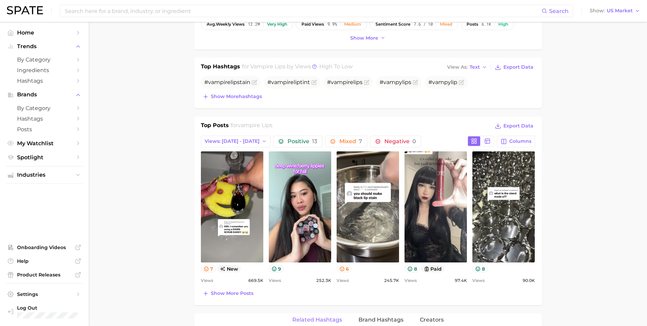
drag, startPoint x: 243, startPoint y: 293, endPoint x: 238, endPoint y: 291, distance: 5.5
click at [243, 293] on span "Show more posts" at bounding box center [232, 293] width 43 height 6
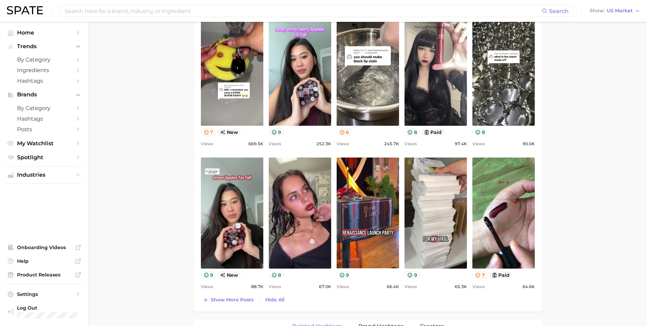
scroll to position [273, 0]
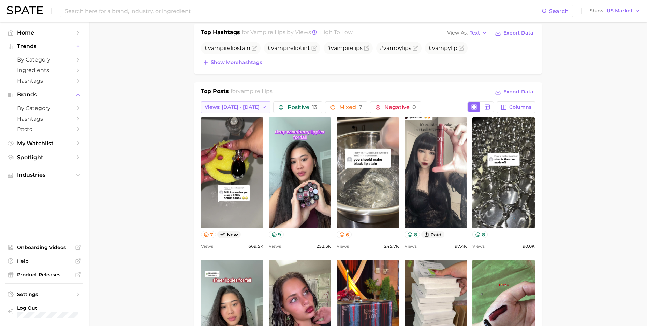
click at [239, 101] on button "Views: [DATE] - [DATE]" at bounding box center [236, 107] width 70 height 12
click at [172, 154] on main "1. makeup 2. makeup looks 3. lip looks 4. vampire lips Overview Google TikTok I…" at bounding box center [368, 313] width 559 height 1129
click at [242, 107] on span "Views: [DATE] - [DATE]" at bounding box center [232, 107] width 55 height 6
click at [249, 133] on button "Views: Aug 24 - 31" at bounding box center [238, 132] width 75 height 12
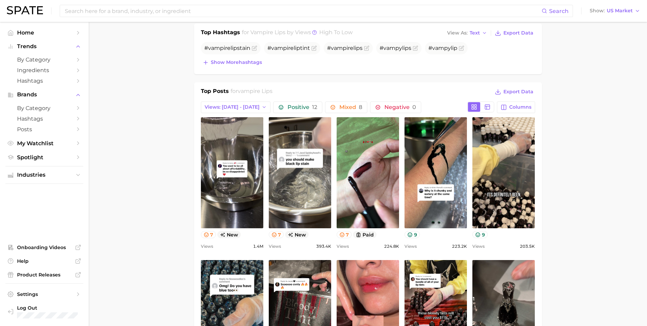
scroll to position [0, 0]
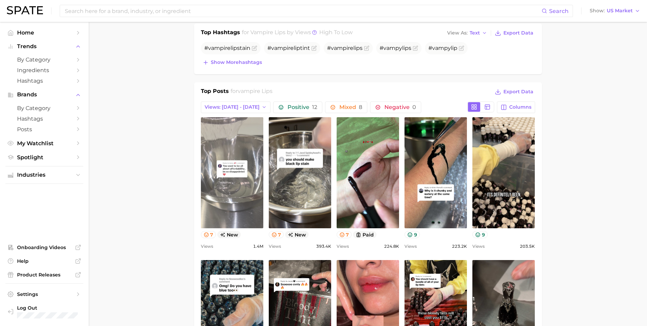
click at [246, 198] on link "view post on TikTok" at bounding box center [232, 172] width 62 height 111
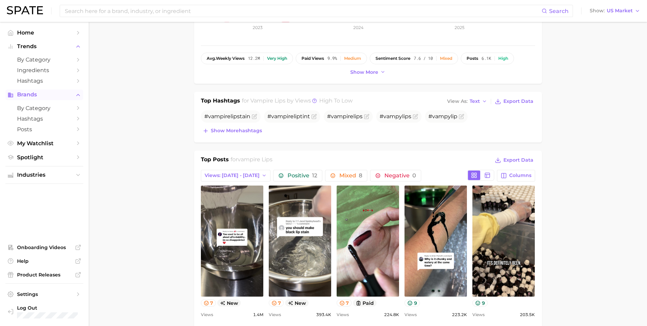
scroll to position [34, 0]
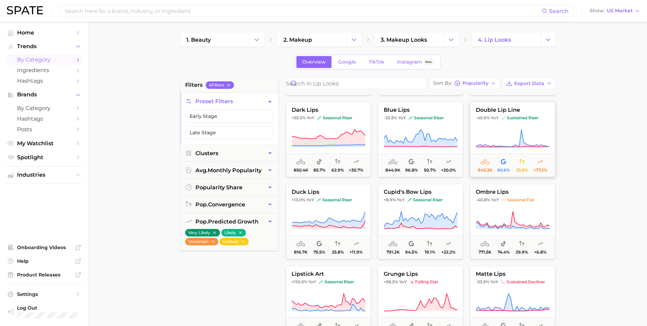
scroll to position [239, 0]
click at [451, 42] on icon "Change Category" at bounding box center [451, 39] width 7 height 7
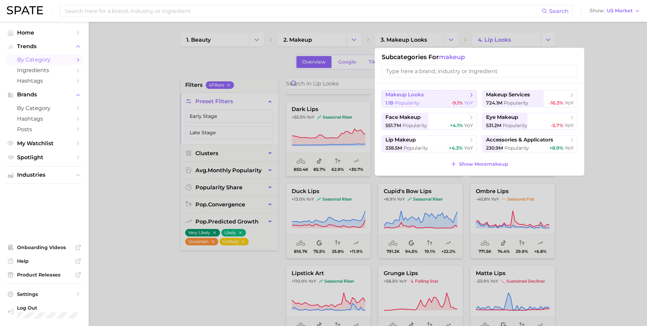
click at [441, 100] on div "1.1b Popularity -9.1% YoY" at bounding box center [430, 103] width 88 height 6
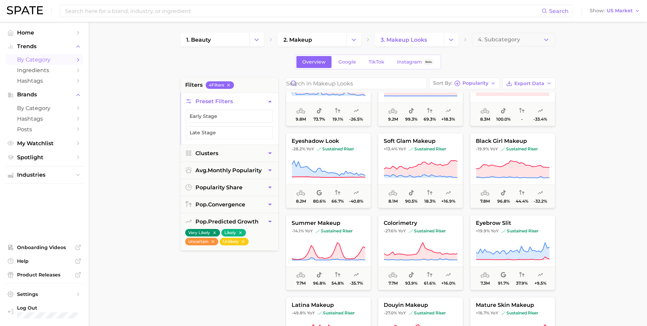
scroll to position [341, 0]
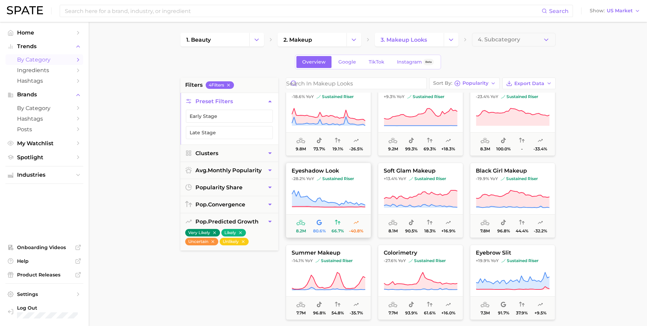
click at [319, 176] on span "sustained riser" at bounding box center [335, 178] width 37 height 5
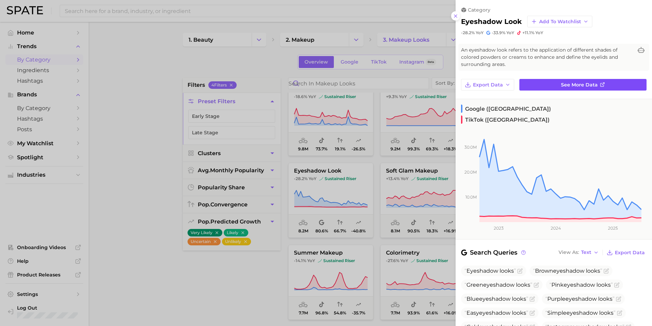
click at [602, 89] on link "See more data" at bounding box center [583, 85] width 127 height 12
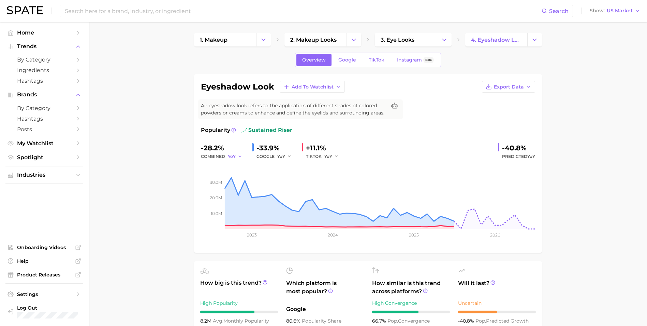
click at [241, 155] on icon "button" at bounding box center [240, 156] width 5 height 5
click at [246, 177] on button "QoQ" at bounding box center [265, 179] width 75 height 12
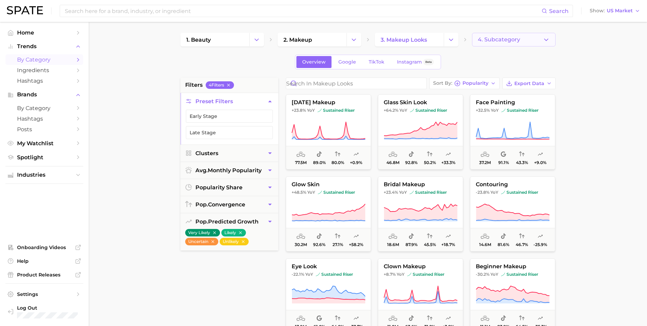
click at [510, 42] on button "4. Subcategory" at bounding box center [514, 40] width 84 height 14
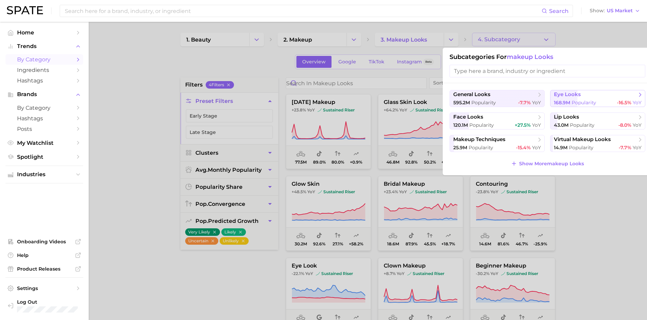
click at [583, 97] on span "eye looks" at bounding box center [595, 94] width 83 height 7
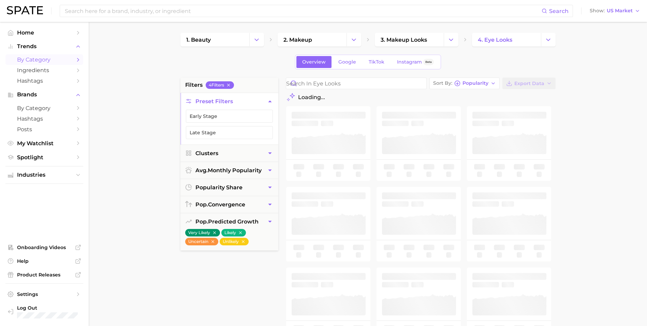
click at [589, 67] on main "1. beauty 2. makeup 3. makeup looks 4. eye looks Overview Google TikTok Instagr…" at bounding box center [368, 281] width 559 height 518
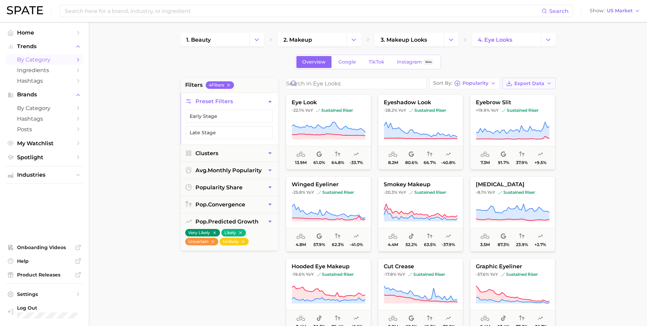
click at [523, 84] on span "Export Data" at bounding box center [530, 84] width 30 height 6
drag, startPoint x: 515, startPoint y: 95, endPoint x: 425, endPoint y: 103, distance: 89.8
click at [515, 95] on span "Card Data CSV" at bounding box center [510, 96] width 36 height 6
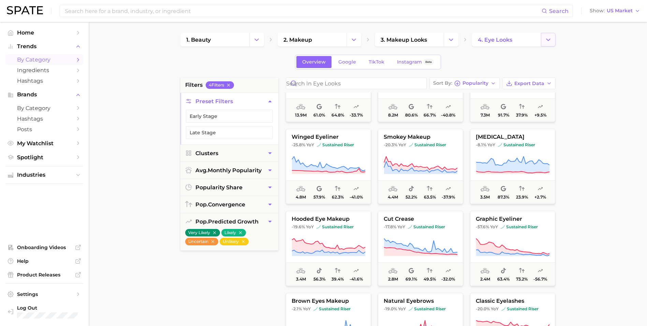
click at [548, 39] on icon "Change Category" at bounding box center [548, 39] width 7 height 7
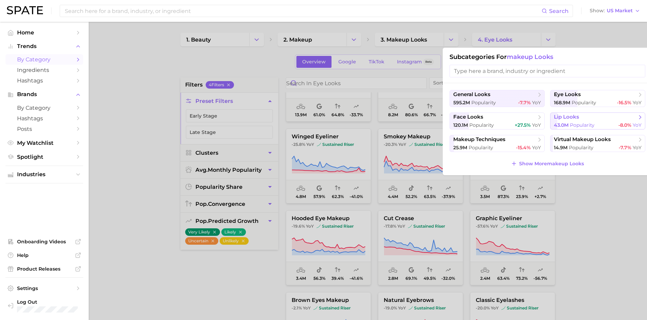
click at [581, 123] on span "Popularity" at bounding box center [582, 125] width 25 height 6
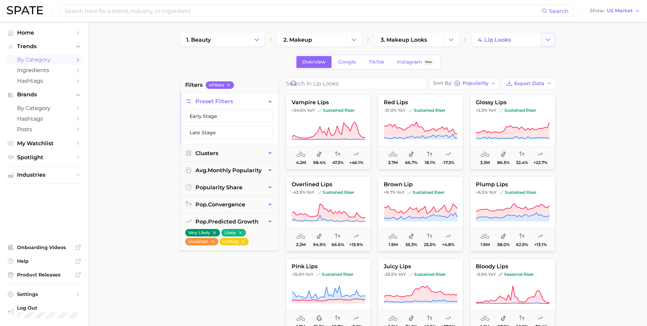
click at [548, 37] on icon "Change Category" at bounding box center [548, 39] width 7 height 7
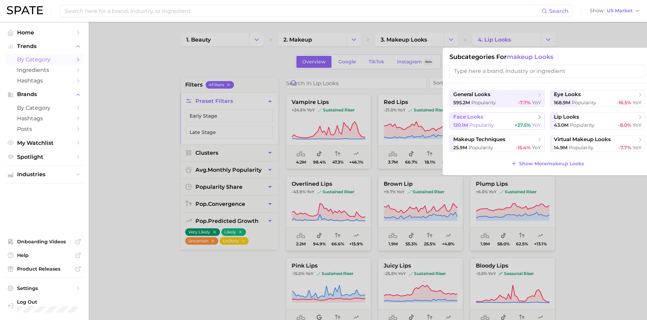
click at [498, 119] on span "face looks" at bounding box center [495, 117] width 83 height 7
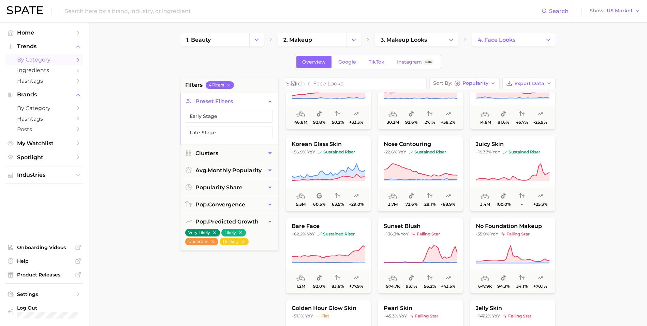
scroll to position [137, 0]
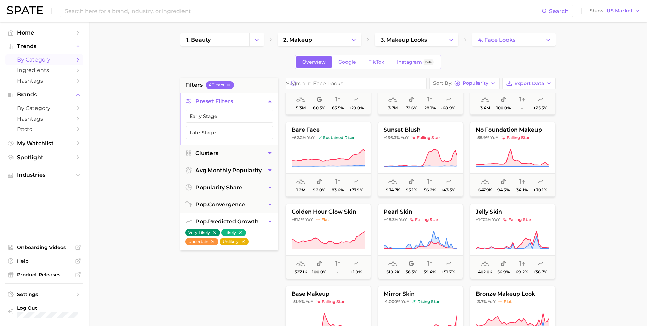
click at [210, 241] on button "Uncertain" at bounding box center [201, 242] width 33 height 8
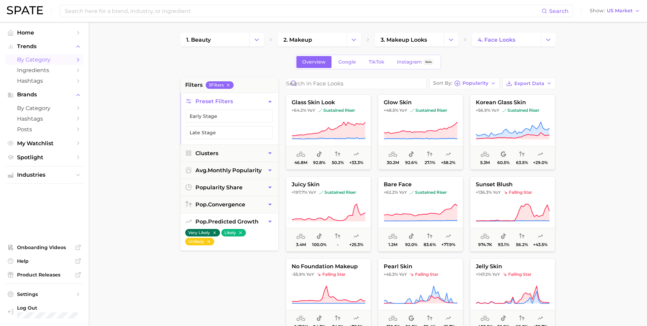
click at [213, 233] on icon "button" at bounding box center [214, 232] width 5 height 5
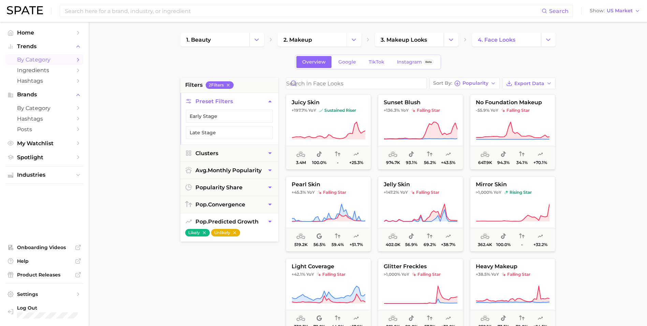
click at [238, 232] on button "Unlikely" at bounding box center [225, 233] width 29 height 8
click at [204, 232] on icon "button" at bounding box center [204, 232] width 3 height 3
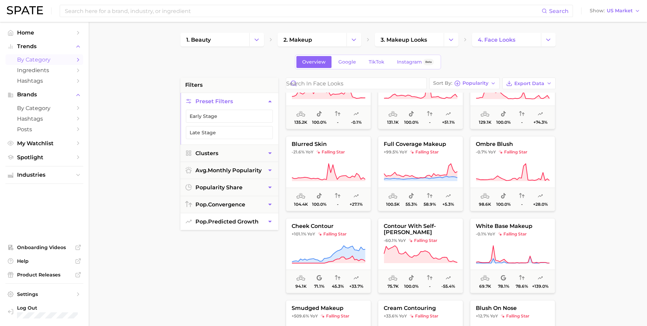
scroll to position [990, 0]
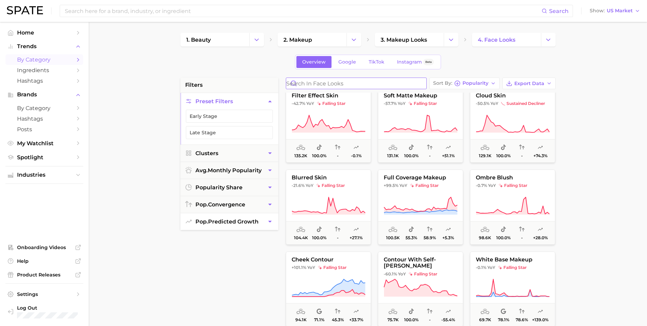
click at [342, 84] on input "Search in face looks" at bounding box center [356, 83] width 140 height 11
type input "g"
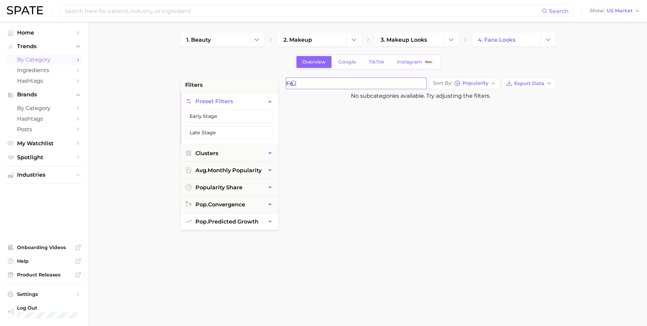
type input "f"
type input "b"
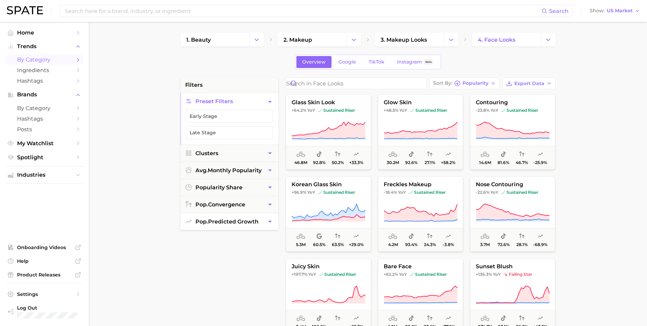
click at [560, 64] on main "1. beauty 2. makeup 3. makeup looks 4. face looks Overview Google TikTok Instag…" at bounding box center [368, 281] width 559 height 518
click at [537, 81] on span "Export Data" at bounding box center [530, 84] width 30 height 6
click at [538, 91] on button "Card Data CSV" at bounding box center [518, 96] width 75 height 12
drag, startPoint x: 591, startPoint y: 57, endPoint x: 605, endPoint y: 4, distance: 54.4
click at [598, 35] on main "1. beauty 2. makeup 3. makeup looks 4. face looks Overview Google TikTok Instag…" at bounding box center [368, 281] width 559 height 518
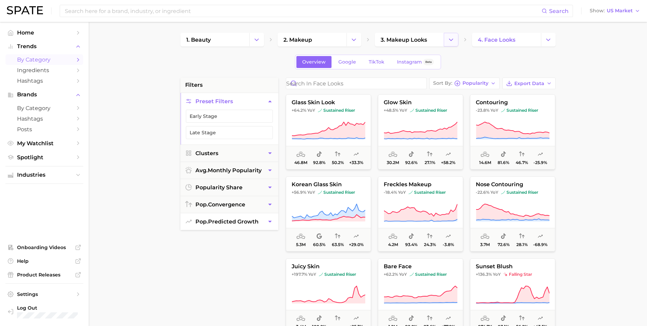
click at [453, 42] on icon "Change Category" at bounding box center [451, 39] width 7 height 7
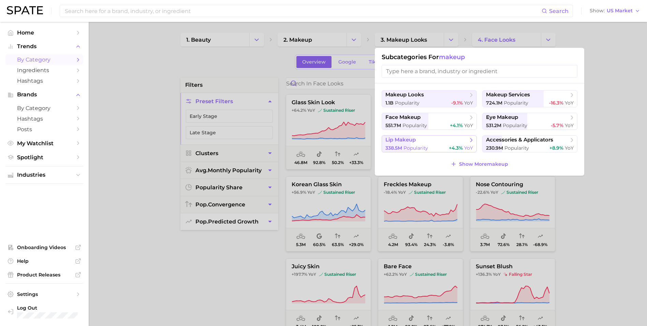
click at [424, 140] on span "lip makeup" at bounding box center [427, 140] width 83 height 7
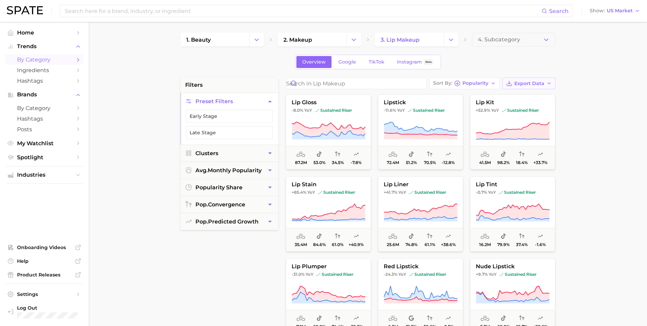
click at [530, 82] on span "Export Data" at bounding box center [530, 84] width 30 height 6
click at [529, 96] on button "Card Data CSV" at bounding box center [518, 96] width 75 height 12
click at [157, 77] on main "1. beauty 2. makeup 3. lip makeup 4. Subcategory Overview Google TikTok Instagr…" at bounding box center [368, 281] width 559 height 518
click at [446, 40] on button "Change Category" at bounding box center [451, 40] width 15 height 14
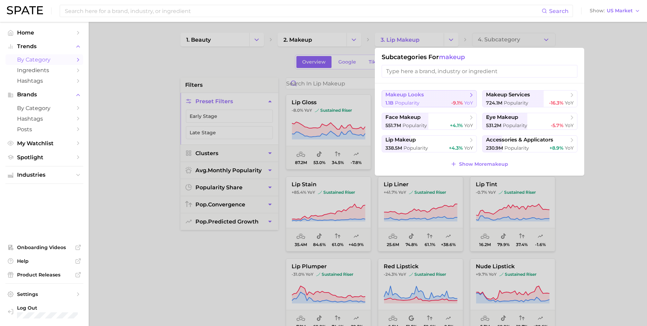
click at [450, 100] on div "1.1b Popularity -9.1% YoY" at bounding box center [430, 103] width 88 height 6
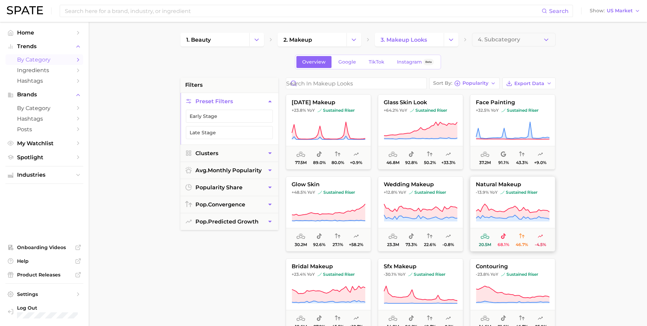
click at [533, 201] on button "natural makeup -13.9% YoY sustained riser 20.5m 68.1% 46.7% -4.5%" at bounding box center [512, 213] width 85 height 75
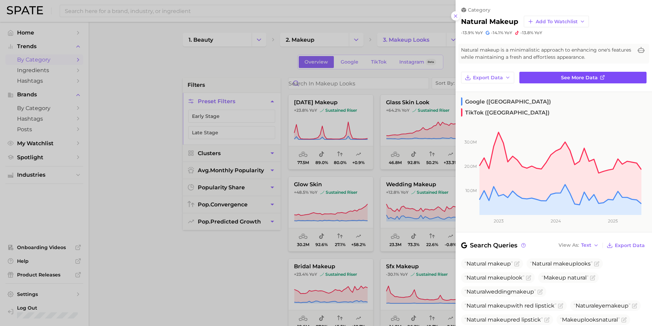
click at [582, 80] on span "See more data" at bounding box center [579, 78] width 37 height 6
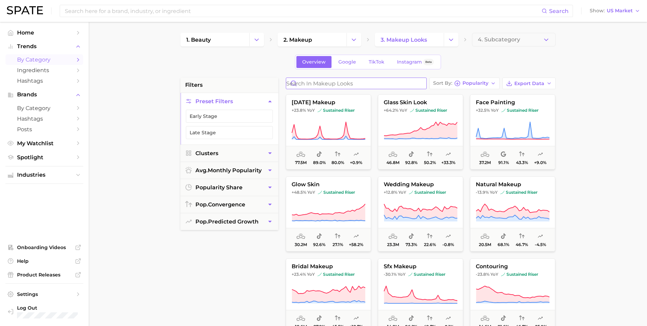
click at [332, 85] on input "Search in makeup looks" at bounding box center [356, 83] width 140 height 11
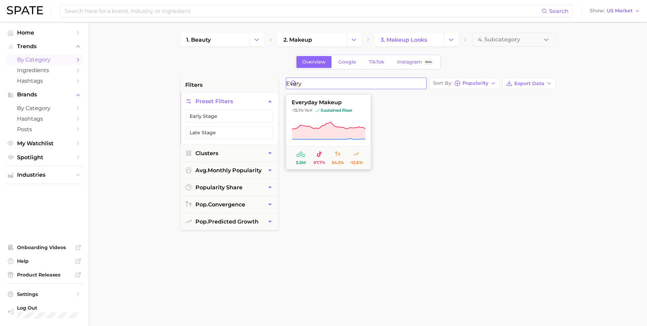
type input "every"
click at [334, 106] on button "everyday makeup -15.1% YoY sustained riser 5.5m 97.7% 54.5% -12.6%" at bounding box center [328, 131] width 85 height 75
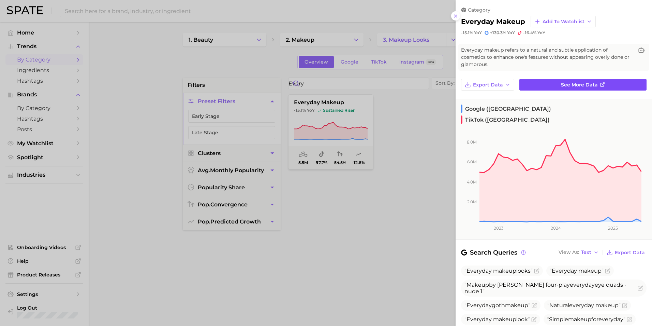
click at [580, 79] on link "See more data" at bounding box center [583, 85] width 127 height 12
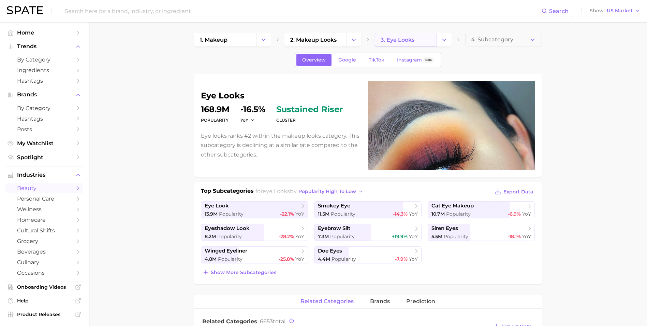
click at [392, 37] on span "3. eye looks" at bounding box center [398, 40] width 34 height 6
click at [359, 41] on button "Change Category" at bounding box center [354, 40] width 15 height 14
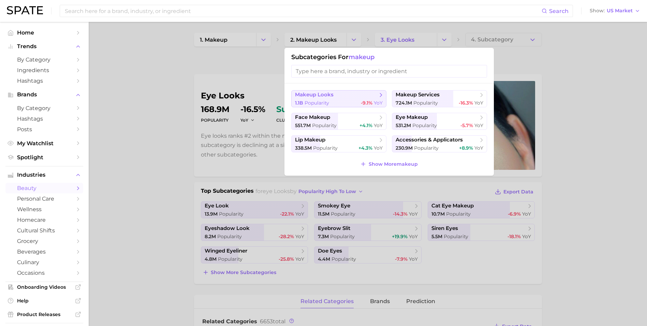
click at [351, 100] on div "1.1b Popularity -9.1% YoY" at bounding box center [339, 103] width 88 height 6
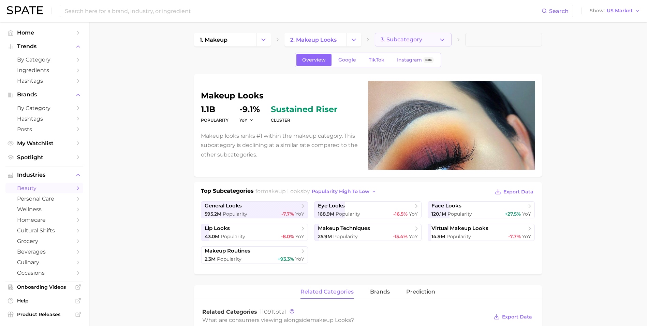
click at [445, 42] on icon "button" at bounding box center [442, 39] width 7 height 7
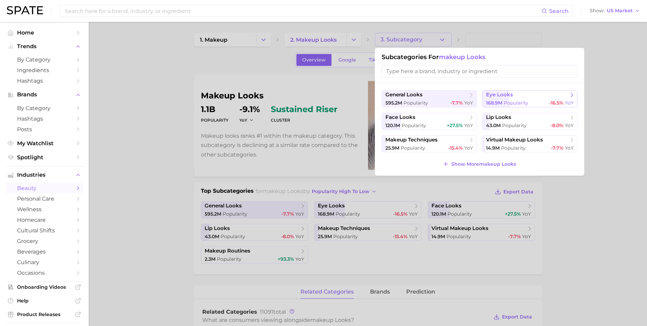
click at [496, 97] on span "eye looks" at bounding box center [499, 94] width 27 height 6
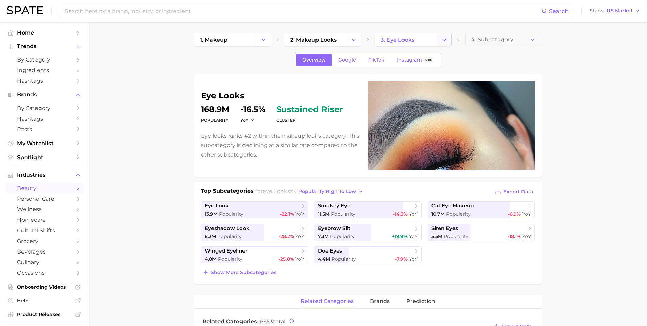
click at [449, 35] on button "Change Category" at bounding box center [444, 40] width 15 height 14
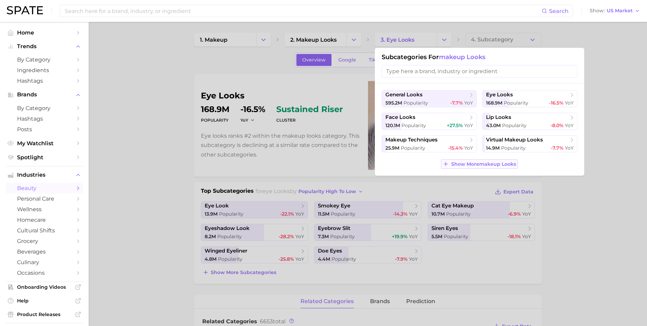
click at [491, 162] on span "Show More makeup looks" at bounding box center [483, 164] width 65 height 6
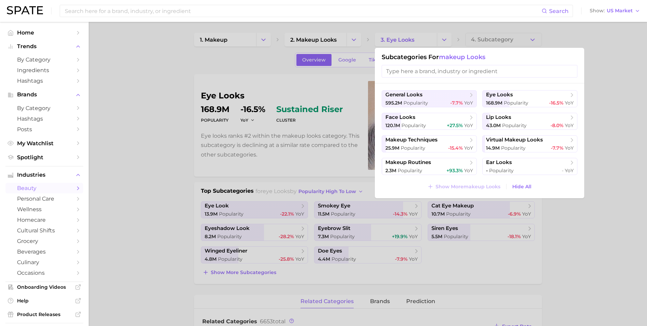
click at [204, 133] on div at bounding box center [323, 163] width 647 height 326
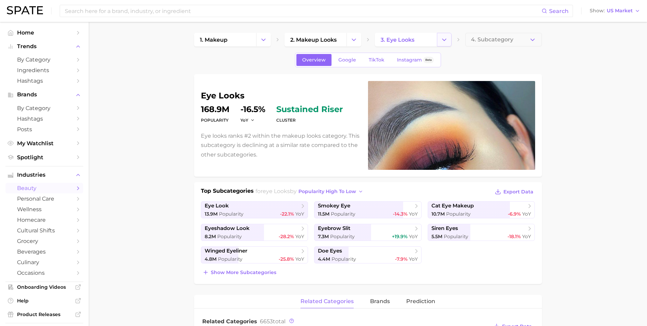
click at [440, 39] on button "Change Category" at bounding box center [444, 40] width 15 height 14
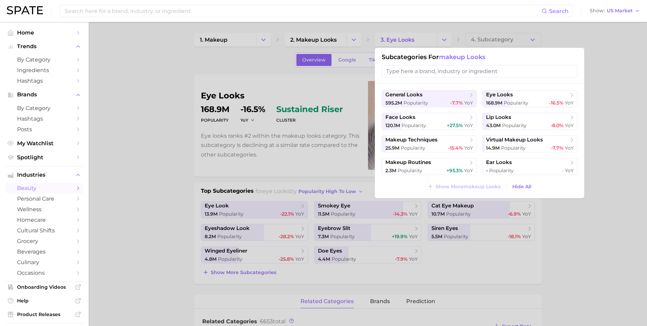
click at [450, 61] on div "Subcategories for makeup looks" at bounding box center [480, 65] width 210 height 35
click at [453, 57] on span "makeup looks" at bounding box center [462, 57] width 46 height 8
click at [441, 30] on div at bounding box center [323, 163] width 647 height 326
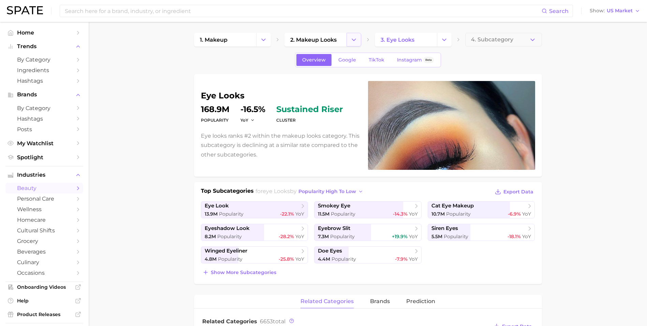
click at [350, 40] on button "Change Category" at bounding box center [354, 40] width 15 height 14
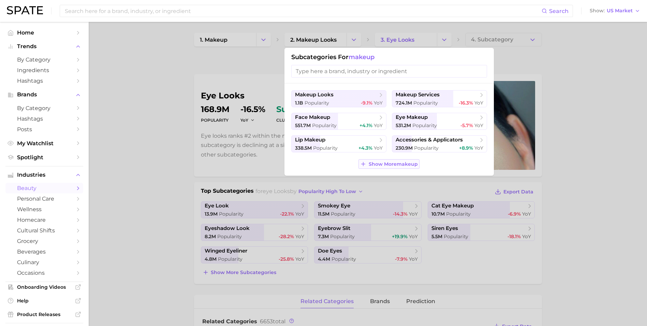
click at [415, 166] on span "Show More makeup" at bounding box center [393, 164] width 49 height 6
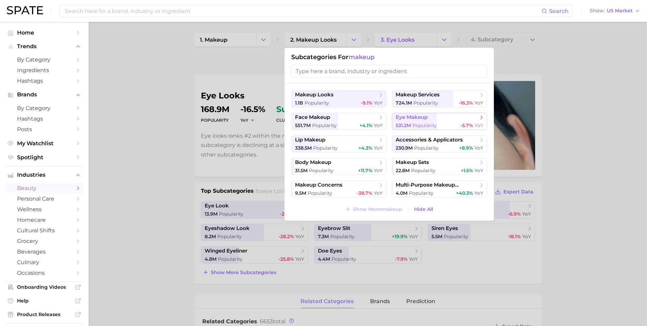
click at [418, 123] on span "Popularity" at bounding box center [425, 125] width 25 height 6
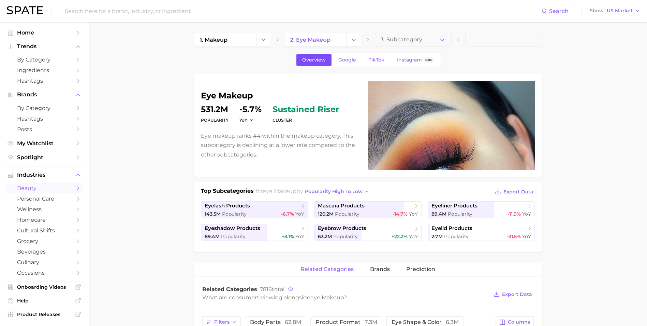
click at [325, 62] on span "Overview" at bounding box center [314, 60] width 24 height 6
click at [431, 41] on button "3. Subcategory" at bounding box center [413, 40] width 77 height 14
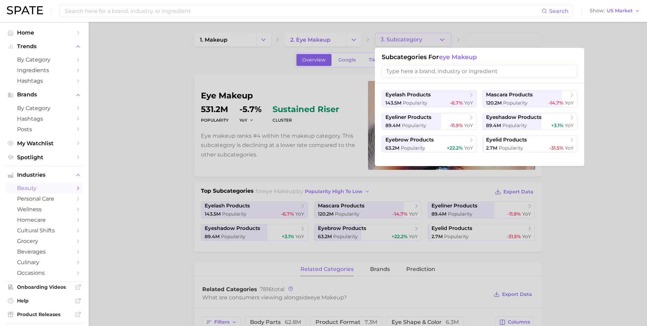
click at [278, 97] on div at bounding box center [323, 163] width 647 height 326
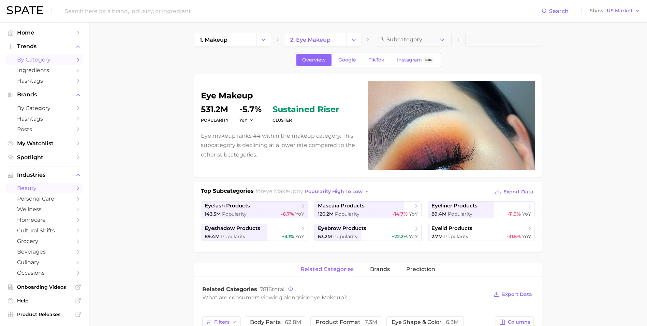
click at [40, 58] on span "by Category" at bounding box center [44, 59] width 55 height 6
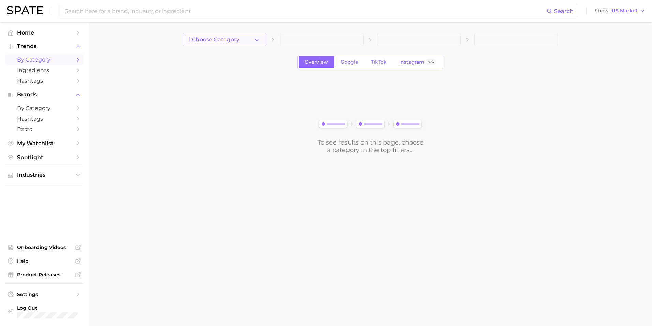
click at [258, 42] on icon "button" at bounding box center [257, 39] width 7 height 7
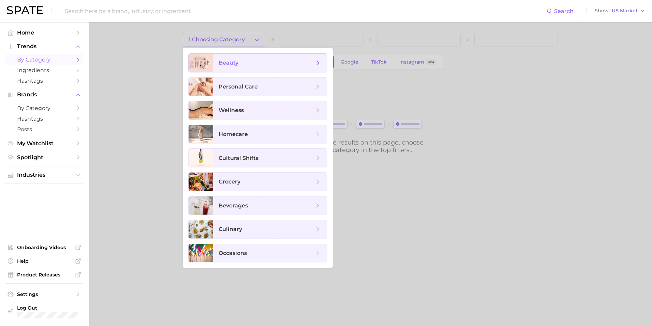
click at [265, 61] on span "beauty" at bounding box center [267, 63] width 96 height 8
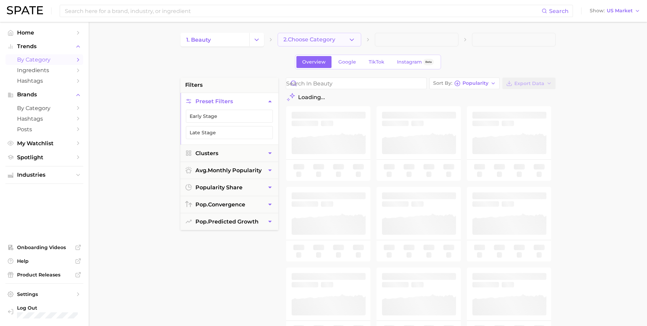
drag, startPoint x: 310, startPoint y: 50, endPoint x: 313, endPoint y: 45, distance: 5.0
click at [313, 45] on div "1. beauty 2. Choose Category Overview Google TikTok Instagram Beta filters Pres…" at bounding box center [368, 269] width 375 height 473
drag, startPoint x: 313, startPoint y: 45, endPoint x: 313, endPoint y: 40, distance: 5.2
click at [313, 40] on span "2. Choose Category" at bounding box center [310, 40] width 52 height 6
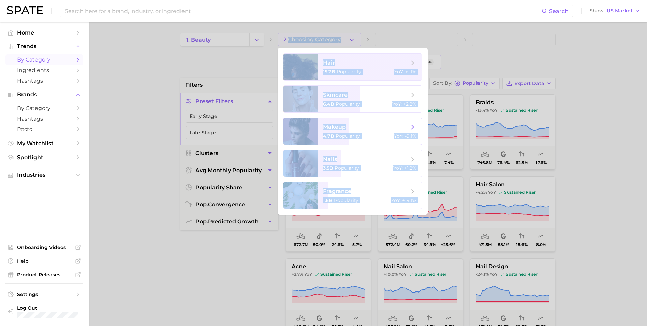
click at [310, 130] on div at bounding box center [301, 131] width 34 height 27
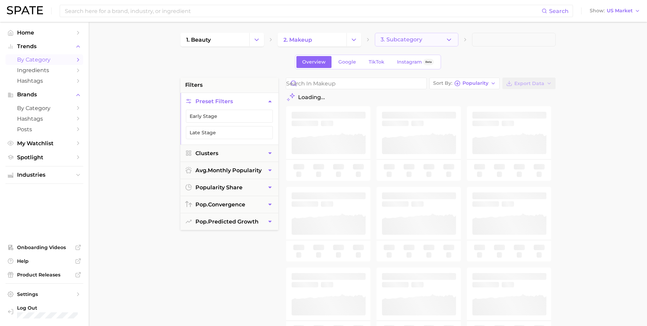
click at [417, 39] on span "3. Subcategory" at bounding box center [402, 40] width 42 height 6
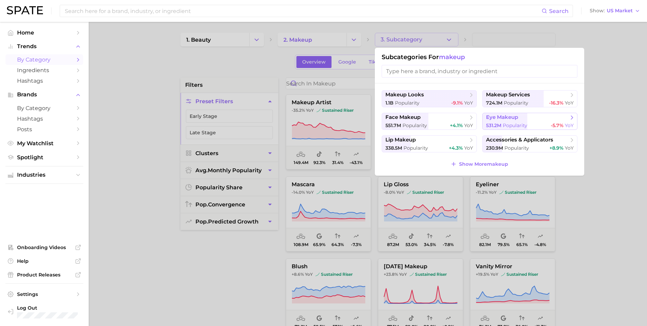
click at [552, 120] on span "eye makeup" at bounding box center [527, 117] width 83 height 7
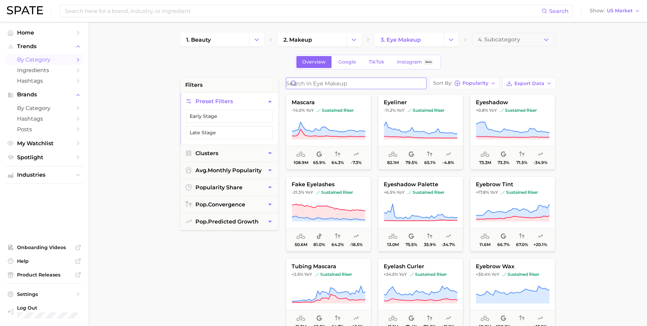
click at [331, 85] on input "Search in eye makeup" at bounding box center [356, 83] width 140 height 11
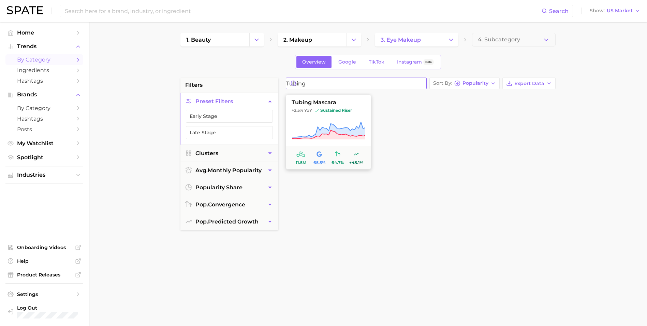
type input "tubing"
click at [313, 116] on button "tubing mascara +2.5% YoY sustained riser 11.5m 65.5% 64.7% +48.1%" at bounding box center [328, 131] width 85 height 75
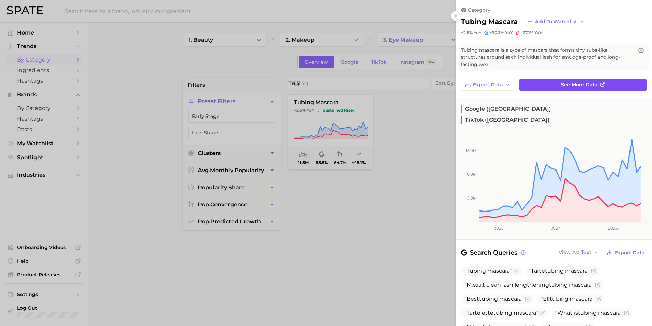
click at [568, 81] on link "See more data" at bounding box center [583, 85] width 127 height 12
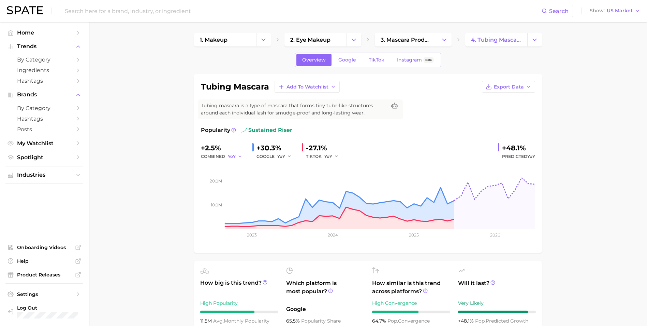
click at [240, 157] on polyline "button" at bounding box center [240, 156] width 2 height 1
click at [240, 176] on button "QoQ" at bounding box center [265, 179] width 75 height 12
click at [243, 158] on icon "button" at bounding box center [242, 156] width 5 height 5
click at [245, 170] on button "YoY" at bounding box center [265, 167] width 75 height 12
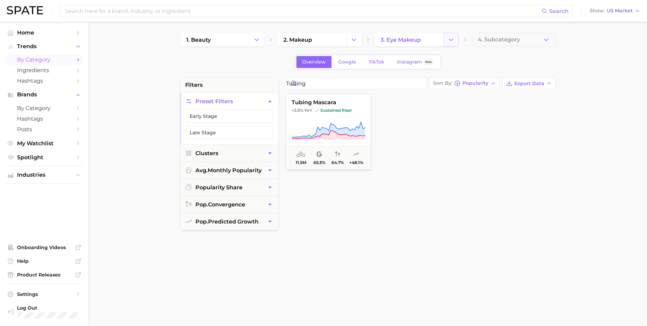
click at [453, 43] on icon "Change Category" at bounding box center [451, 39] width 7 height 7
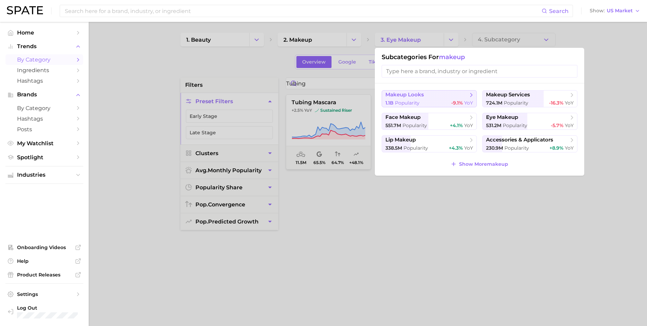
click at [436, 98] on span "makeup looks" at bounding box center [427, 94] width 83 height 7
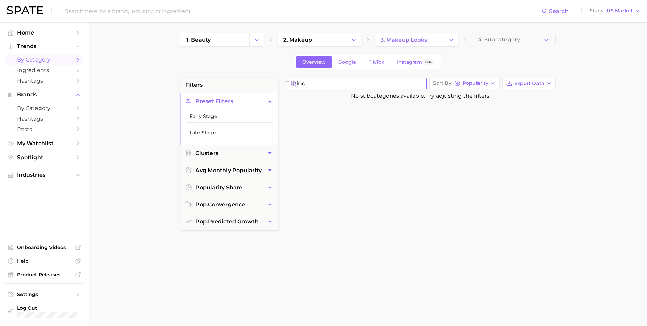
drag, startPoint x: 338, startPoint y: 84, endPoint x: 135, endPoint y: 64, distance: 203.7
click at [136, 64] on main "1. beauty 2. makeup 3. makeup looks 4. Subcategory Overview Google TikTok Insta…" at bounding box center [368, 281] width 559 height 518
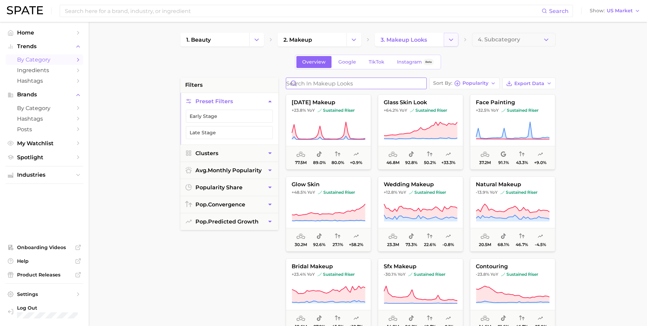
click at [451, 38] on icon "Change Category" at bounding box center [451, 39] width 7 height 7
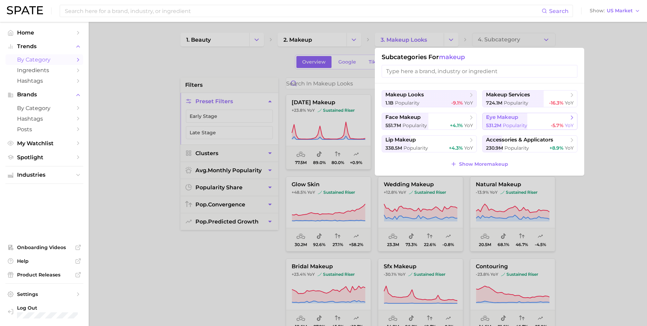
click at [507, 123] on span "Popularity" at bounding box center [515, 125] width 25 height 6
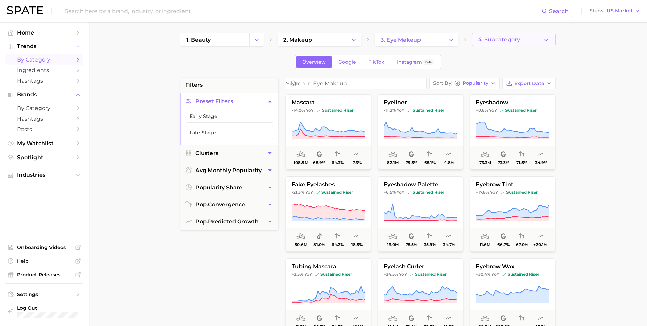
click at [491, 40] on span "4. Subcategory" at bounding box center [499, 40] width 42 height 6
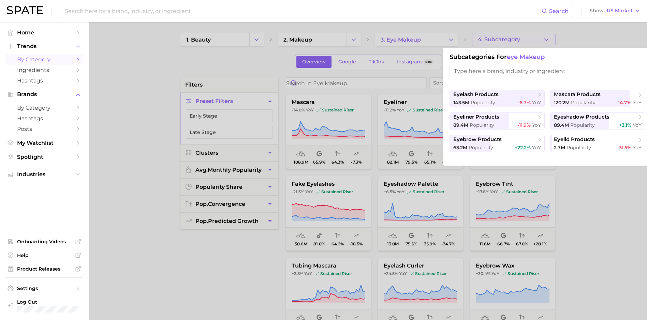
click at [425, 45] on div at bounding box center [323, 160] width 647 height 320
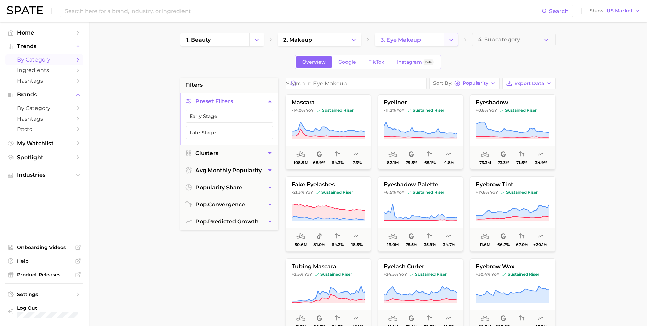
click at [456, 40] on button "Change Category" at bounding box center [451, 40] width 15 height 14
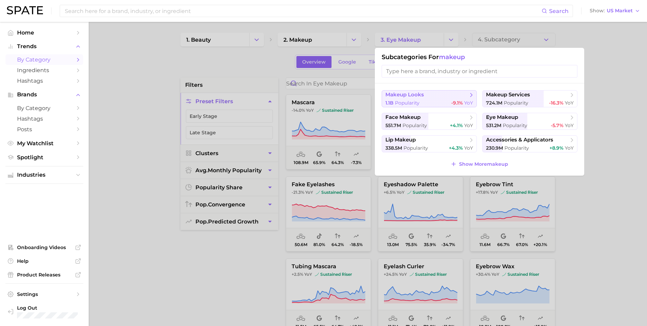
click at [453, 94] on span "makeup looks" at bounding box center [427, 94] width 83 height 7
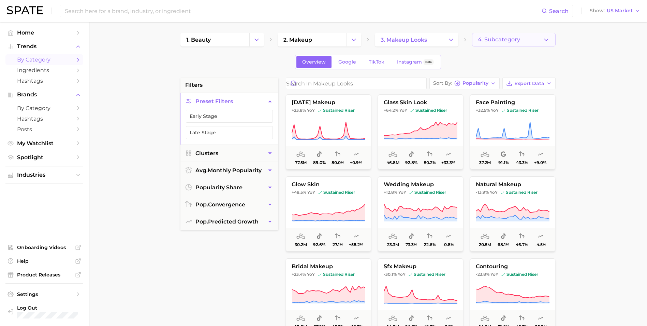
click at [486, 39] on span "4. Subcategory" at bounding box center [499, 40] width 42 height 6
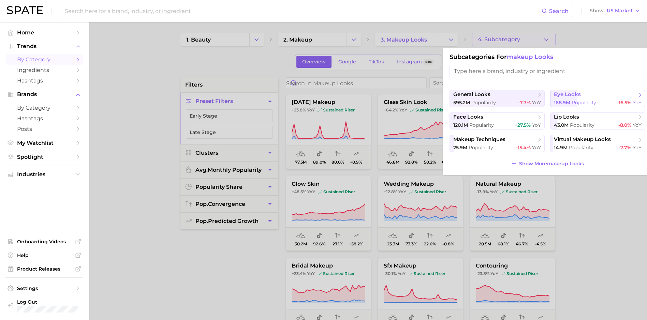
click at [560, 96] on span "eye looks" at bounding box center [567, 94] width 27 height 6
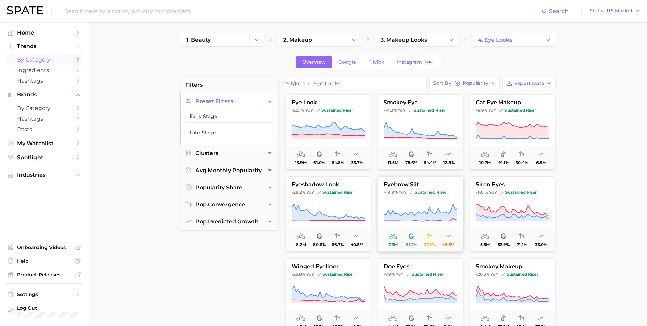
scroll to position [34, 0]
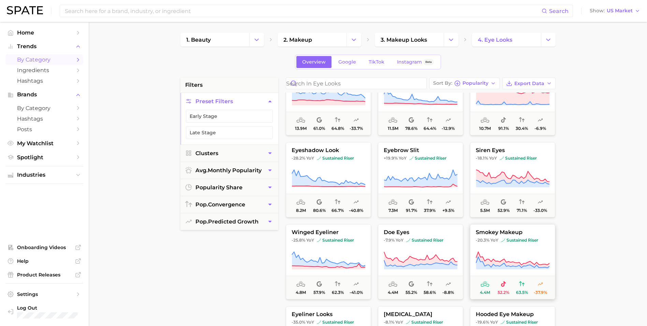
click at [507, 245] on button "smokey makeup -20.3% YoY sustained riser 4.4m 52.2% 63.5% -37.9%" at bounding box center [512, 261] width 85 height 75
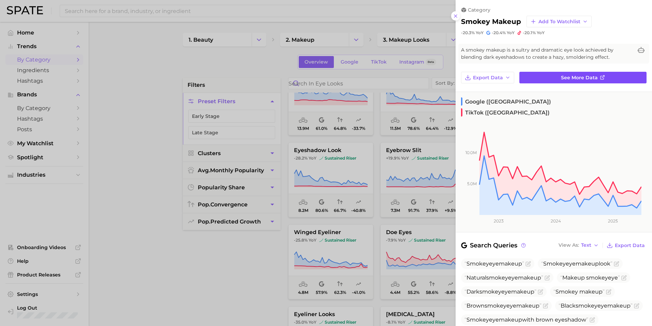
click at [533, 74] on link "See more data" at bounding box center [583, 78] width 127 height 12
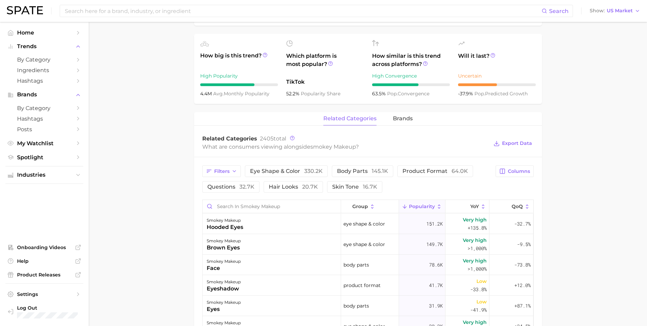
scroll to position [239, 0]
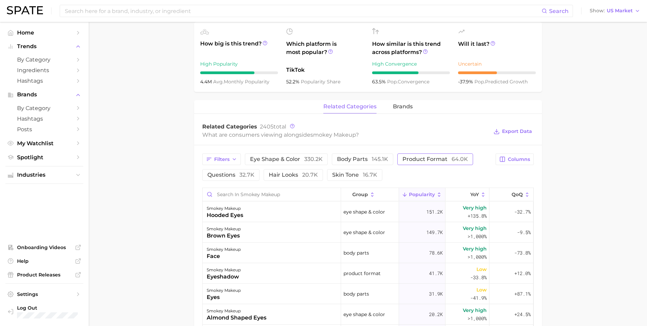
click at [406, 155] on button "product format 64.0k" at bounding box center [436, 159] width 76 height 12
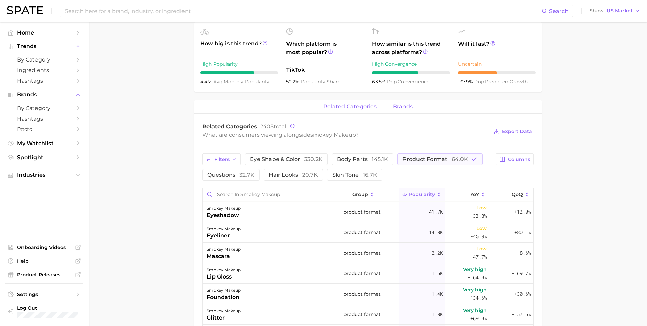
click at [401, 110] on span "brands" at bounding box center [403, 106] width 20 height 6
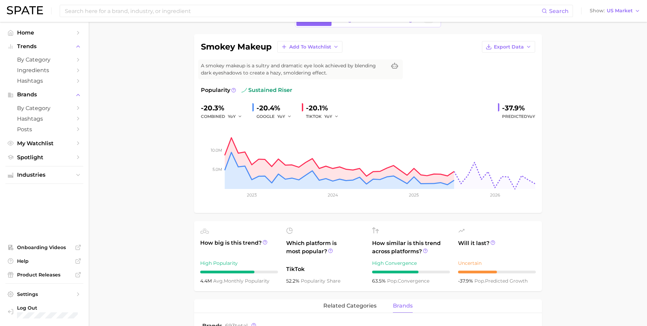
scroll to position [0, 0]
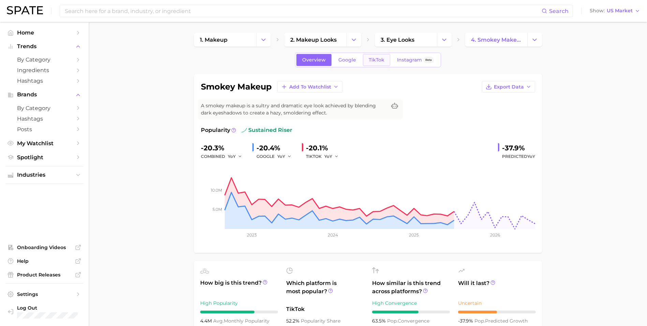
click at [380, 62] on span "TikTok" at bounding box center [377, 60] width 16 height 6
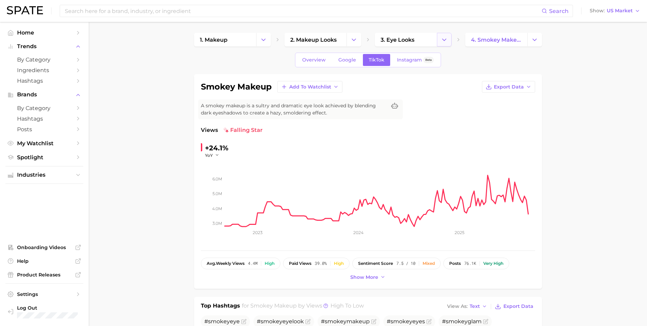
click at [443, 44] on button "Change Category" at bounding box center [444, 40] width 15 height 14
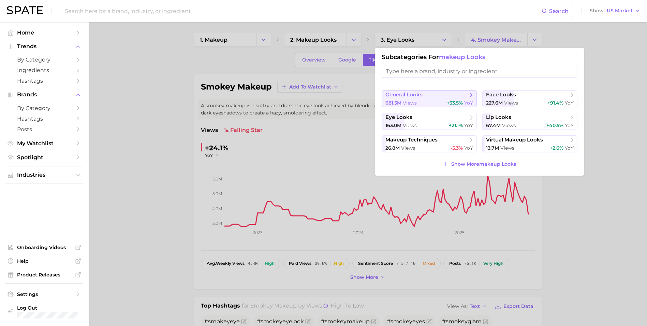
click at [460, 100] on span "+33.5%" at bounding box center [455, 103] width 16 height 6
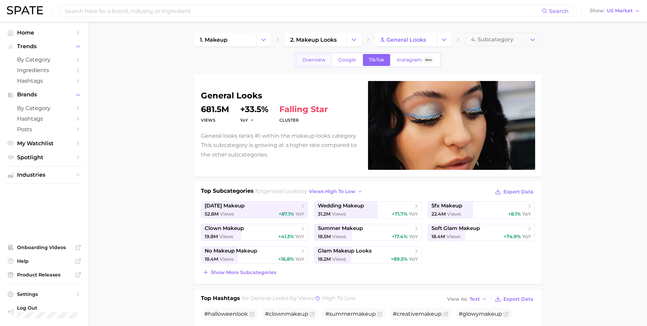
click at [316, 61] on span "Overview" at bounding box center [314, 60] width 24 height 6
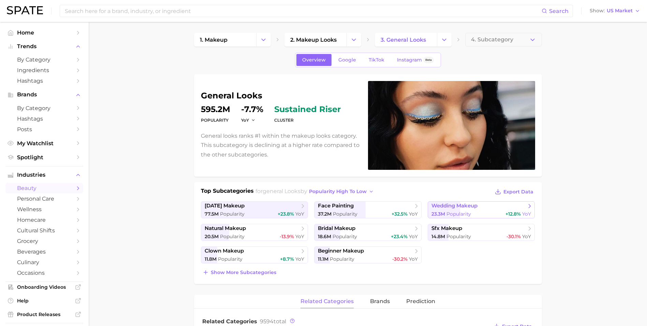
click at [489, 205] on span "wedding makeup" at bounding box center [479, 205] width 95 height 7
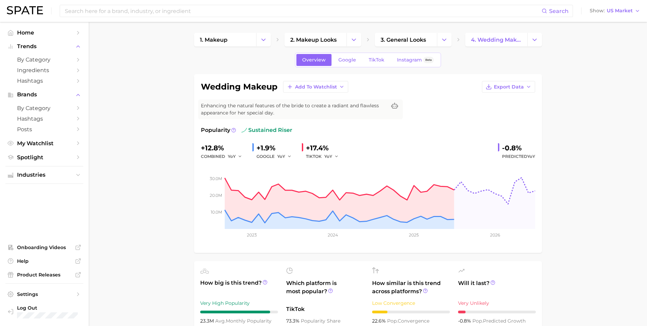
click at [261, 40] on icon "Change Category" at bounding box center [263, 39] width 7 height 7
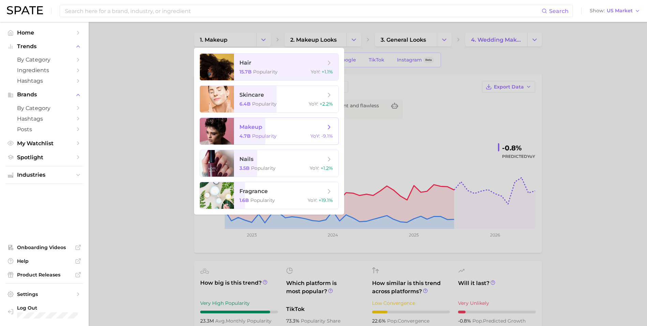
click at [273, 127] on span "makeup" at bounding box center [283, 127] width 86 height 8
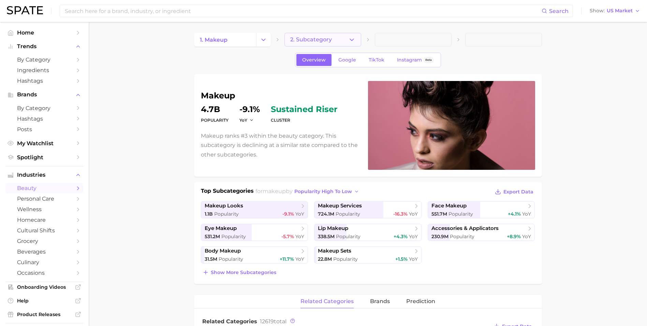
click at [329, 43] on button "2. Subcategory" at bounding box center [323, 40] width 77 height 14
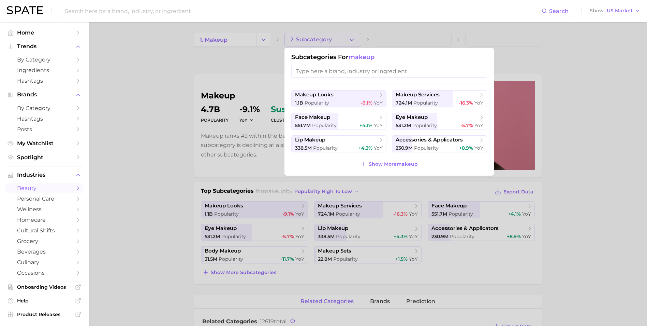
click at [329, 43] on div at bounding box center [323, 163] width 647 height 326
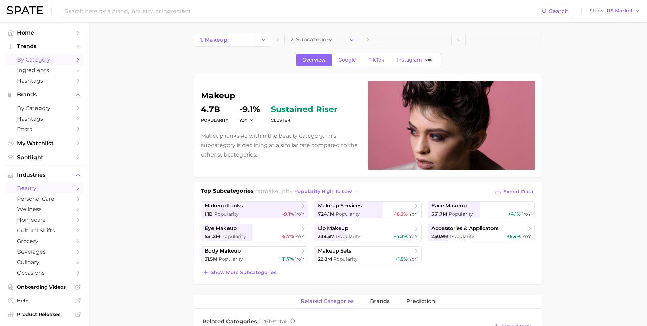
click at [53, 61] on span "by Category" at bounding box center [44, 59] width 55 height 6
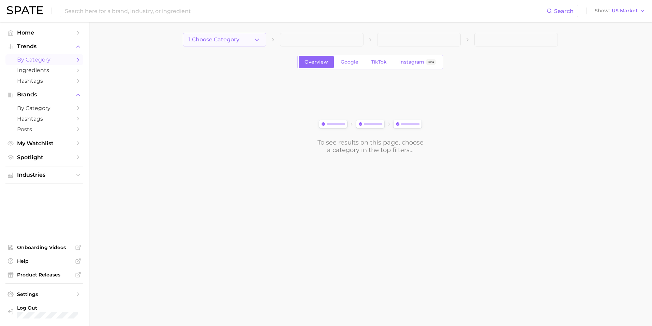
click at [250, 40] on button "1. Choose Category" at bounding box center [225, 40] width 84 height 14
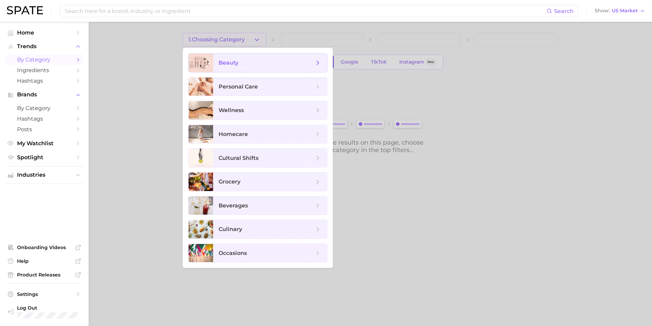
click at [259, 63] on span "beauty" at bounding box center [267, 63] width 96 height 8
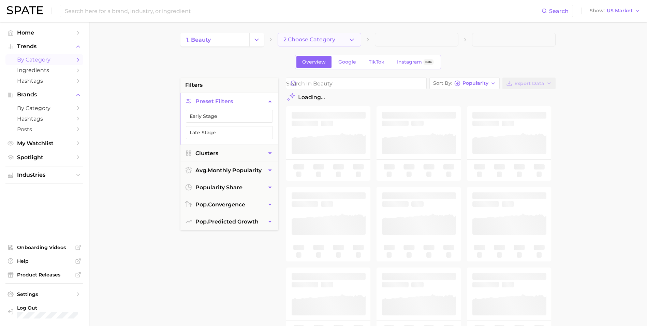
click at [296, 40] on span "2. Choose Category" at bounding box center [310, 40] width 52 height 6
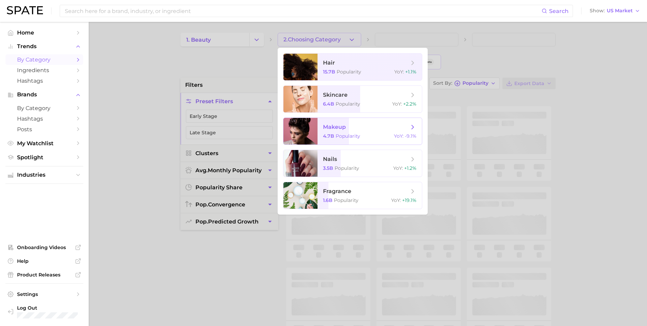
click at [341, 130] on span "makeup" at bounding box center [366, 127] width 86 height 8
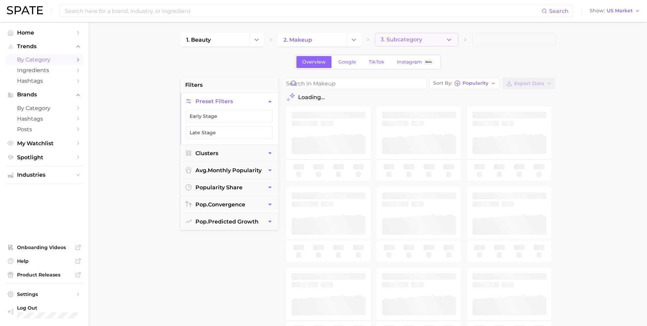
click at [401, 42] on span "3. Subcategory" at bounding box center [402, 40] width 42 height 6
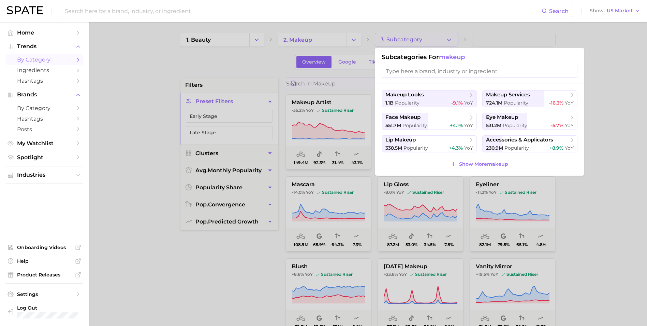
drag, startPoint x: 250, startPoint y: 72, endPoint x: 304, endPoint y: 81, distance: 54.2
click at [251, 72] on div at bounding box center [323, 163] width 647 height 326
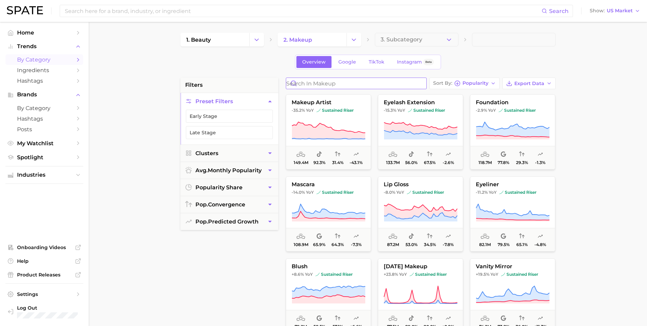
click at [314, 86] on input "Search in makeup" at bounding box center [356, 83] width 140 height 11
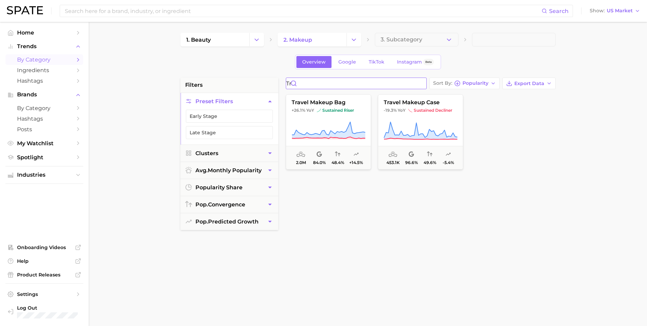
type input "t"
type input "f"
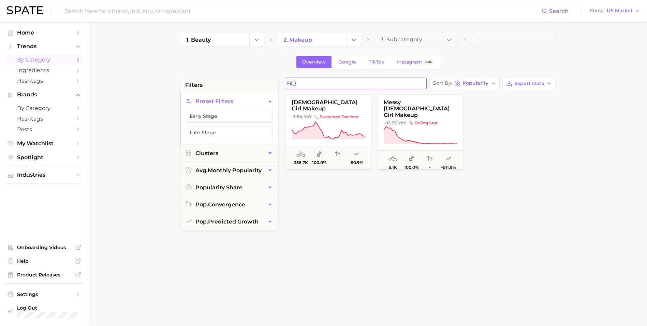
type input "f"
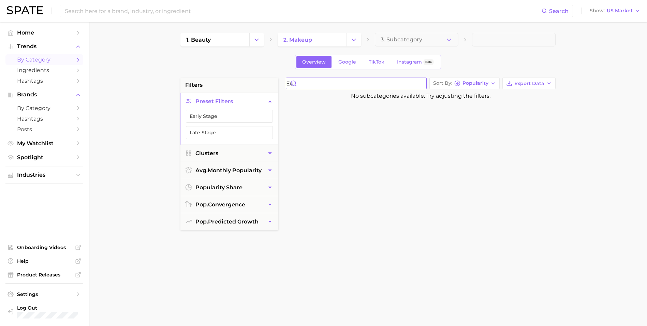
type input "e"
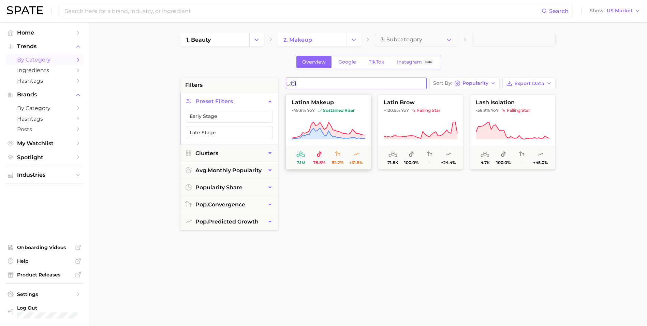
type input "lati"
click at [326, 113] on button "latina makeup -49.8% YoY sustained riser 7.1m 78.8% 52.2% +31.8%" at bounding box center [328, 131] width 85 height 75
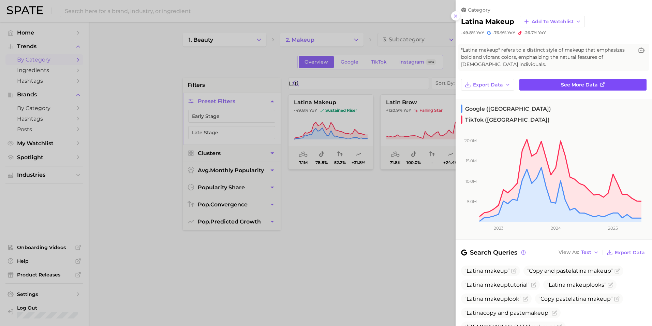
click at [583, 84] on span "See more data" at bounding box center [579, 85] width 37 height 6
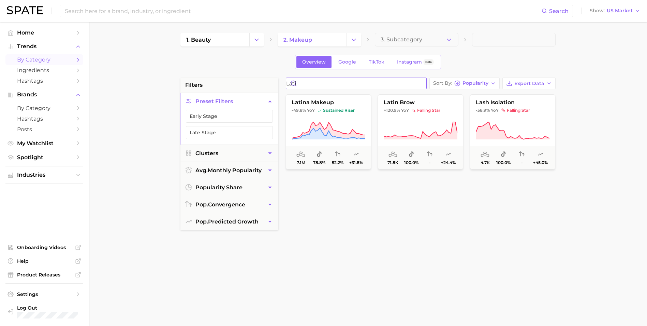
drag, startPoint x: 343, startPoint y: 84, endPoint x: 239, endPoint y: 71, distance: 104.9
click at [240, 71] on div "1. beauty 2. makeup 3. Subcategory Overview Google TikTok Instagram Beta filter…" at bounding box center [368, 269] width 375 height 473
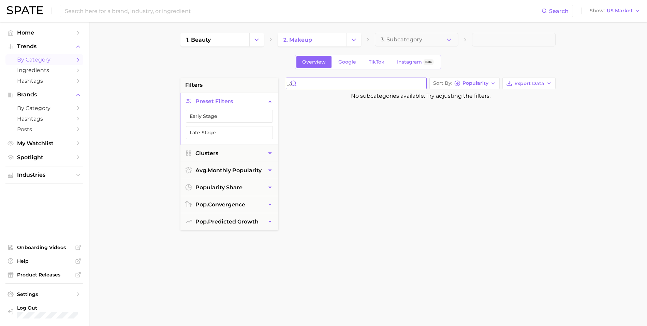
type input "l"
type input "c"
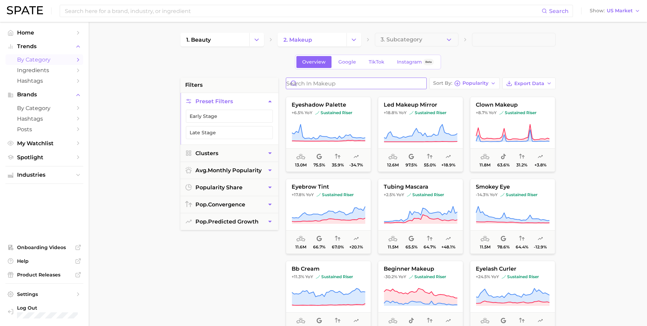
scroll to position [1229, 0]
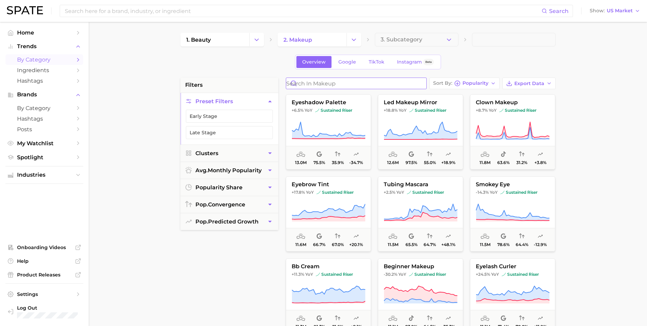
click at [344, 82] on input "Search in makeup" at bounding box center [356, 83] width 140 height 11
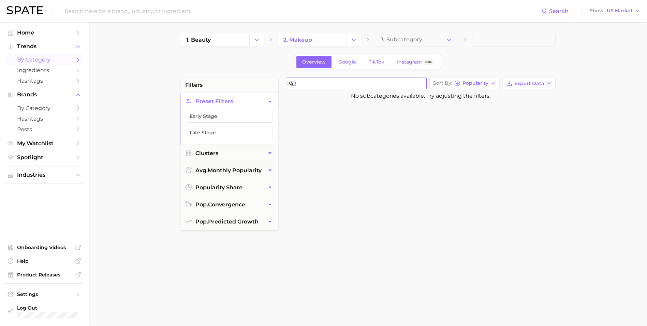
type input "p"
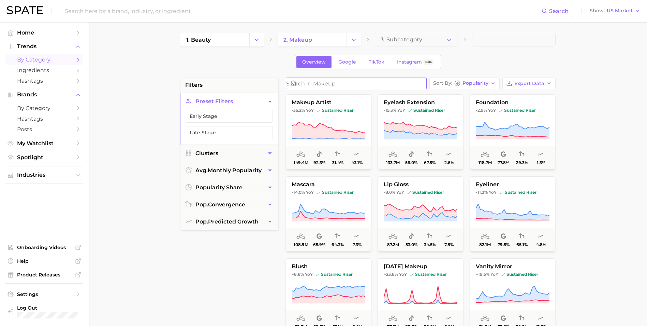
click at [324, 82] on input "Search in makeup" at bounding box center [356, 83] width 140 height 11
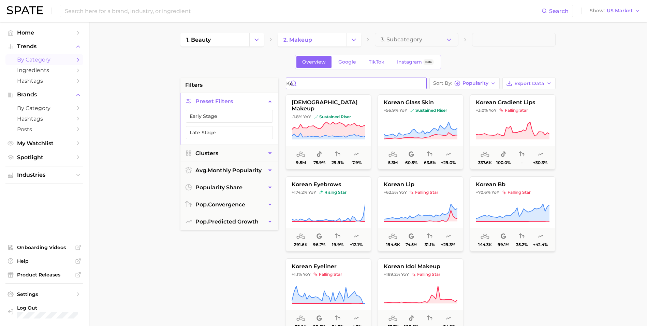
type input "k"
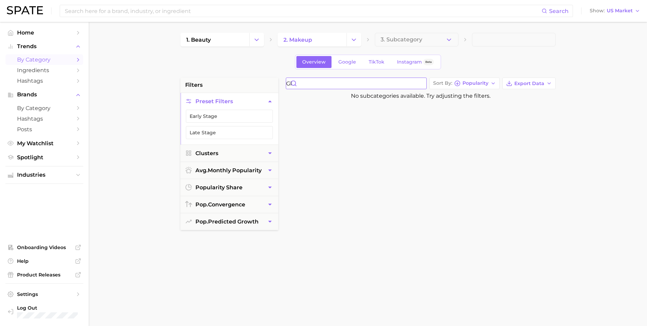
type input "g"
type input "c"
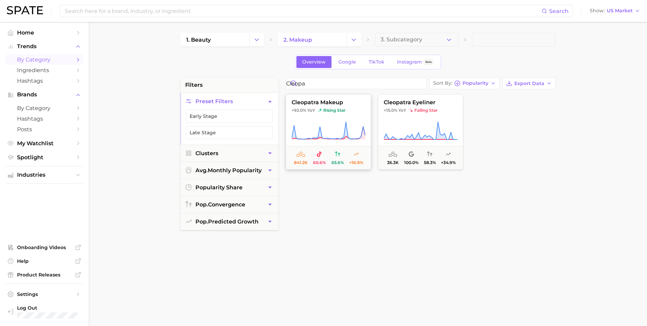
click at [351, 126] on icon at bounding box center [329, 130] width 74 height 19
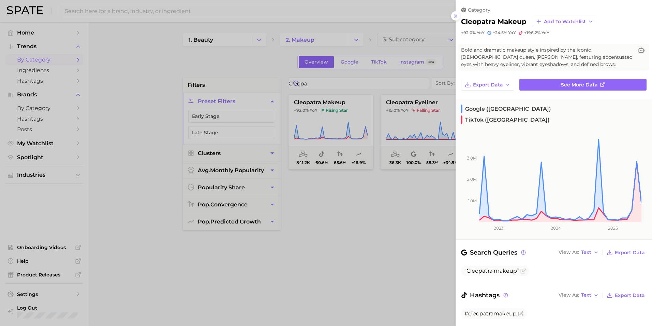
click at [375, 254] on div at bounding box center [326, 163] width 652 height 326
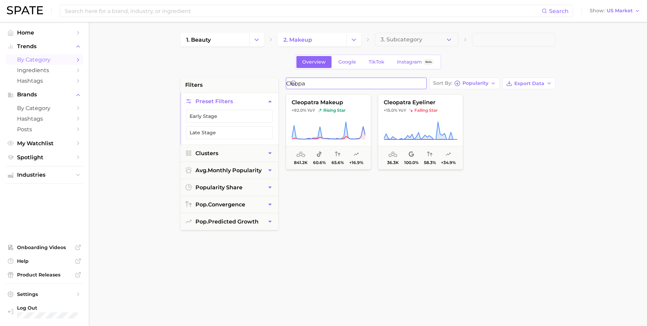
drag, startPoint x: 331, startPoint y: 87, endPoint x: 149, endPoint y: 67, distance: 183.0
click at [149, 67] on main "1. beauty 2. makeup 3. Subcategory Overview Google TikTok Instagram Beta filter…" at bounding box center [368, 281] width 559 height 518
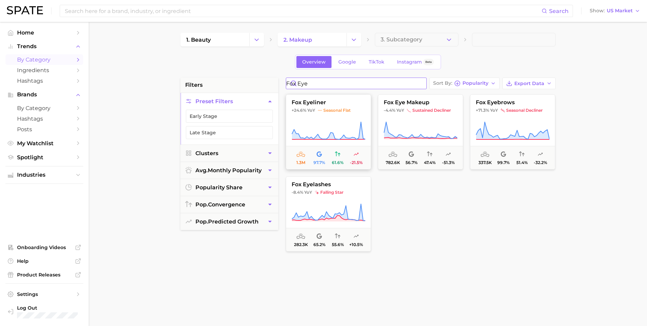
type input "fox eye"
click at [347, 118] on button "fox eyeliner +24.6% YoY seasonal flat 1.3m 97.7% 61.6% -21.5%" at bounding box center [328, 131] width 85 height 75
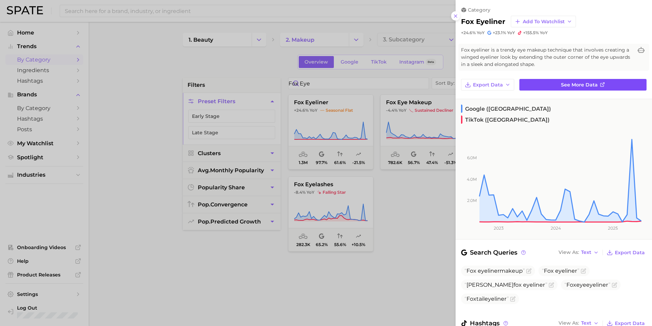
click at [558, 85] on link "See more data" at bounding box center [583, 85] width 127 height 12
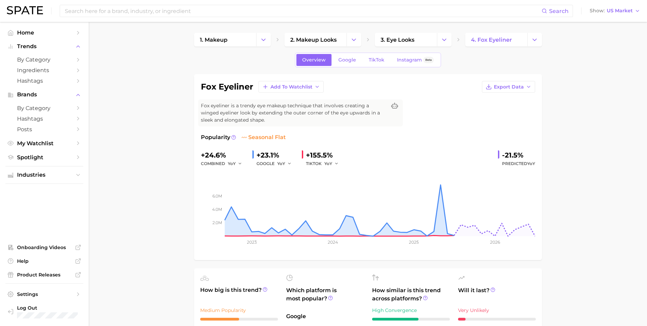
scroll to position [34, 0]
